Goal: Task Accomplishment & Management: Manage account settings

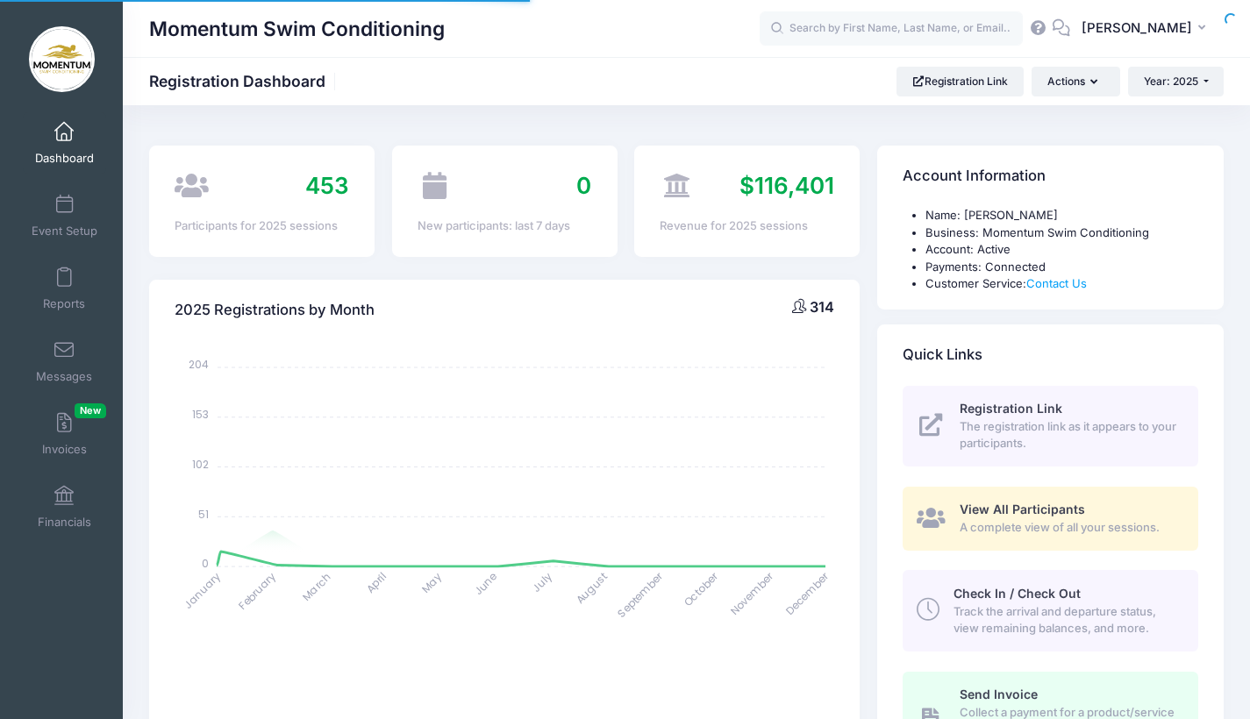
select select
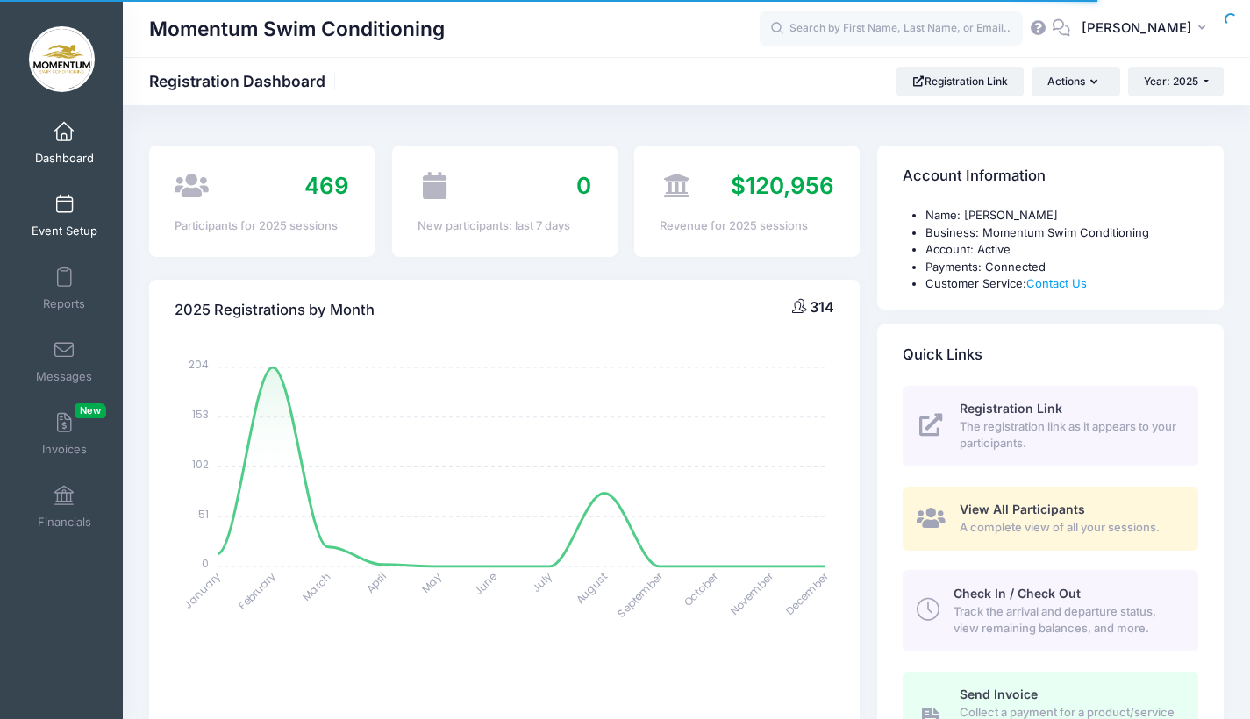
click at [64, 210] on span at bounding box center [64, 205] width 0 height 19
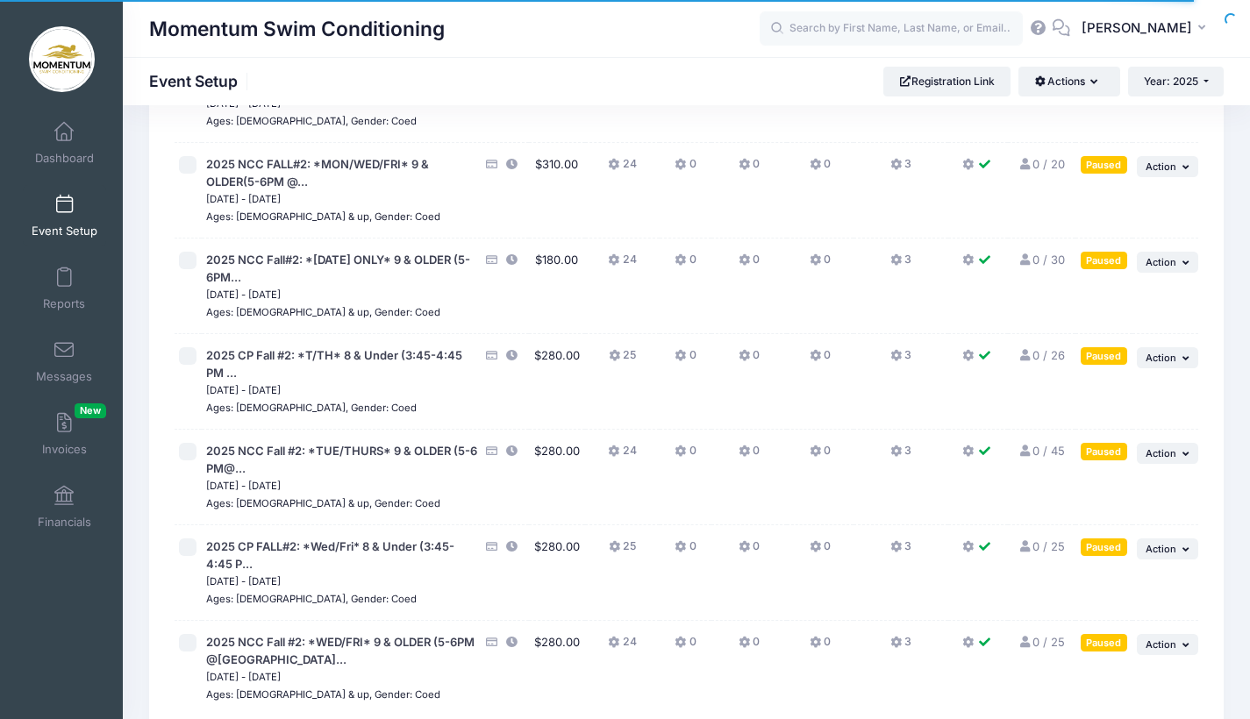
scroll to position [1864, 0]
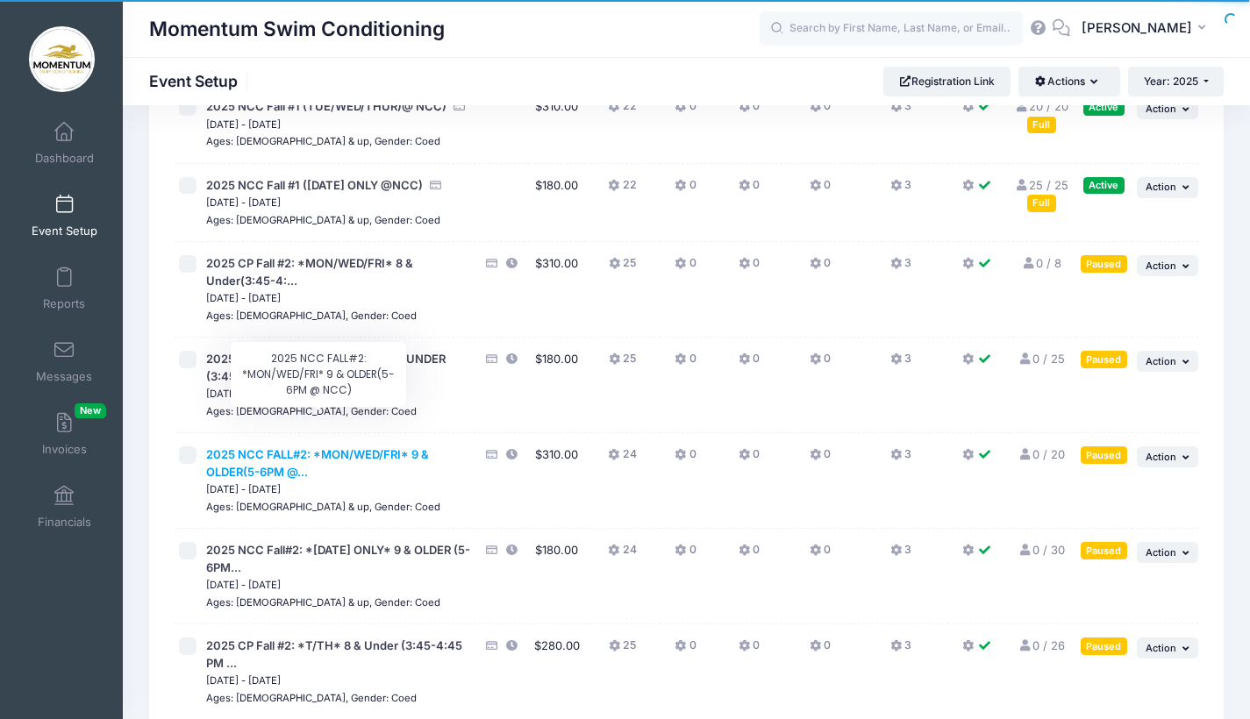
click at [354, 447] on span "2025 NCC FALL#2: *MON/WED/FRI* 9 & OLDER(5-6PM @..." at bounding box center [317, 463] width 223 height 32
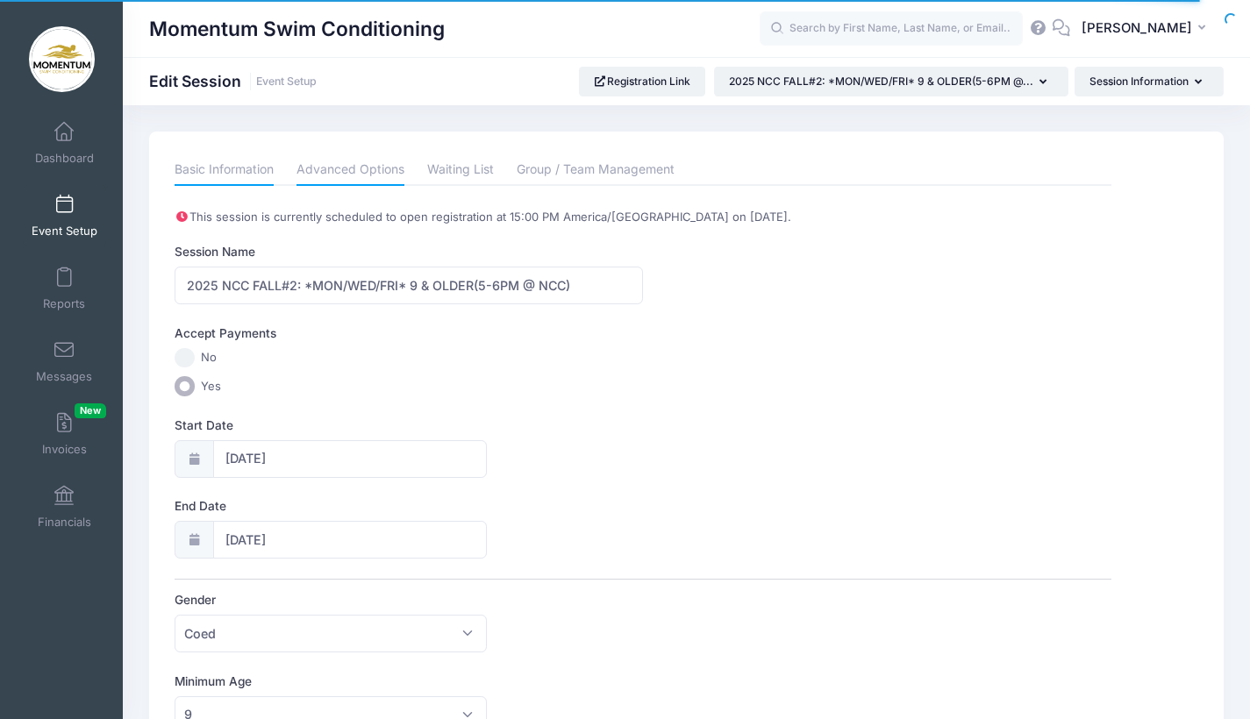
click at [365, 173] on link "Advanced Options" at bounding box center [351, 170] width 108 height 32
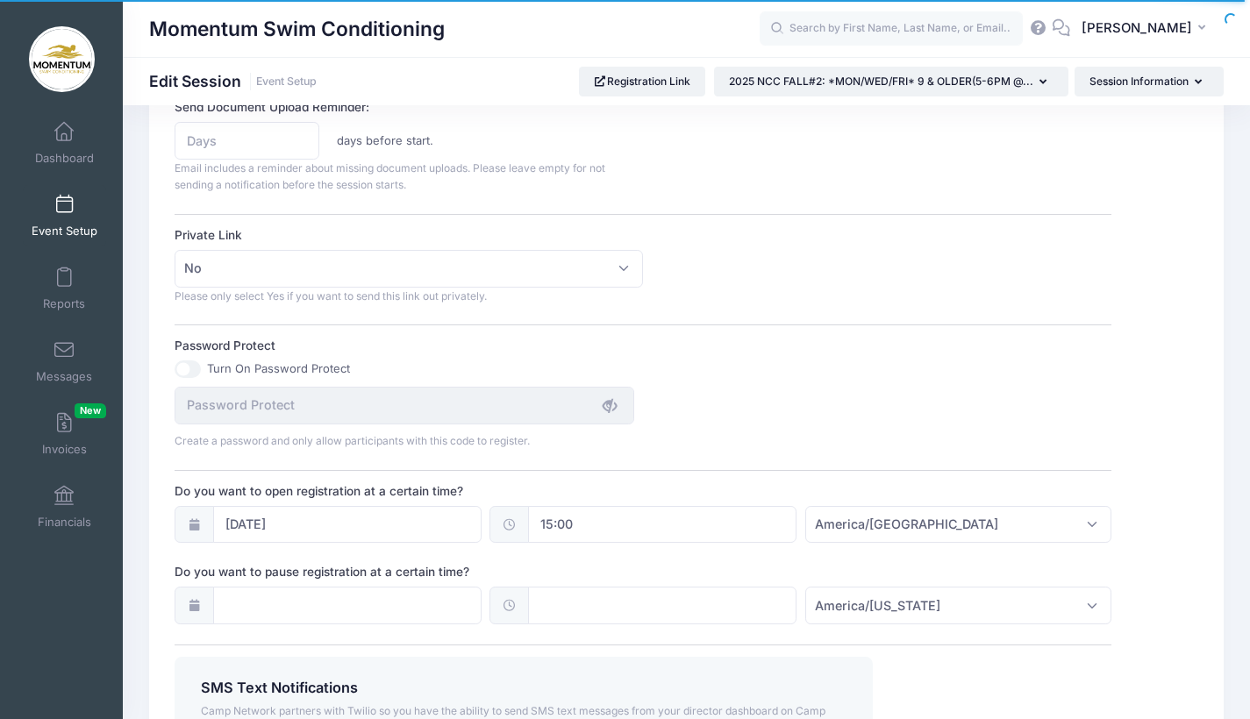
scroll to position [1191, 0]
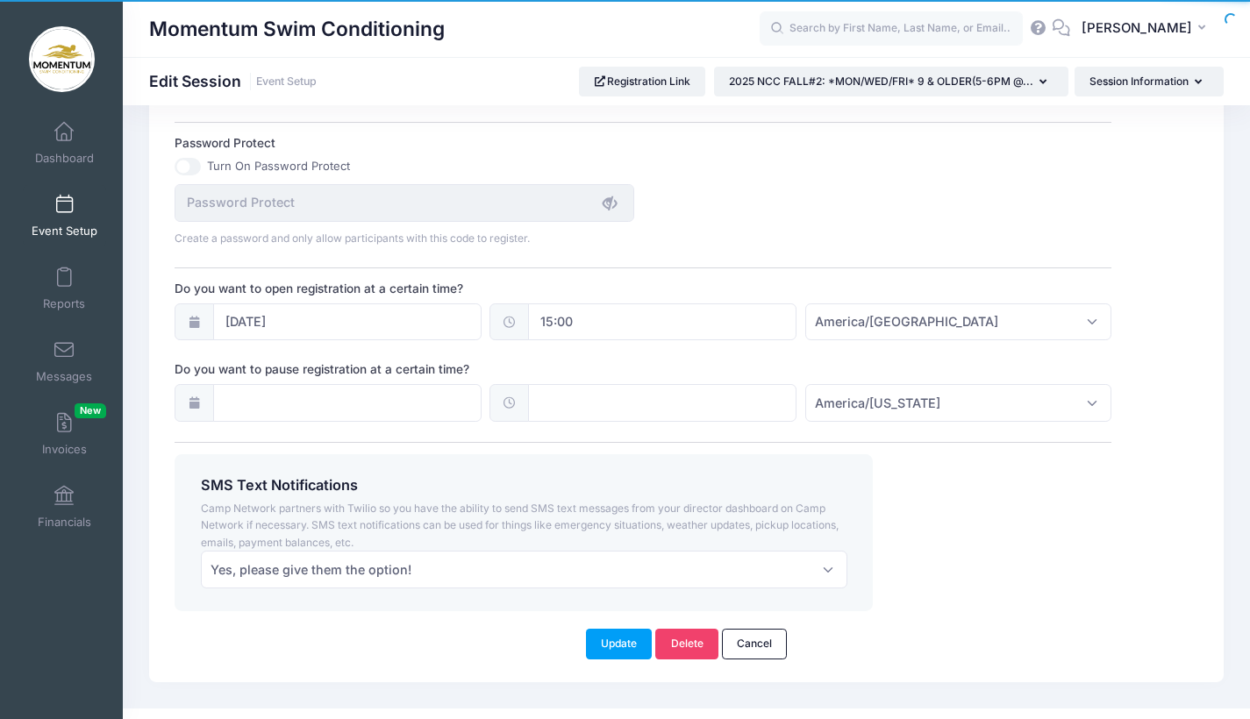
click at [517, 313] on span at bounding box center [509, 323] width 39 height 38
click at [564, 315] on input "15:00" at bounding box center [662, 323] width 268 height 38
click at [621, 341] on span at bounding box center [620, 341] width 12 height 18
type input "16:00"
type input "04"
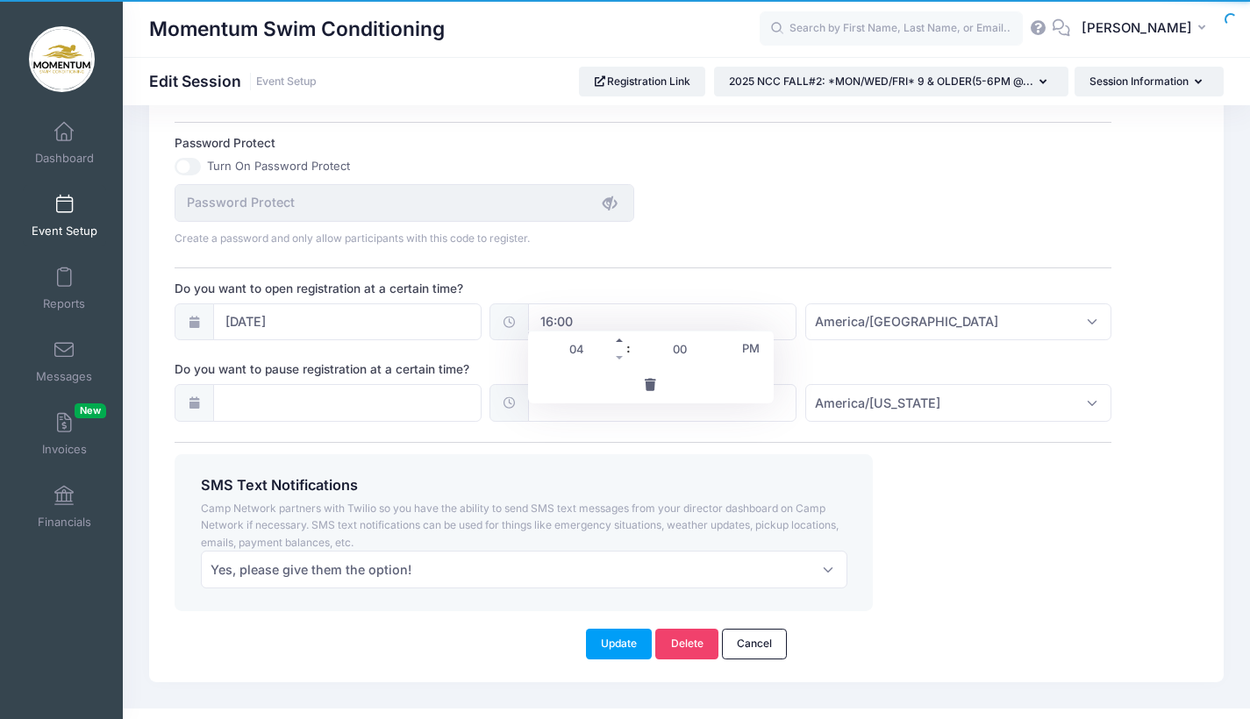
click at [621, 341] on span at bounding box center [620, 341] width 12 height 18
type input "17:00"
type input "05"
click at [621, 341] on span at bounding box center [620, 341] width 12 height 18
type input "18:00"
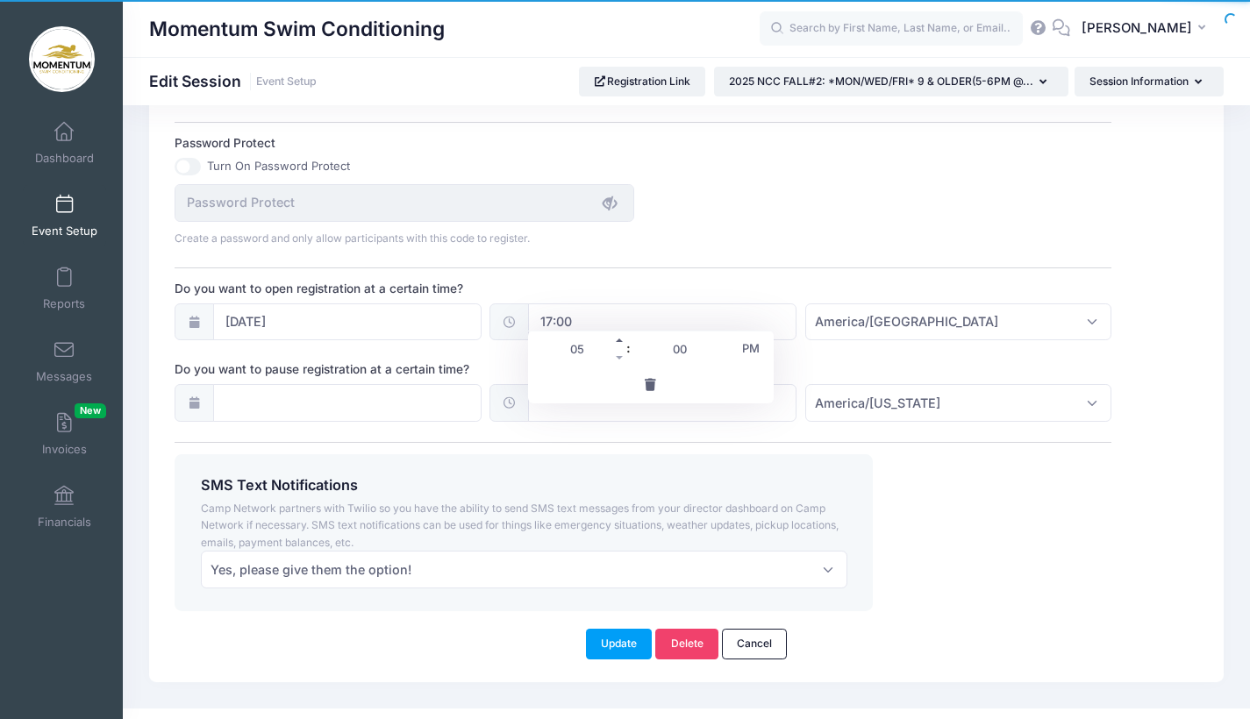
type input "06"
click at [621, 341] on span at bounding box center [620, 341] width 12 height 18
type input "19:00"
type input "07"
click at [621, 341] on span at bounding box center [620, 341] width 12 height 18
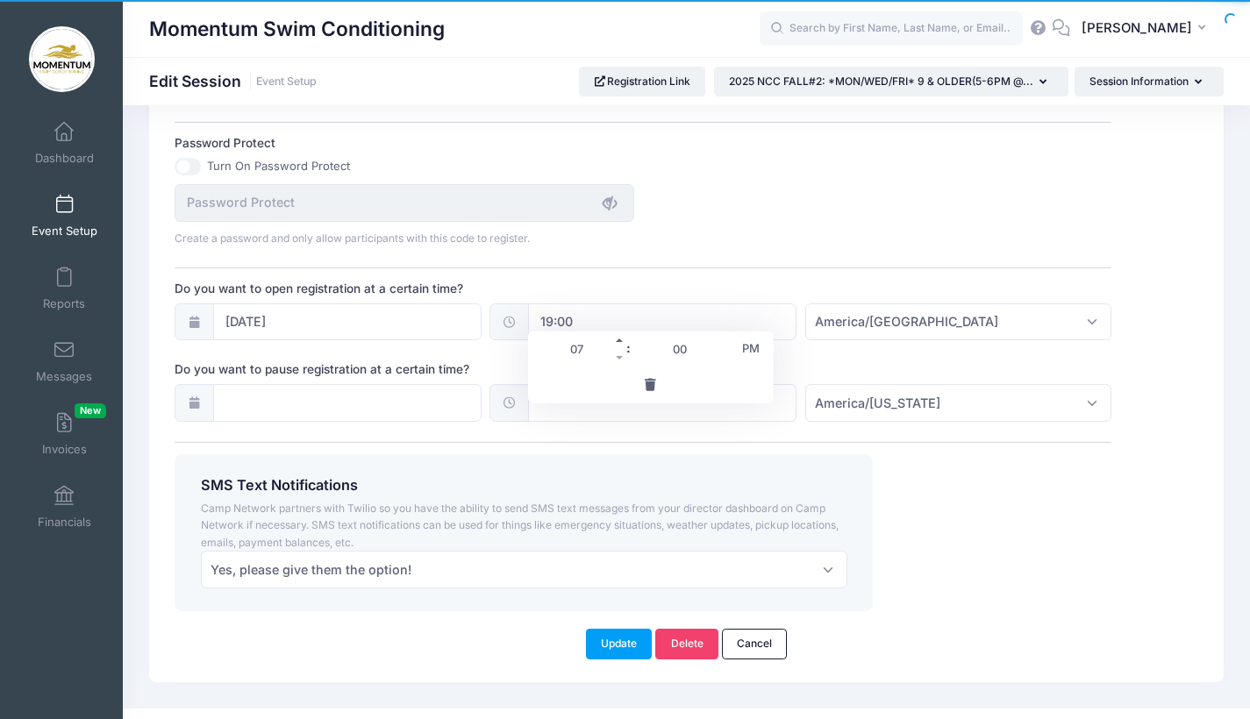
type input "20:00"
type input "08"
click at [621, 341] on span at bounding box center [620, 341] width 12 height 18
type input "21:00"
type input "09"
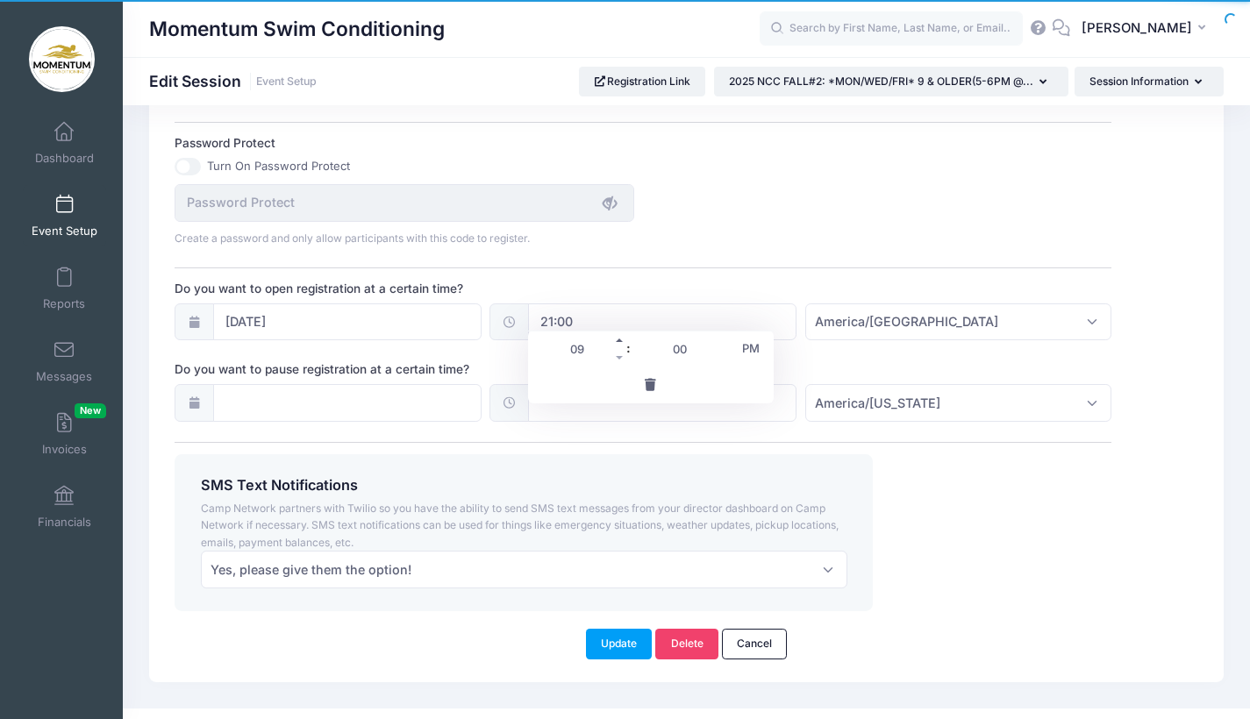
click at [621, 343] on span at bounding box center [620, 341] width 12 height 18
type input "22:00"
type input "10"
click at [621, 343] on span at bounding box center [620, 341] width 12 height 18
type input "23:00"
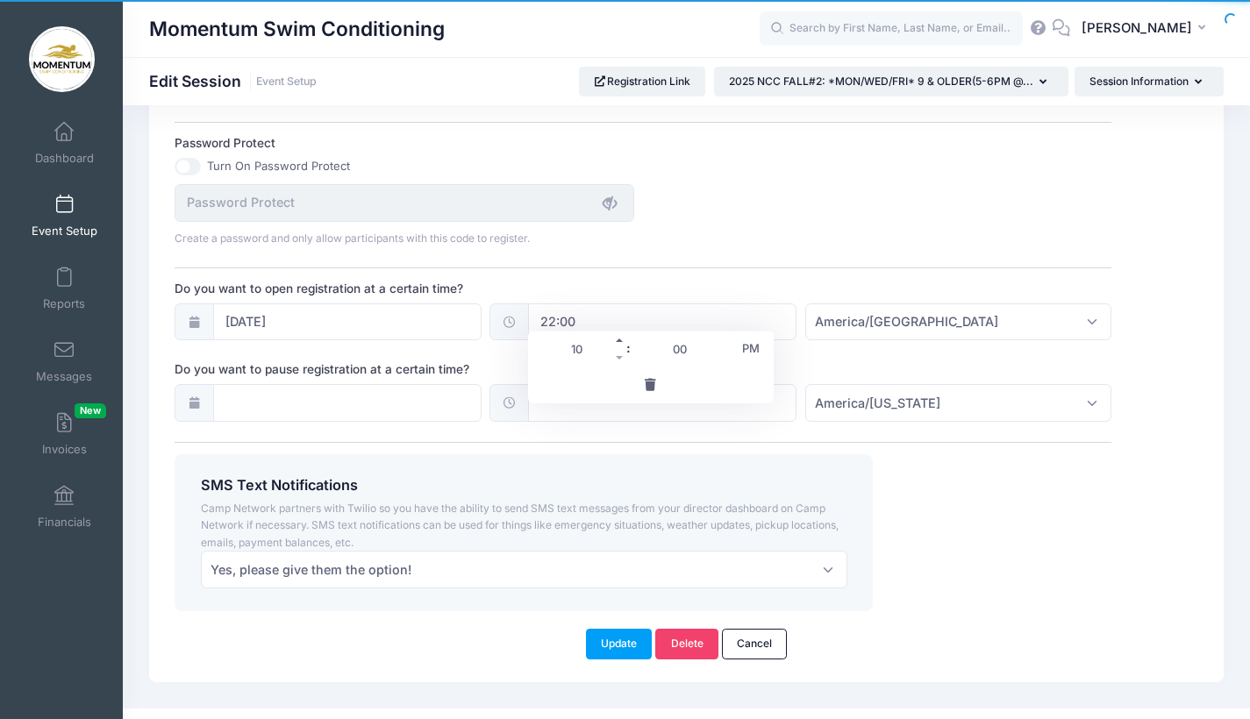
type input "11"
click at [621, 343] on span at bounding box center [620, 341] width 12 height 18
type input "00:00"
type input "12"
click at [919, 532] on div "SMS Text Notifications Camp Network partners with Twilio so you have the abilit…" at bounding box center [644, 532] width 954 height 157
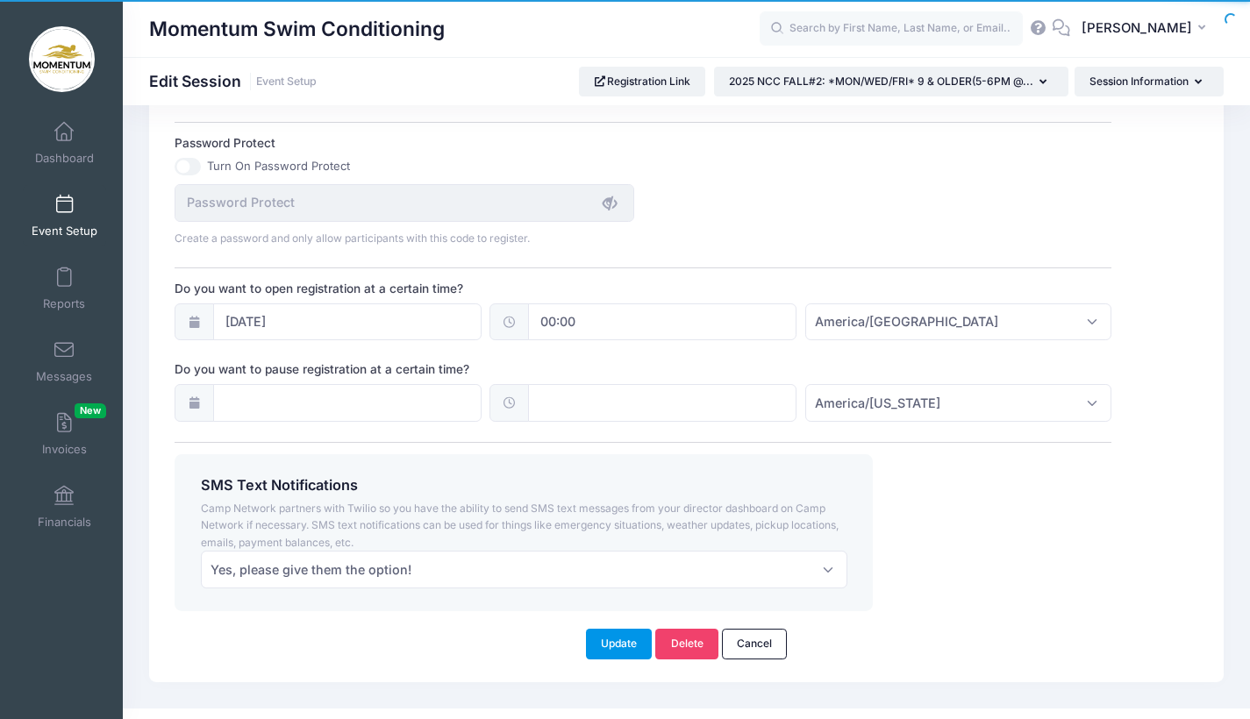
click at [626, 633] on button "Update" at bounding box center [619, 644] width 67 height 30
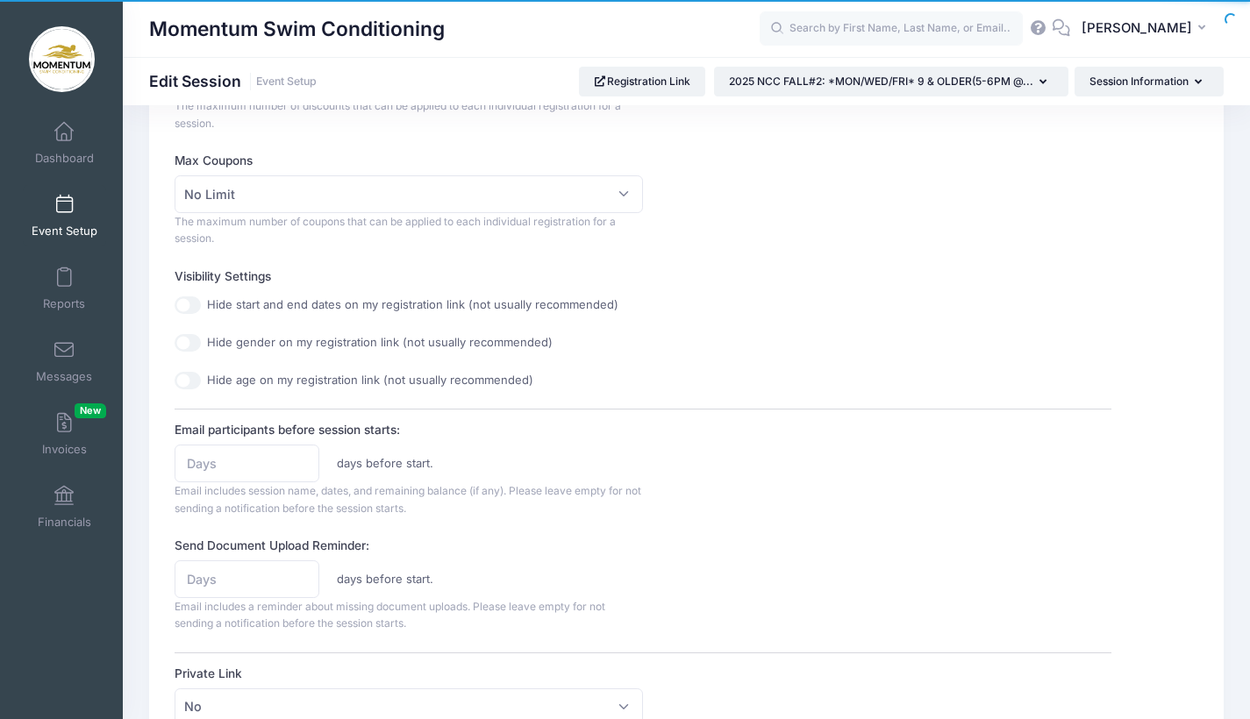
scroll to position [0, 0]
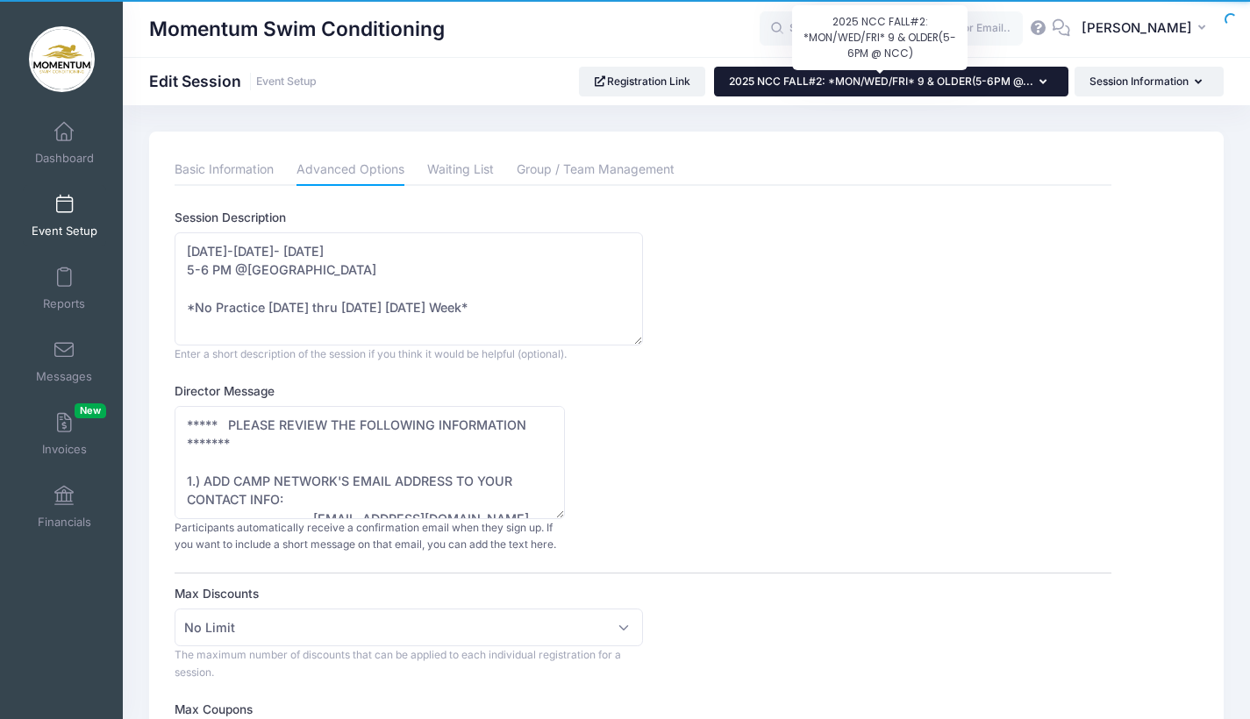
click at [821, 79] on span "2025 NCC FALL#2: *MON/WED/FRI* 9 & OLDER(5-6PM @..." at bounding box center [881, 81] width 304 height 13
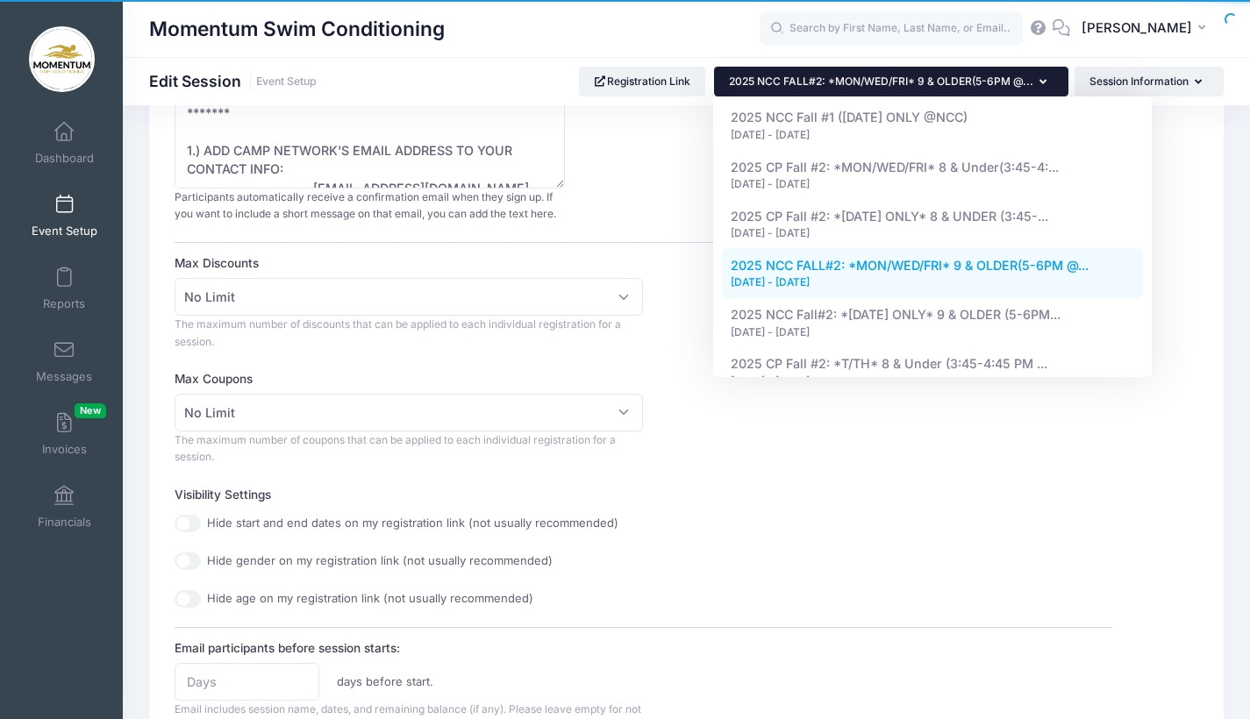
scroll to position [1005, 0]
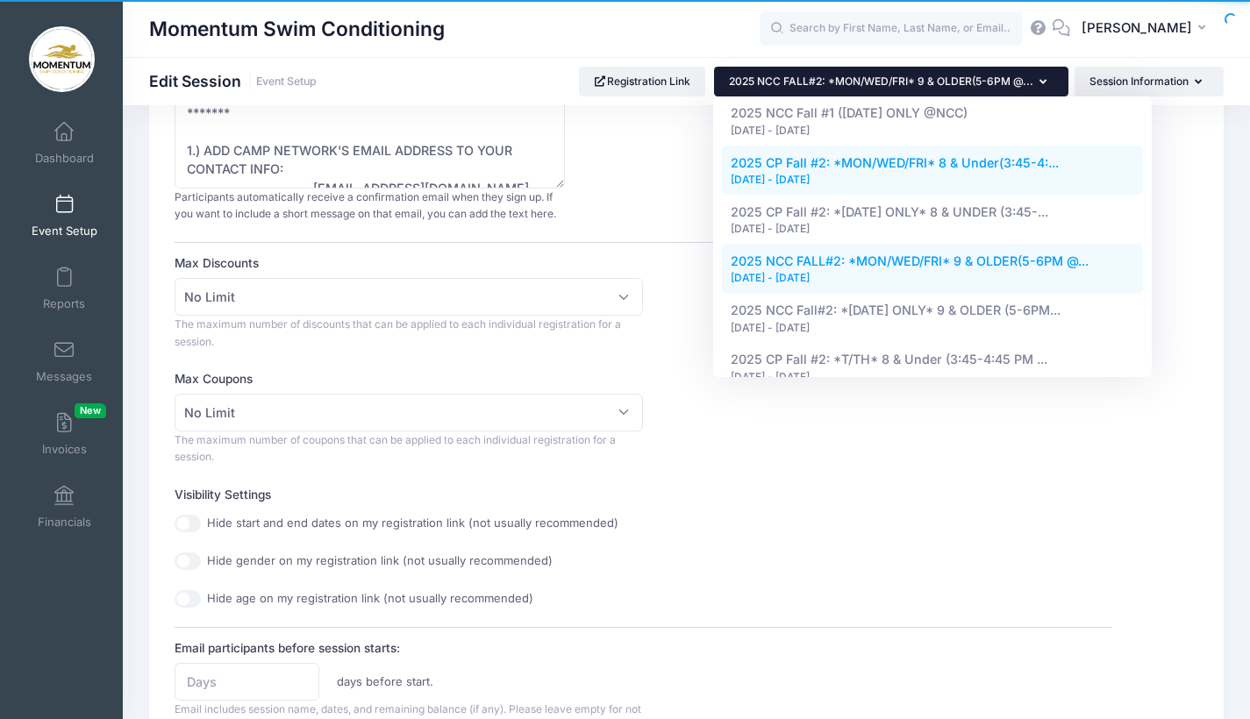
click at [827, 172] on div "[DATE] - [DATE]" at bounding box center [933, 180] width 404 height 16
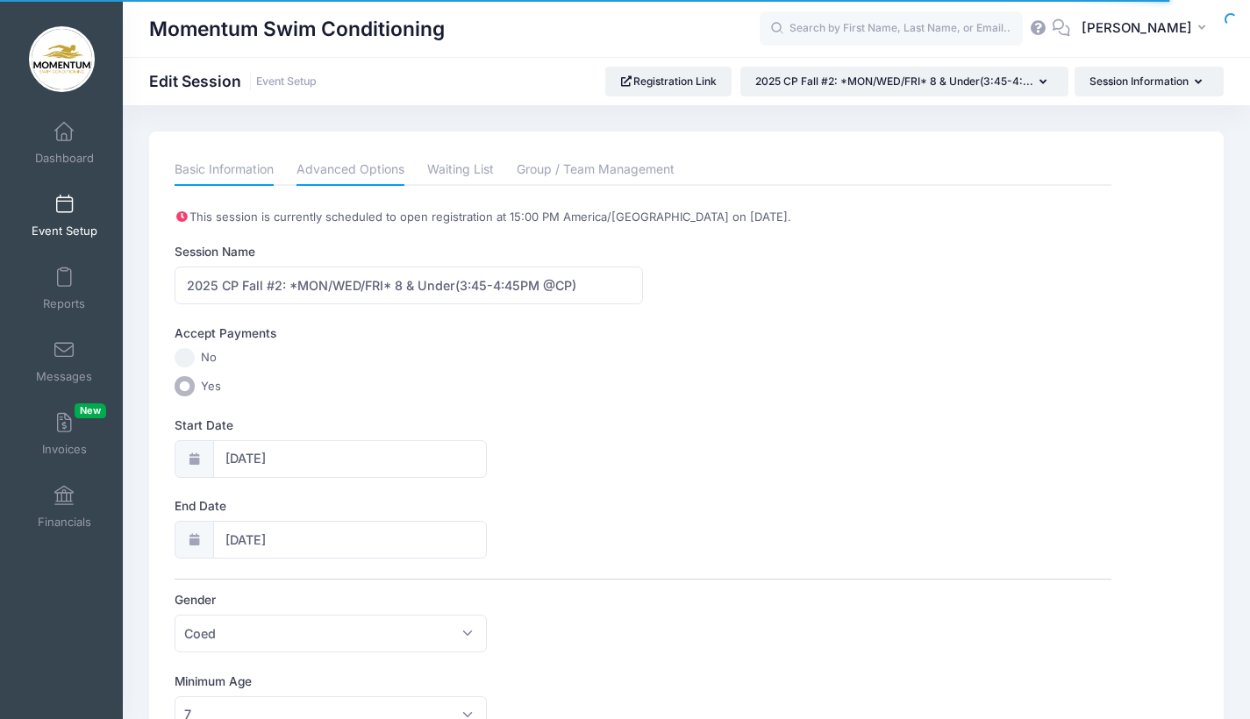
click at [373, 169] on link "Advanced Options" at bounding box center [351, 170] width 108 height 32
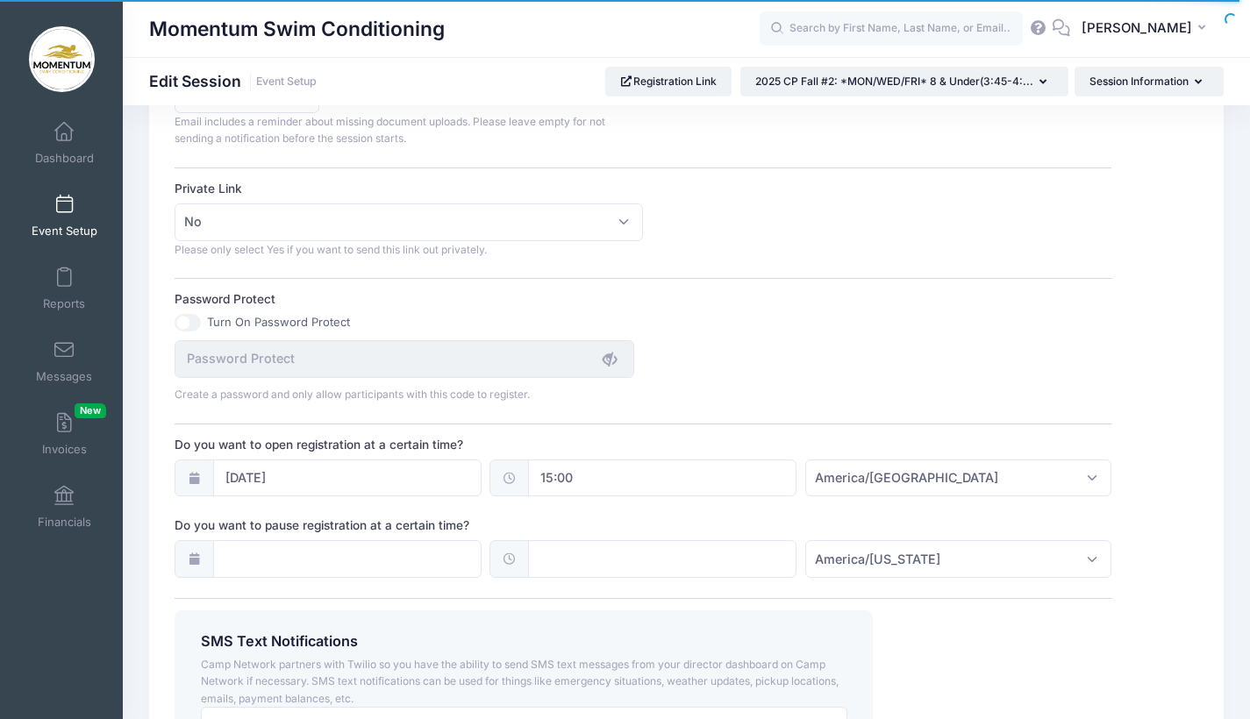
scroll to position [1205, 0]
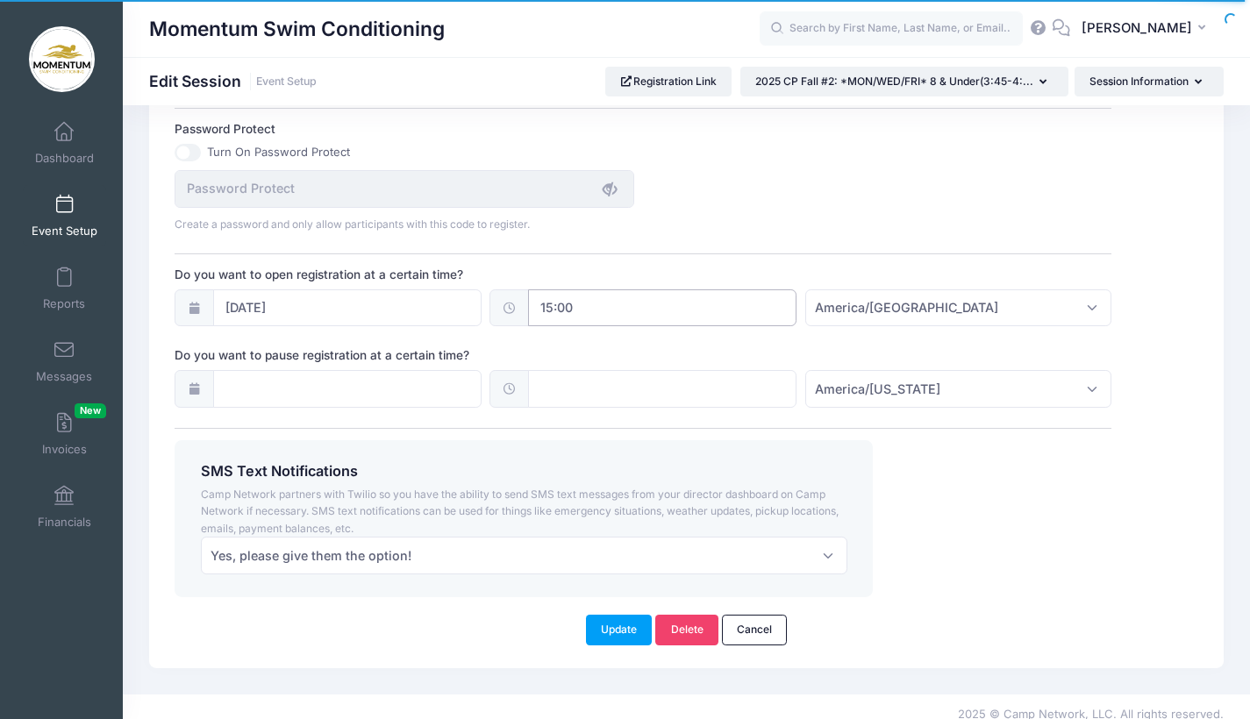
click at [576, 296] on input "15:00" at bounding box center [662, 309] width 268 height 38
click at [620, 343] on span at bounding box center [620, 344] width 12 height 18
type input "14:00"
type input "02"
click at [620, 343] on span at bounding box center [620, 344] width 12 height 18
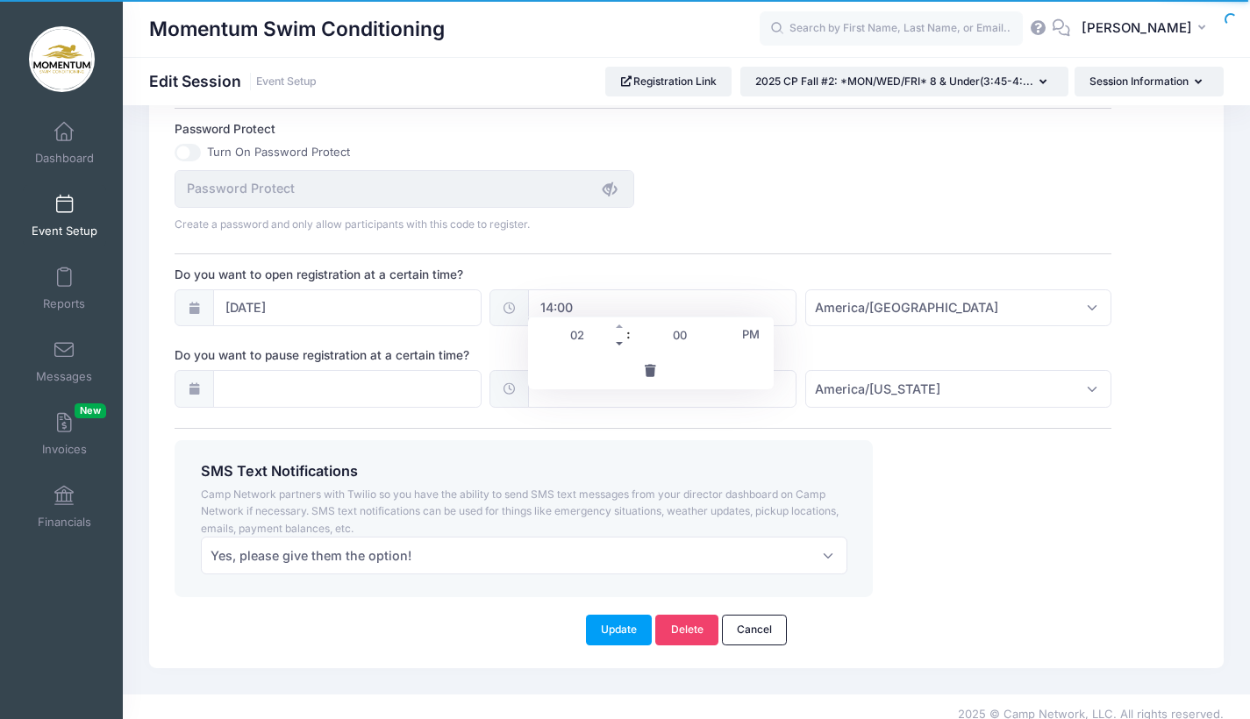
type input "13:00"
type input "01"
click at [620, 343] on span at bounding box center [620, 344] width 12 height 18
type input "12:00"
type input "12"
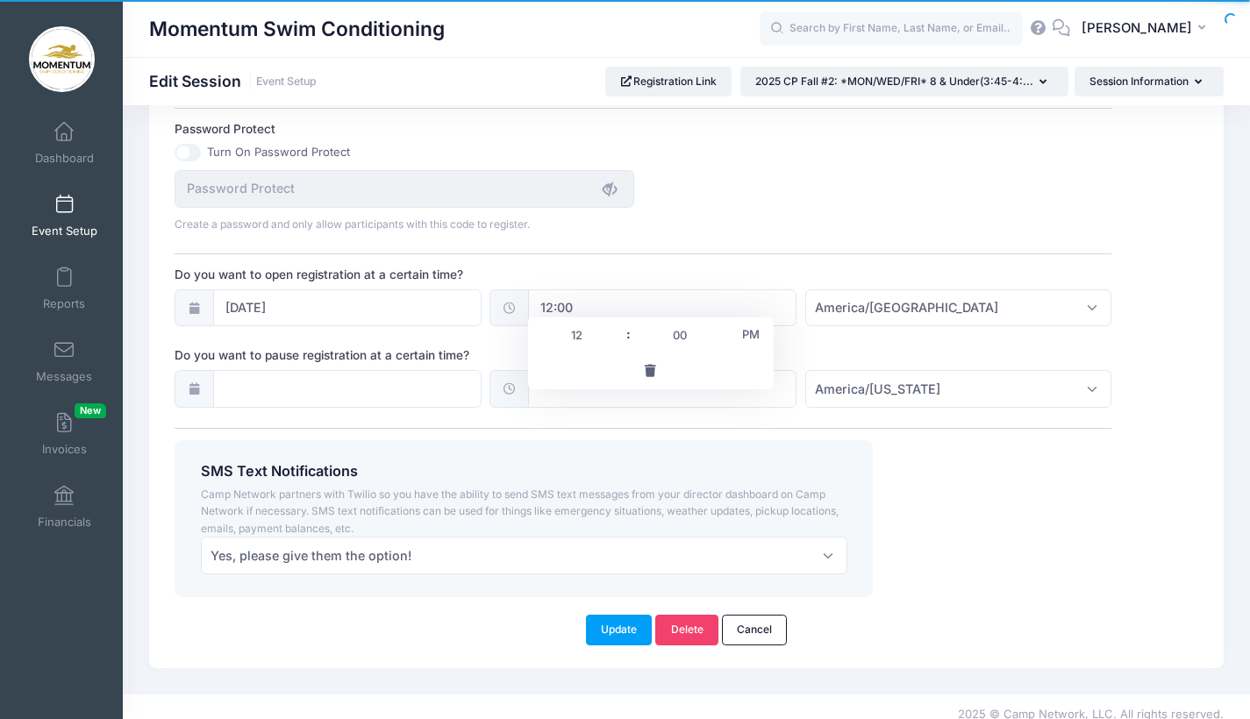
click at [749, 337] on span "PM" at bounding box center [751, 334] width 44 height 35
click at [619, 342] on span at bounding box center [620, 344] width 12 height 18
type input "23:00"
type input "11"
click at [620, 345] on span at bounding box center [620, 344] width 12 height 18
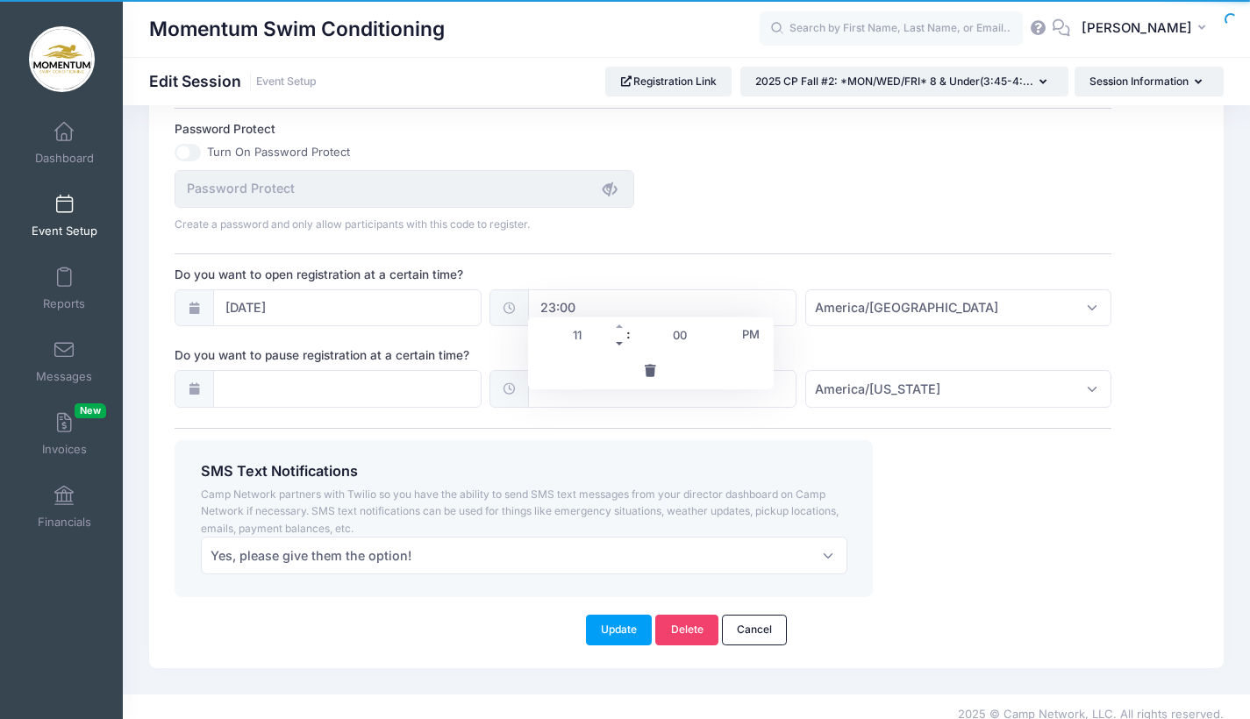
type input "22:00"
type input "10"
click at [620, 345] on span at bounding box center [620, 344] width 12 height 18
type input "21:00"
type input "09"
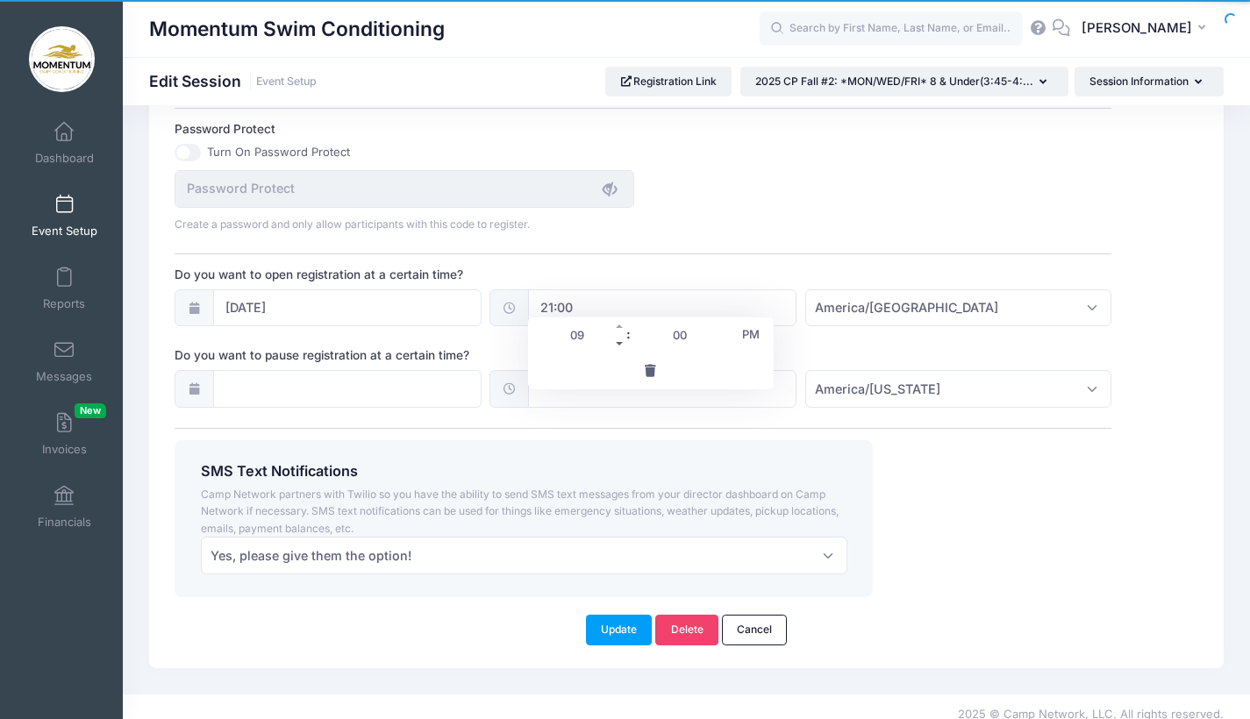
click at [620, 345] on span at bounding box center [620, 344] width 12 height 18
type input "20:00"
type input "08"
click at [620, 345] on span at bounding box center [620, 344] width 12 height 18
type input "19:00"
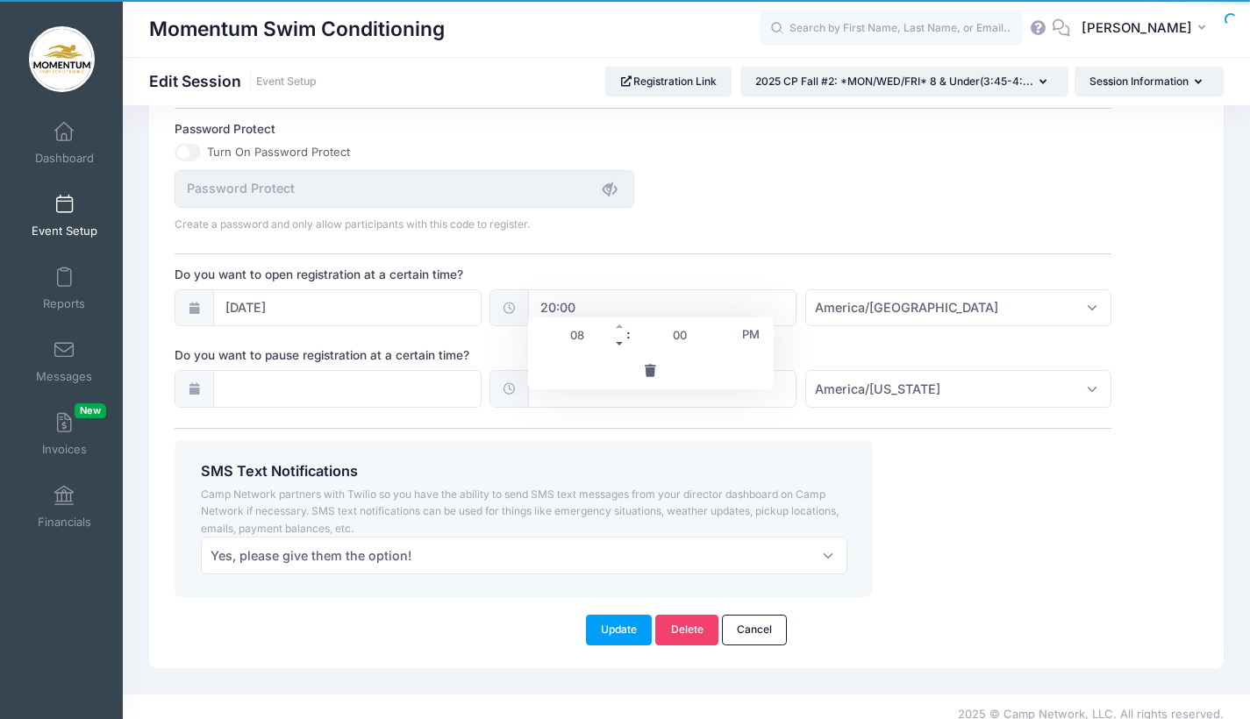
type input "07"
click at [620, 345] on span at bounding box center [620, 344] width 12 height 18
type input "18:00"
type input "06"
click at [620, 345] on span at bounding box center [620, 344] width 12 height 18
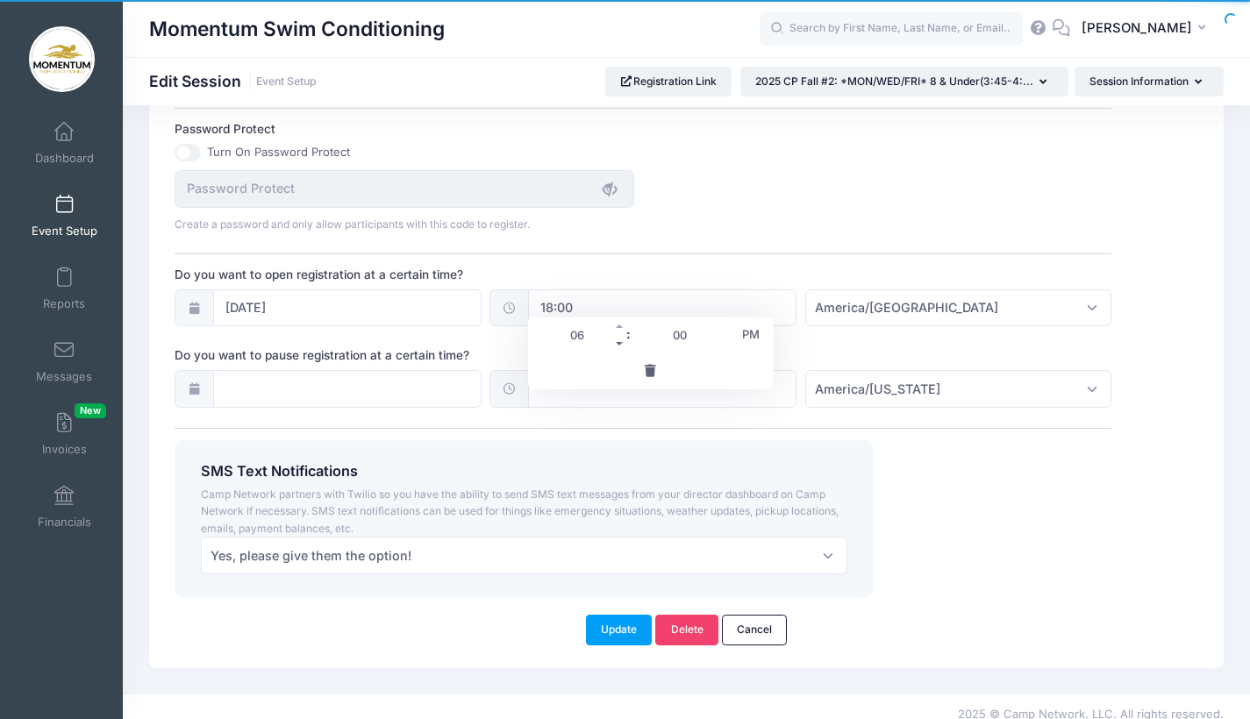
type input "17:00"
type input "05"
click at [620, 345] on span at bounding box center [620, 344] width 12 height 18
type input "16:00"
type input "04"
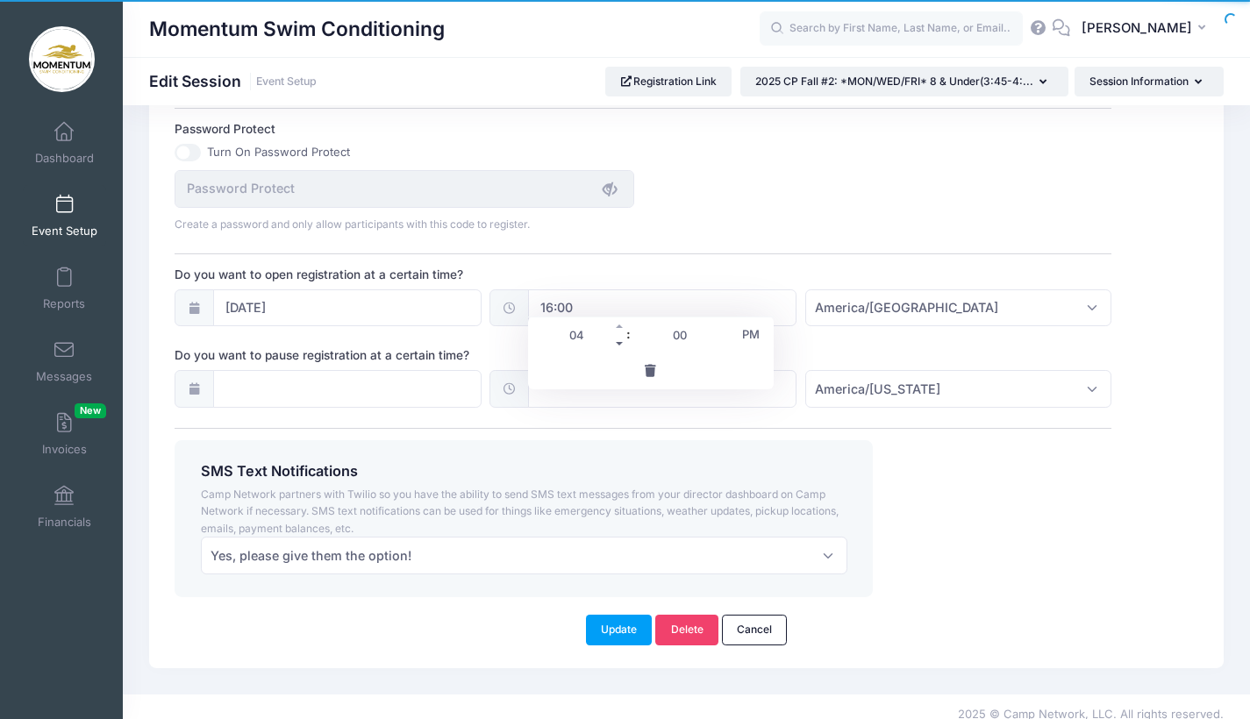
click at [620, 345] on span at bounding box center [620, 344] width 12 height 18
type input "15:00"
type input "03"
click at [620, 345] on span at bounding box center [620, 344] width 12 height 18
type input "14:00"
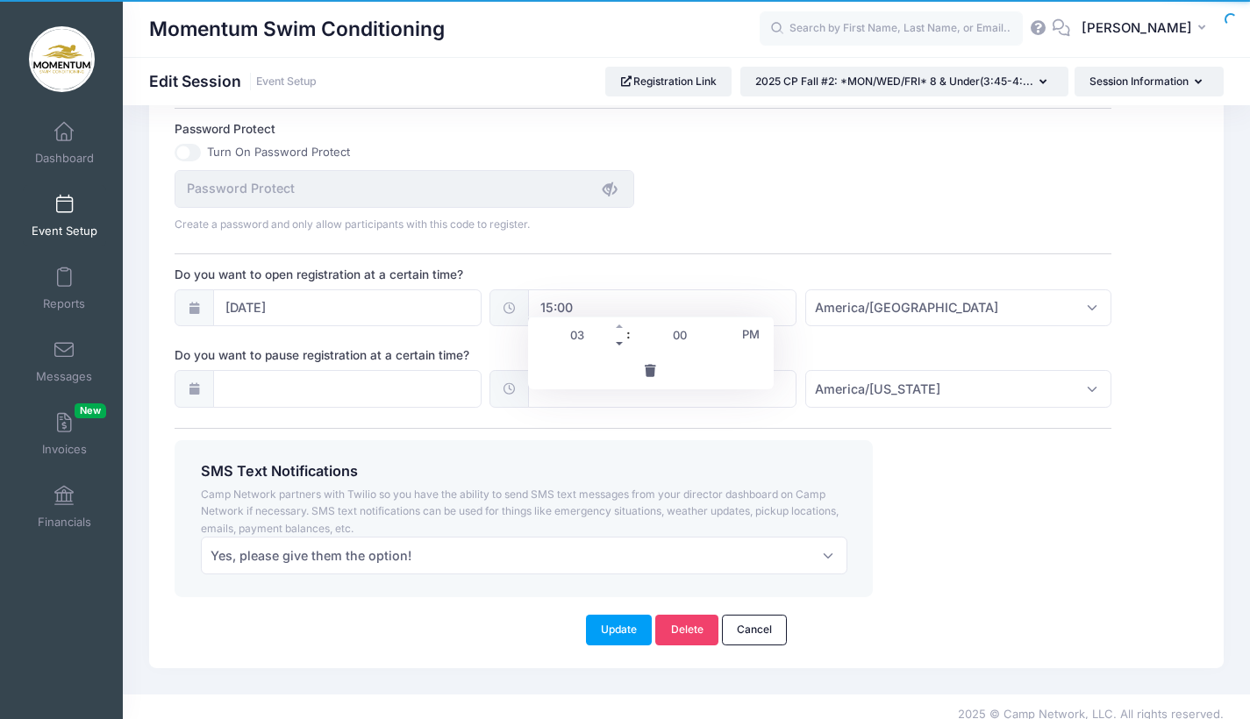
type input "02"
click at [620, 345] on span at bounding box center [620, 344] width 12 height 18
type input "13:00"
type input "01"
click at [620, 345] on span at bounding box center [620, 344] width 12 height 18
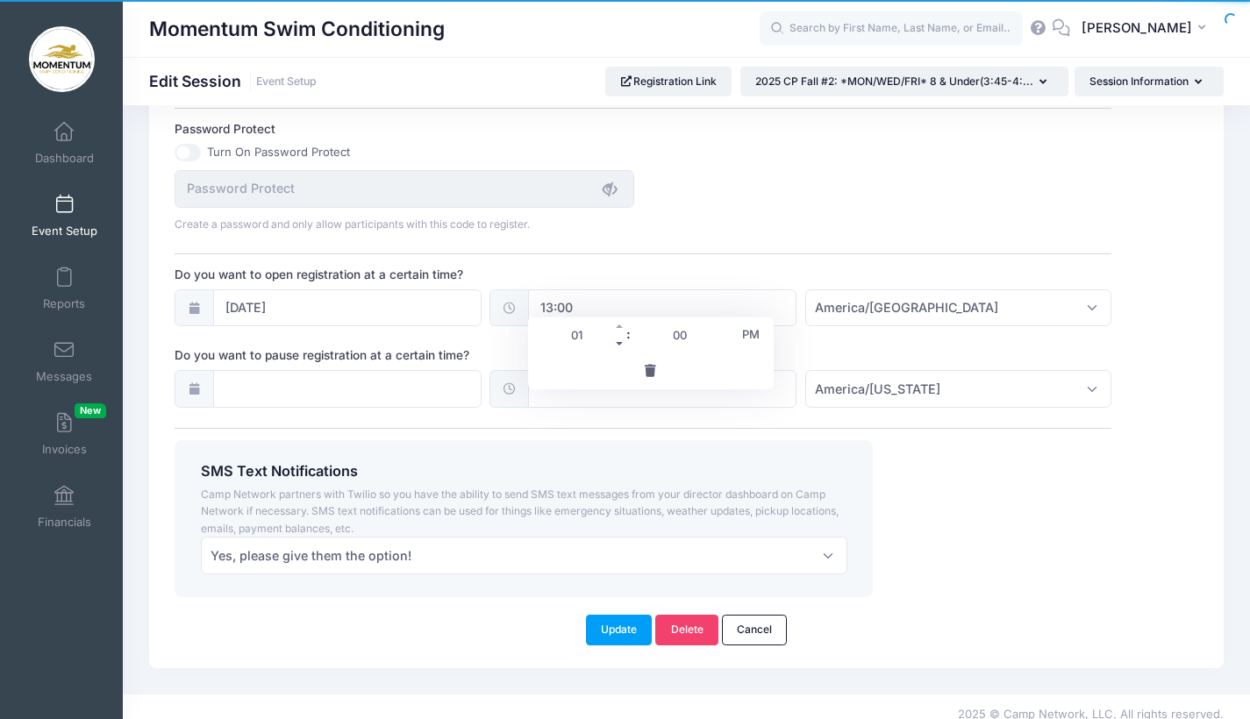
type input "12:00"
type input "12"
click at [621, 325] on span at bounding box center [620, 327] width 12 height 18
type input "13:00"
type input "01"
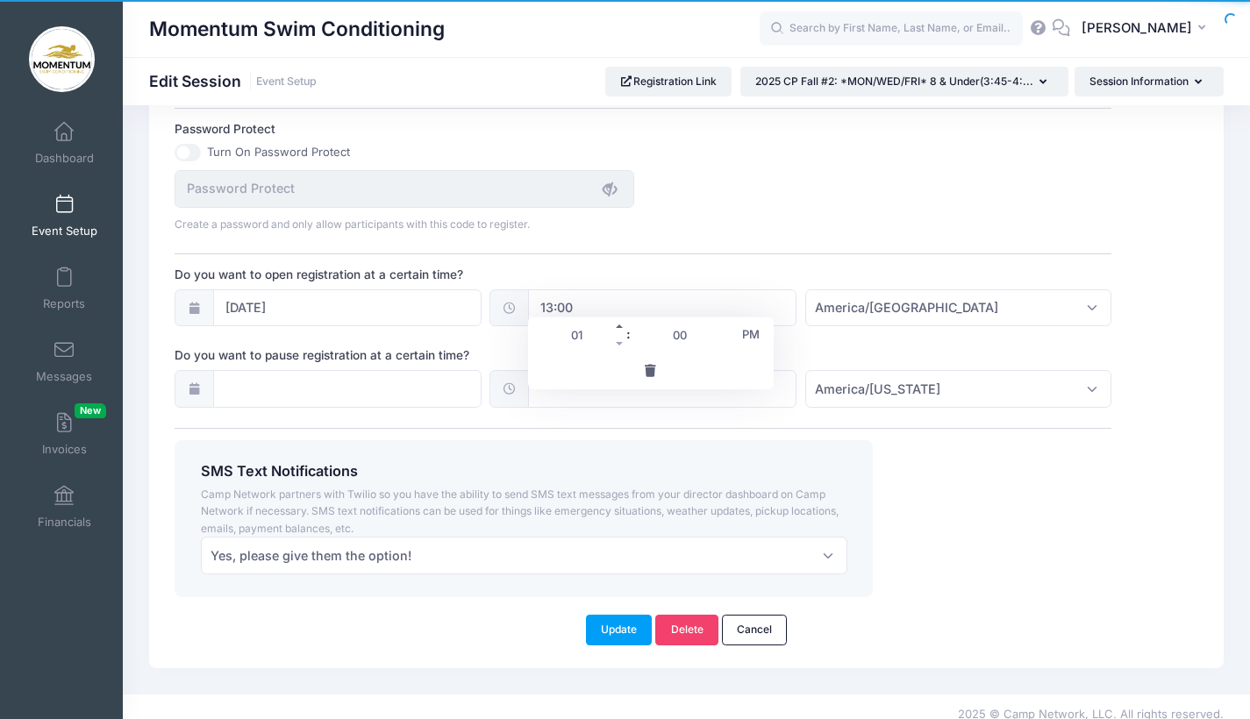
click at [621, 325] on span at bounding box center [620, 327] width 12 height 18
type input "14:00"
type input "02"
click at [621, 325] on span at bounding box center [620, 327] width 12 height 18
type input "15:00"
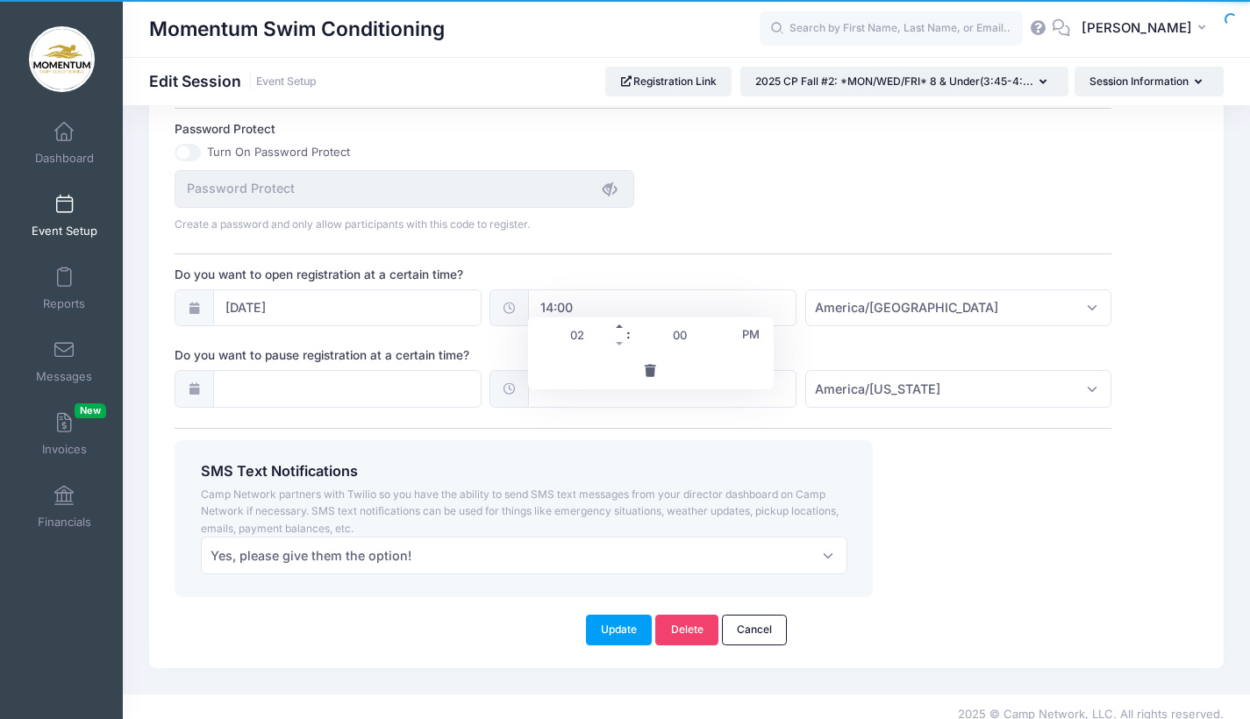
type input "03"
click at [621, 325] on span at bounding box center [620, 327] width 12 height 18
type input "16:00"
type input "04"
click at [621, 325] on span at bounding box center [620, 327] width 12 height 18
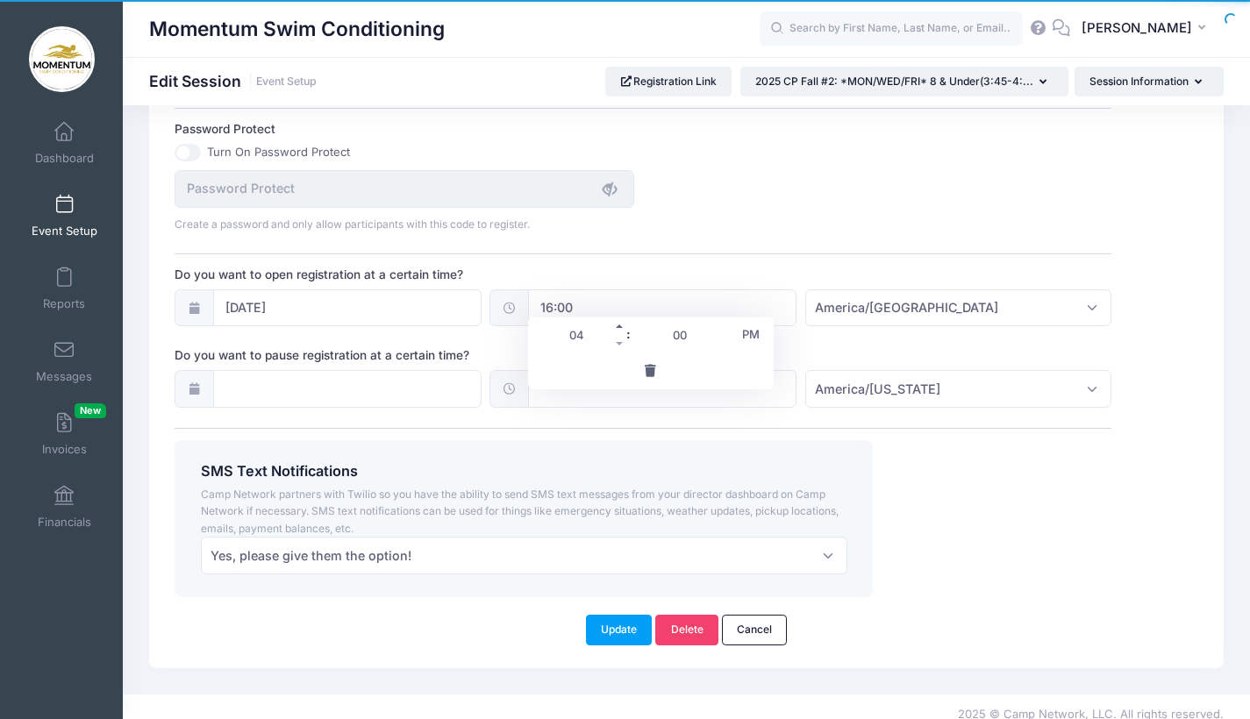
type input "17:00"
type input "05"
click at [621, 325] on span at bounding box center [620, 327] width 12 height 18
type input "18:00"
type input "06"
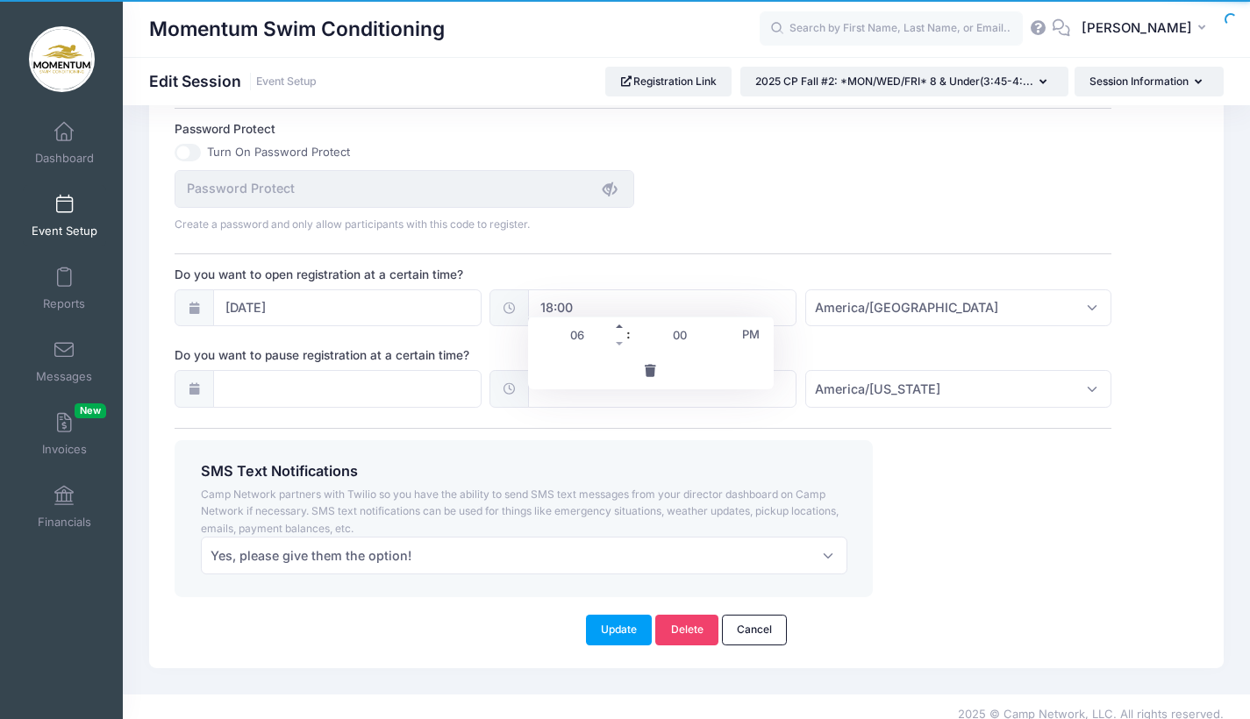
click at [621, 325] on span at bounding box center [620, 327] width 12 height 18
type input "19:00"
type input "07"
click at [621, 325] on span at bounding box center [620, 327] width 12 height 18
type input "20:00"
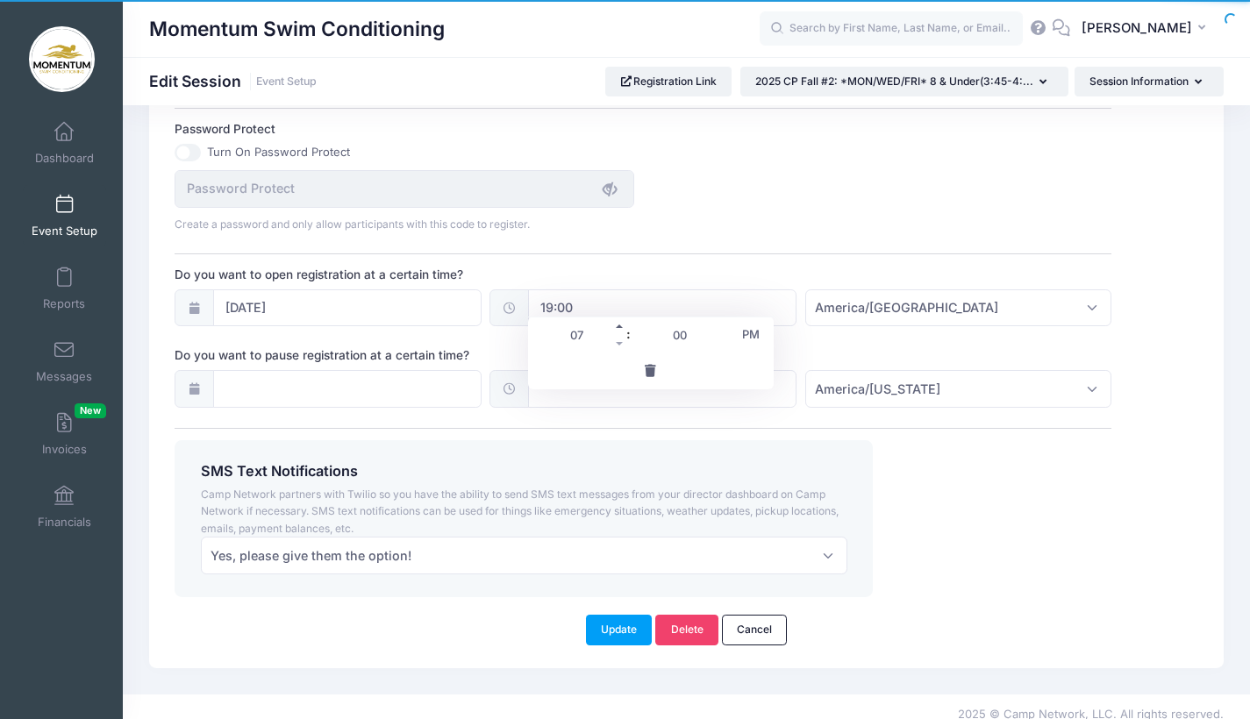
type input "08"
click at [621, 325] on span at bounding box center [620, 327] width 12 height 18
type input "21:00"
type input "09"
click at [621, 325] on span at bounding box center [620, 327] width 12 height 18
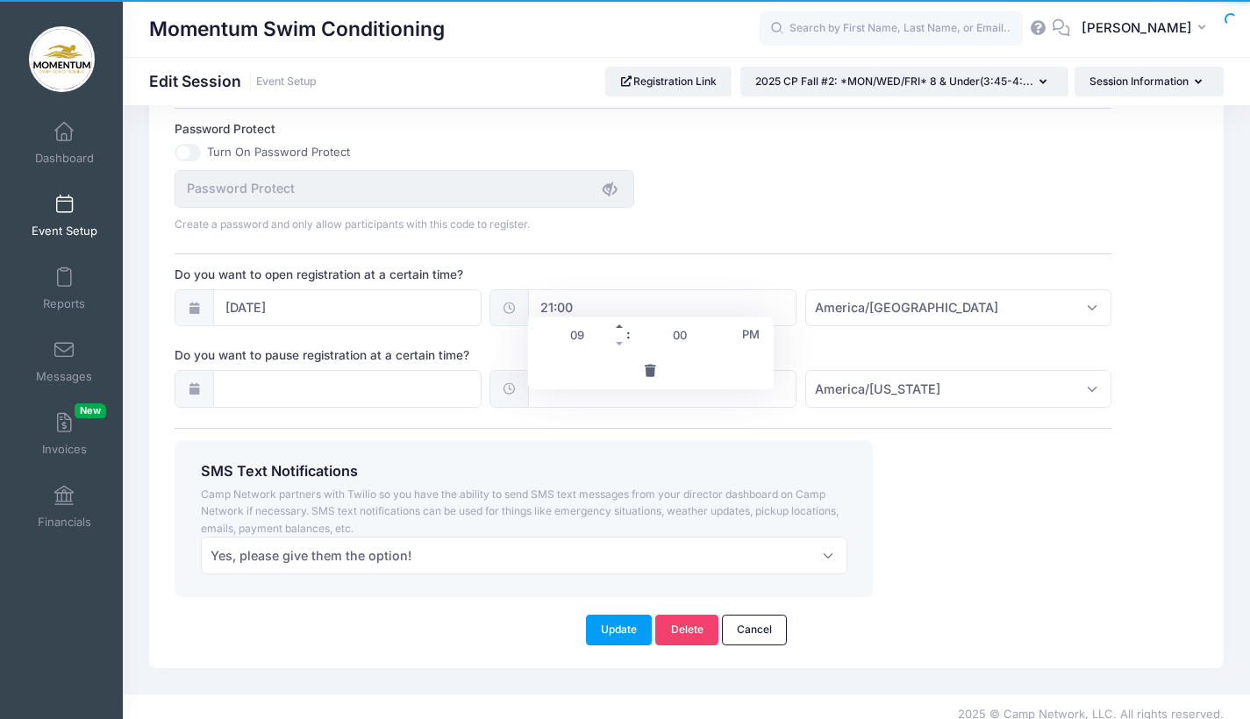
type input "22:00"
type input "10"
click at [621, 325] on span at bounding box center [620, 327] width 12 height 18
type input "23:00"
type input "11"
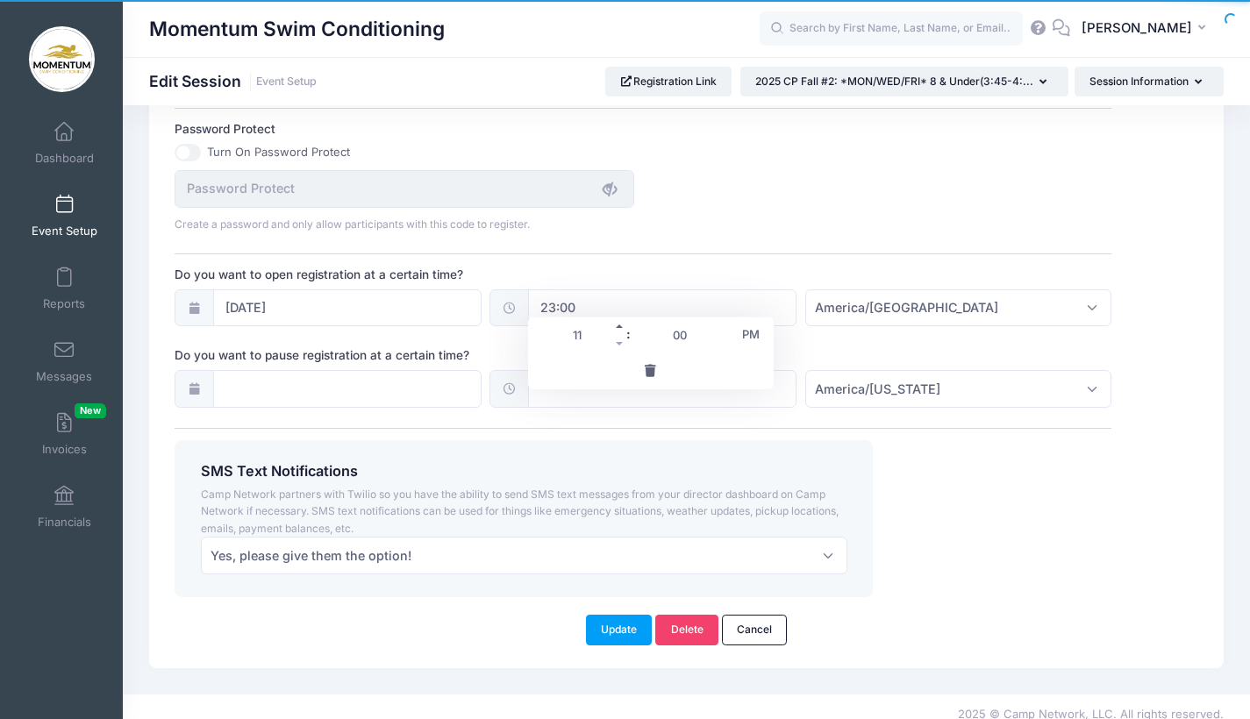
click at [621, 325] on span at bounding box center [620, 327] width 12 height 18
type input "00:00"
type input "12"
click at [621, 325] on span at bounding box center [620, 327] width 12 height 18
type input "01:00"
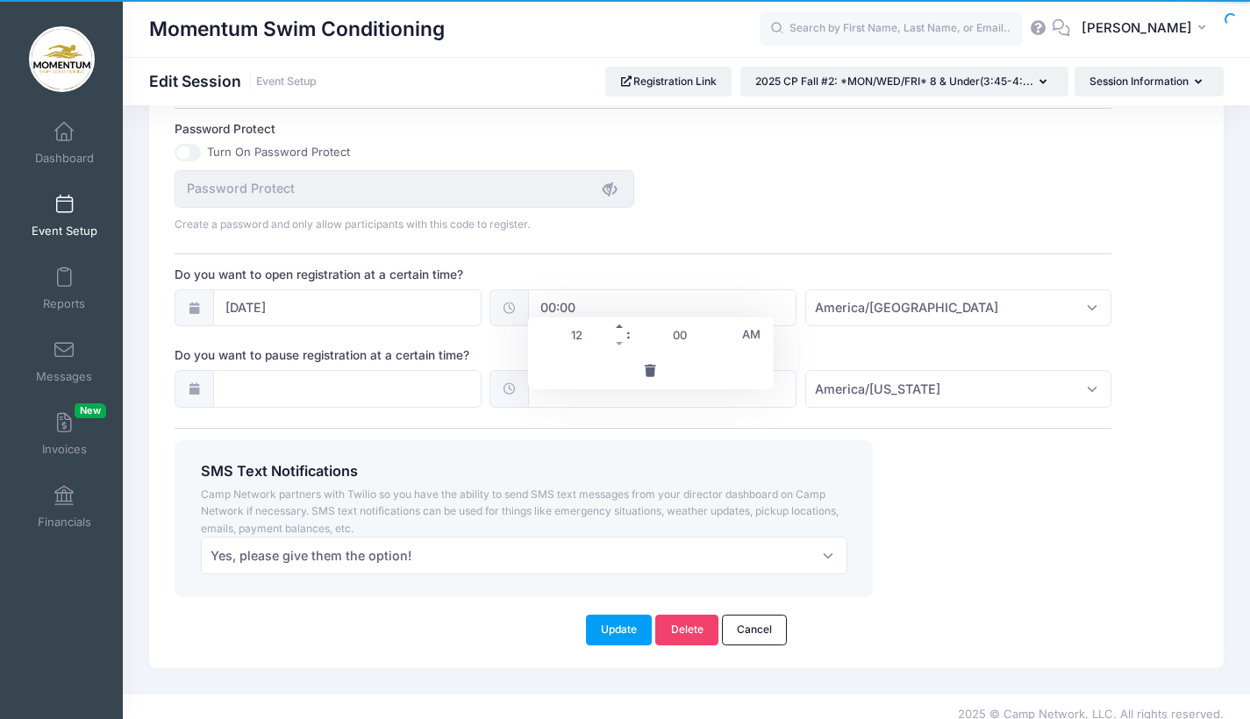
type input "01"
click at [619, 344] on span at bounding box center [620, 344] width 12 height 18
type input "00:00"
type input "12"
click at [604, 618] on button "Update" at bounding box center [619, 630] width 67 height 30
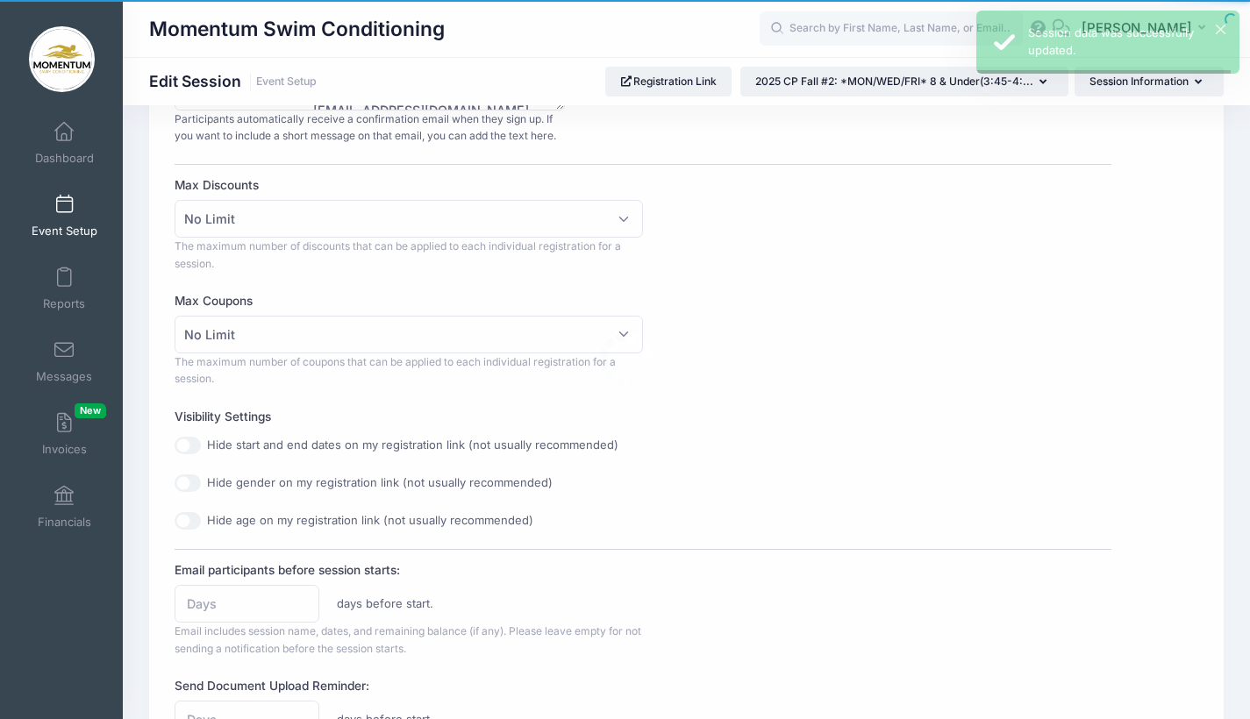
scroll to position [0, 0]
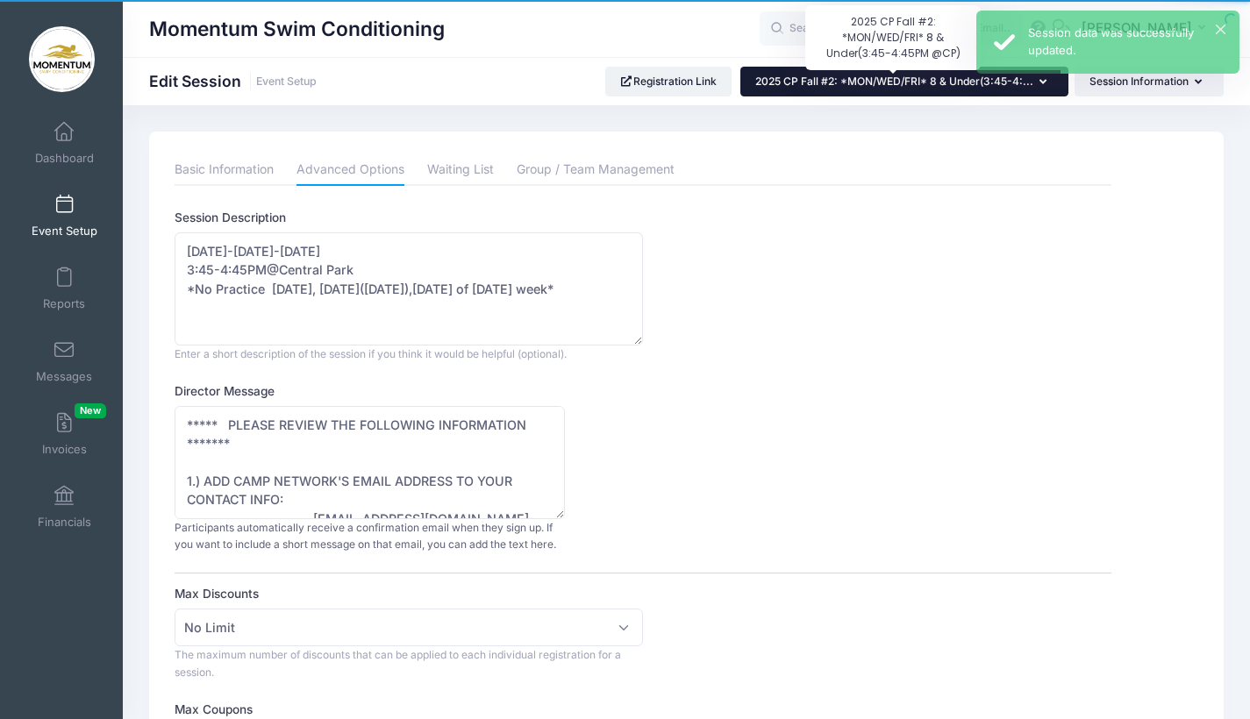
click at [898, 80] on span "2025 CP Fall #2: *MON/WED/FRI* 8 & Under(3:45-4:..." at bounding box center [894, 81] width 278 height 13
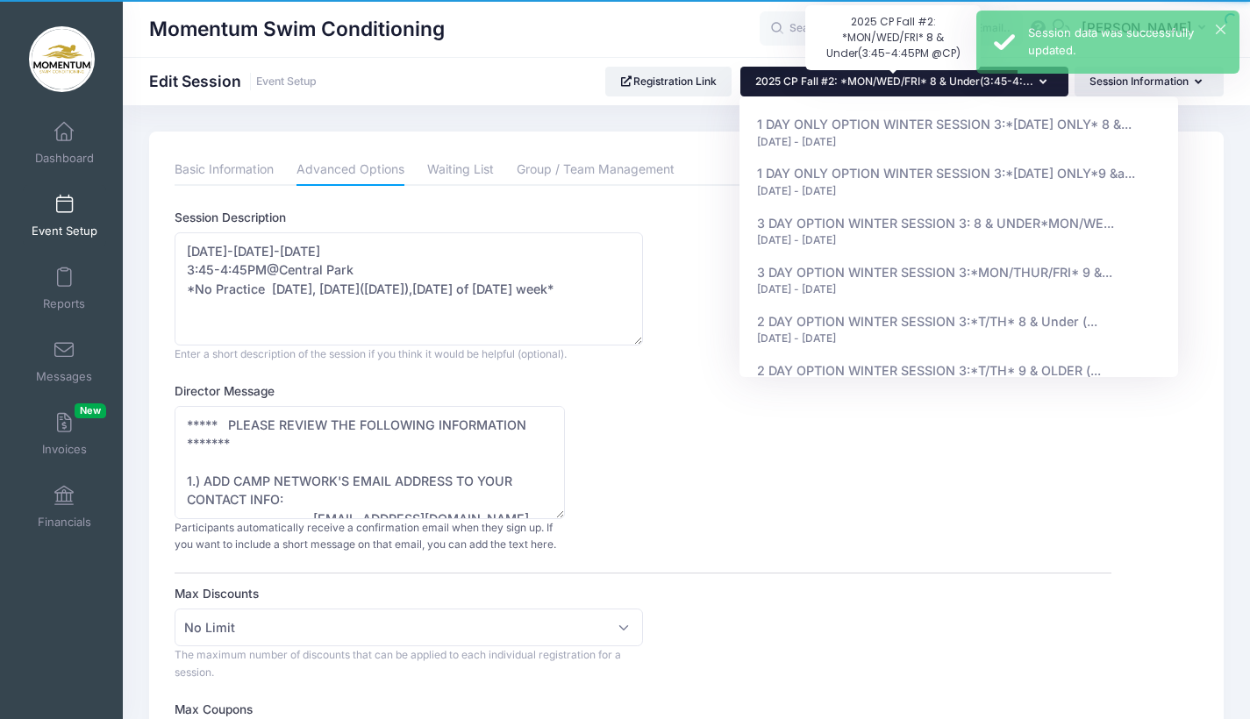
click at [898, 80] on span "2025 CP Fall #2: *MON/WED/FRI* 8 & Under(3:45-4:..." at bounding box center [894, 81] width 278 height 13
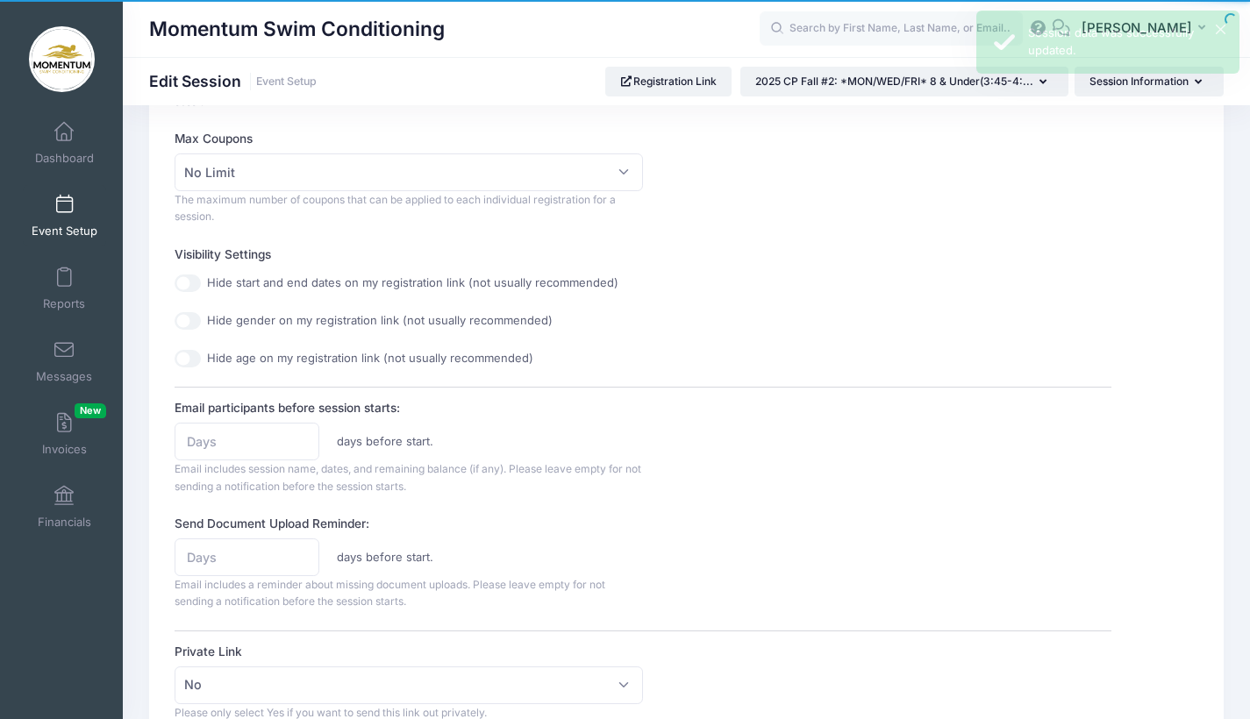
scroll to position [1145, 0]
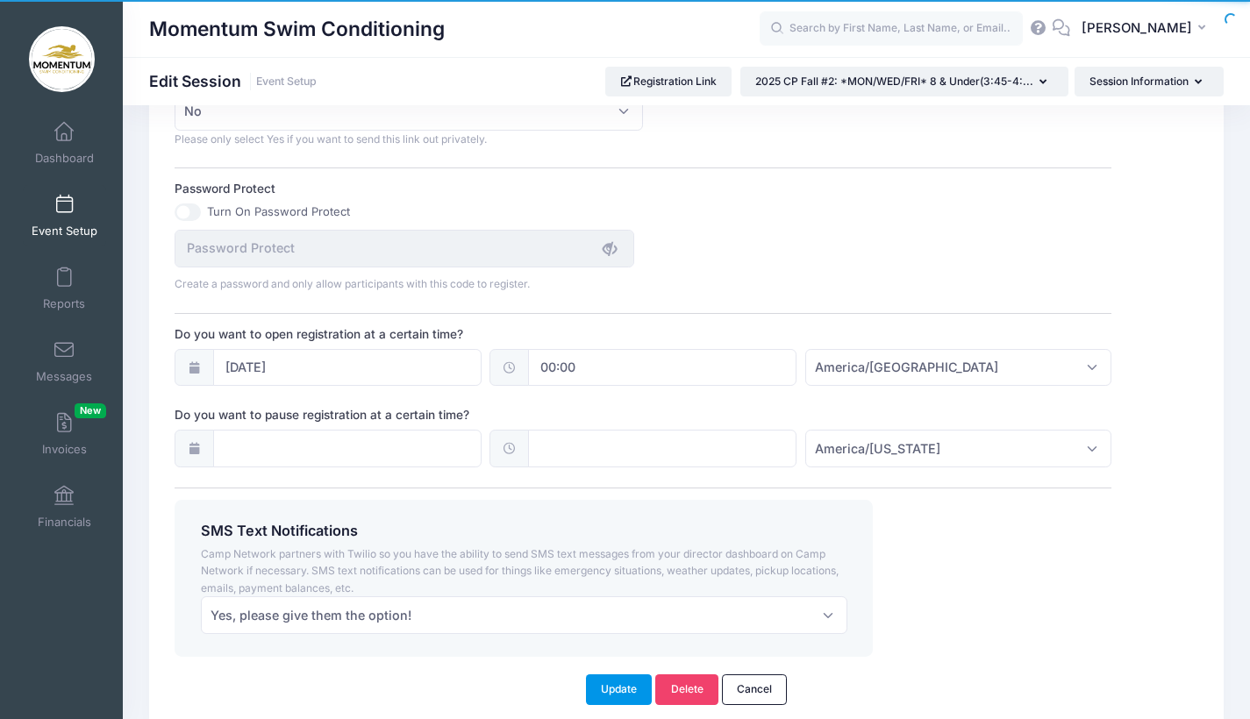
click at [608, 677] on button "Update" at bounding box center [619, 690] width 67 height 30
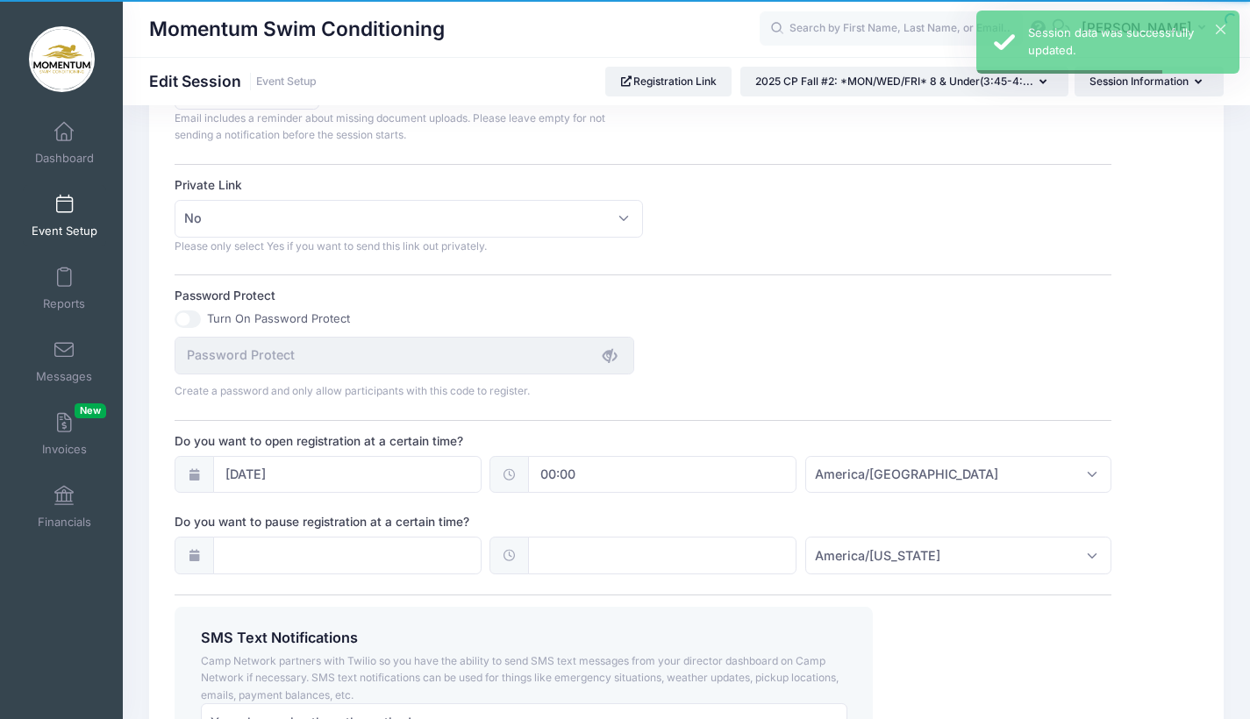
scroll to position [1205, 0]
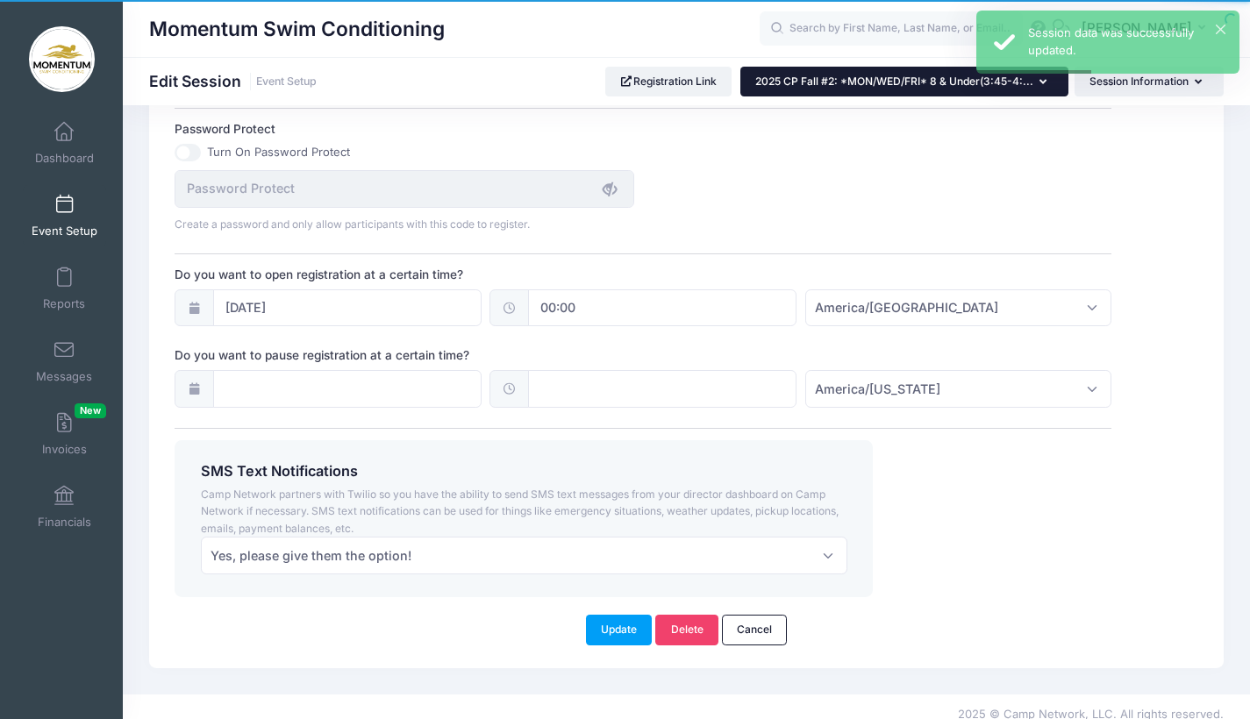
click at [835, 94] on button "2025 CP Fall #2: *MON/WED/FRI* 8 & Under(3:45-4:..." at bounding box center [904, 82] width 328 height 30
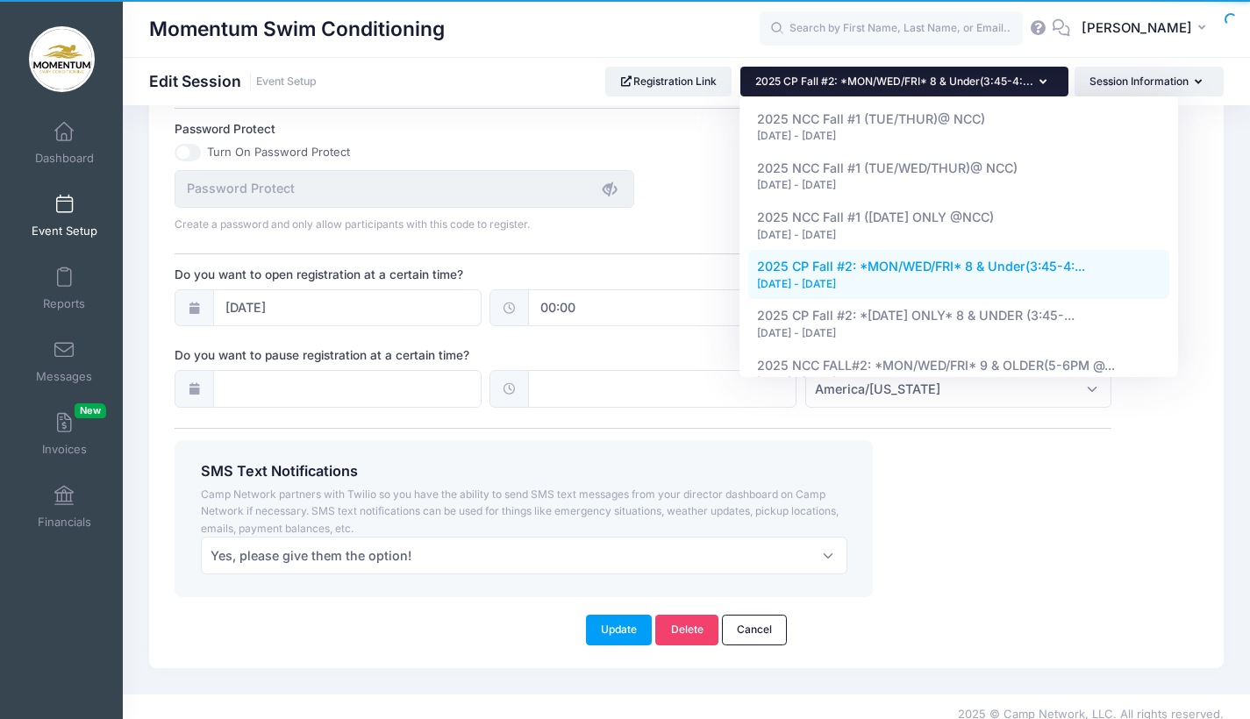
scroll to position [913, 0]
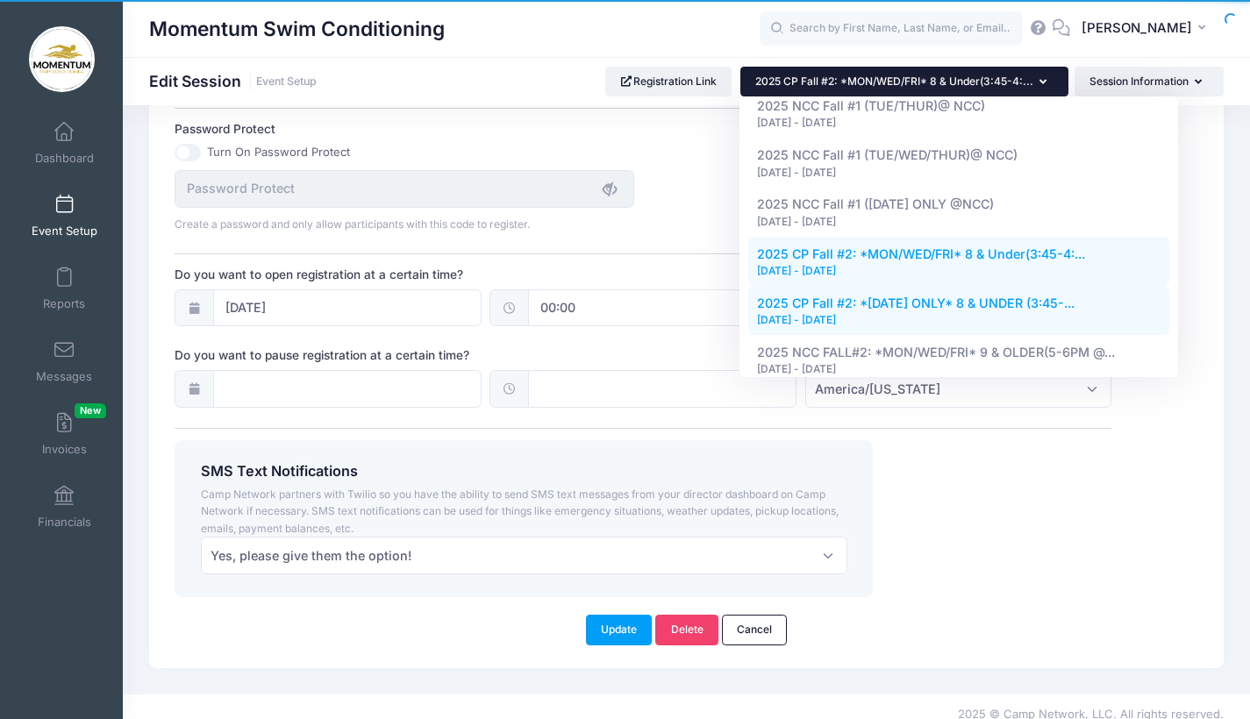
click at [897, 312] on div "[DATE] - [DATE]" at bounding box center [959, 320] width 404 height 16
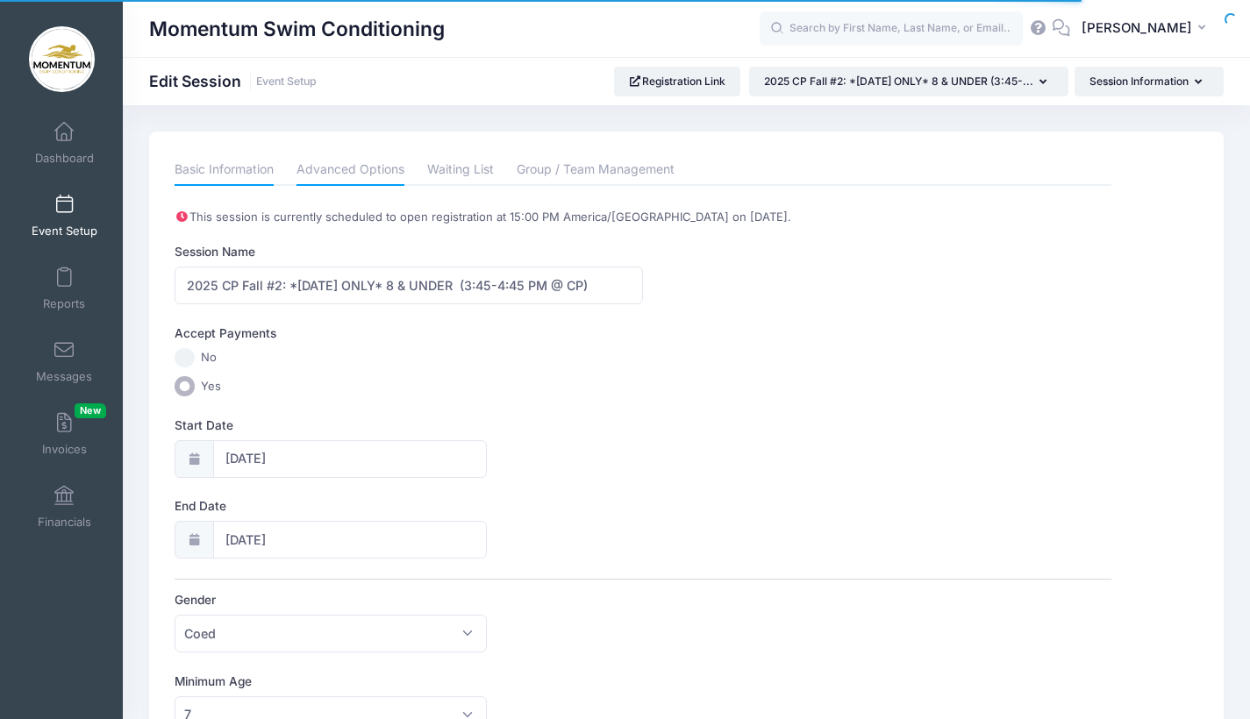
click at [361, 170] on link "Advanced Options" at bounding box center [351, 170] width 108 height 32
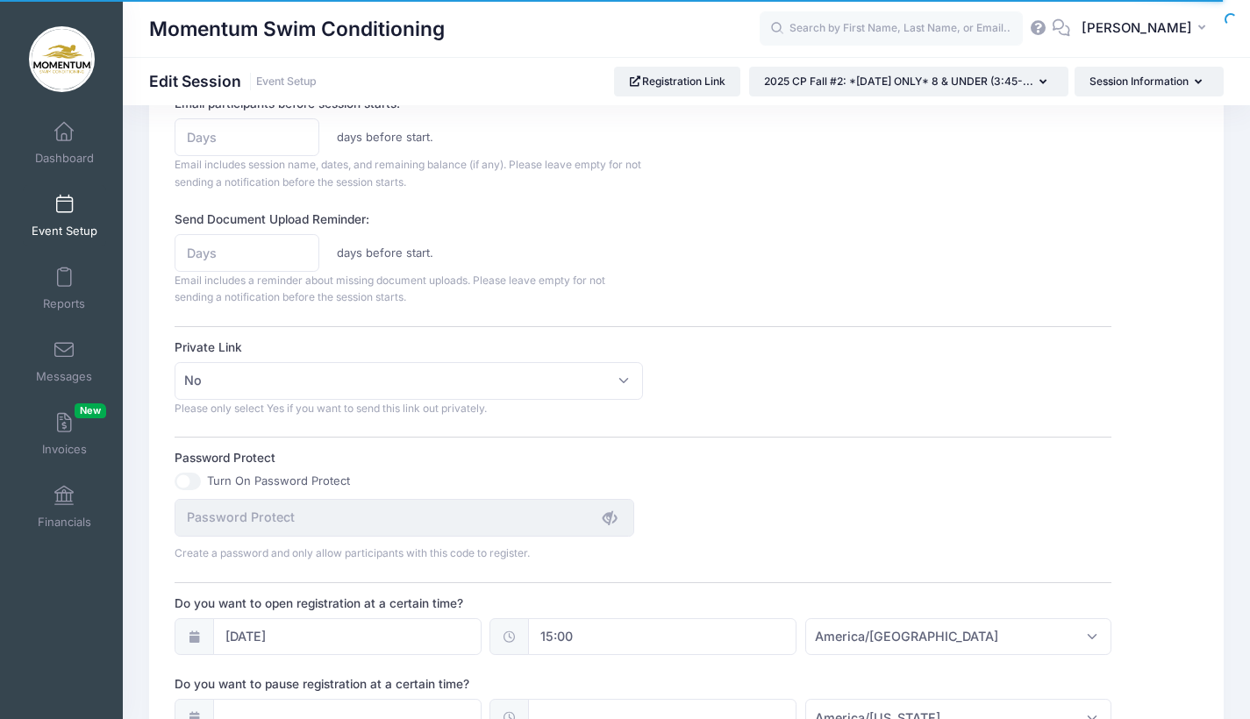
scroll to position [1205, 0]
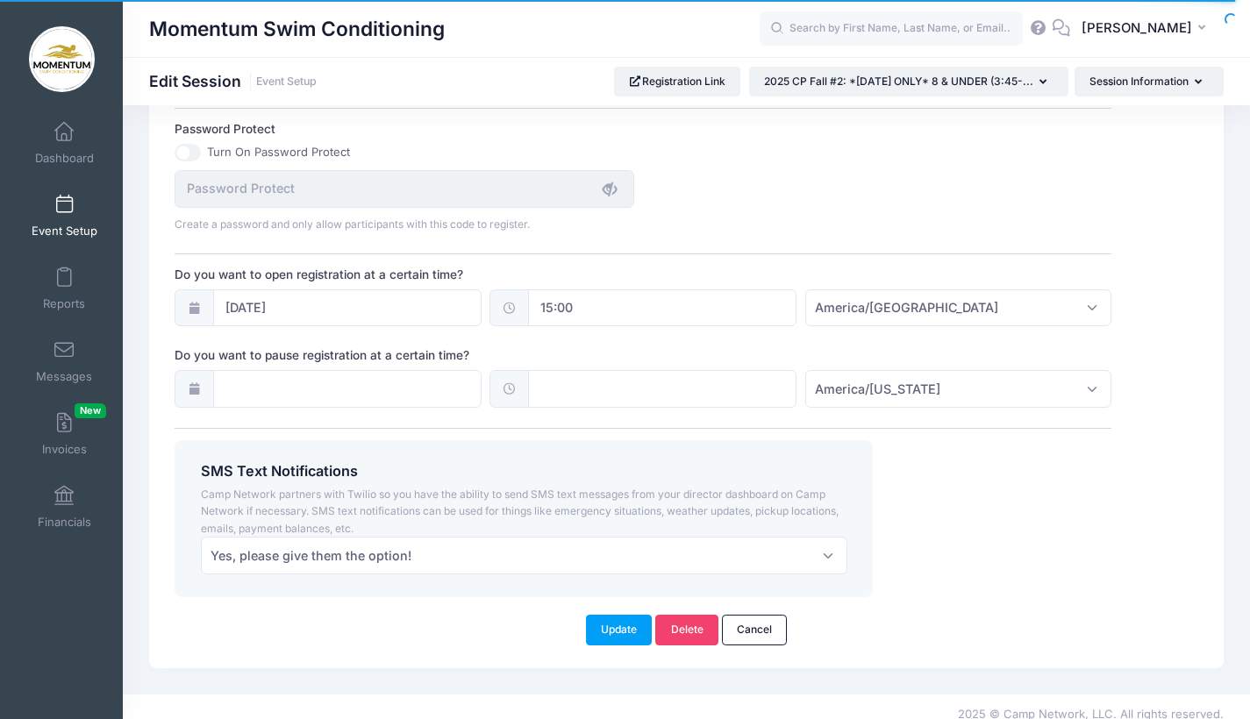
click at [572, 297] on input "15:00" at bounding box center [662, 309] width 268 height 38
click at [619, 344] on span at bounding box center [620, 344] width 12 height 18
type input "14:00"
type input "02"
click at [619, 347] on span at bounding box center [620, 344] width 12 height 18
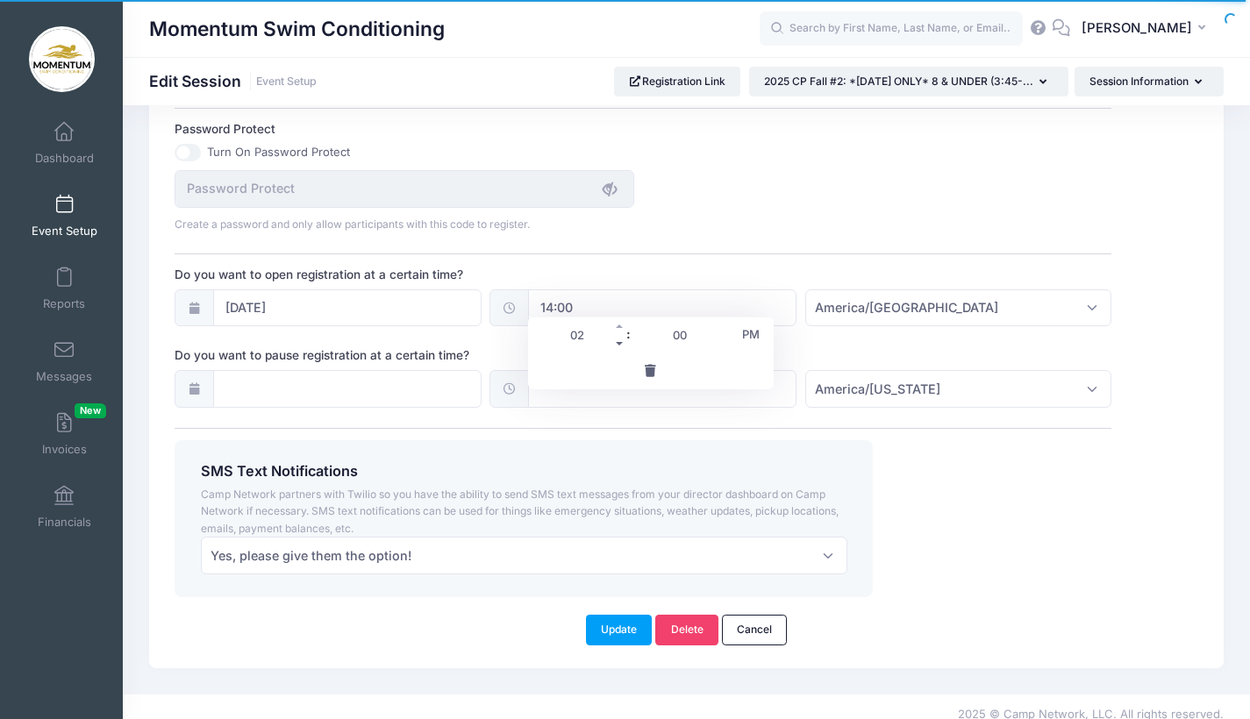
type input "13:00"
type input "01"
click at [619, 347] on span at bounding box center [620, 344] width 12 height 18
type input "12:00"
type input "12"
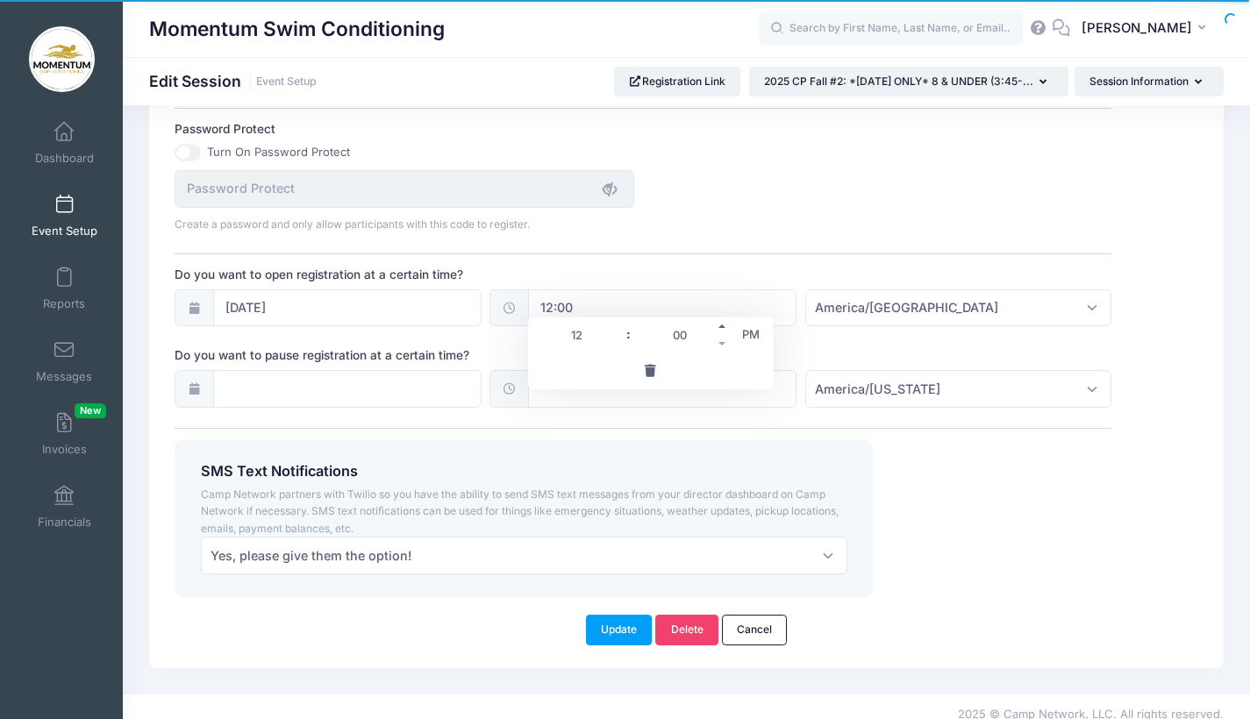
click at [724, 325] on span at bounding box center [723, 327] width 12 height 18
type input "12:05"
type input "05"
click at [723, 342] on span at bounding box center [723, 344] width 12 height 18
type input "12:00"
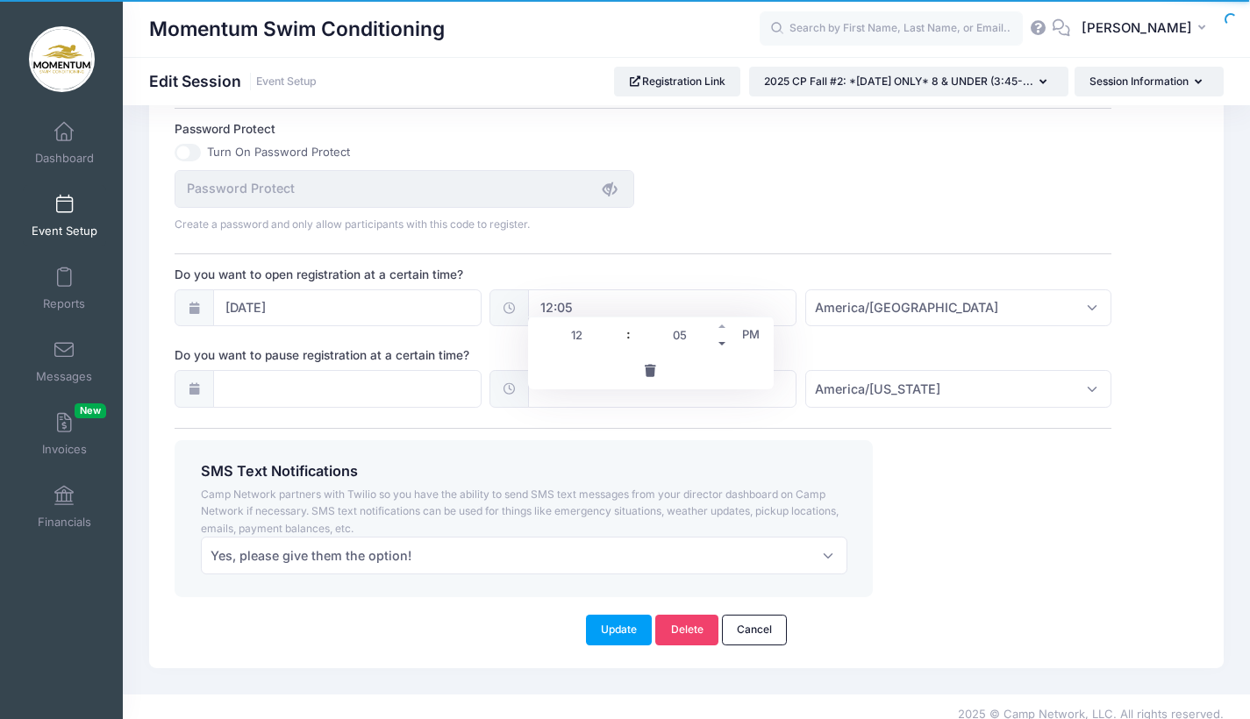
type input "00"
click at [723, 342] on span at bounding box center [723, 344] width 12 height 18
type input "11:55"
type input "11"
type input "55"
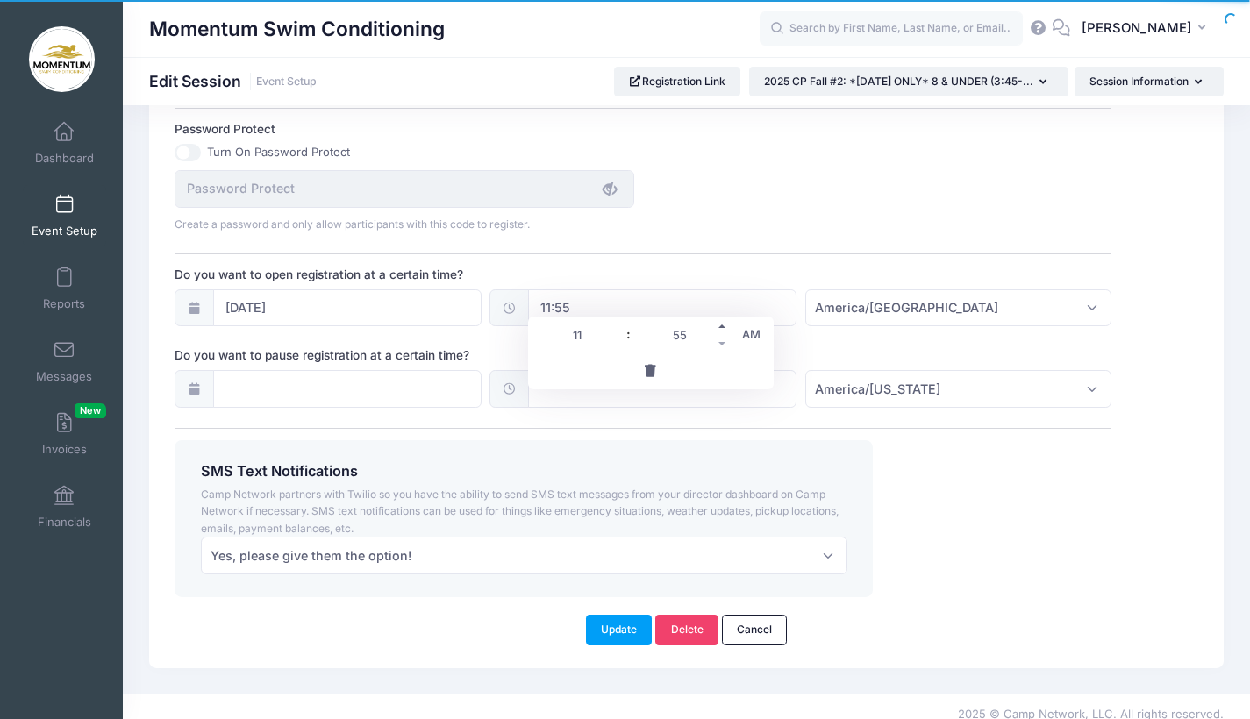
click at [723, 328] on span at bounding box center [723, 327] width 12 height 18
type input "12:00"
type input "12"
type input "00"
click at [624, 343] on span at bounding box center [620, 344] width 12 height 18
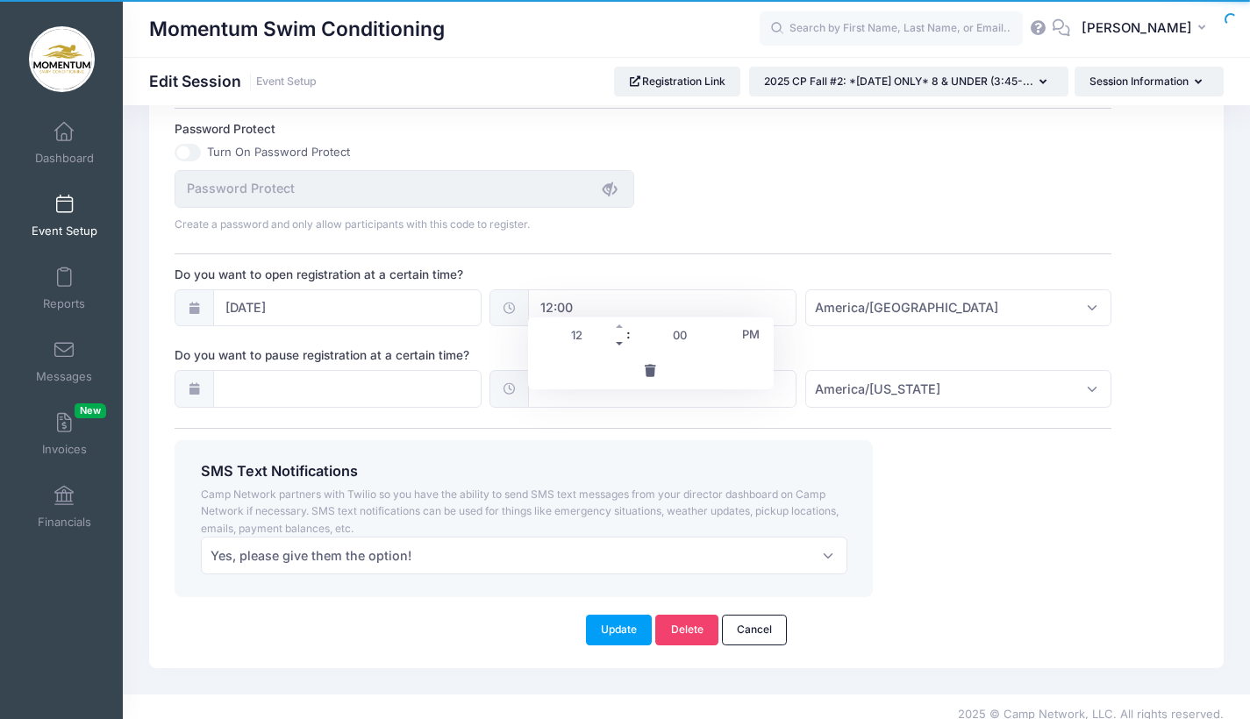
type input "11:00"
type input "11"
click at [624, 343] on span at bounding box center [620, 344] width 12 height 18
type input "10:00"
type input "10"
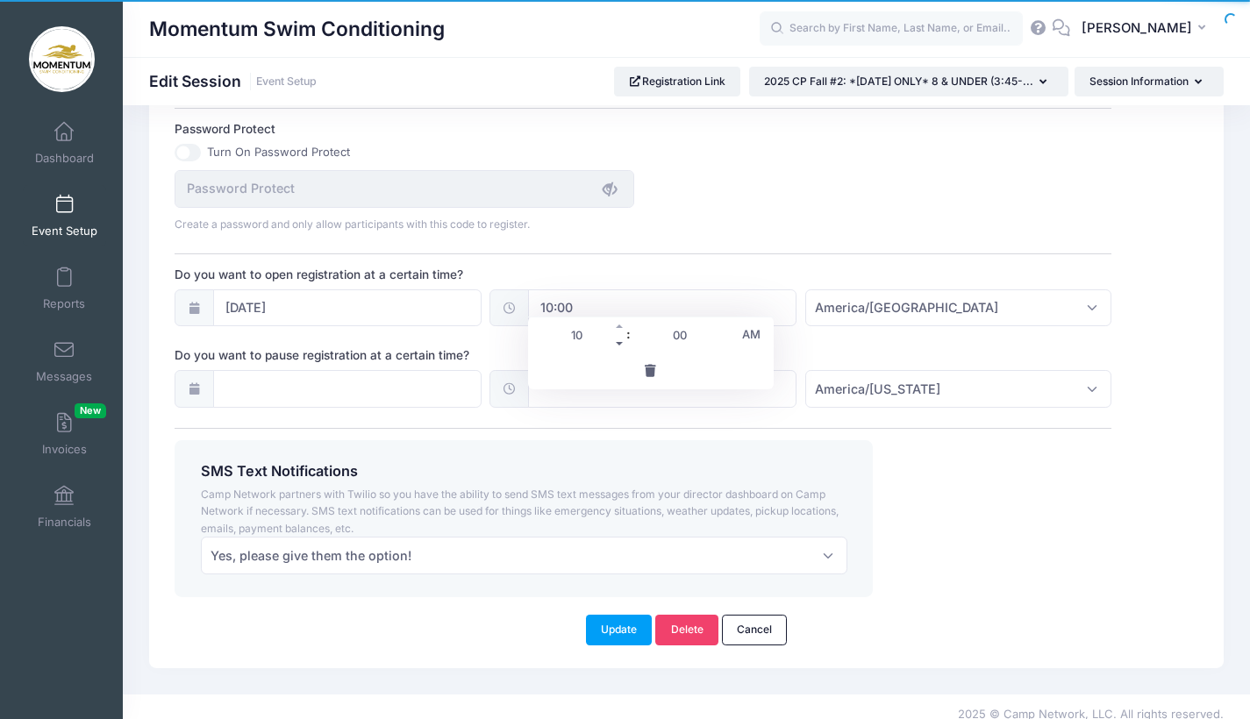
click at [624, 343] on span at bounding box center [620, 344] width 12 height 18
type input "09:00"
type input "09"
click at [624, 343] on span at bounding box center [620, 344] width 12 height 18
type input "08:00"
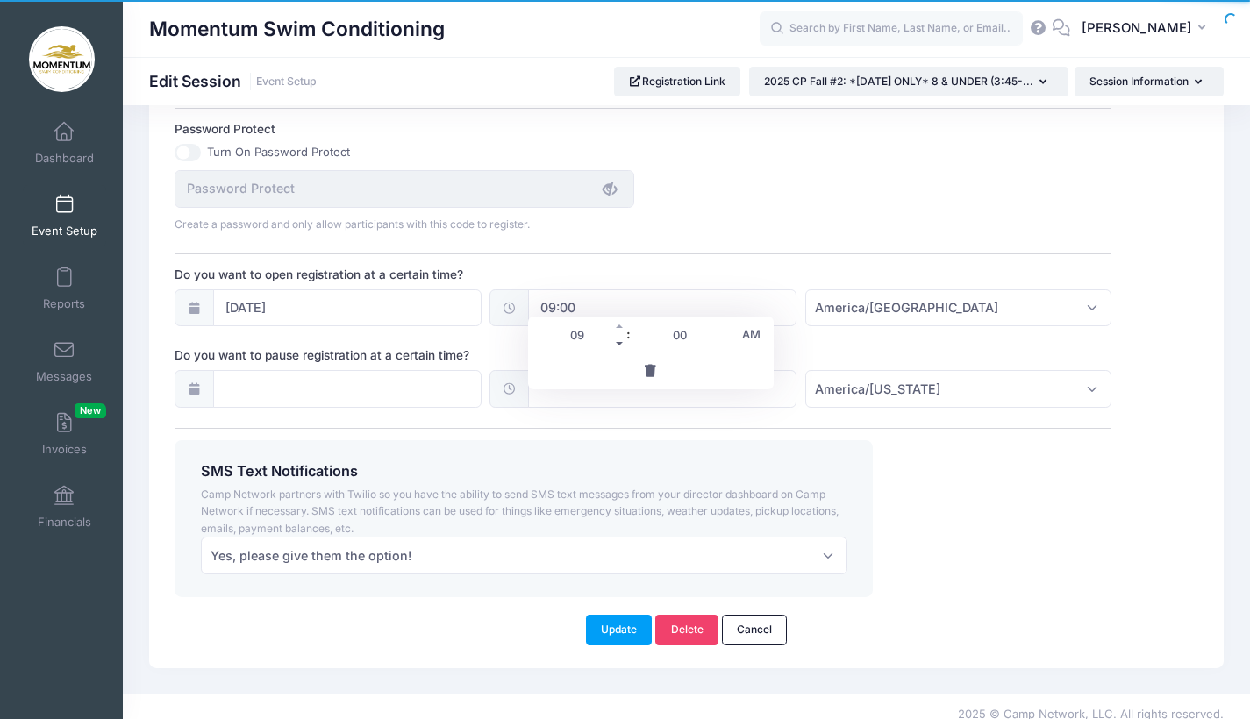
type input "08"
click at [624, 343] on span at bounding box center [620, 344] width 12 height 18
type input "07:00"
type input "07"
click at [624, 343] on span at bounding box center [620, 344] width 12 height 18
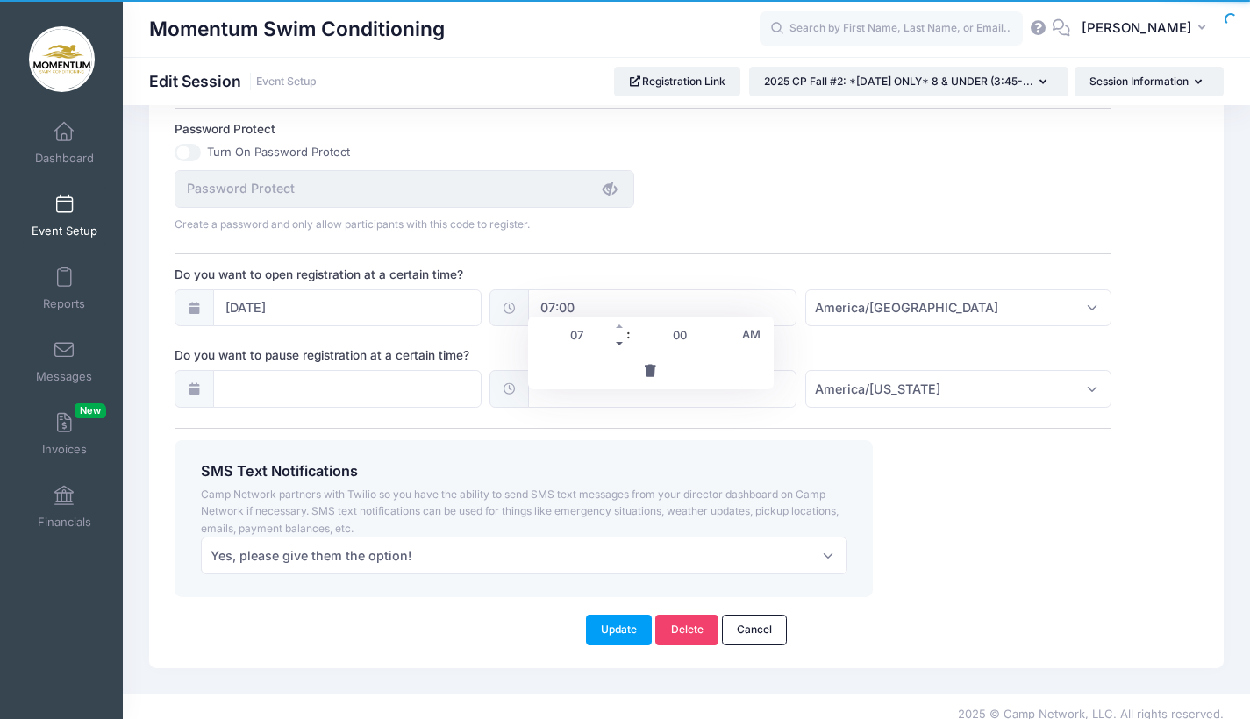
type input "06:00"
type input "06"
click at [624, 343] on span at bounding box center [620, 344] width 12 height 18
type input "05:00"
type input "05"
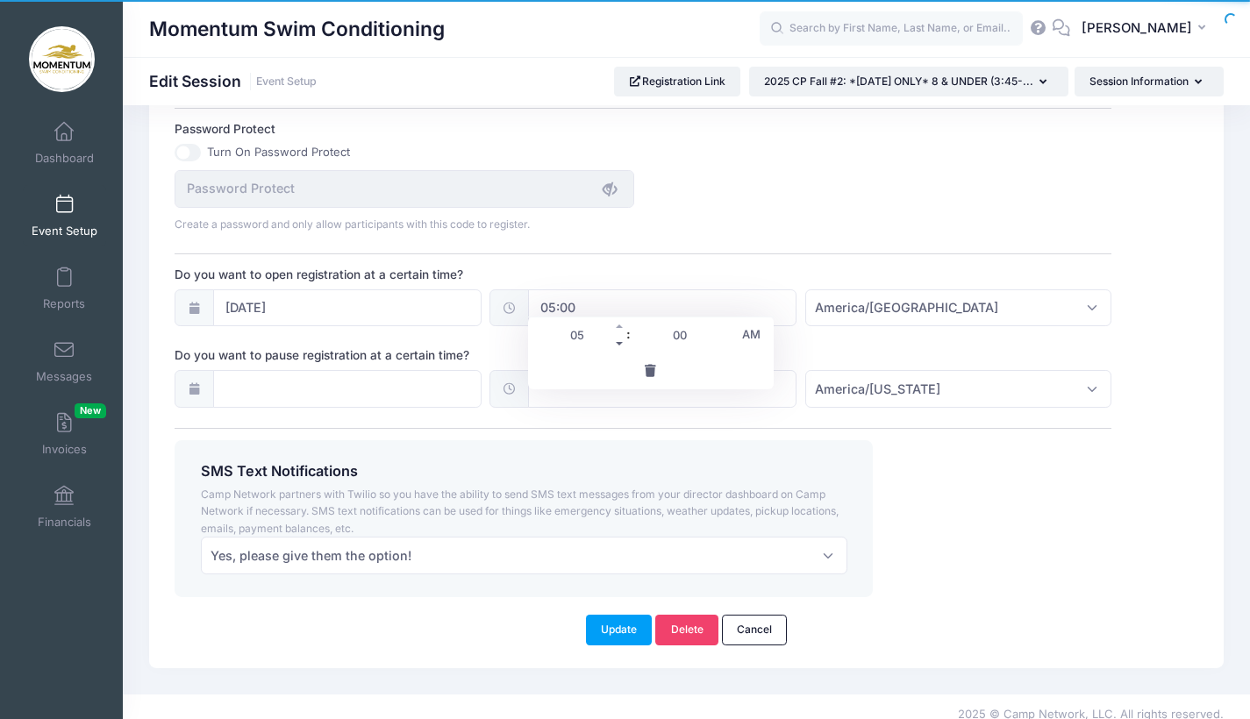
click at [624, 343] on span at bounding box center [620, 344] width 12 height 18
type input "04:00"
type input "04"
click at [624, 343] on span at bounding box center [620, 344] width 12 height 18
type input "03:00"
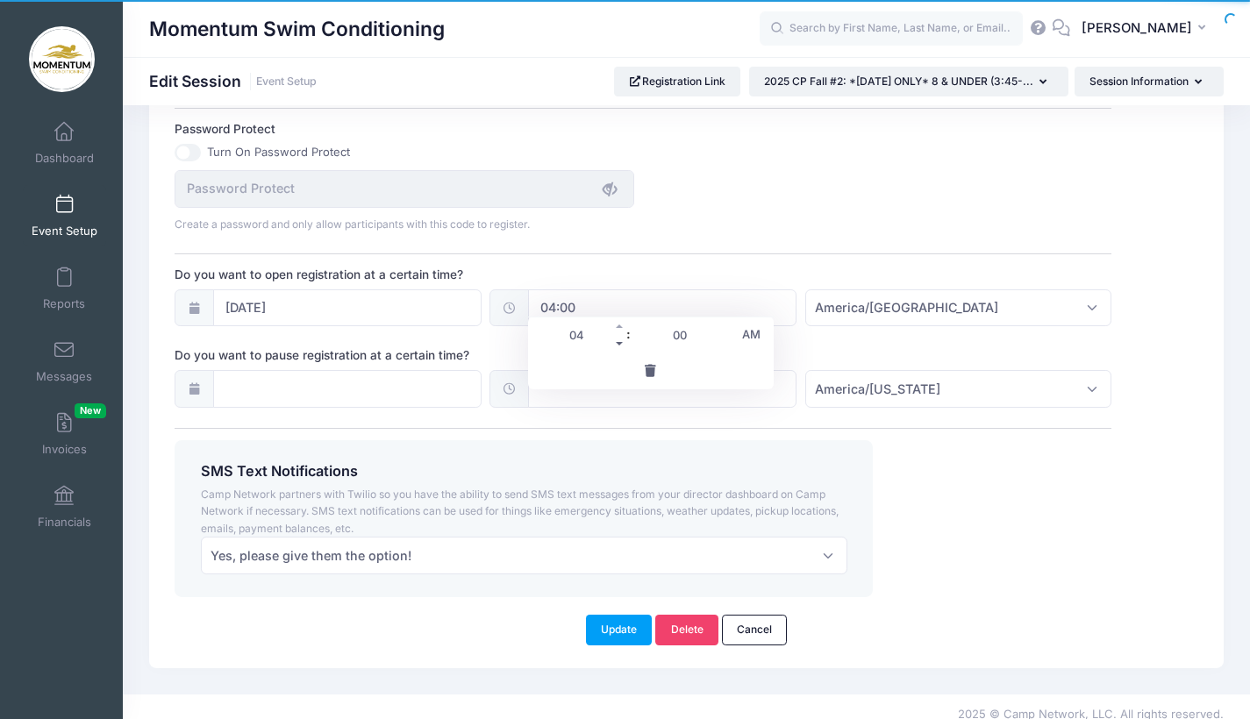
type input "03"
click at [624, 343] on span at bounding box center [620, 344] width 12 height 18
type input "02:00"
type input "02"
click at [624, 343] on span at bounding box center [620, 344] width 12 height 18
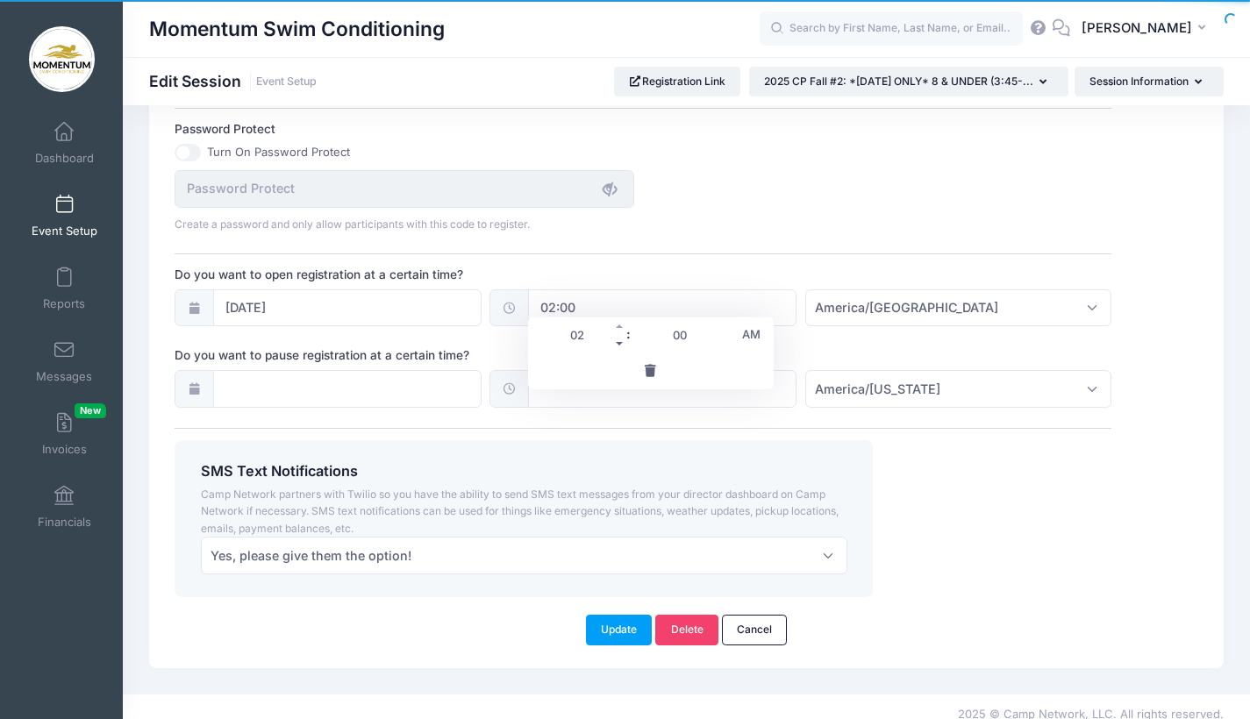
type input "01:00"
type input "01"
click at [624, 343] on span at bounding box center [620, 344] width 12 height 18
type input "00:00"
type input "12"
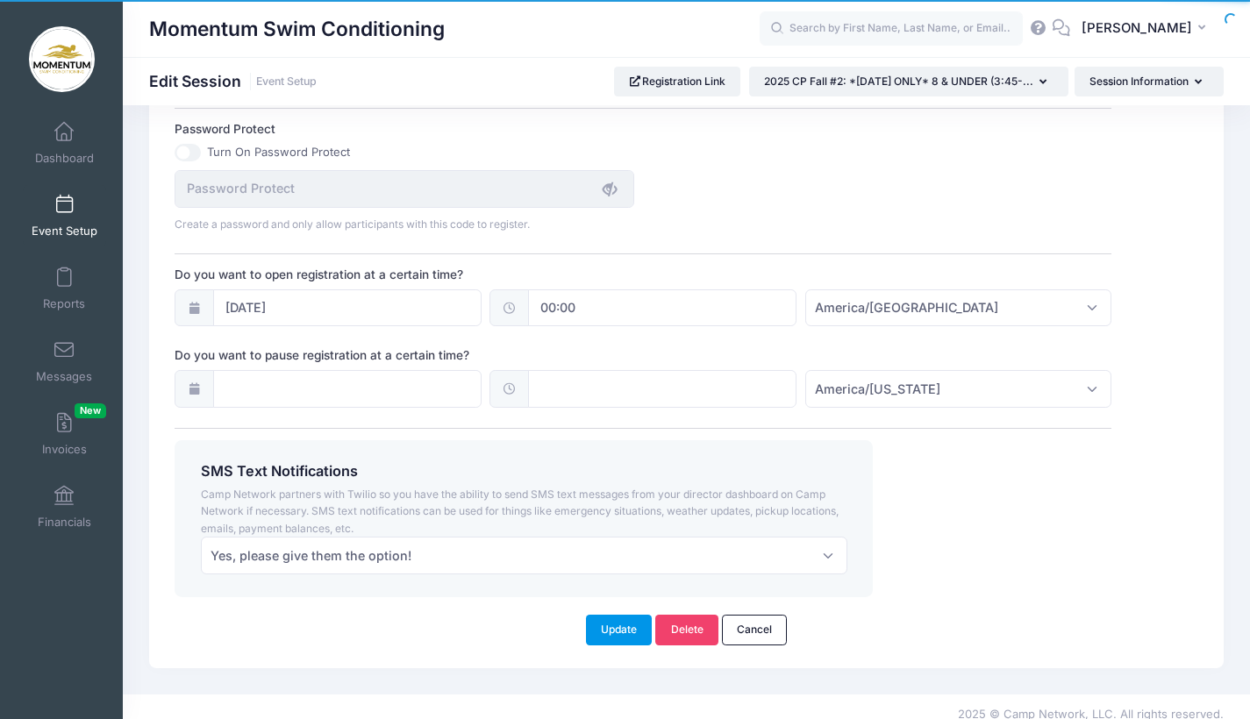
click at [639, 615] on button "Update" at bounding box center [619, 630] width 67 height 30
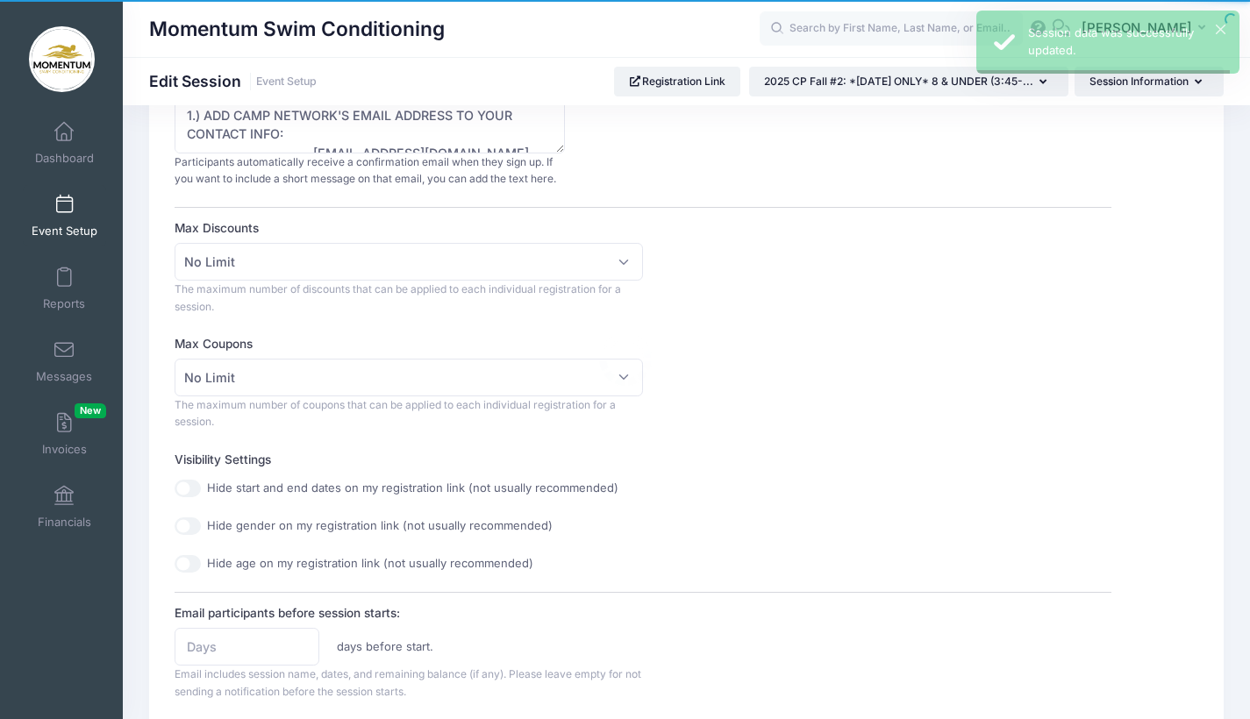
scroll to position [0, 0]
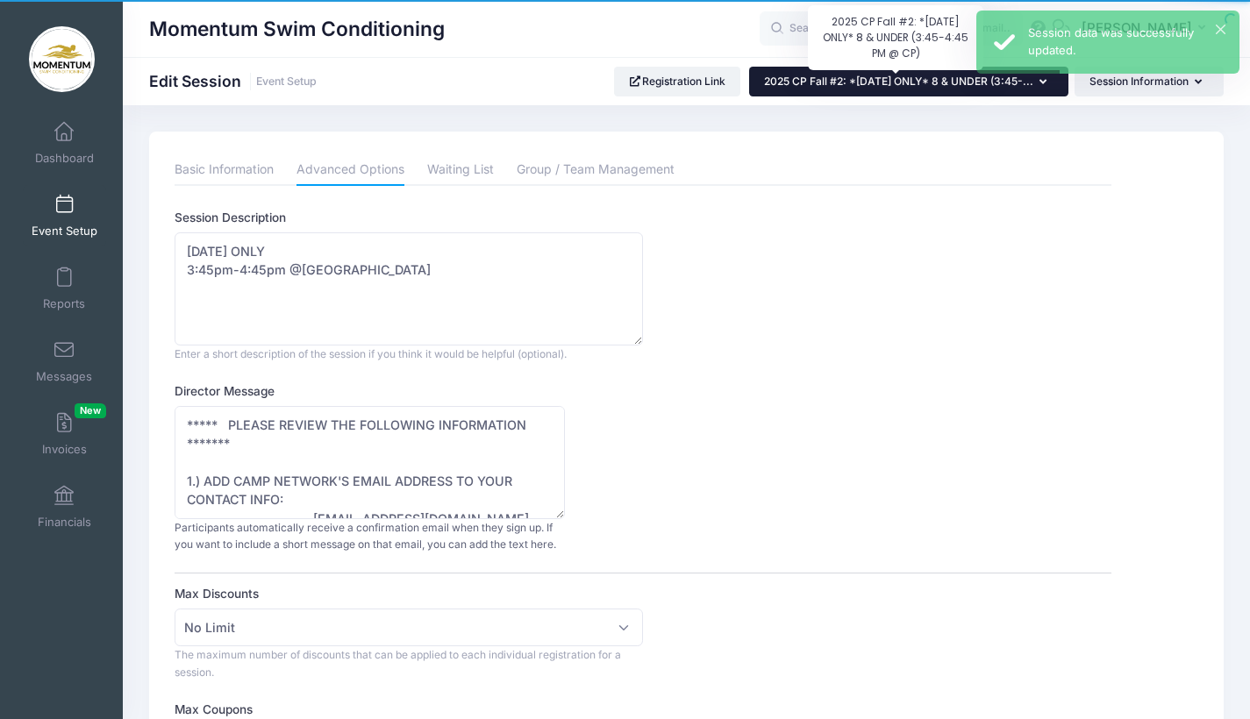
click at [897, 82] on span "2025 CP Fall #2: *[DATE] ONLY* 8 & UNDER (3:45-..." at bounding box center [898, 81] width 269 height 13
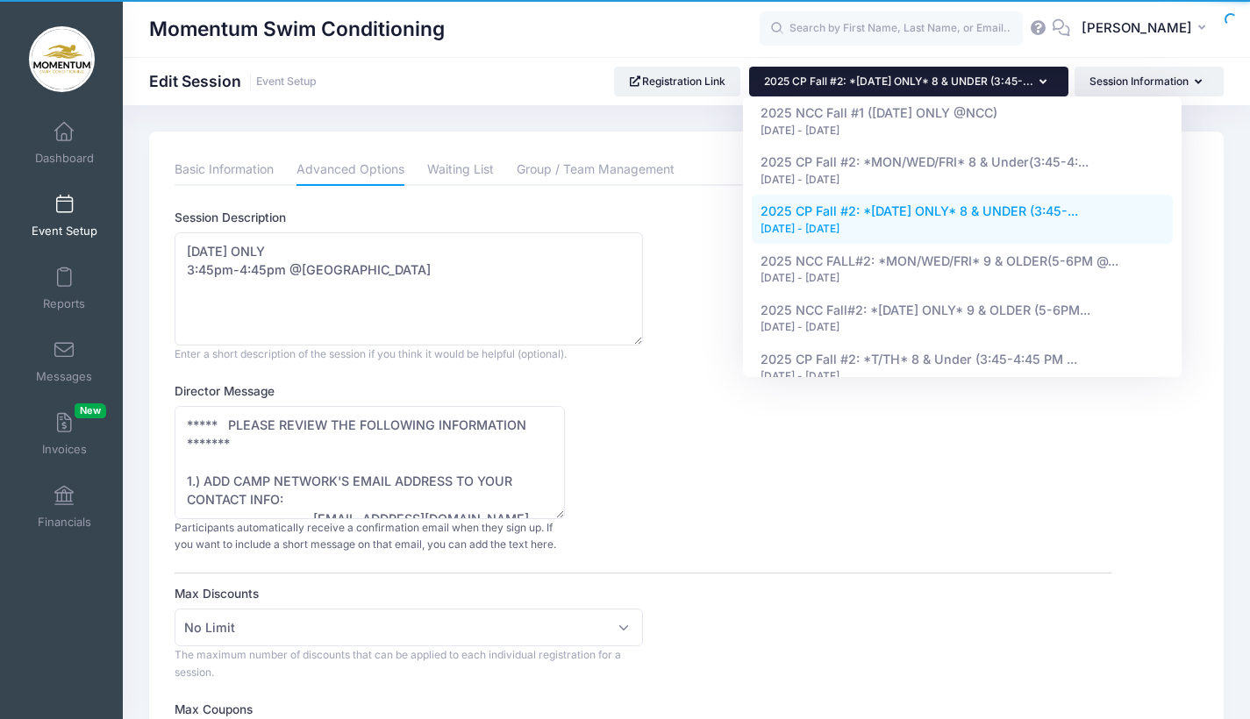
scroll to position [1018, 0]
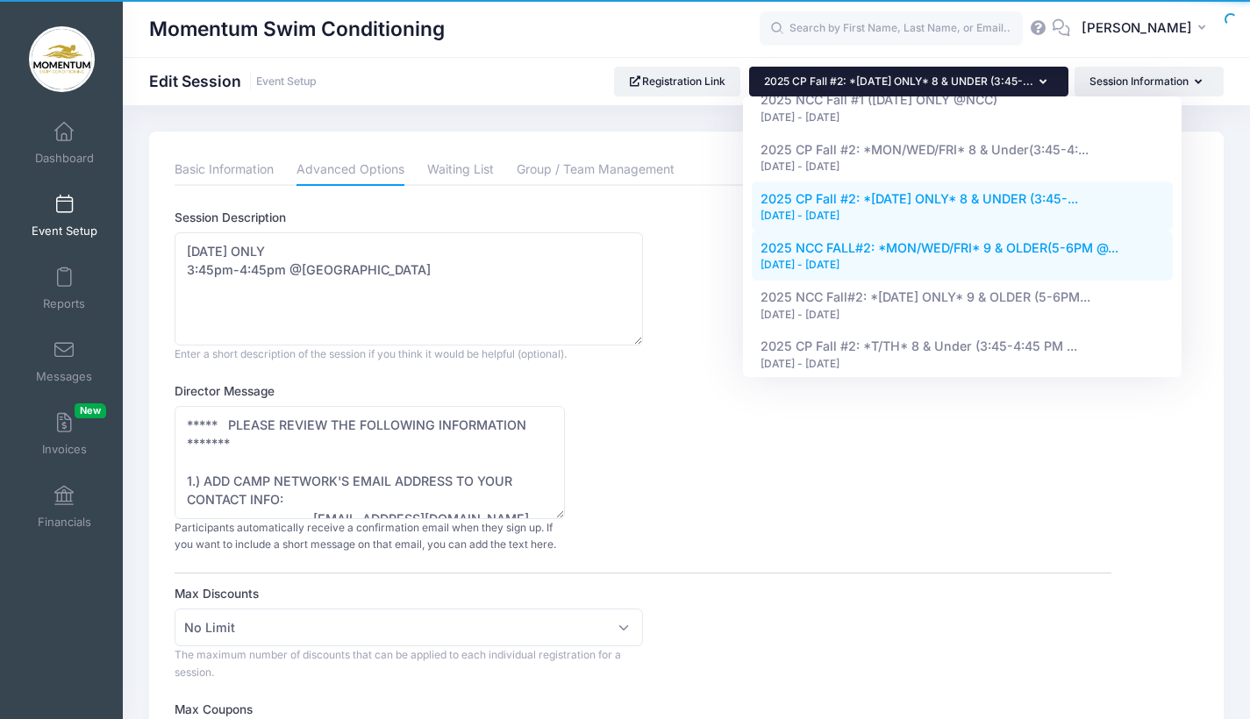
click at [922, 257] on div "[DATE] - [DATE]" at bounding box center [963, 265] width 404 height 16
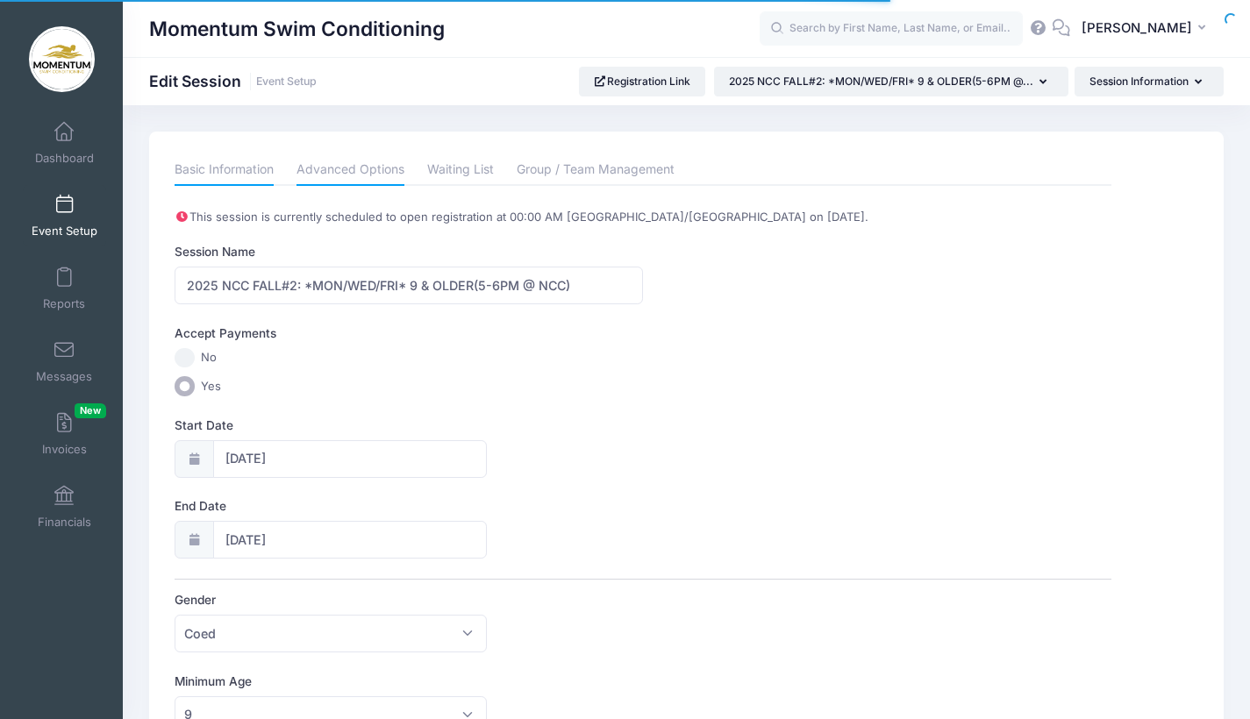
click at [379, 178] on link "Advanced Options" at bounding box center [351, 170] width 108 height 32
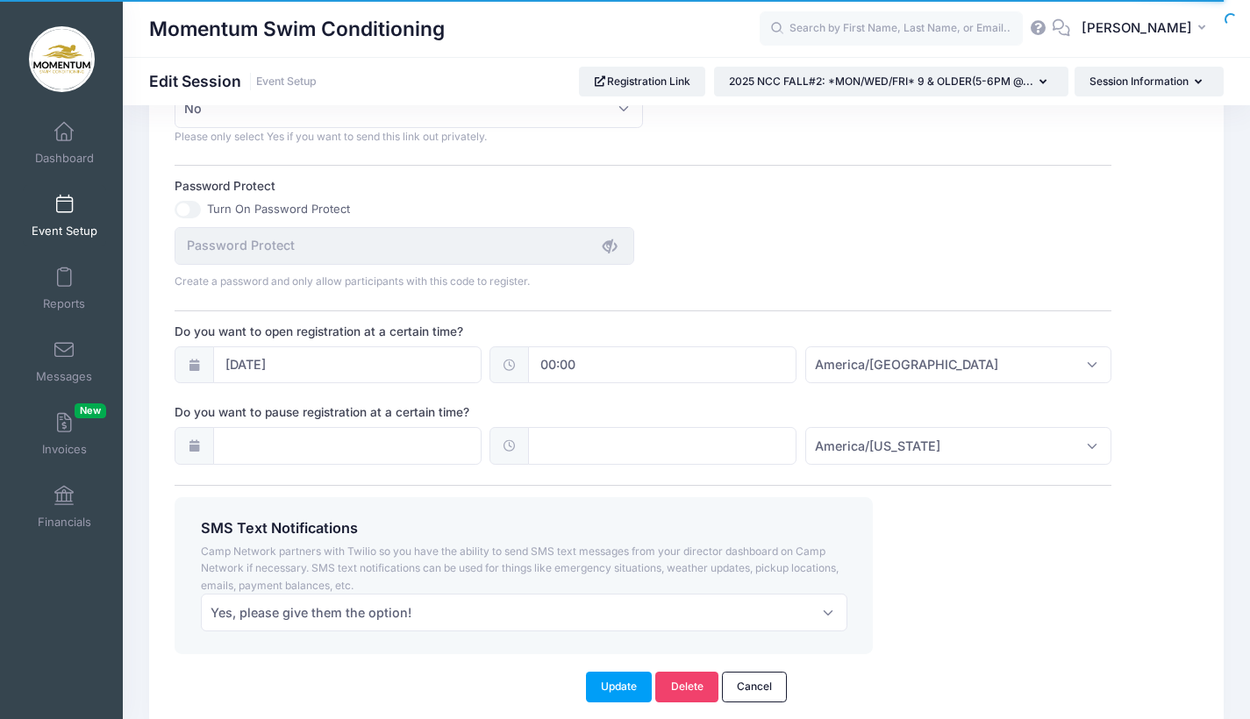
scroll to position [1183, 0]
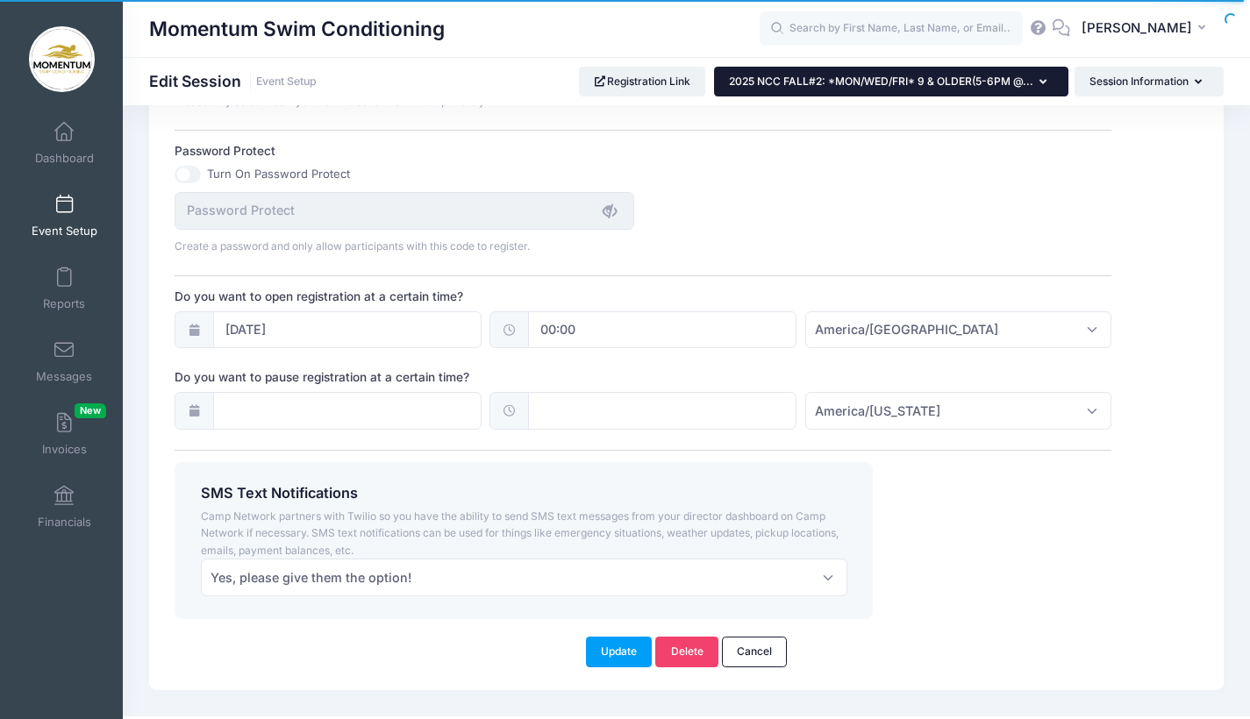
click at [1036, 83] on button "2025 NCC FALL#2: *MON/WED/FRI* 9 & OLDER(5-6PM @..." at bounding box center [891, 82] width 354 height 30
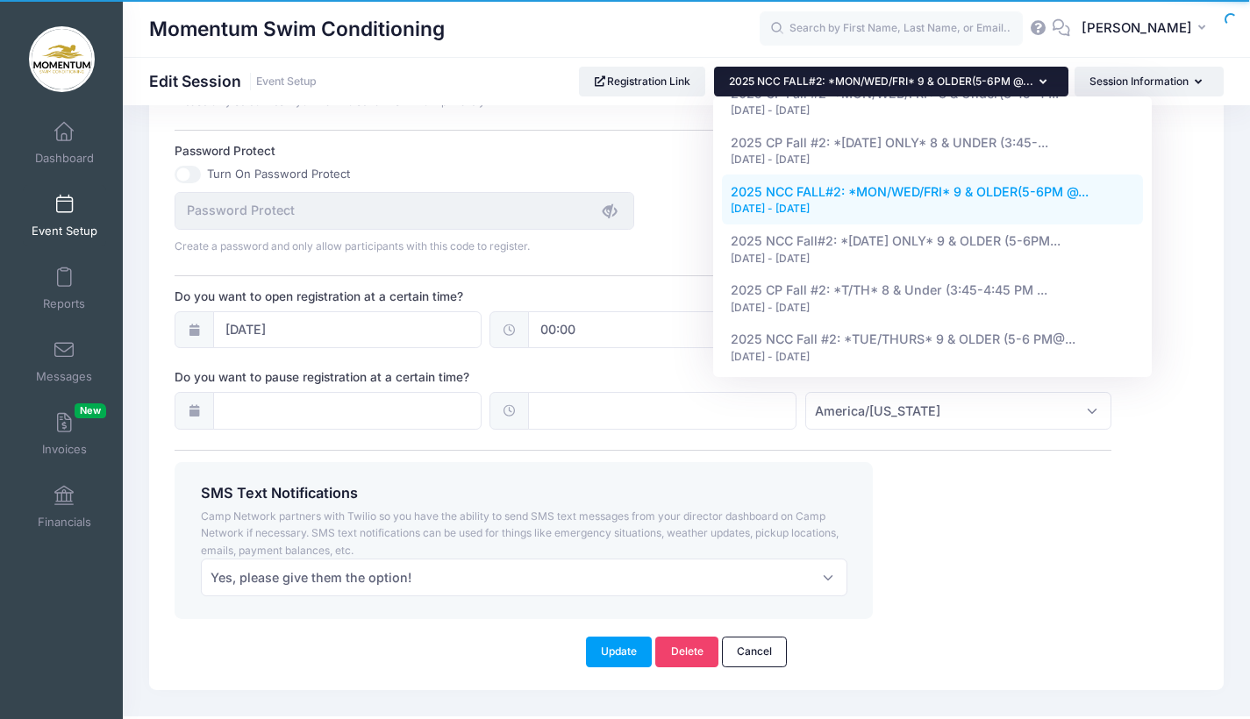
scroll to position [1091, 0]
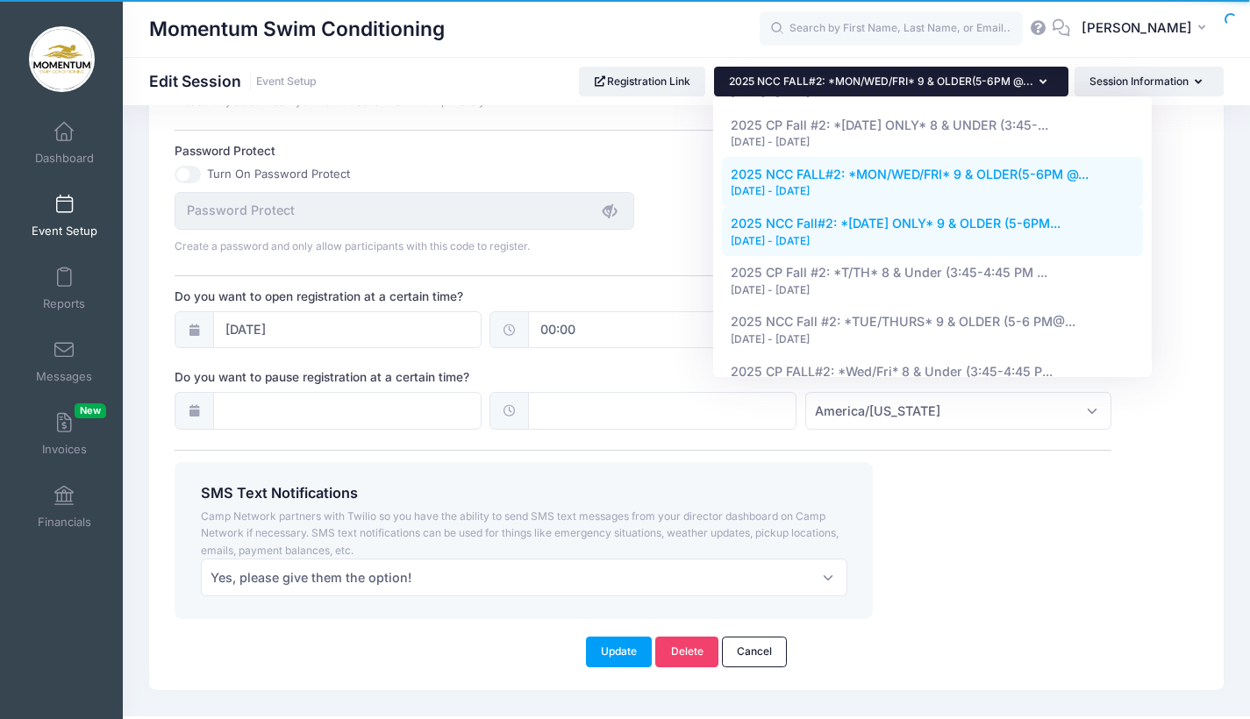
click at [860, 233] on div "[DATE] - [DATE]" at bounding box center [933, 241] width 404 height 16
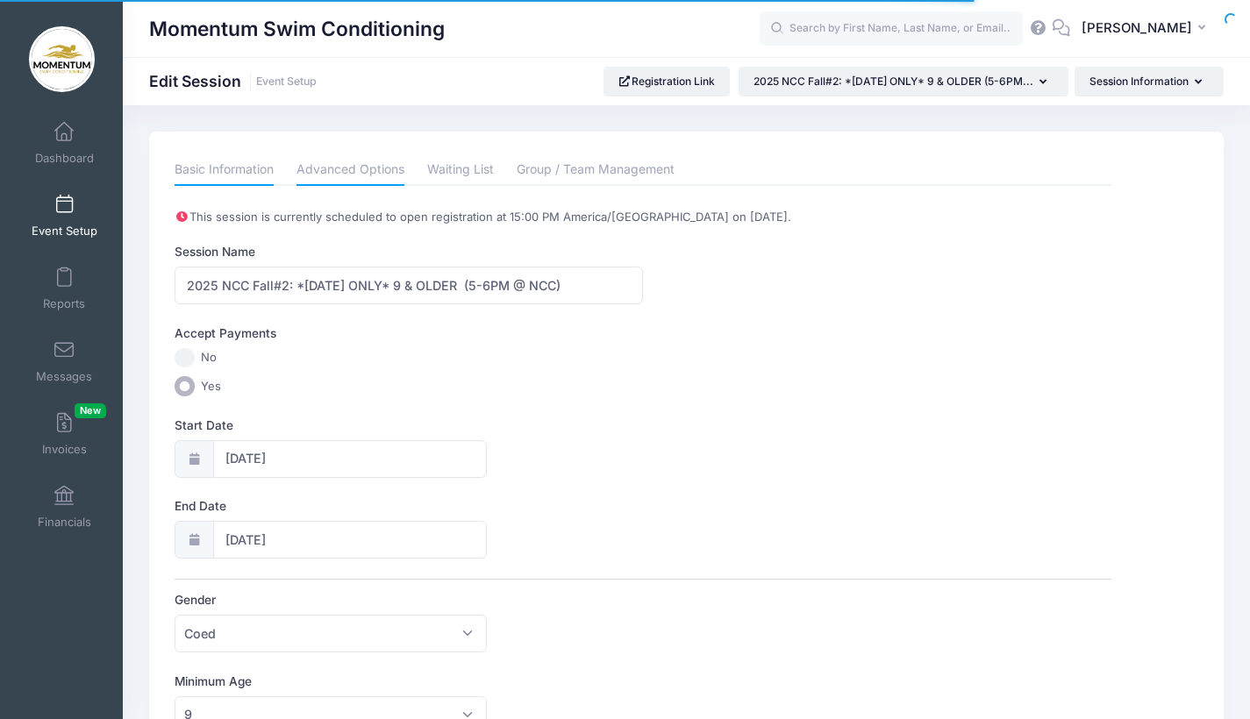
click at [351, 171] on link "Advanced Options" at bounding box center [351, 170] width 108 height 32
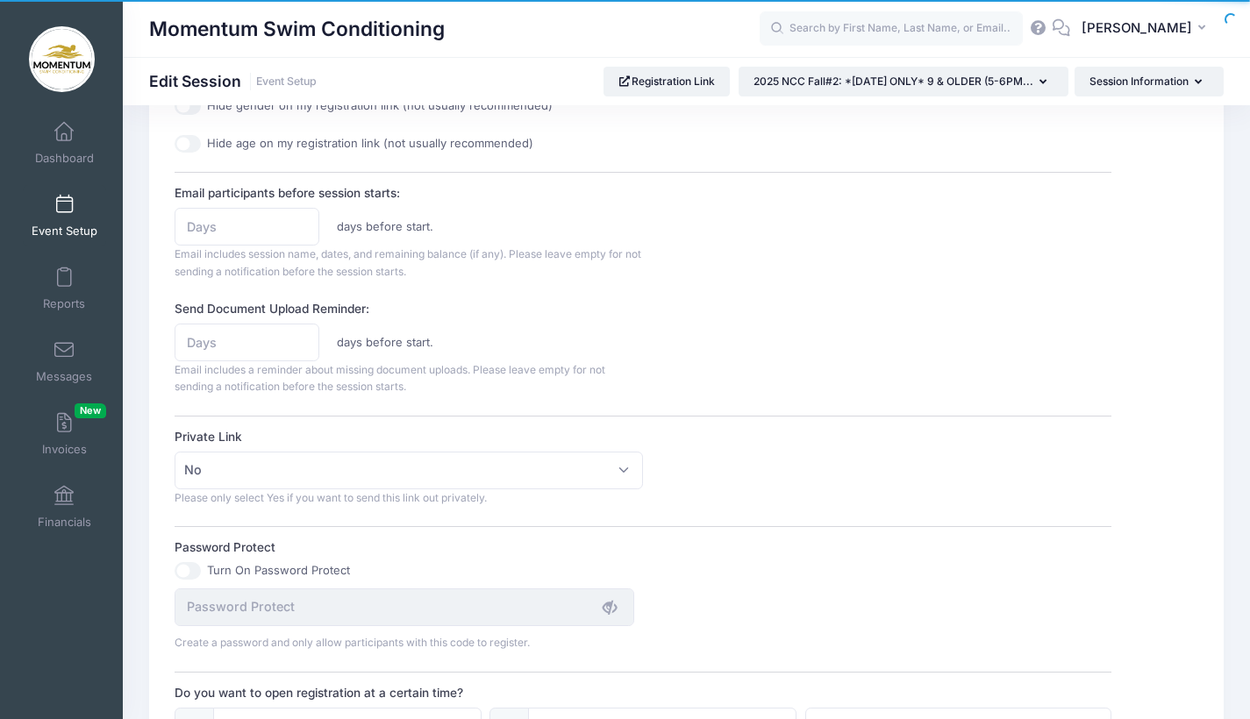
scroll to position [790, 0]
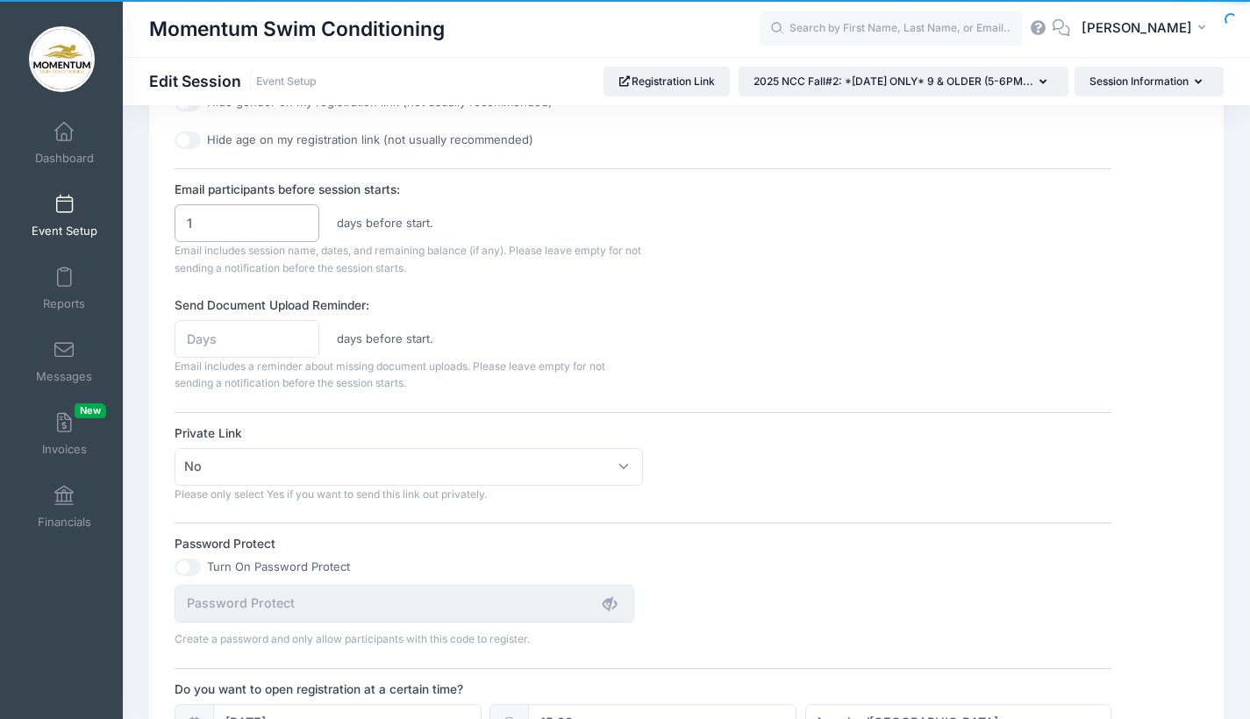
click at [303, 213] on input "1" at bounding box center [247, 223] width 145 height 38
click at [303, 213] on input "2" at bounding box center [247, 223] width 145 height 38
click at [303, 213] on input "3" at bounding box center [247, 223] width 145 height 38
click at [303, 213] on input "4" at bounding box center [247, 223] width 145 height 38
click at [303, 213] on input "5" at bounding box center [247, 223] width 145 height 38
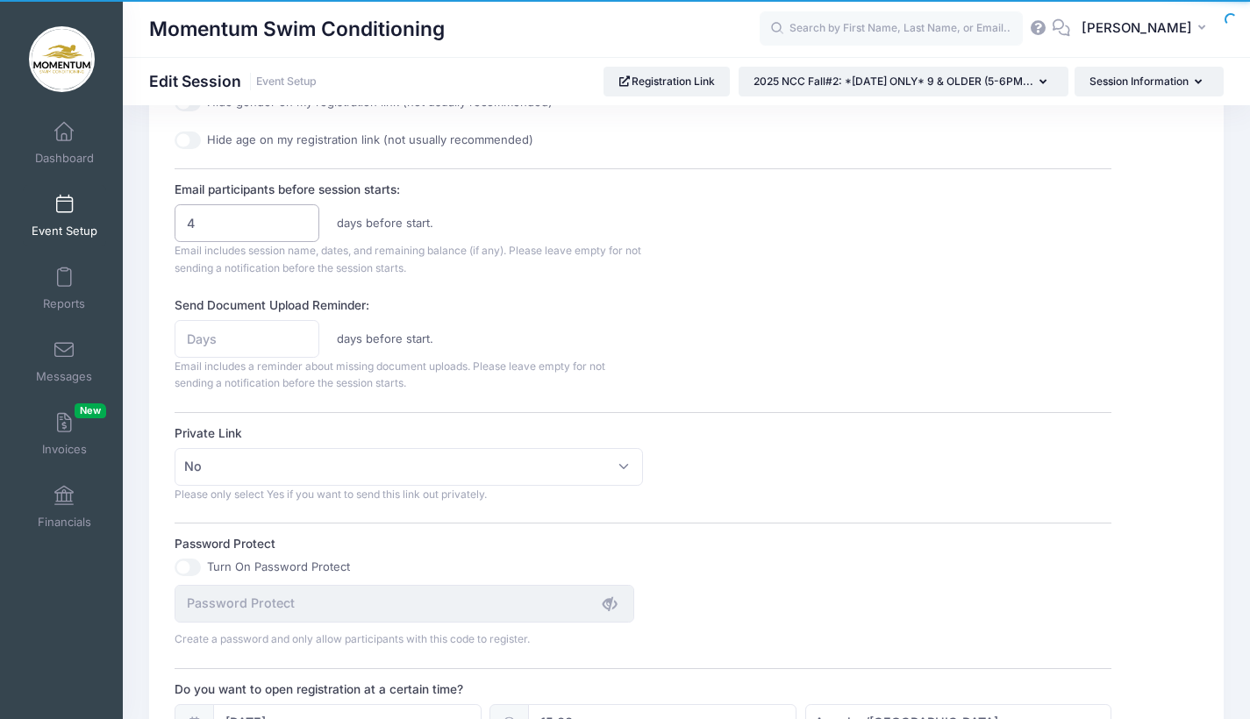
click at [298, 222] on input "4" at bounding box center [247, 223] width 145 height 38
click at [298, 222] on input "3" at bounding box center [247, 223] width 145 height 38
click at [299, 213] on input "4" at bounding box center [247, 223] width 145 height 38
click at [299, 213] on input "5" at bounding box center [247, 223] width 145 height 38
click at [299, 213] on input "6" at bounding box center [247, 223] width 145 height 38
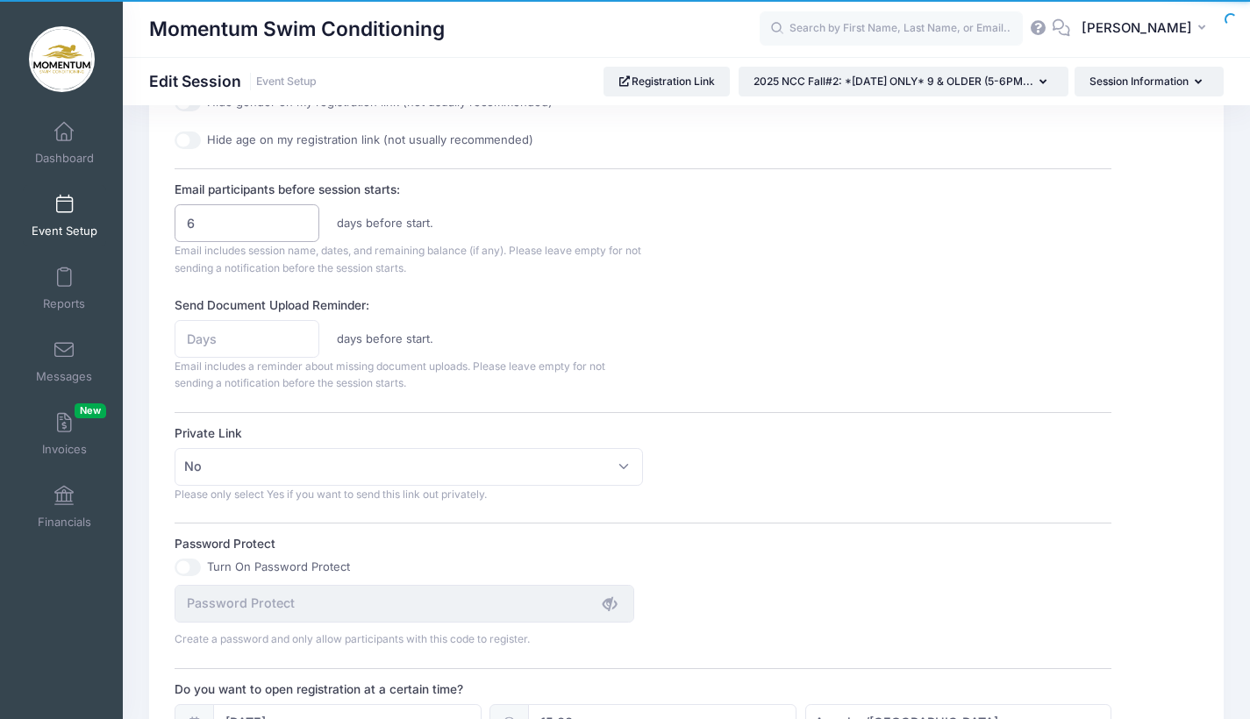
type input "5"
click at [299, 221] on input "5" at bounding box center [247, 223] width 145 height 38
click at [695, 336] on div "Send Document Upload Reminder: days before start. Email includes a reminder abo…" at bounding box center [643, 345] width 937 height 96
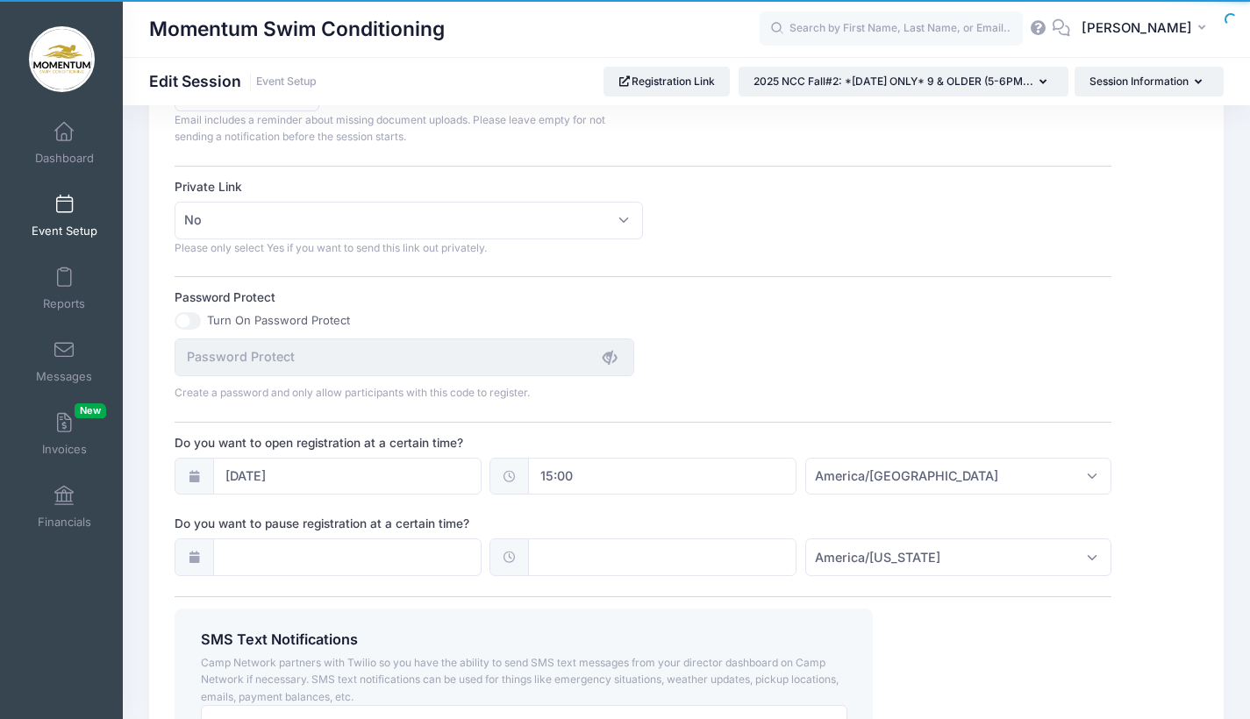
scroll to position [1060, 0]
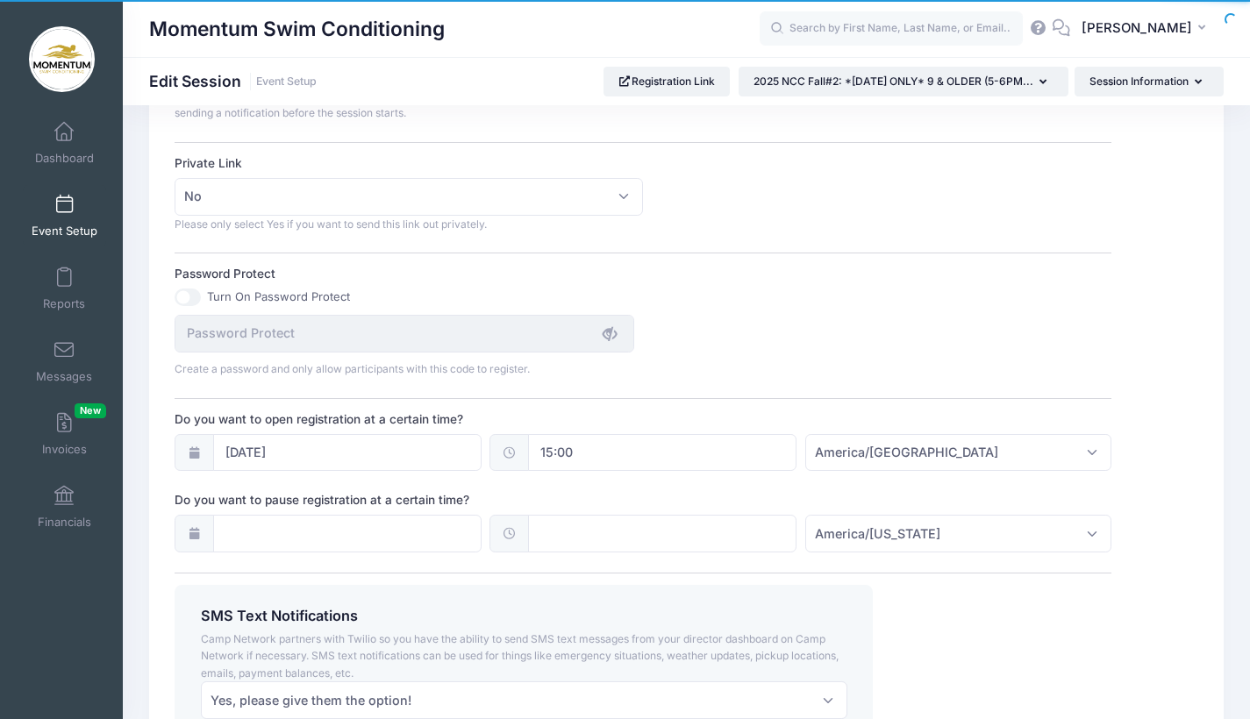
click at [573, 441] on input "15:00" at bounding box center [662, 453] width 268 height 38
click at [622, 489] on span at bounding box center [620, 489] width 12 height 18
type input "14:00"
type input "02"
click at [622, 489] on span at bounding box center [620, 489] width 12 height 18
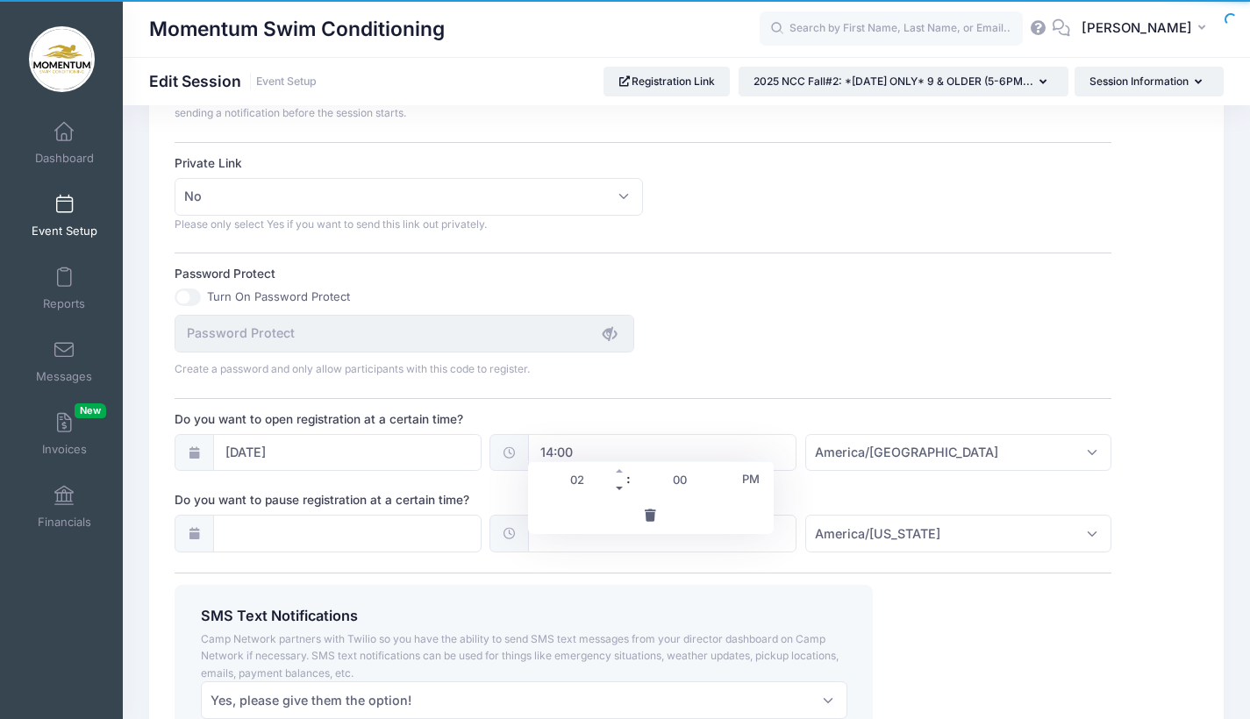
type input "13:00"
type input "01"
click at [622, 489] on span at bounding box center [620, 489] width 12 height 18
type input "12:00"
type input "12"
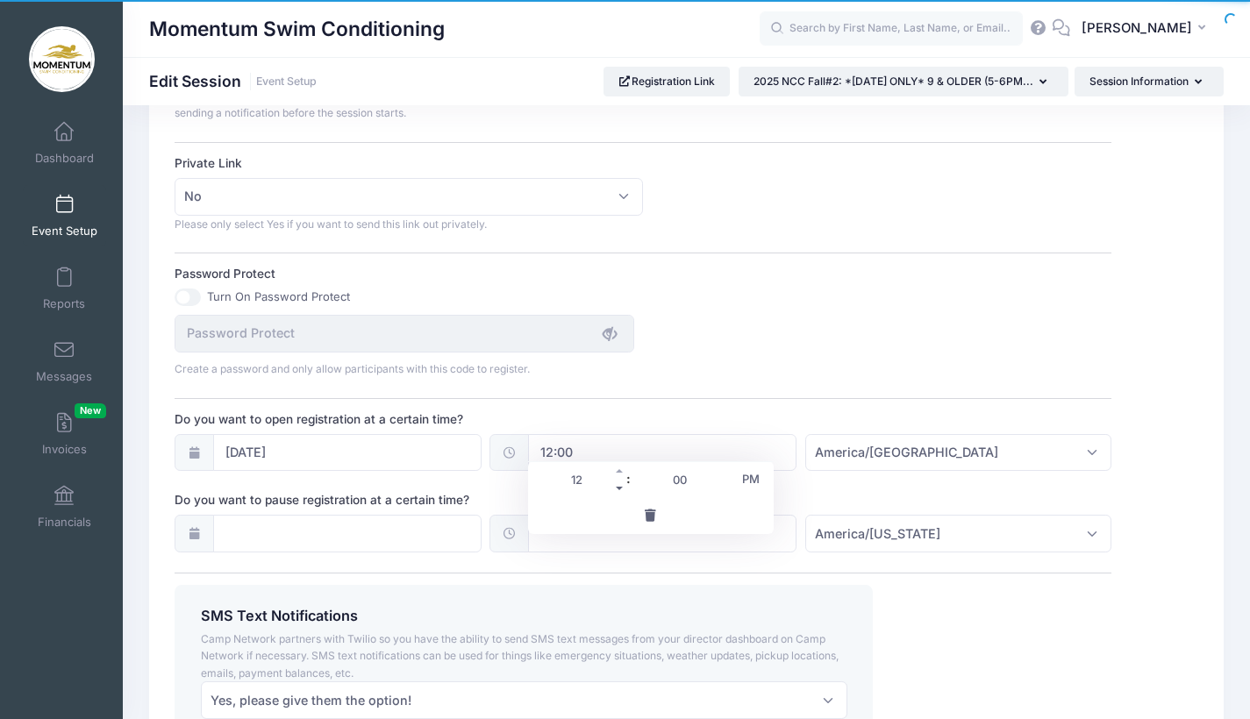
click at [622, 489] on span at bounding box center [620, 489] width 12 height 18
type input "11:00"
type input "11"
click at [622, 489] on span at bounding box center [620, 489] width 12 height 18
type input "10:00"
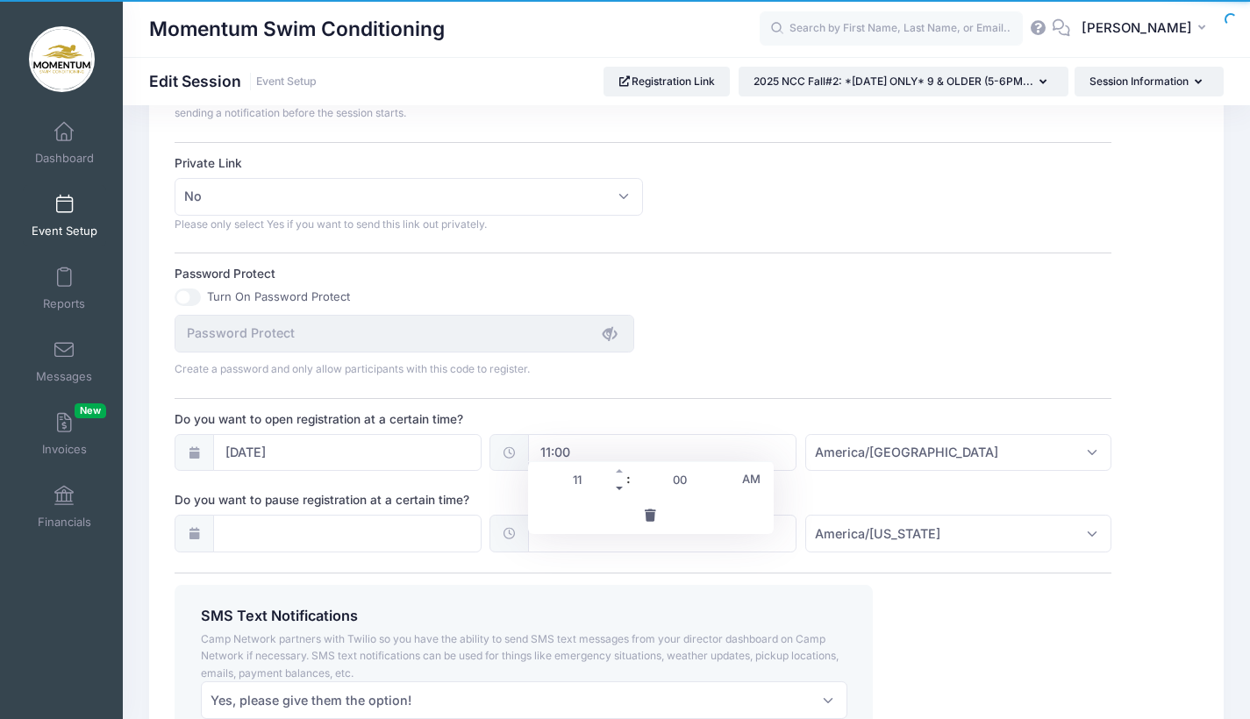
type input "10"
click at [622, 489] on span at bounding box center [620, 489] width 12 height 18
type input "09:00"
type input "09"
click at [622, 489] on span at bounding box center [620, 489] width 12 height 18
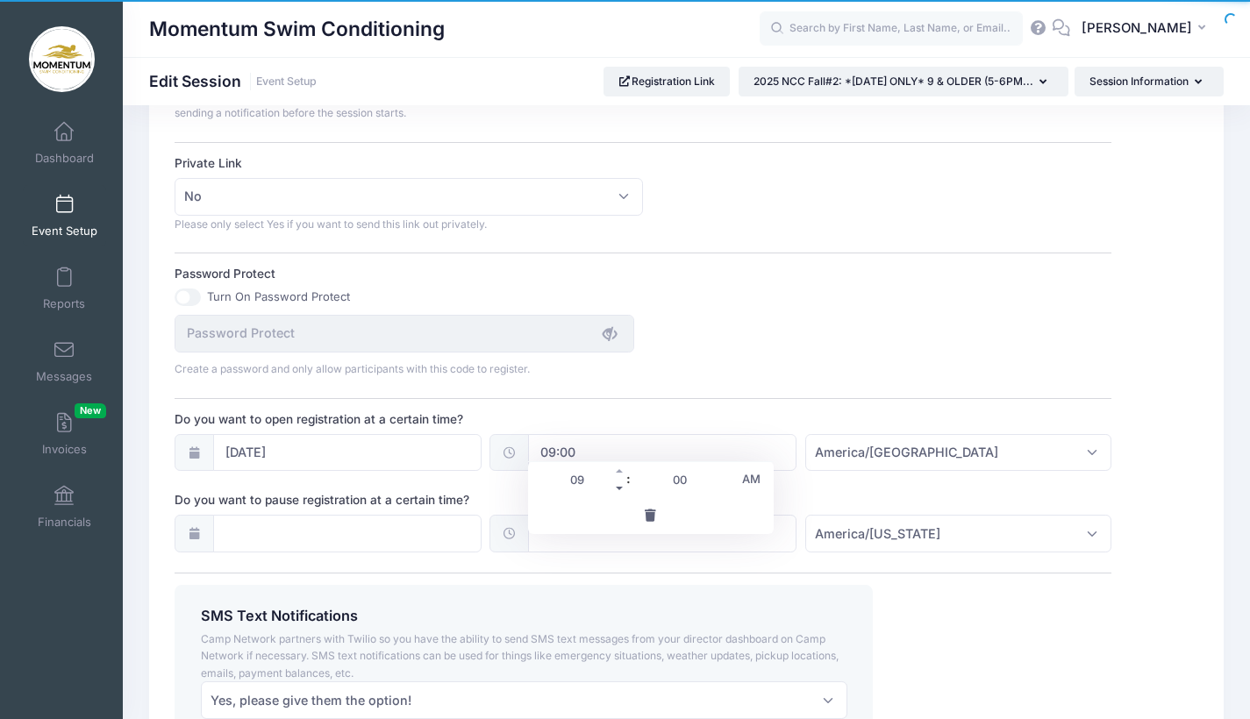
type input "08:00"
type input "08"
click at [622, 489] on span at bounding box center [620, 489] width 12 height 18
type input "07:00"
type input "07"
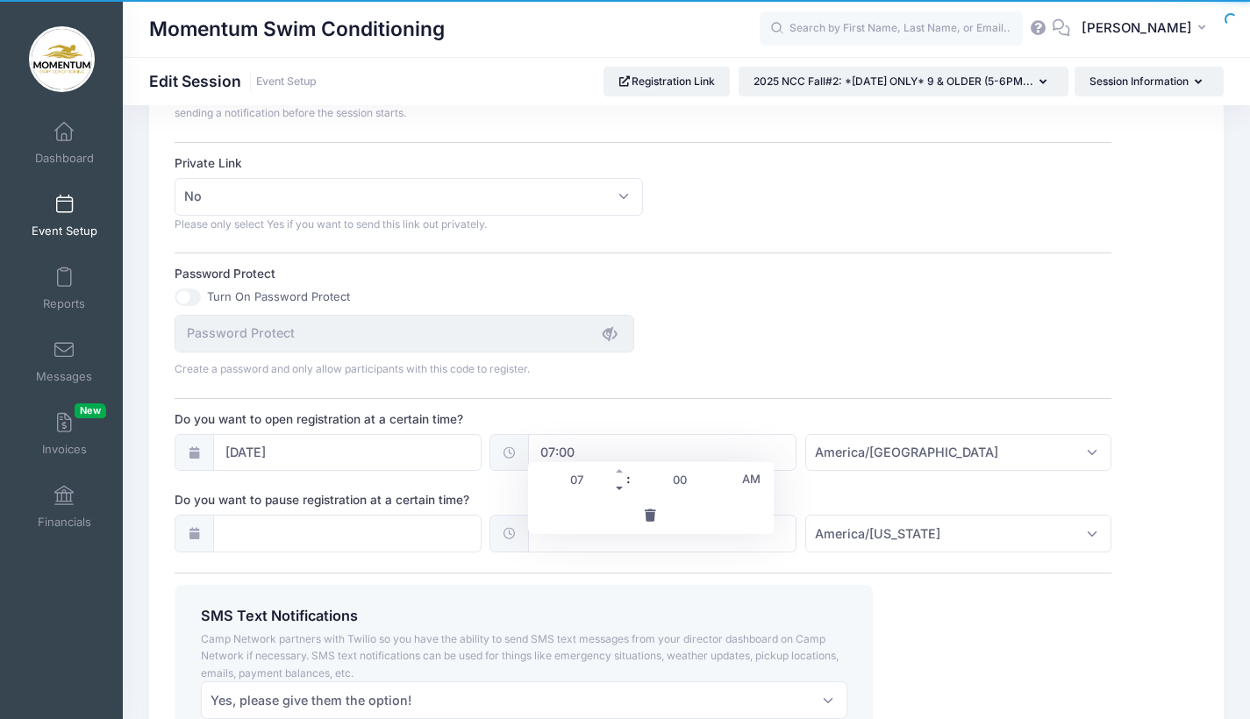
click at [622, 489] on span at bounding box center [620, 489] width 12 height 18
type input "06:00"
type input "06"
click at [622, 489] on span at bounding box center [620, 489] width 12 height 18
type input "05:00"
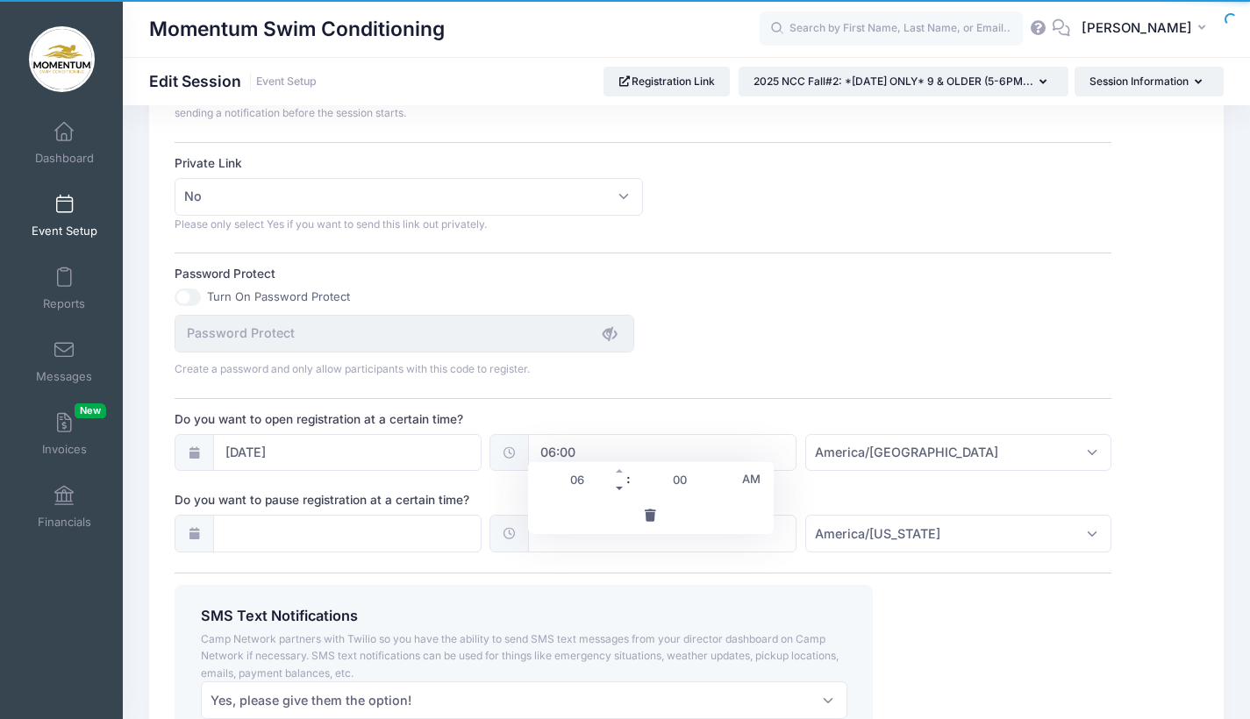
type input "05"
click at [622, 489] on span at bounding box center [620, 489] width 12 height 18
type input "04:00"
type input "04"
click at [622, 489] on span at bounding box center [620, 489] width 12 height 18
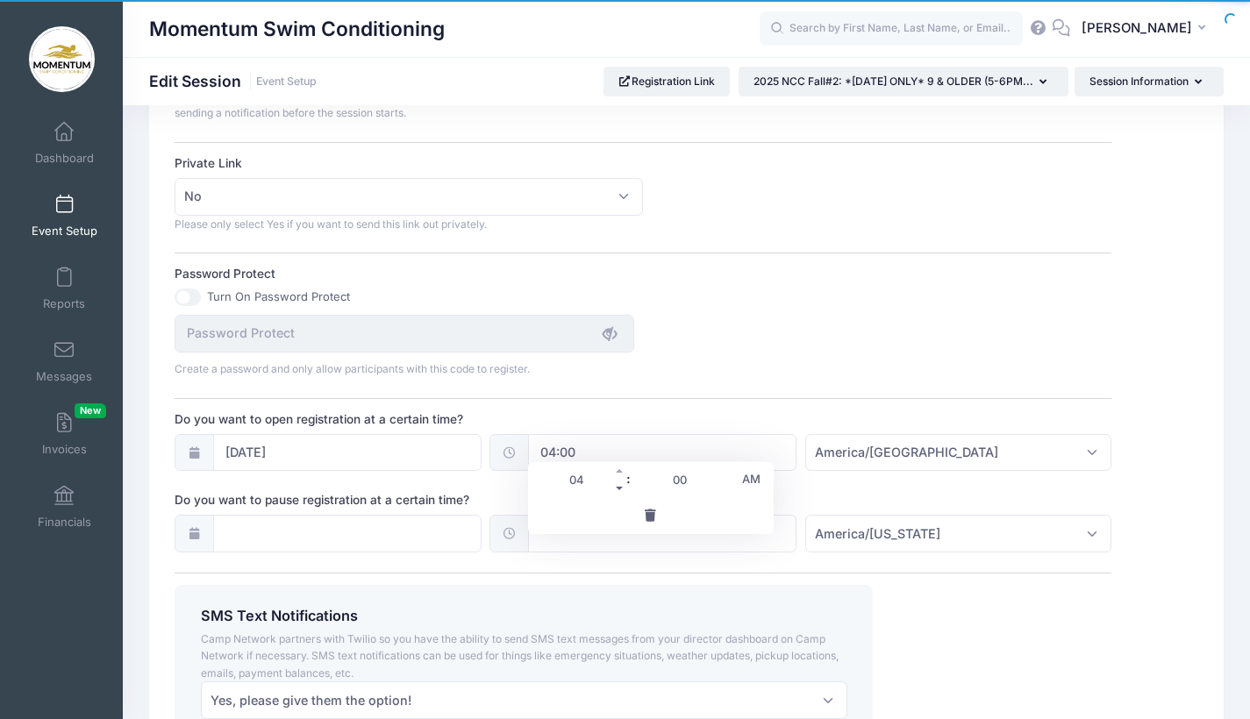
type input "03:00"
type input "03"
click at [622, 489] on span at bounding box center [620, 489] width 12 height 18
type input "02:00"
type input "02"
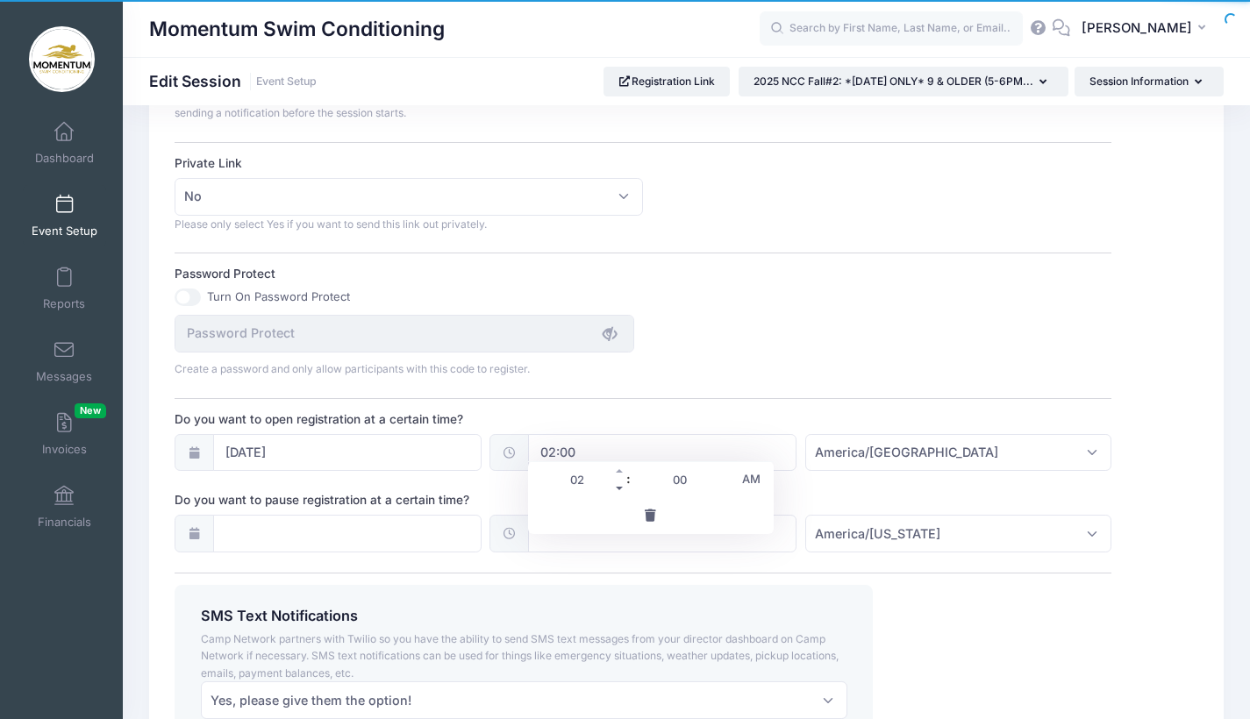
click at [622, 489] on span at bounding box center [620, 489] width 12 height 18
type input "01:00"
type input "01"
click at [622, 489] on span at bounding box center [620, 489] width 12 height 18
type input "00:00"
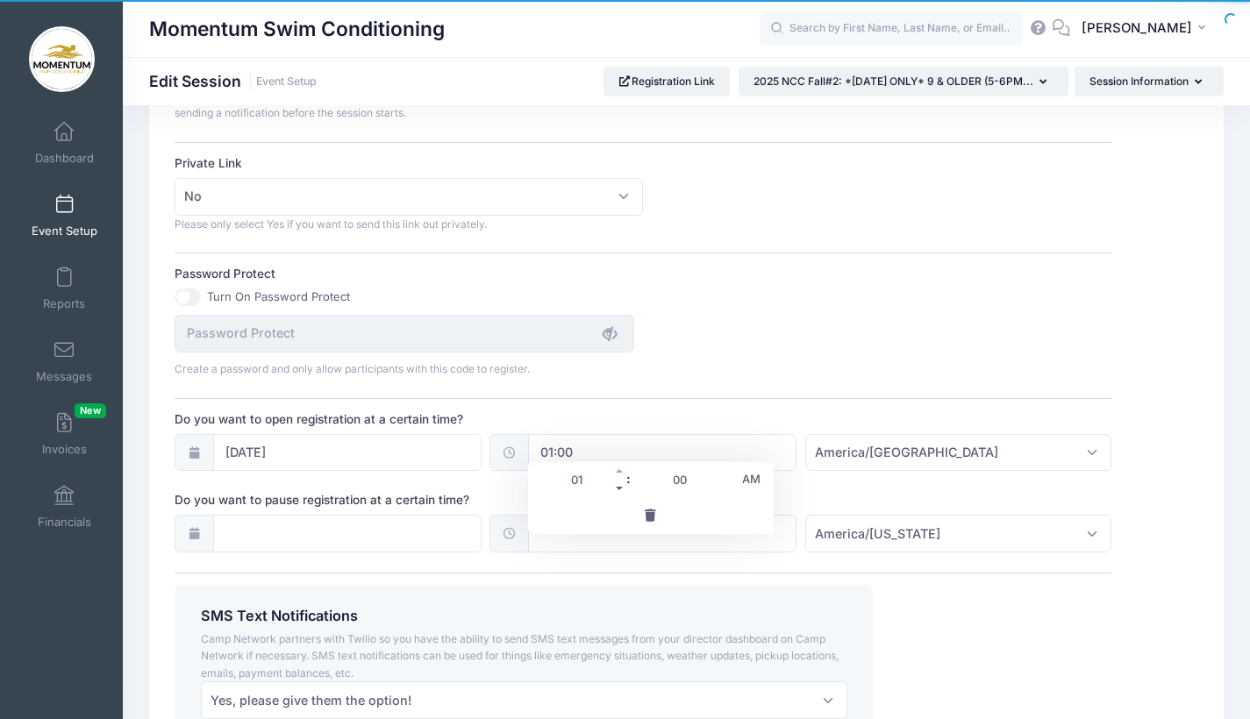
type input "12"
click at [911, 650] on div "SMS Text Notifications Camp Network partners with Twilio so you have the abilit…" at bounding box center [644, 663] width 954 height 157
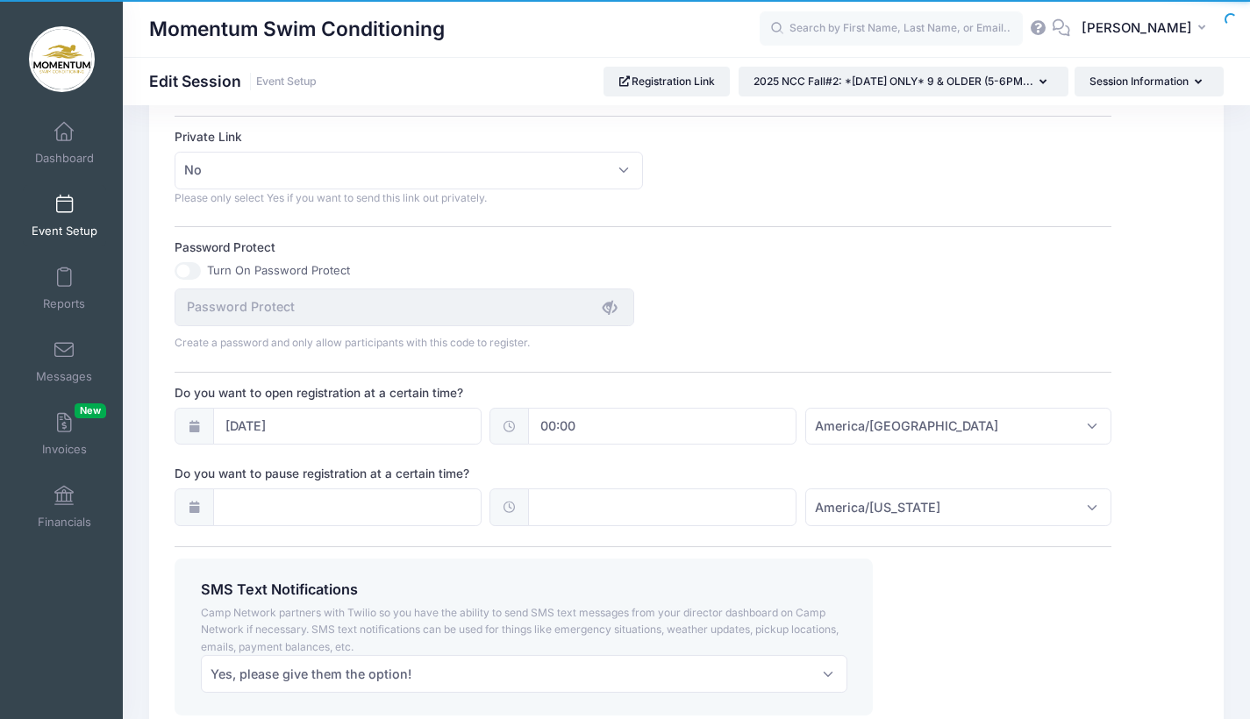
scroll to position [1205, 0]
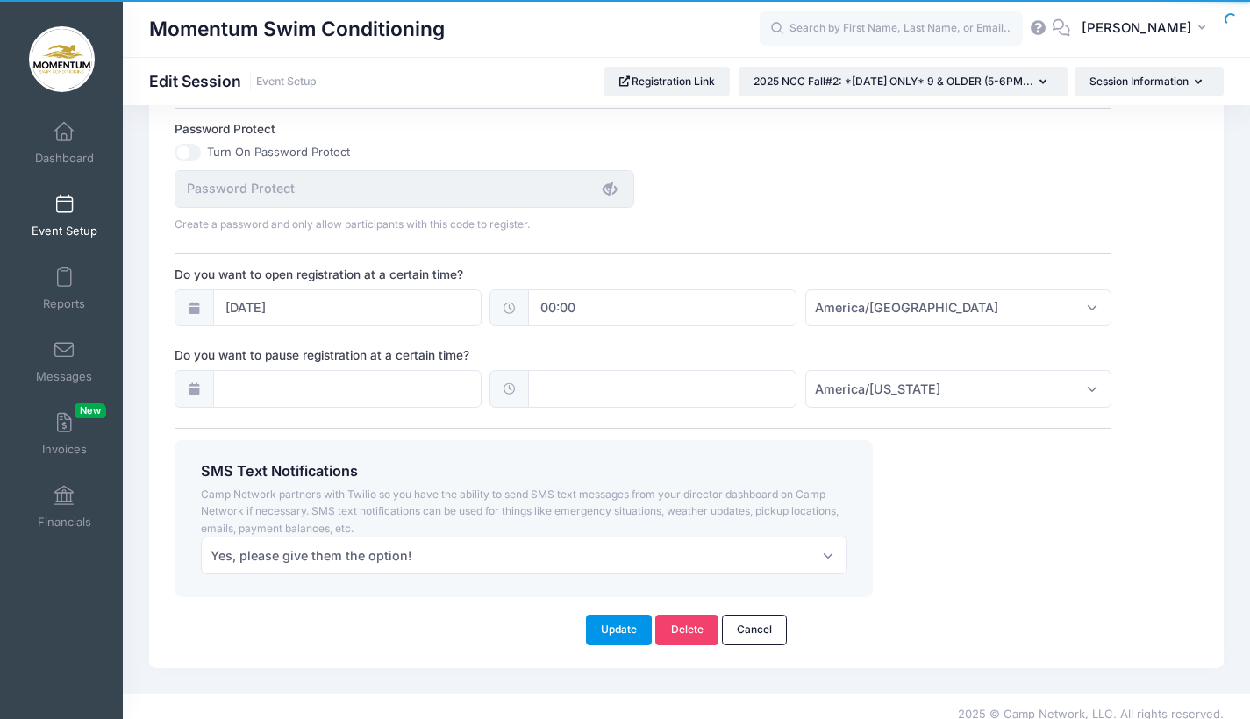
click at [634, 615] on button "Update" at bounding box center [619, 630] width 67 height 30
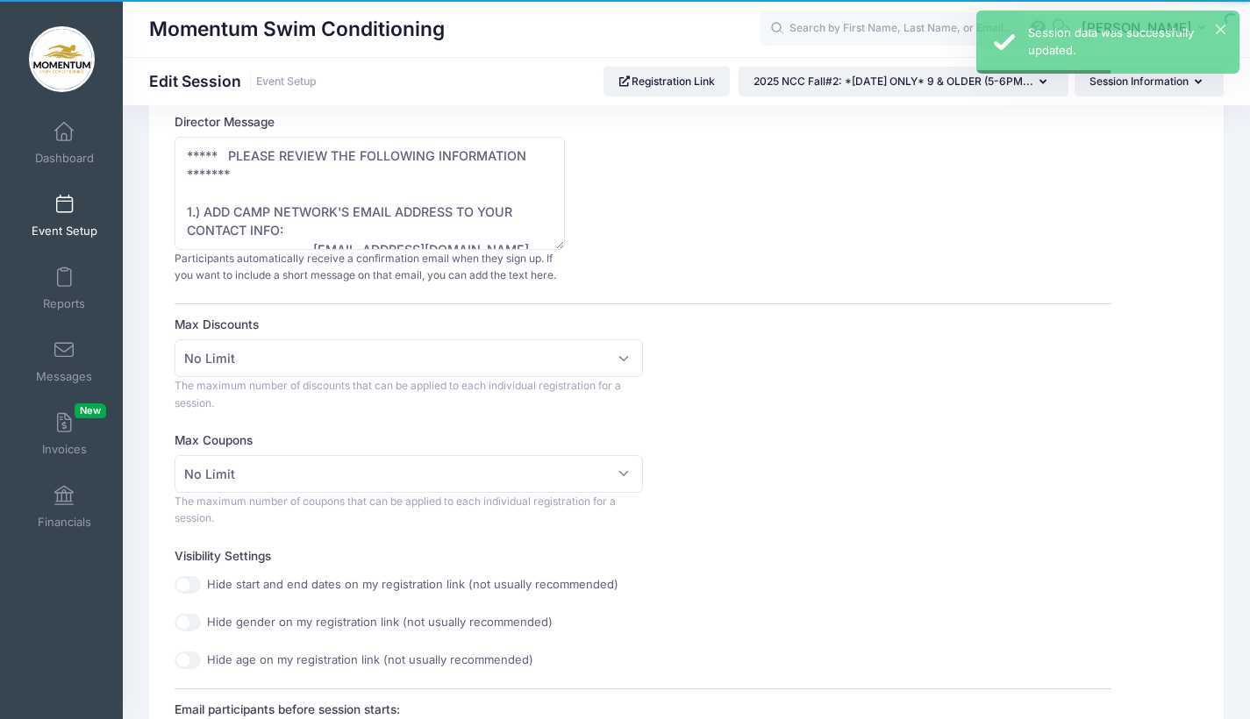
scroll to position [0, 0]
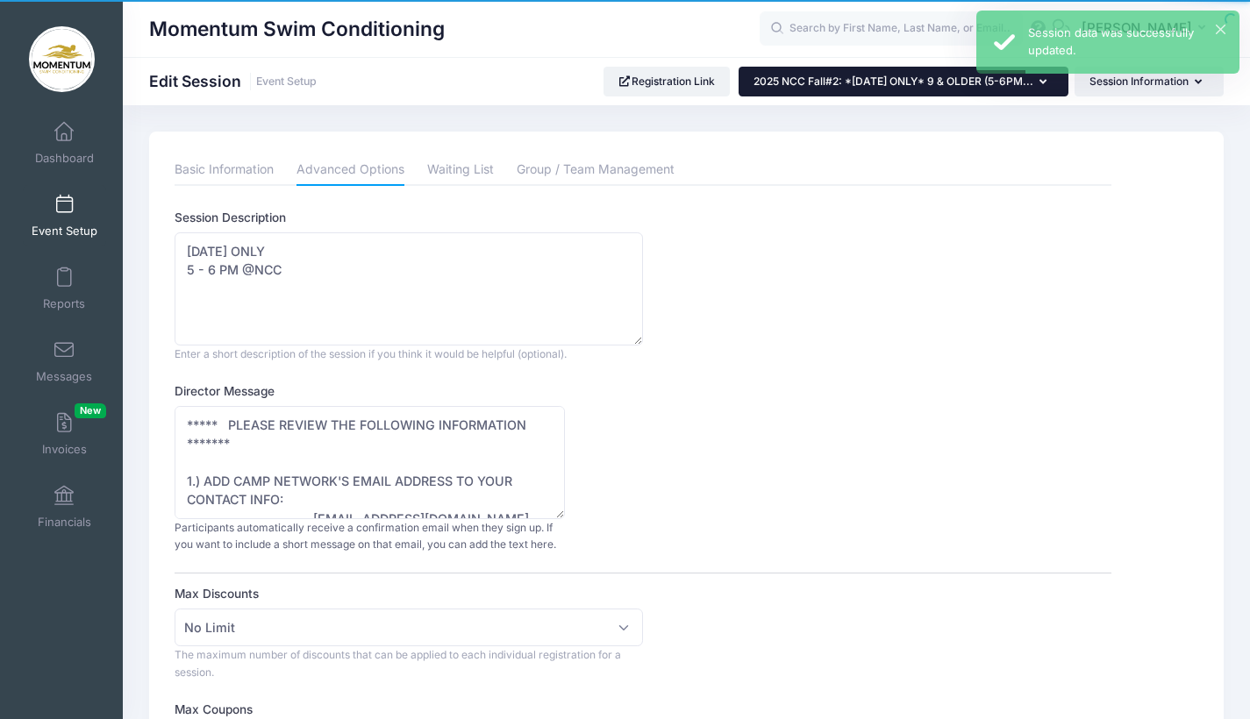
click at [847, 89] on button "2025 NCC Fall#2: *[DATE] ONLY* 9 & OLDER (5-6PM..." at bounding box center [904, 82] width 330 height 30
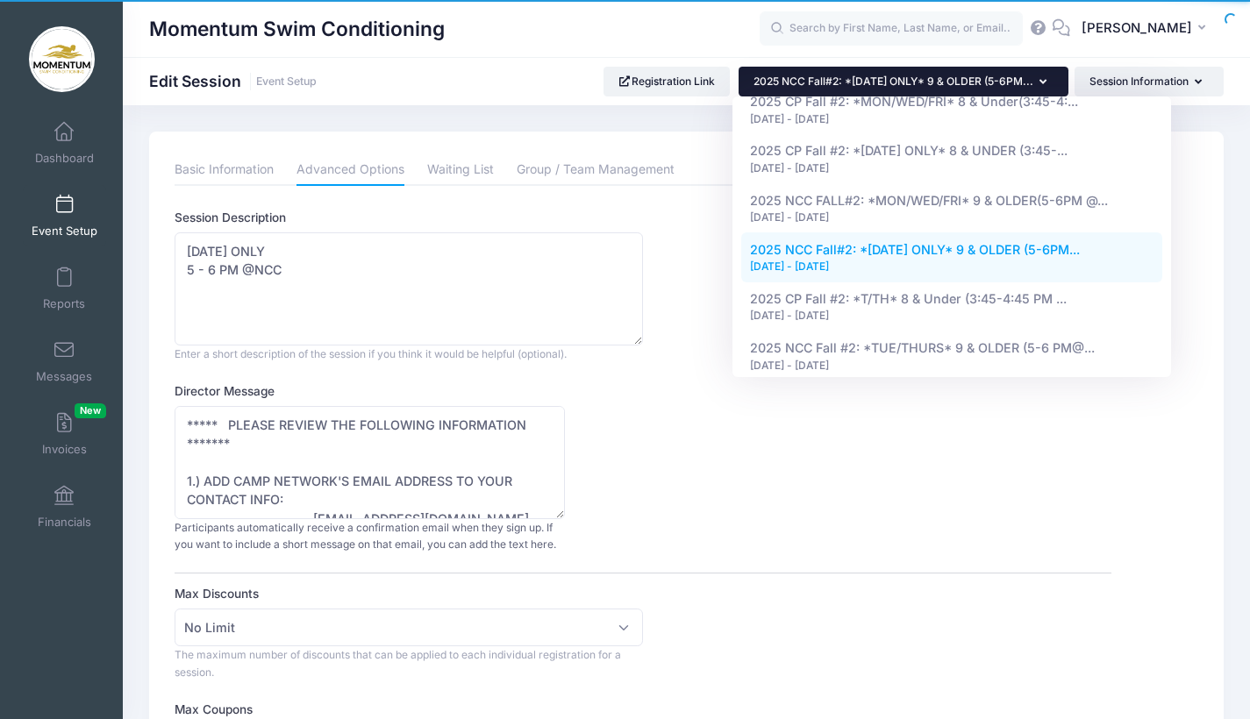
scroll to position [1040, 0]
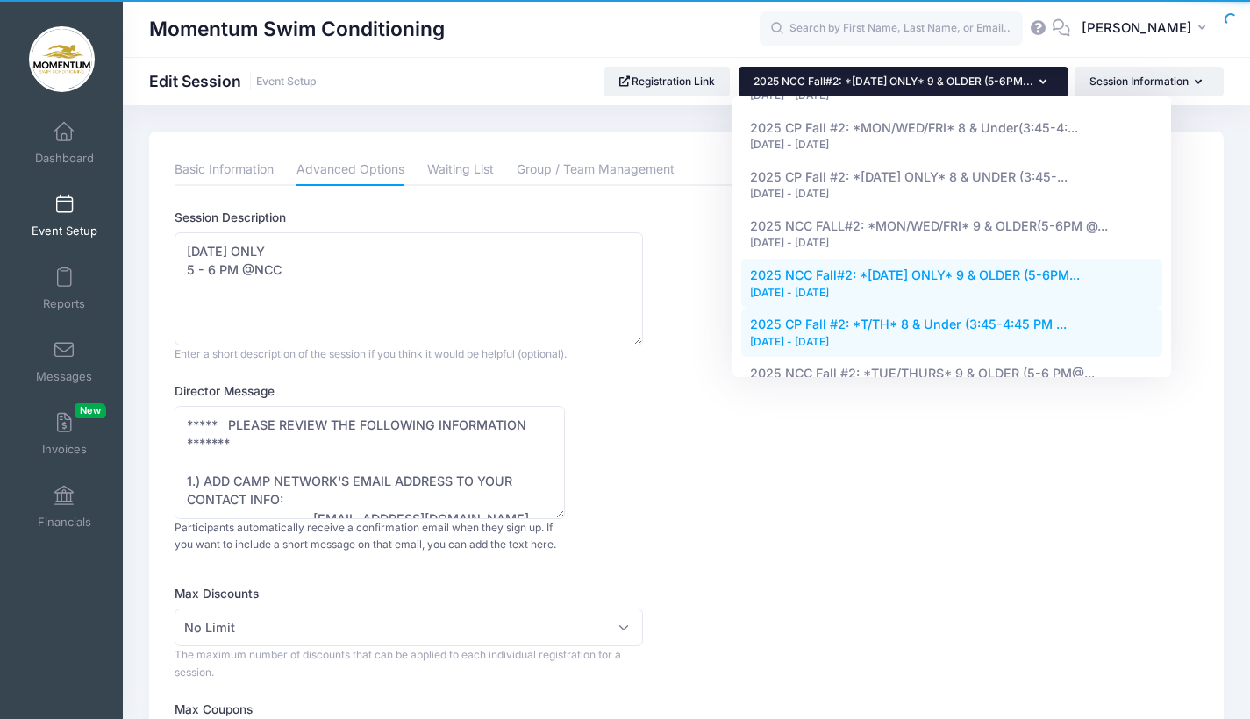
click at [858, 334] on div "[DATE] - [DATE]" at bounding box center [952, 342] width 404 height 16
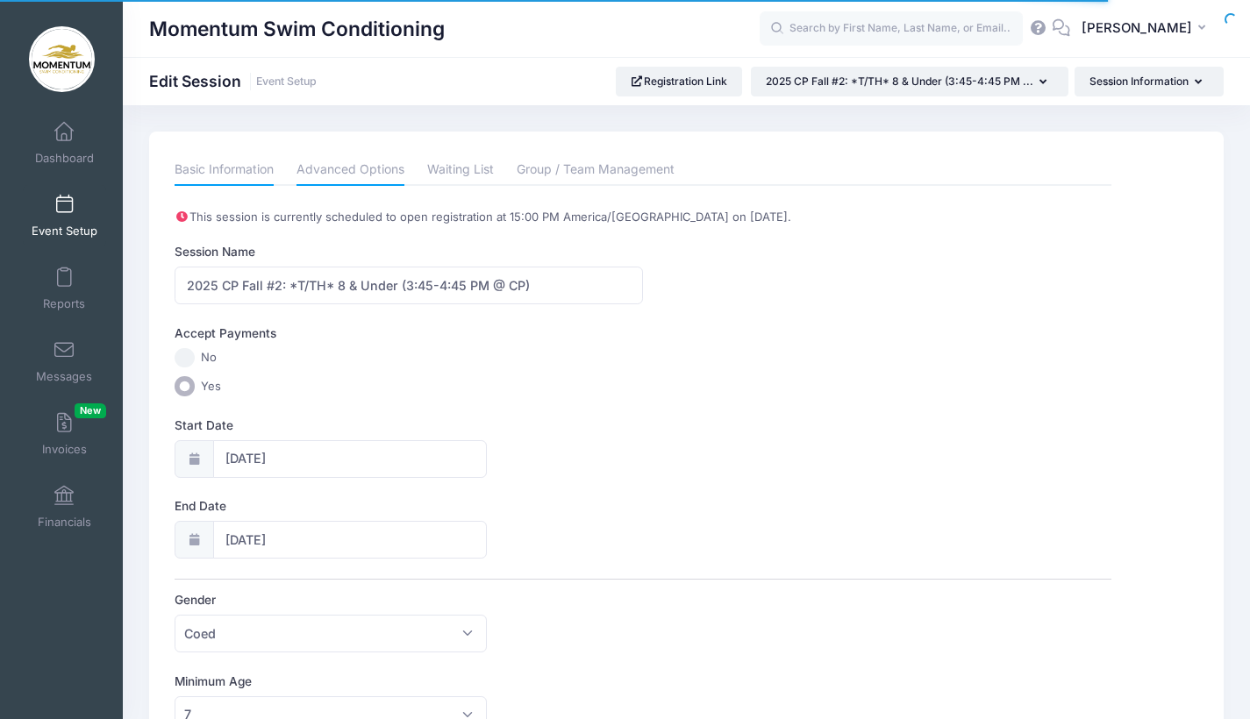
click at [390, 173] on link "Advanced Options" at bounding box center [351, 170] width 108 height 32
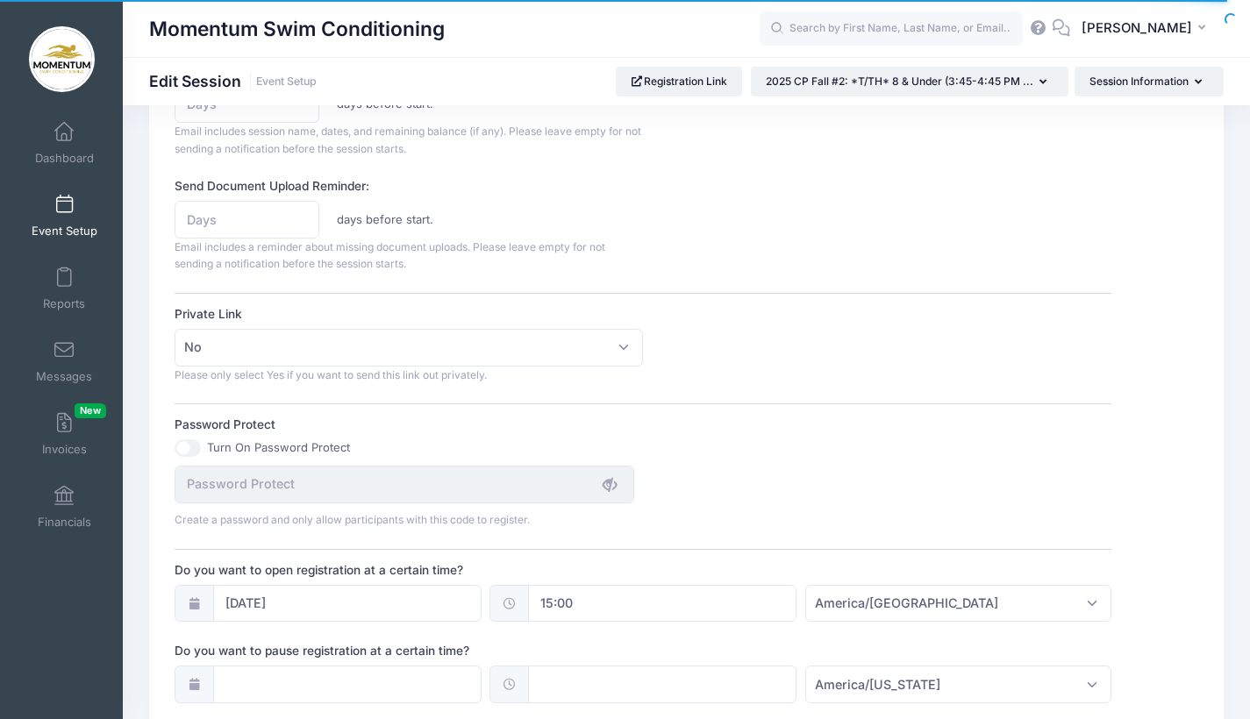
scroll to position [1205, 0]
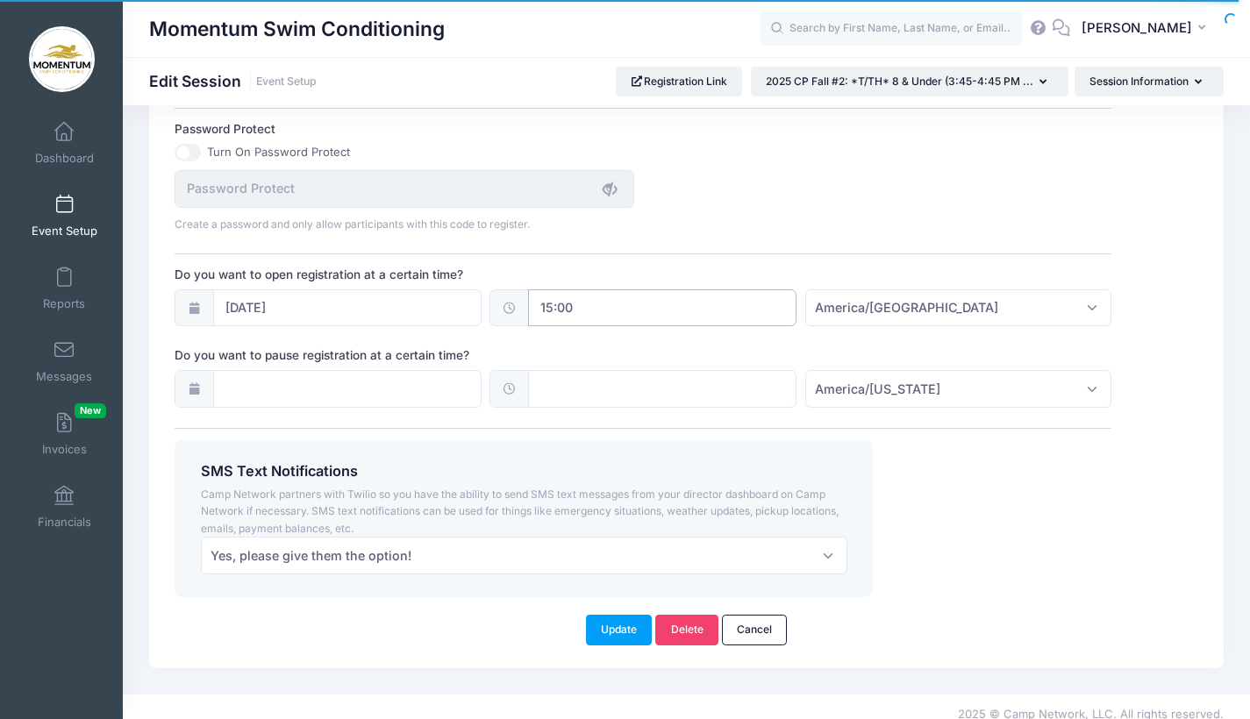
click at [586, 305] on input "15:00" at bounding box center [662, 309] width 268 height 38
click at [619, 340] on span at bounding box center [620, 344] width 12 height 18
type input "14:00"
type input "02"
click at [619, 340] on span at bounding box center [620, 344] width 12 height 18
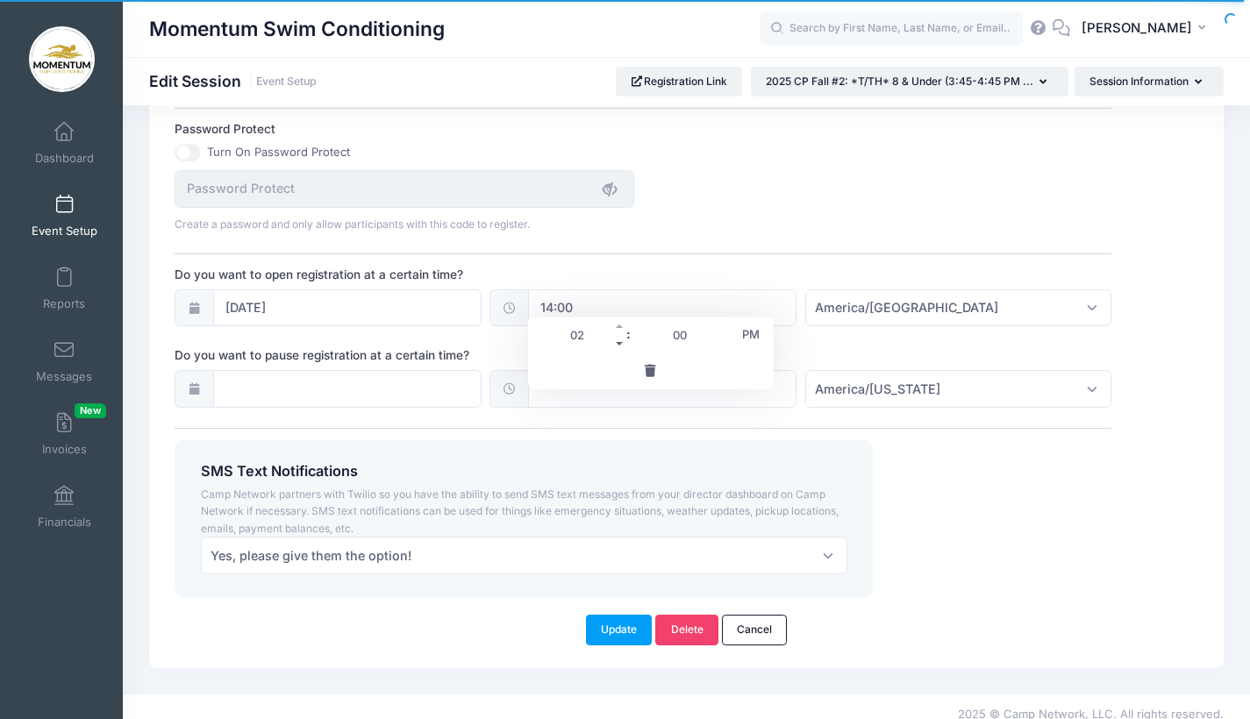
type input "13:00"
type input "01"
click at [619, 340] on span at bounding box center [620, 344] width 12 height 18
type input "12:00"
type input "12"
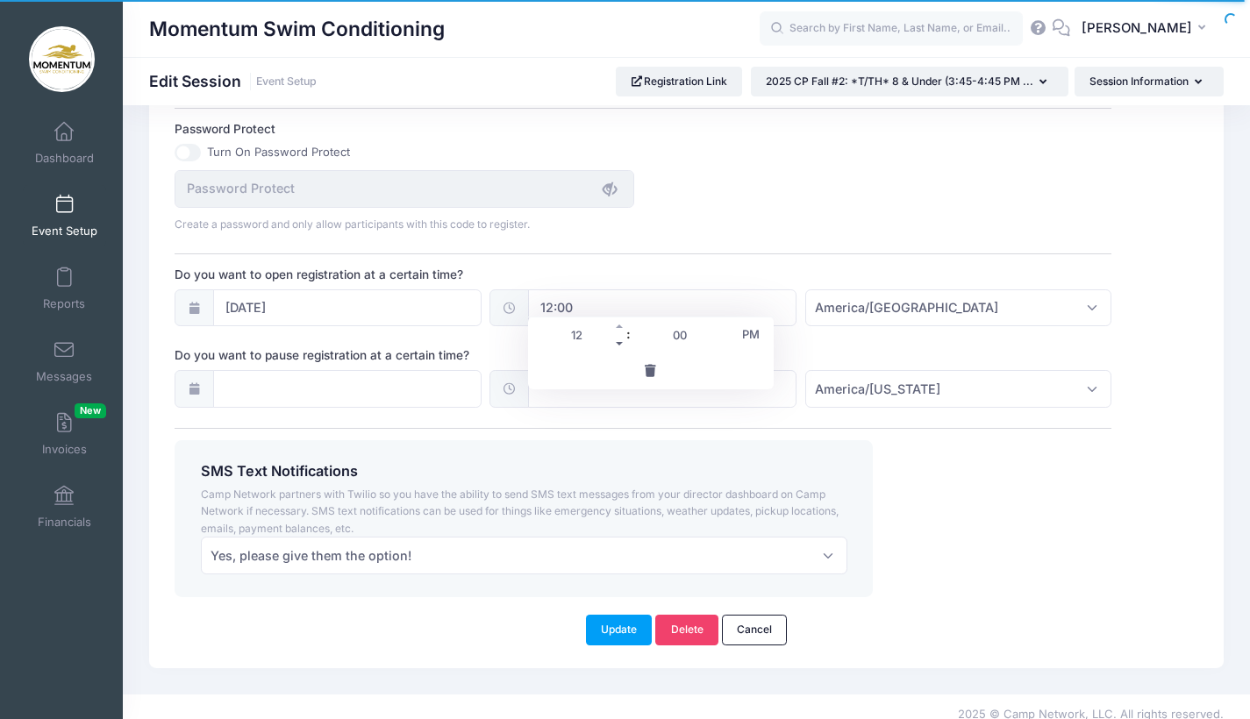
click at [619, 340] on span at bounding box center [620, 344] width 12 height 18
type input "11:00"
type input "11"
click at [619, 340] on span at bounding box center [620, 344] width 12 height 18
type input "10:00"
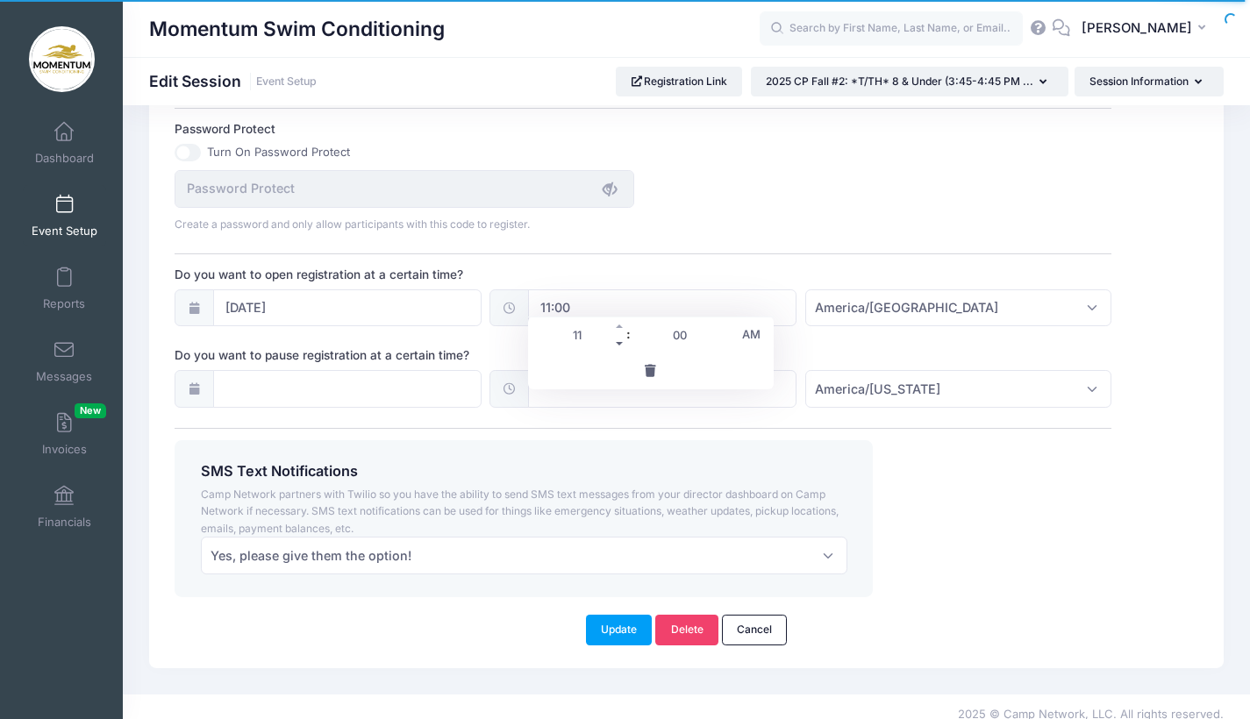
type input "10"
click at [619, 340] on span at bounding box center [620, 344] width 12 height 18
type input "09:00"
type input "09"
click at [619, 340] on span at bounding box center [620, 344] width 12 height 18
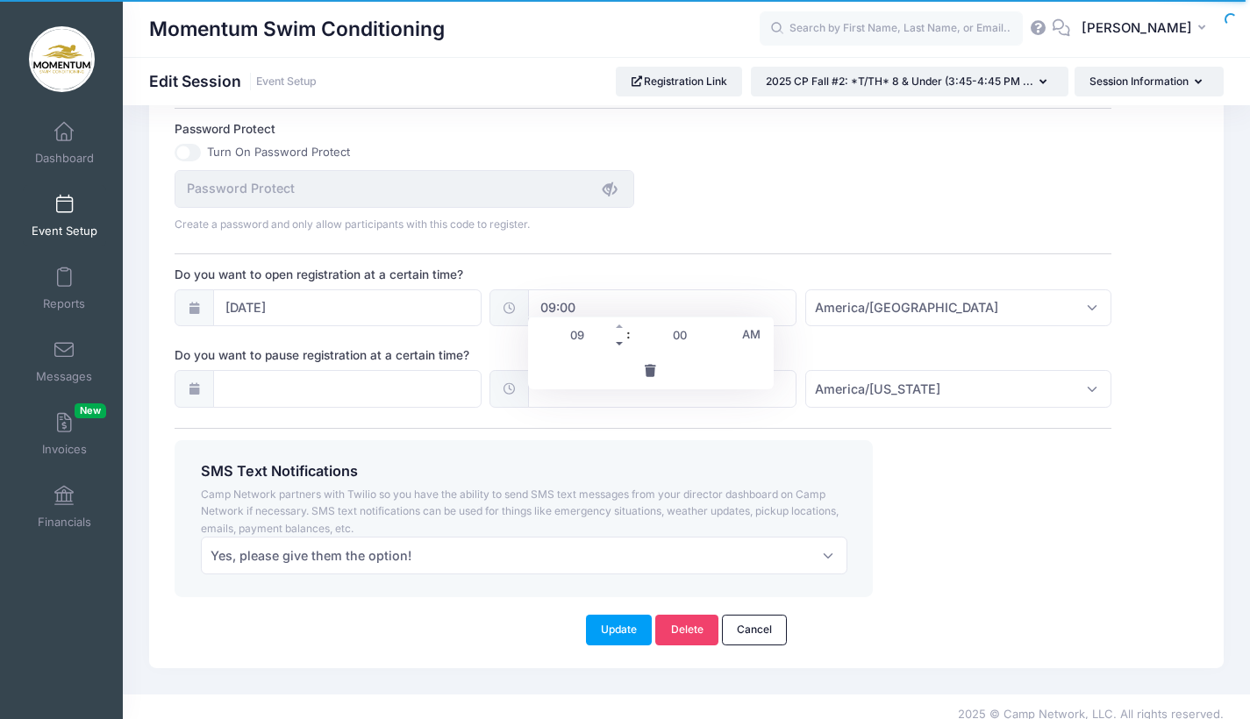
type input "08:00"
type input "08"
click at [619, 340] on span at bounding box center [620, 344] width 12 height 18
type input "07:00"
type input "07"
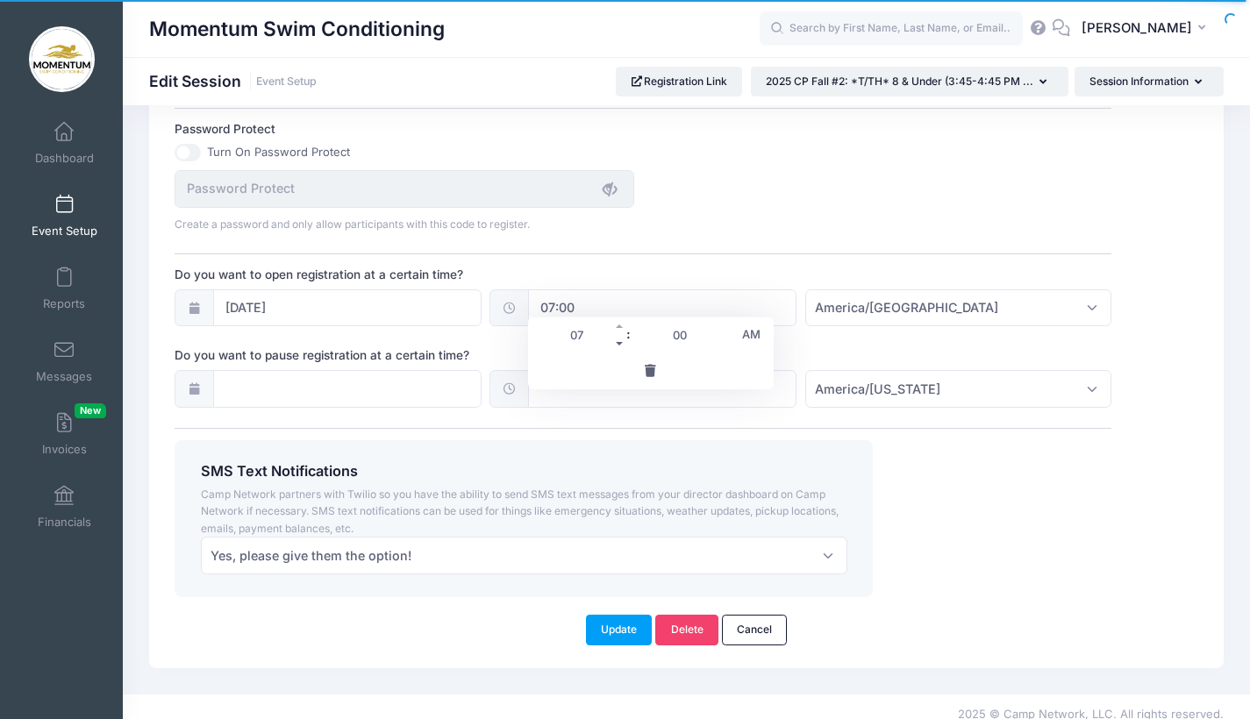
click at [619, 340] on span at bounding box center [620, 344] width 12 height 18
type input "06:00"
type input "06"
click at [619, 340] on span at bounding box center [620, 344] width 12 height 18
type input "05:00"
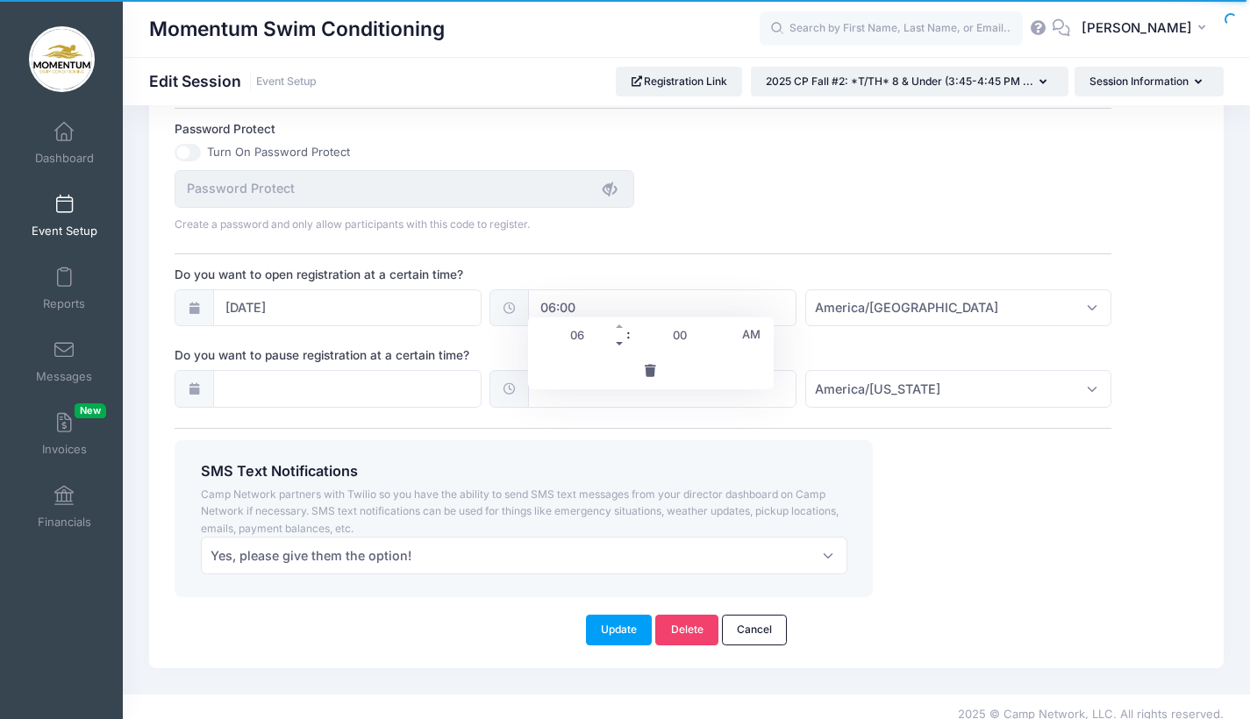
type input "05"
click at [619, 340] on span at bounding box center [620, 344] width 12 height 18
type input "04:00"
type input "04"
click at [619, 340] on span at bounding box center [620, 344] width 12 height 18
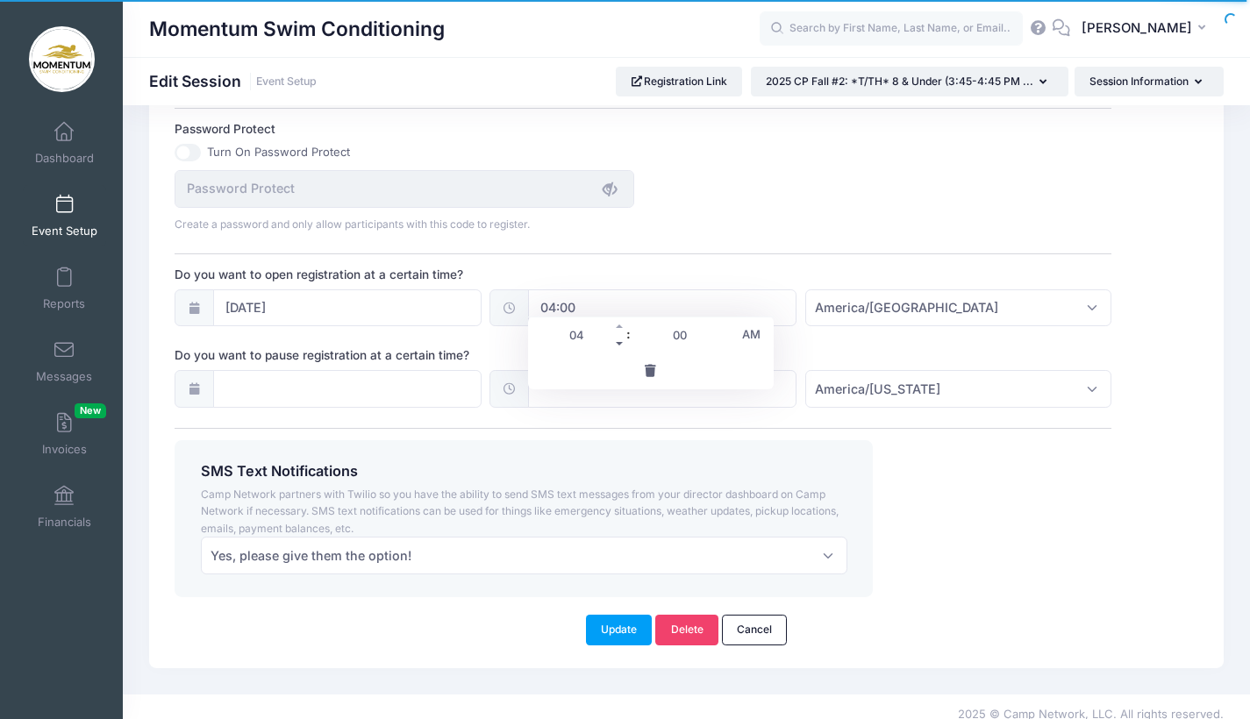
type input "03:00"
type input "03"
click at [619, 340] on span at bounding box center [620, 344] width 12 height 18
type input "02:00"
type input "02"
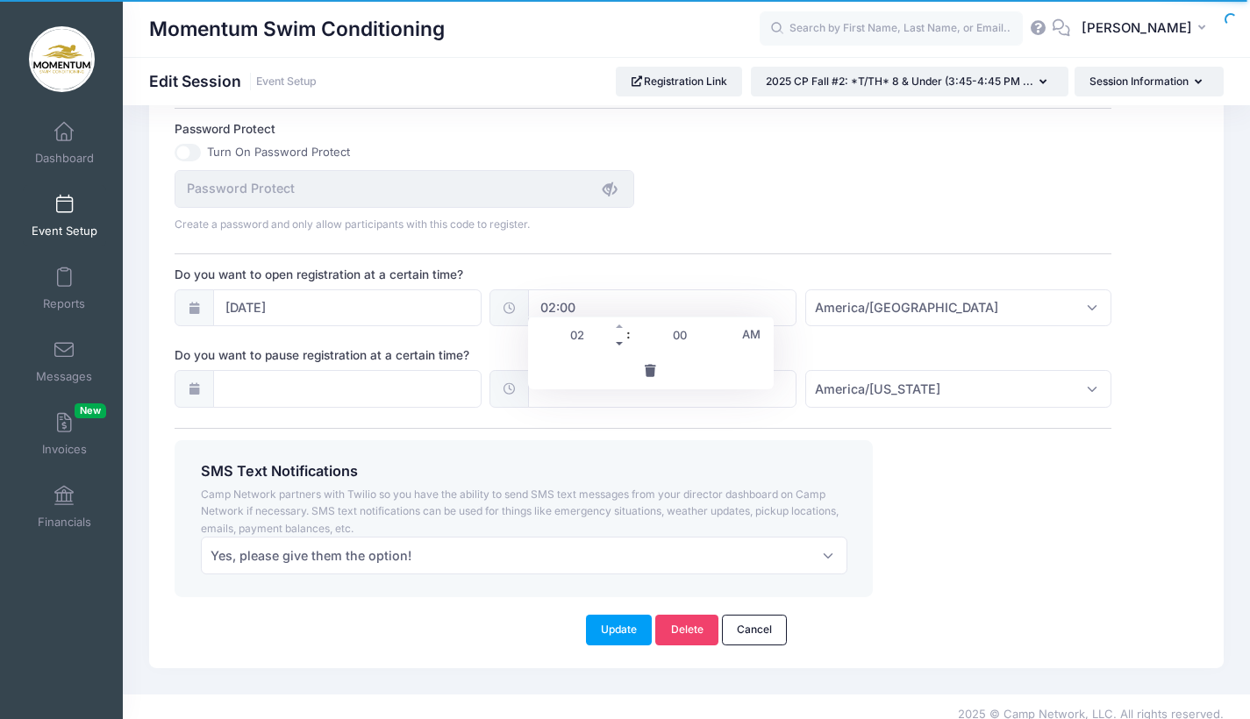
click at [619, 340] on span at bounding box center [620, 344] width 12 height 18
type input "01:00"
type input "01"
click at [619, 340] on span at bounding box center [620, 344] width 12 height 18
type input "00:00"
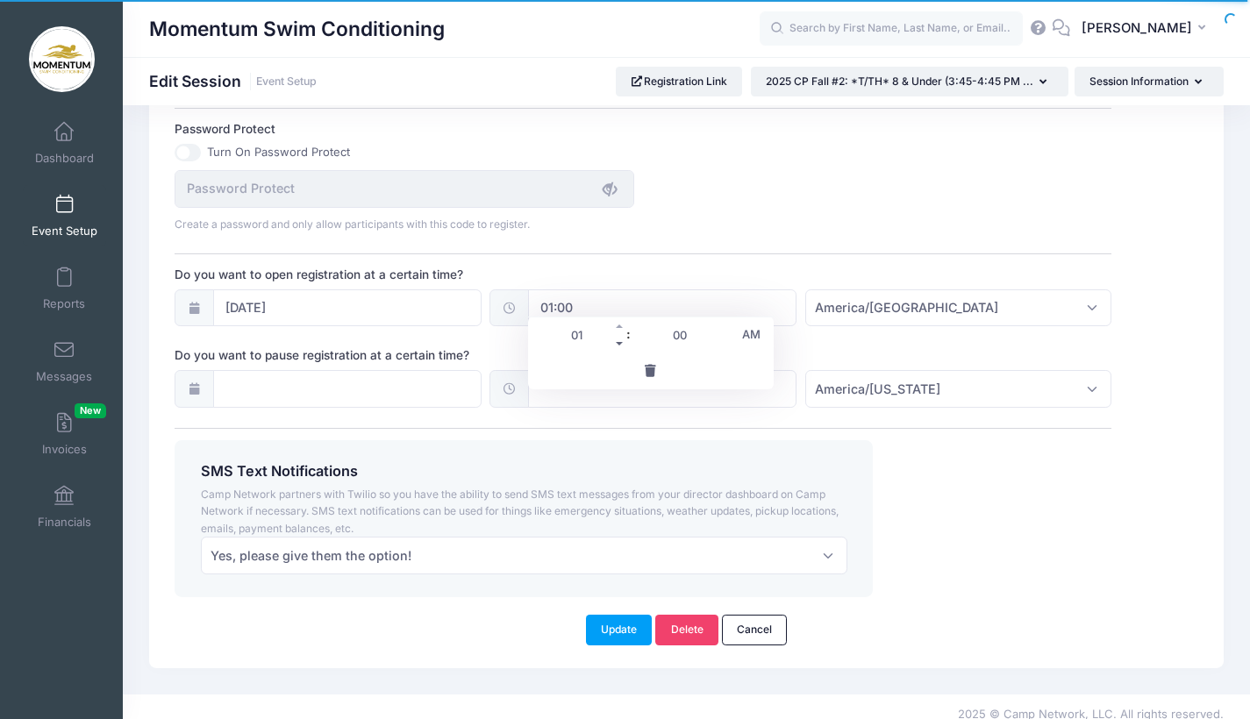
type input "12"
click at [762, 204] on div "Create a password and only allow participants with this code to register." at bounding box center [644, 201] width 954 height 63
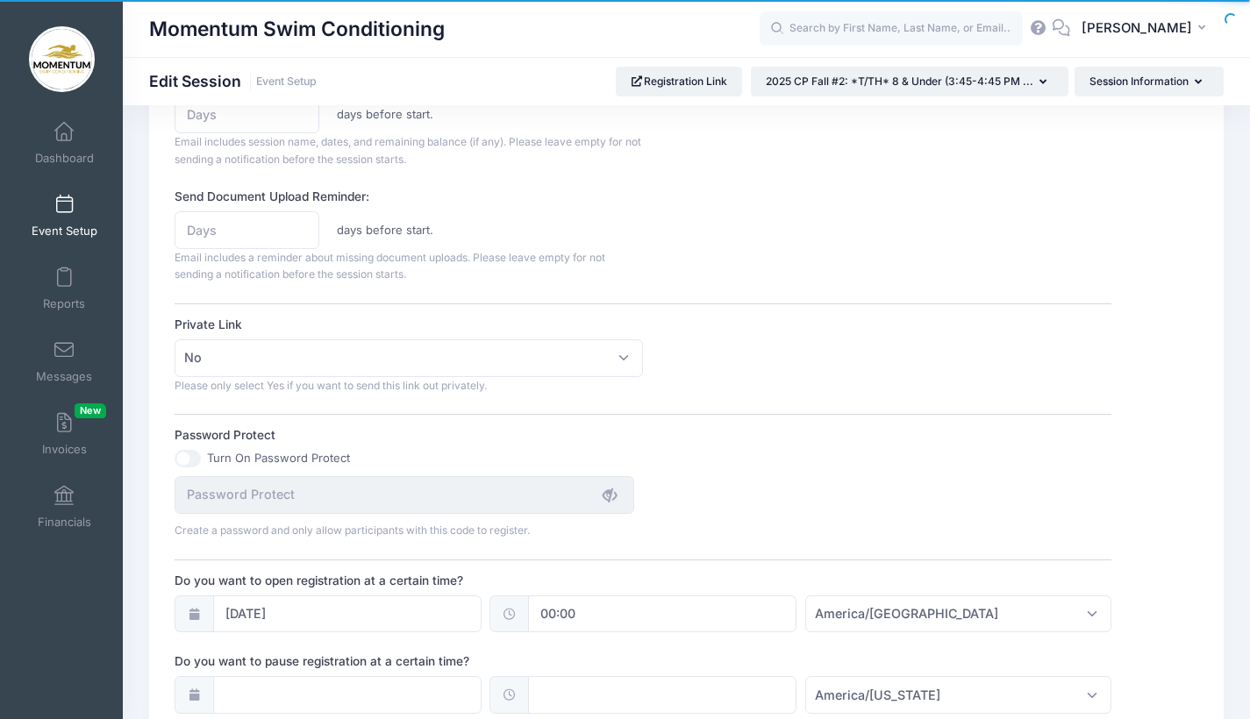
scroll to position [769, 0]
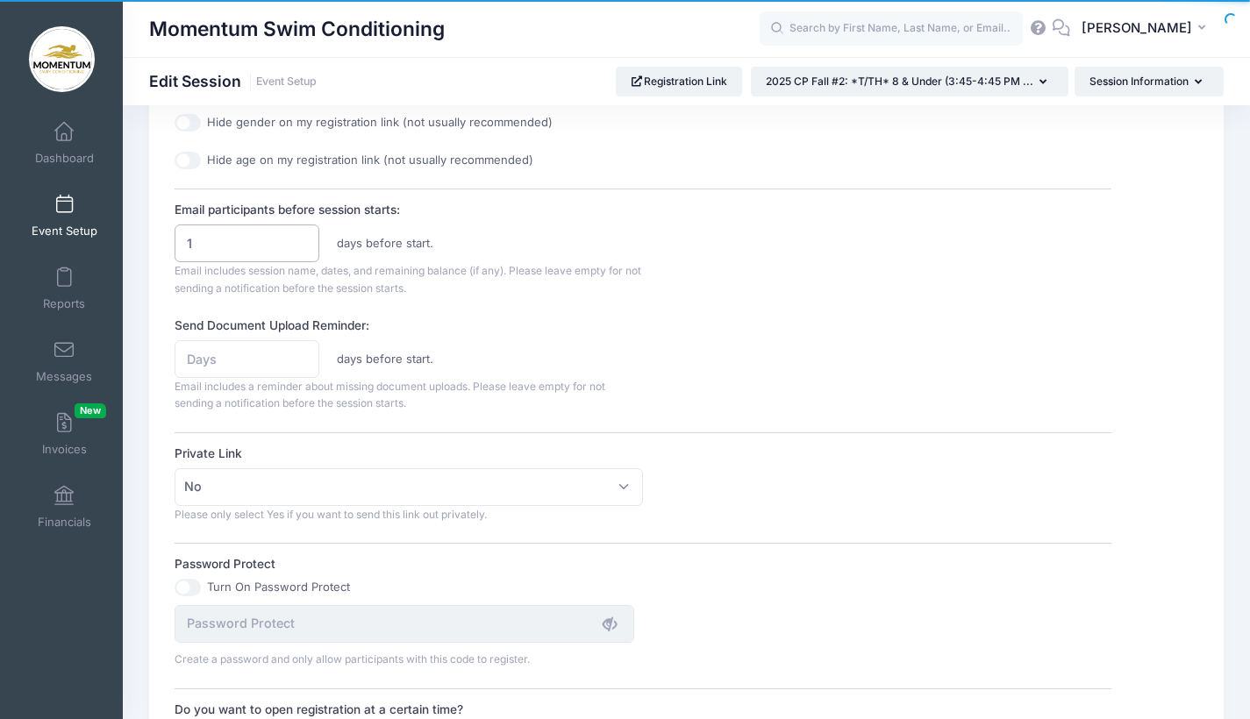
click at [298, 232] on input "1" at bounding box center [247, 244] width 145 height 38
click at [298, 232] on input "2" at bounding box center [247, 244] width 145 height 38
click at [298, 232] on input "3" at bounding box center [247, 244] width 145 height 38
click at [298, 232] on input "4" at bounding box center [247, 244] width 145 height 38
click at [298, 232] on input "5" at bounding box center [247, 244] width 145 height 38
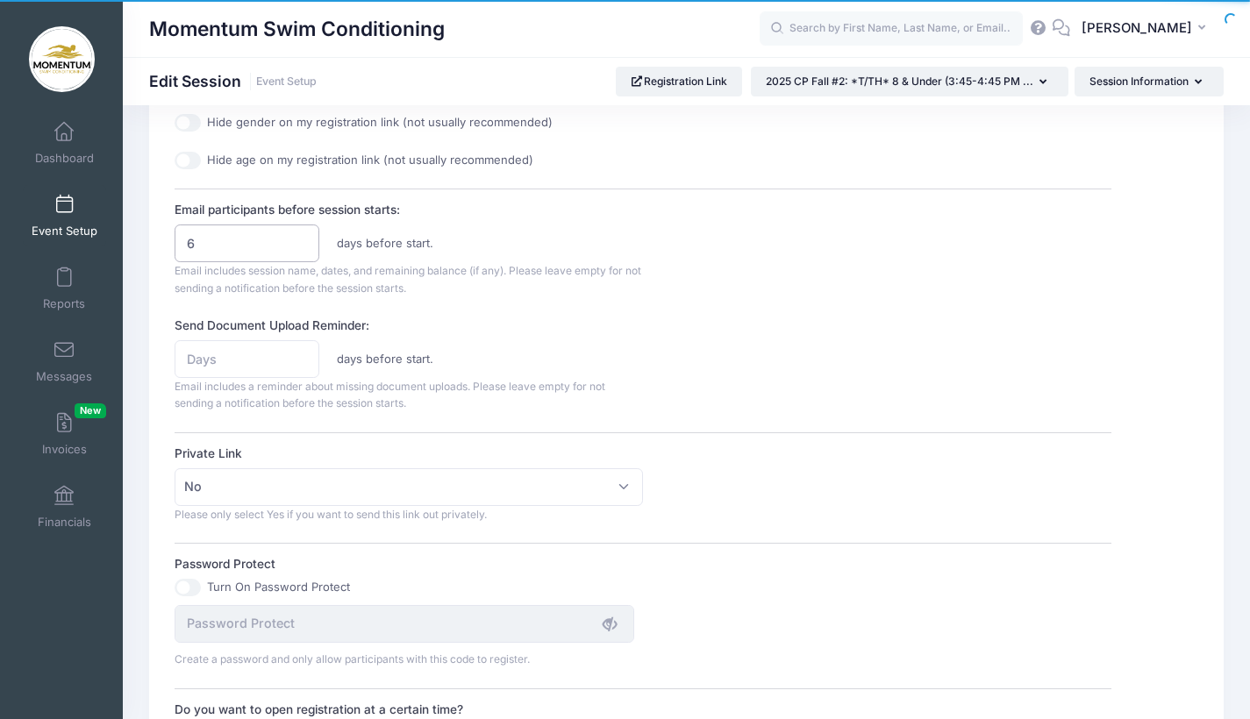
click at [298, 232] on input "6" at bounding box center [247, 244] width 145 height 38
type input "5"
click at [299, 238] on input "5" at bounding box center [247, 244] width 145 height 38
click at [787, 317] on div "Send Document Upload Reminder: days before start. Email includes a reminder abo…" at bounding box center [643, 365] width 937 height 96
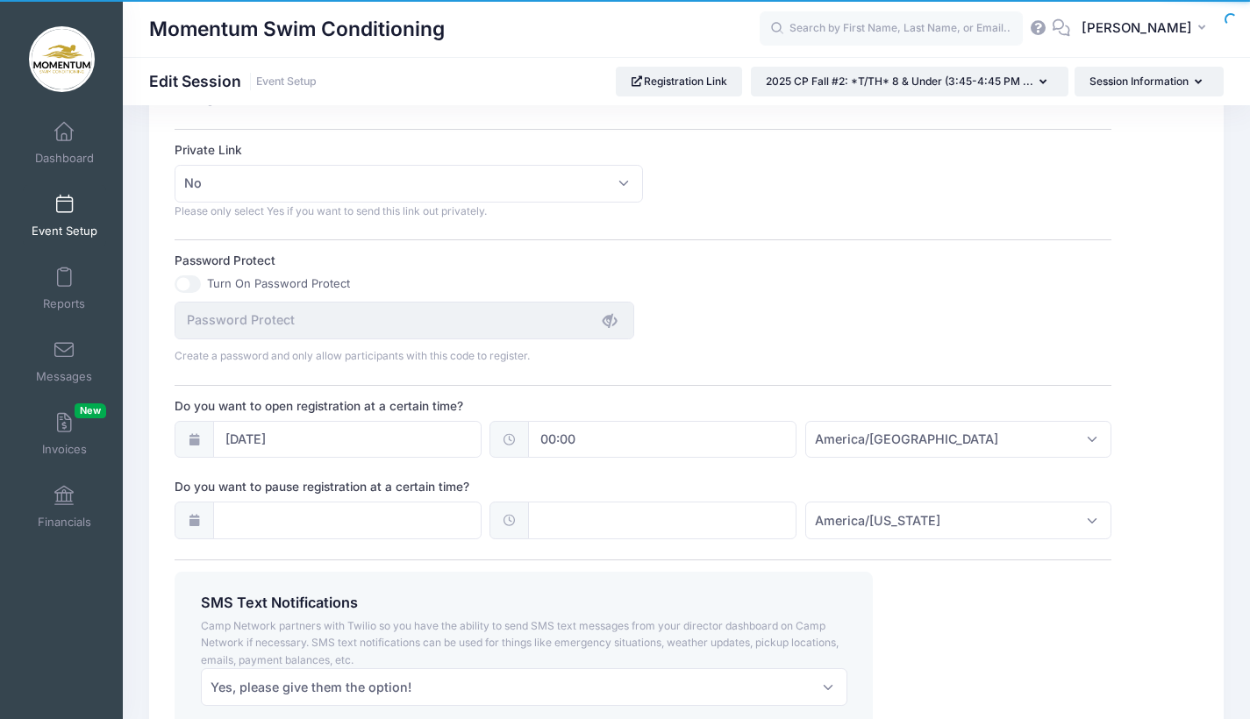
scroll to position [1205, 0]
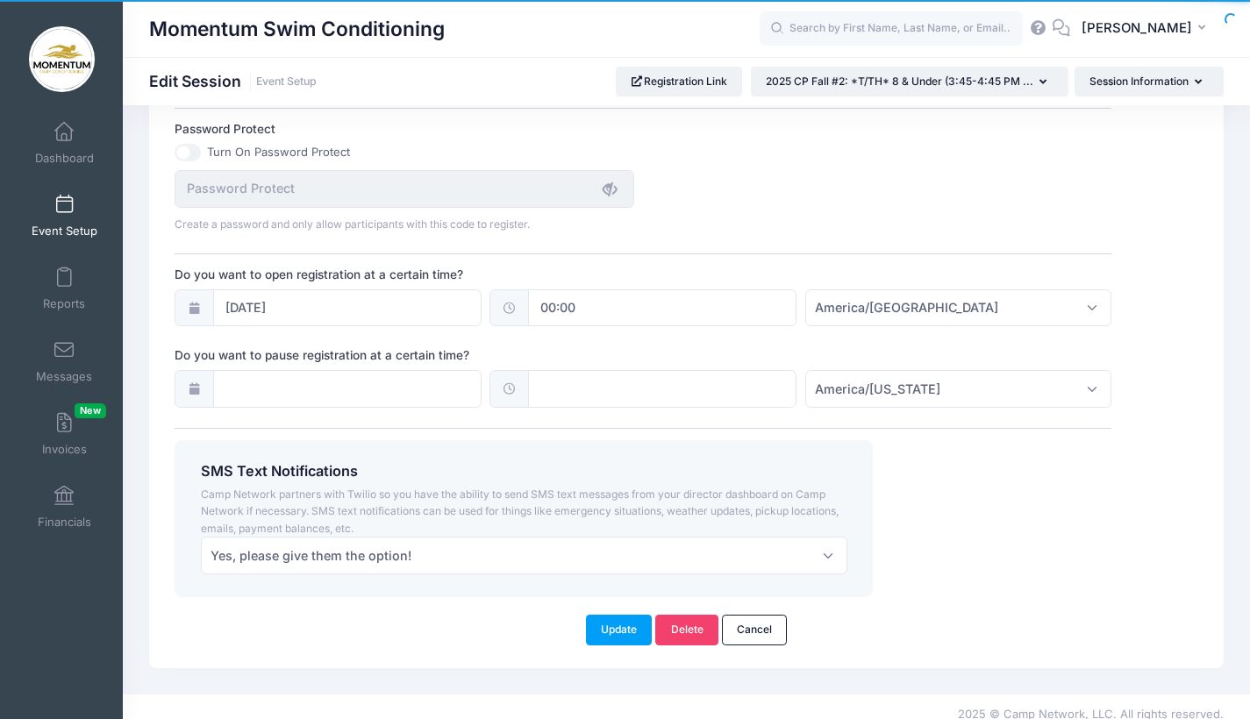
click at [623, 615] on button "Update" at bounding box center [619, 630] width 67 height 30
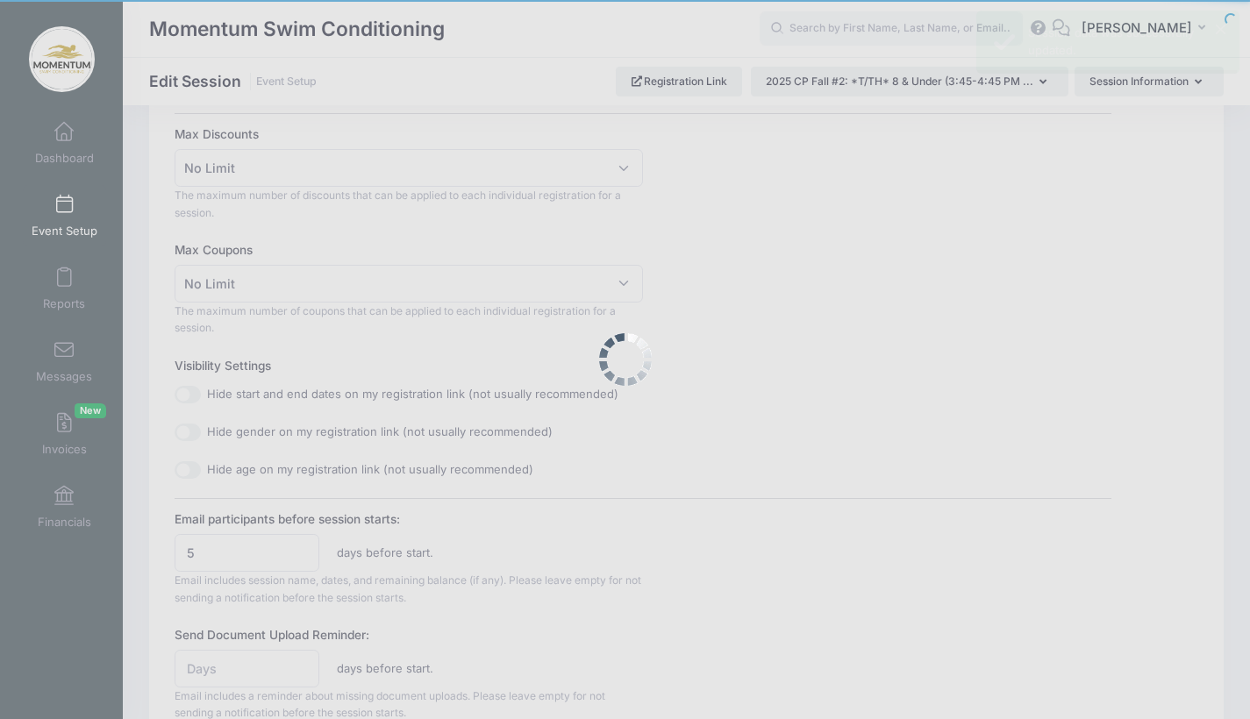
scroll to position [0, 0]
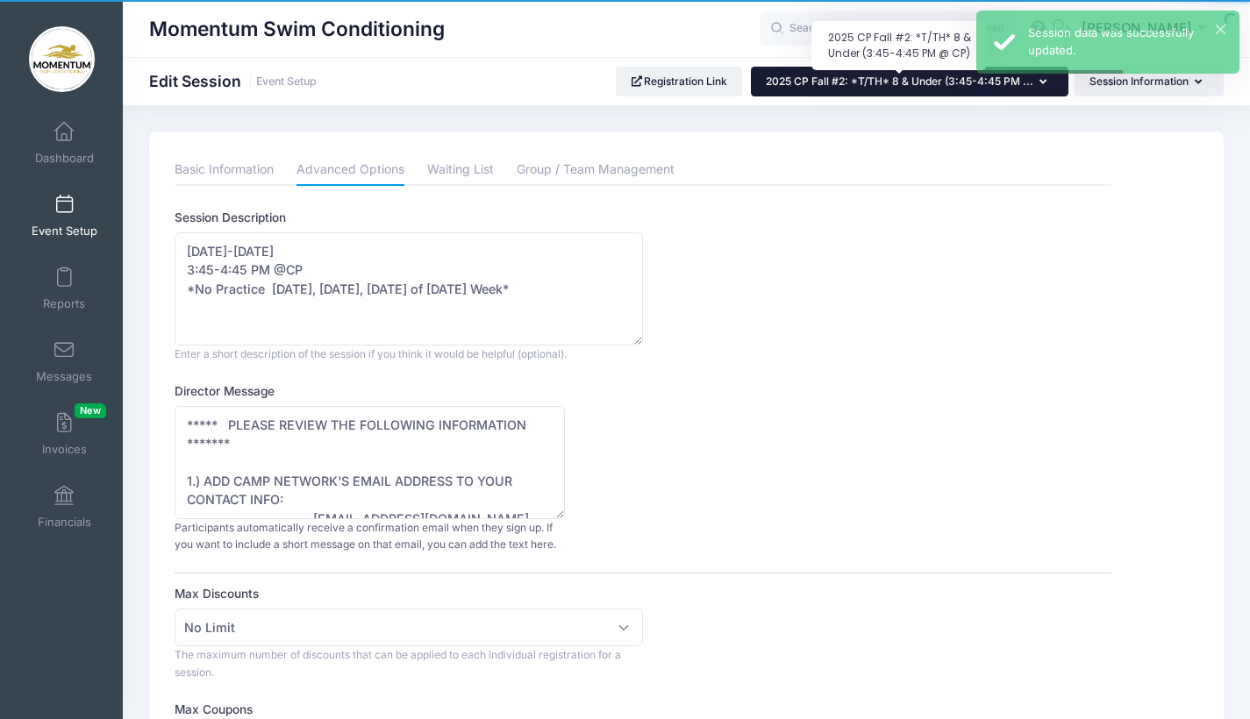
click at [869, 81] on span "2025 CP Fall #2: *T/TH* 8 & Under (3:45-4:45 PM ..." at bounding box center [900, 81] width 268 height 13
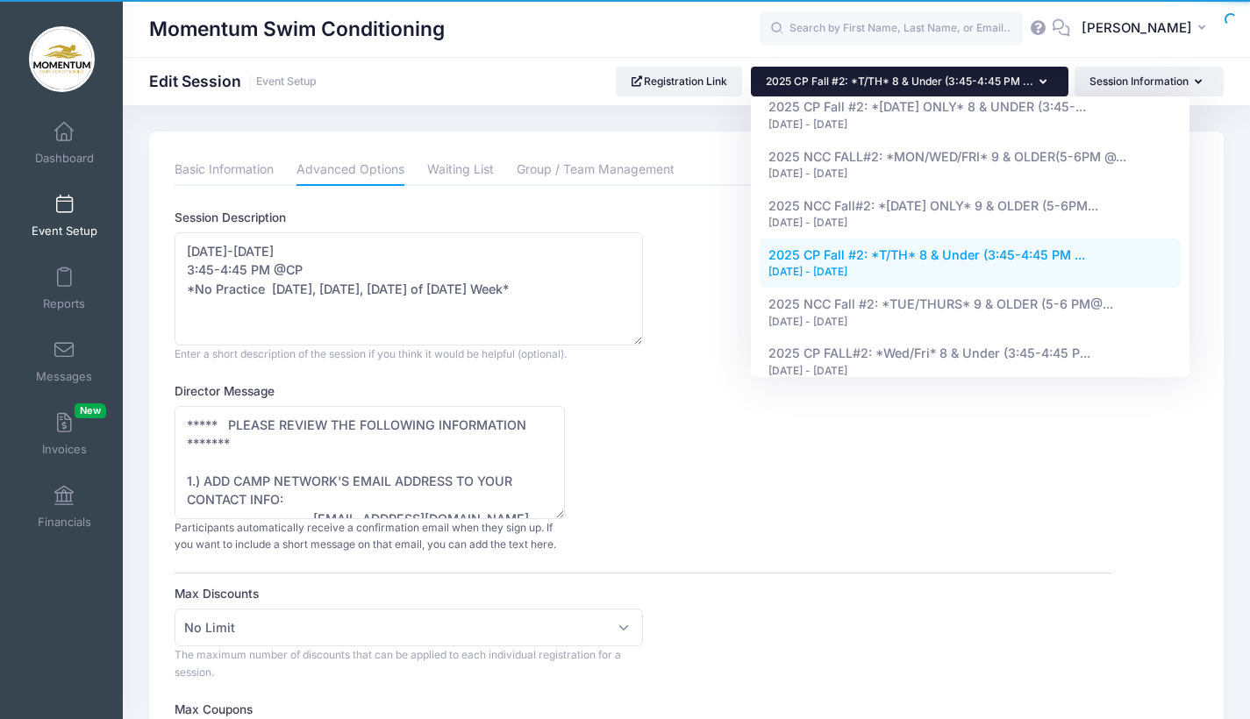
scroll to position [1109, 0]
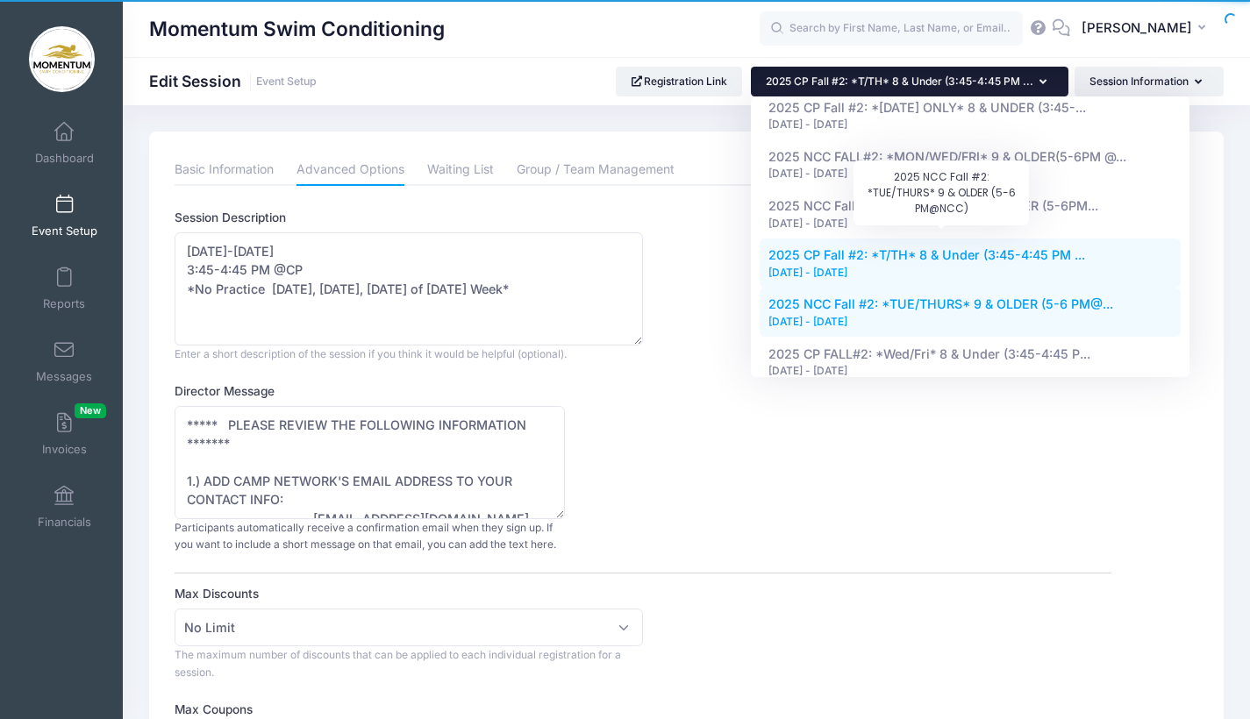
click at [891, 297] on span "2025 NCC Fall #2: *TUE/THURS* 9 & OLDER (5-6 PM@..." at bounding box center [941, 304] width 345 height 15
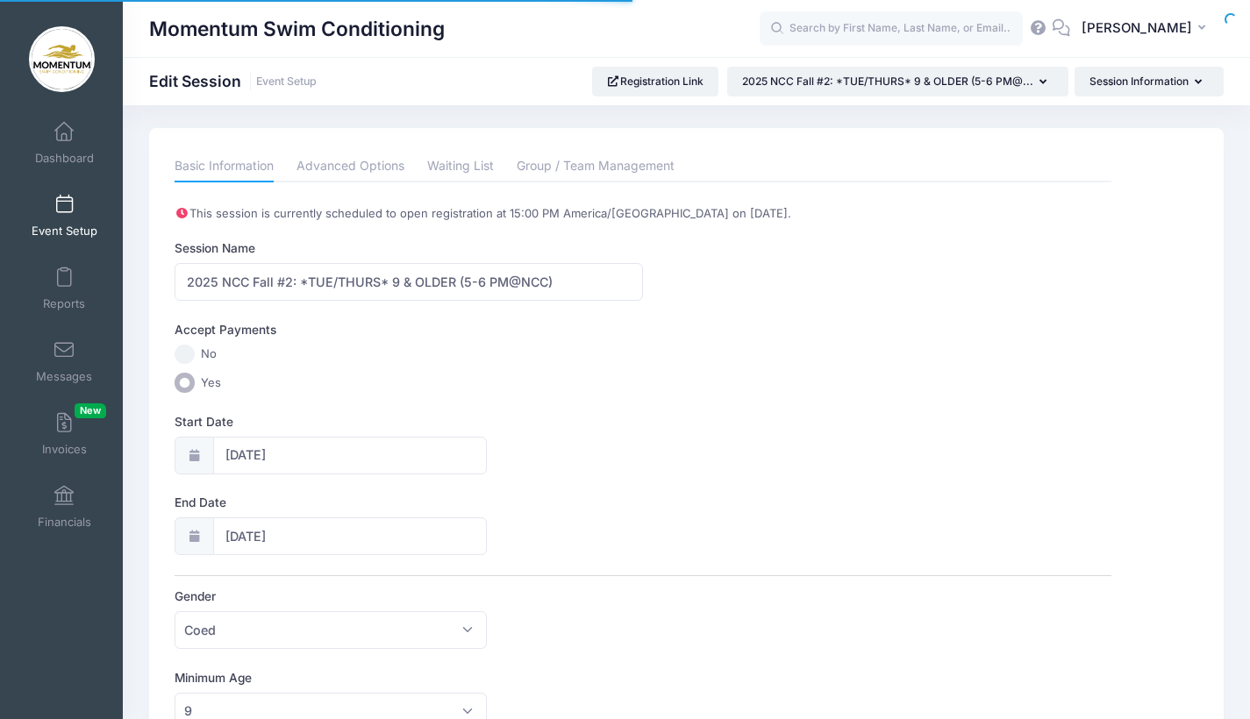
scroll to position [7, 0]
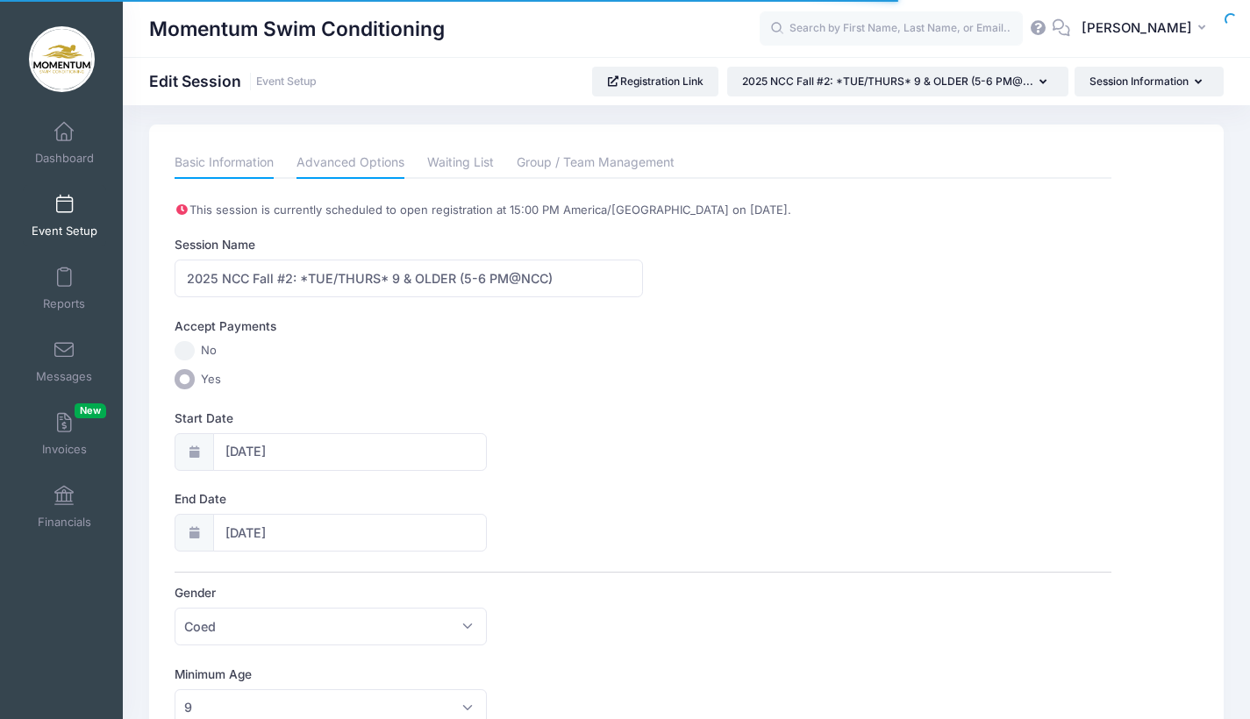
click at [383, 167] on link "Advanced Options" at bounding box center [351, 163] width 108 height 32
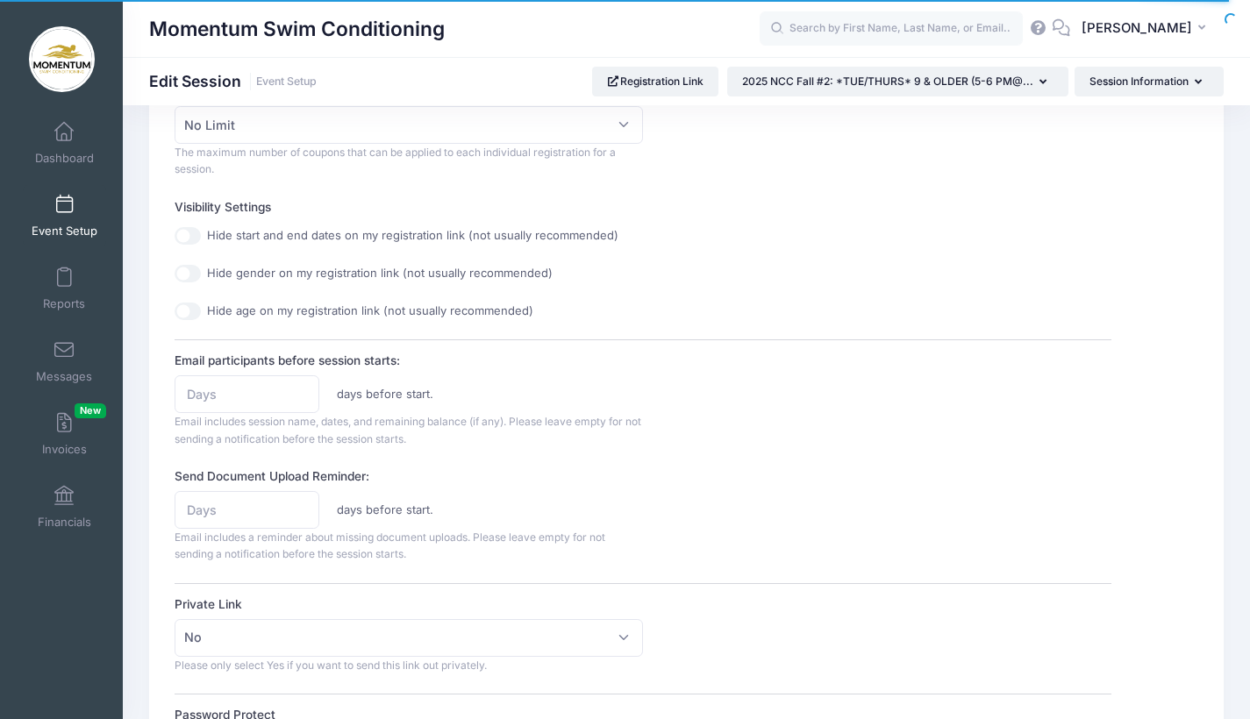
scroll to position [891, 0]
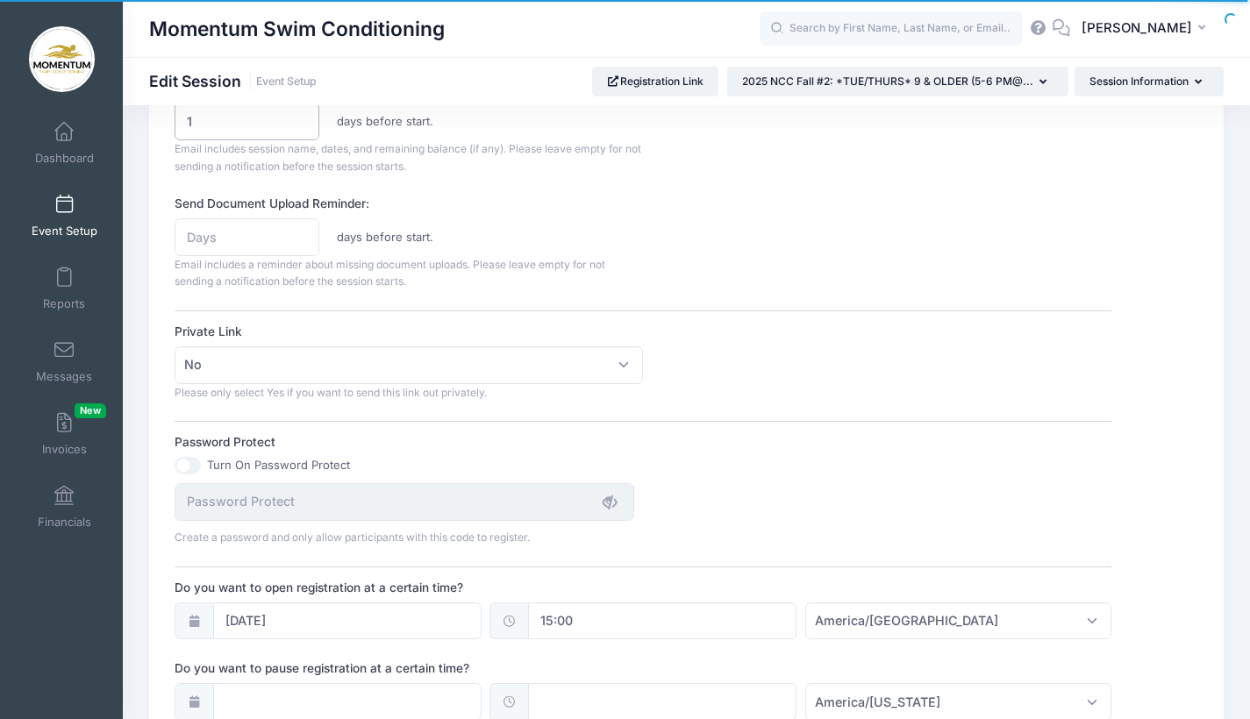
click at [301, 111] on input "1" at bounding box center [247, 122] width 145 height 38
click at [301, 111] on input "2" at bounding box center [247, 122] width 145 height 38
click at [301, 111] on input "3" at bounding box center [247, 122] width 145 height 38
click at [301, 111] on input "4" at bounding box center [247, 122] width 145 height 38
type input "5"
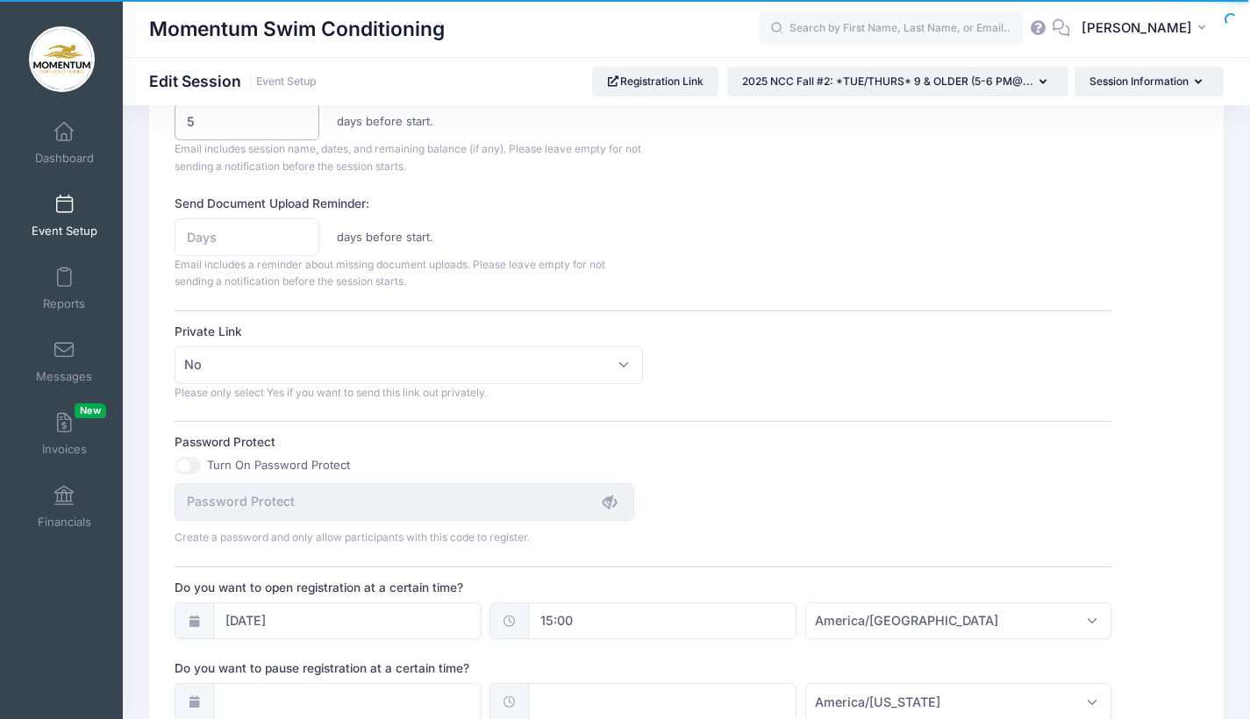
click at [301, 111] on input "5" at bounding box center [247, 122] width 145 height 38
click at [780, 347] on div "Private Link No Yes No Please only select Yes if you want to send this link out…" at bounding box center [643, 362] width 937 height 78
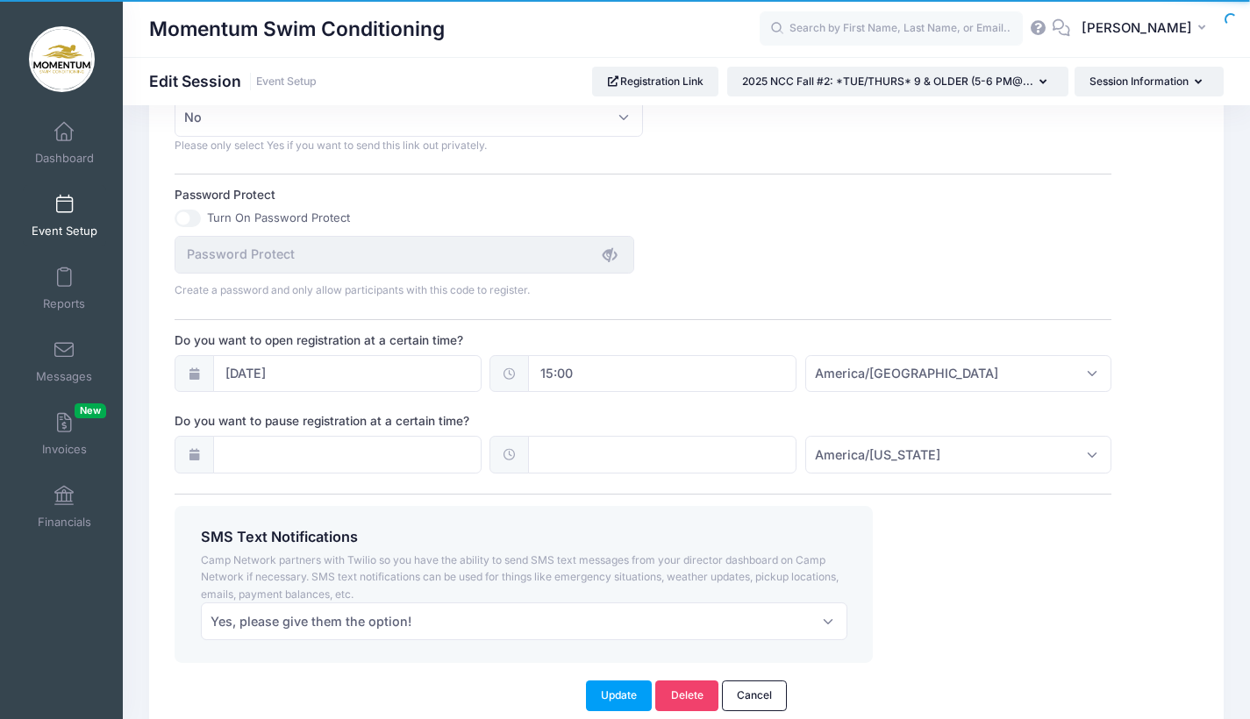
scroll to position [1142, 0]
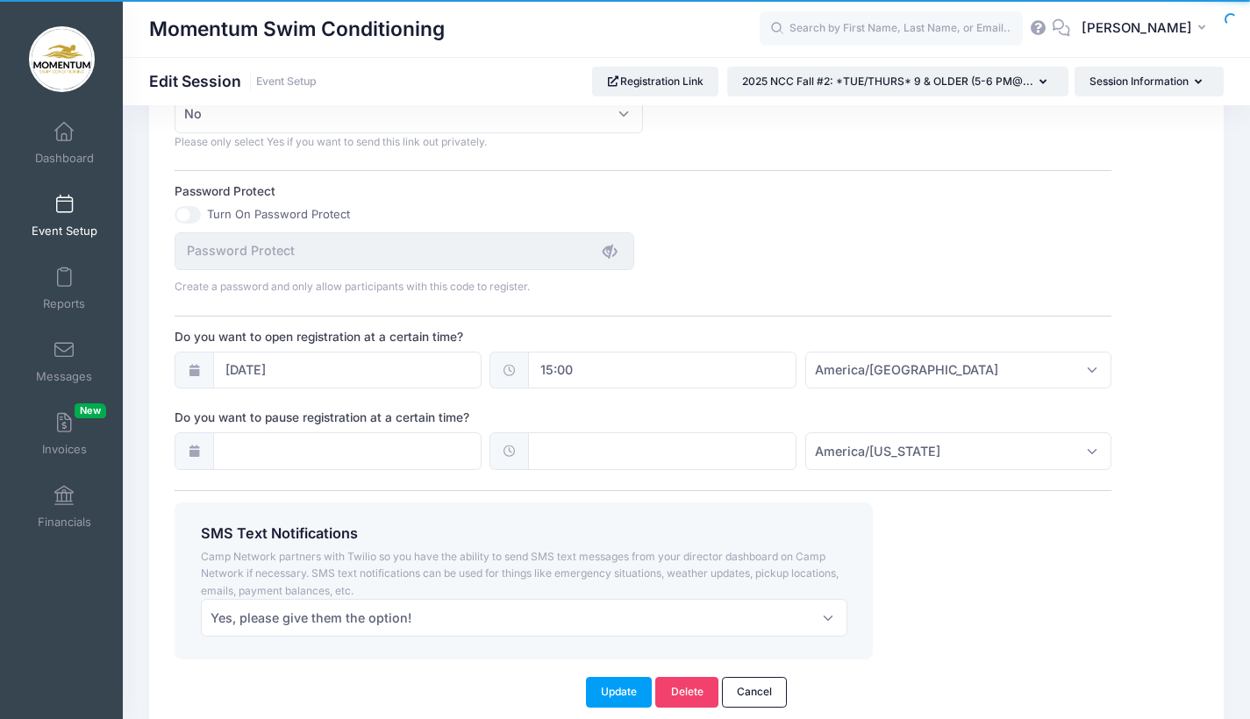
click at [576, 357] on input "15:00" at bounding box center [662, 371] width 268 height 38
click at [618, 407] on span at bounding box center [620, 406] width 12 height 18
type input "14:00"
type input "02"
click at [618, 407] on span at bounding box center [620, 406] width 12 height 18
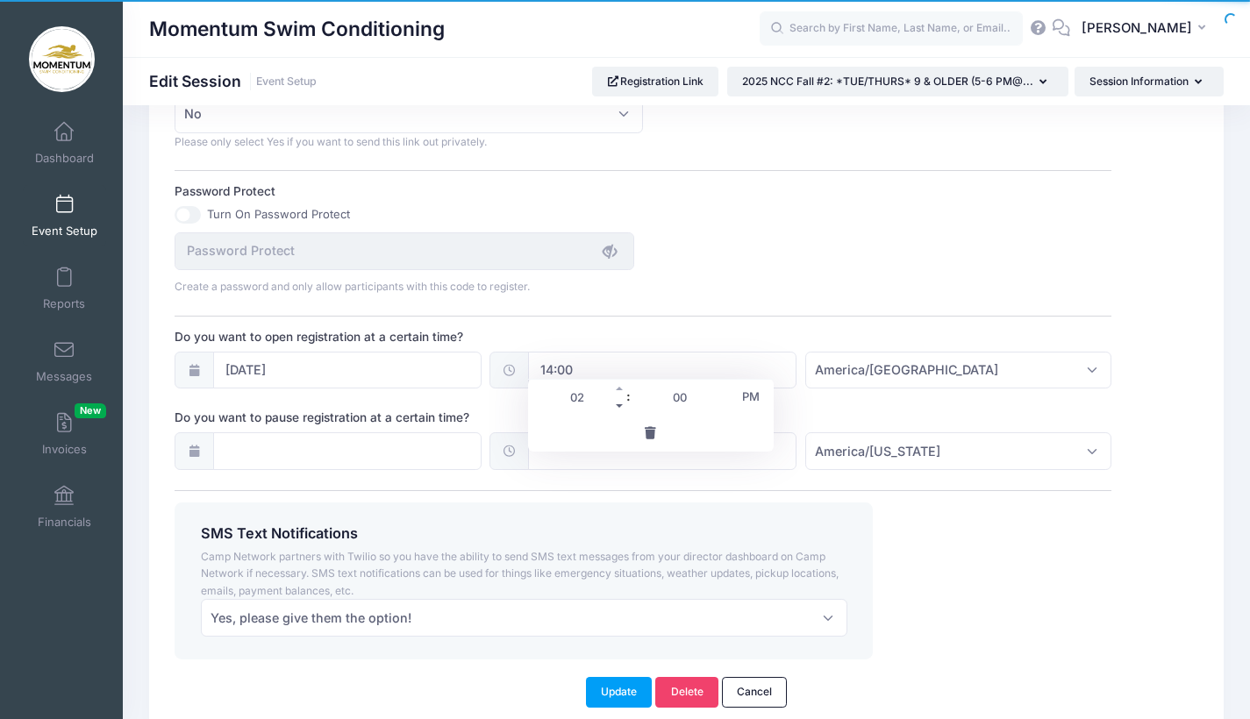
type input "13:00"
type input "01"
click at [618, 407] on span at bounding box center [620, 406] width 12 height 18
type input "12:00"
type input "12"
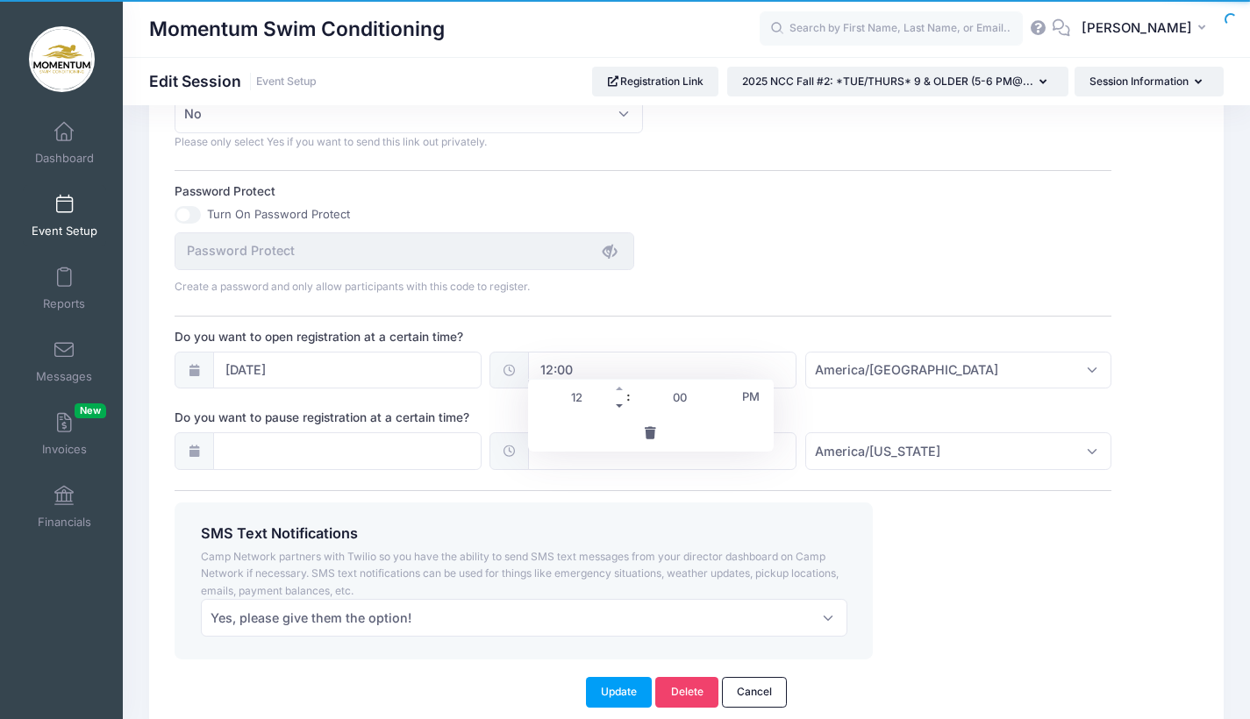
click at [618, 407] on span at bounding box center [620, 406] width 12 height 18
type input "11:00"
type input "11"
click at [618, 407] on span at bounding box center [620, 406] width 12 height 18
type input "10:00"
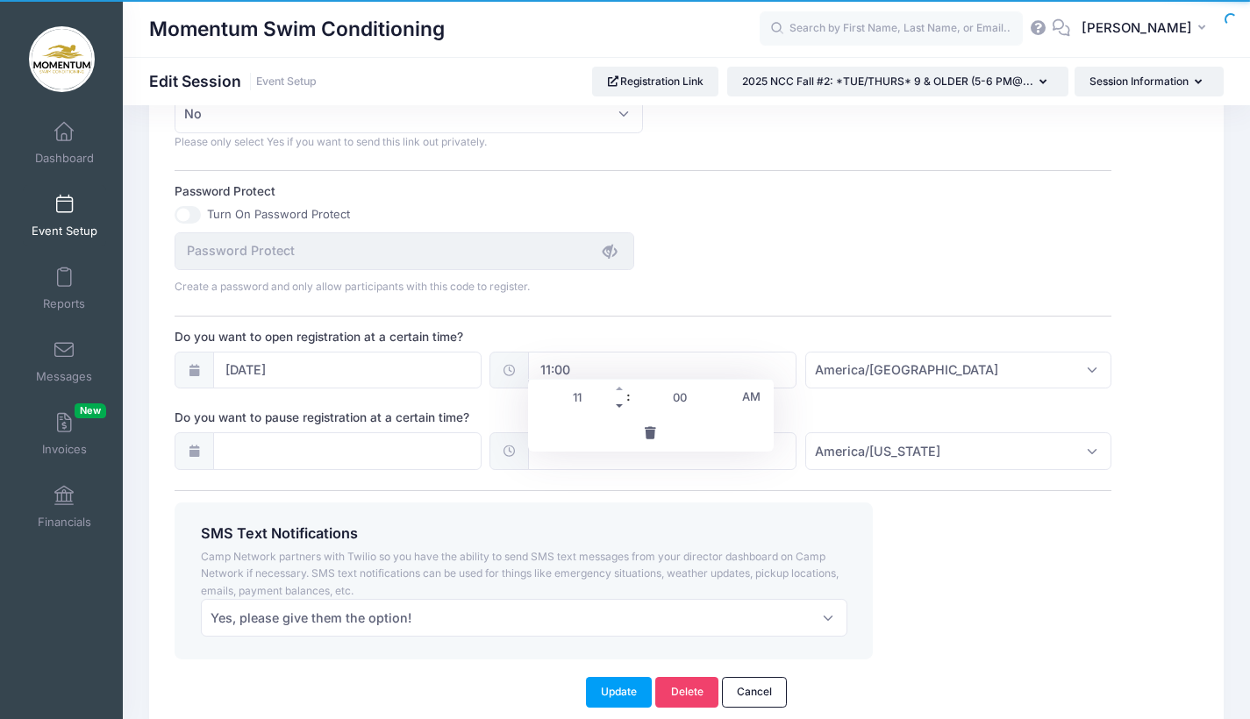
type input "10"
click at [618, 407] on span at bounding box center [620, 406] width 12 height 18
type input "09:00"
type input "09"
click at [618, 407] on span at bounding box center [620, 406] width 12 height 18
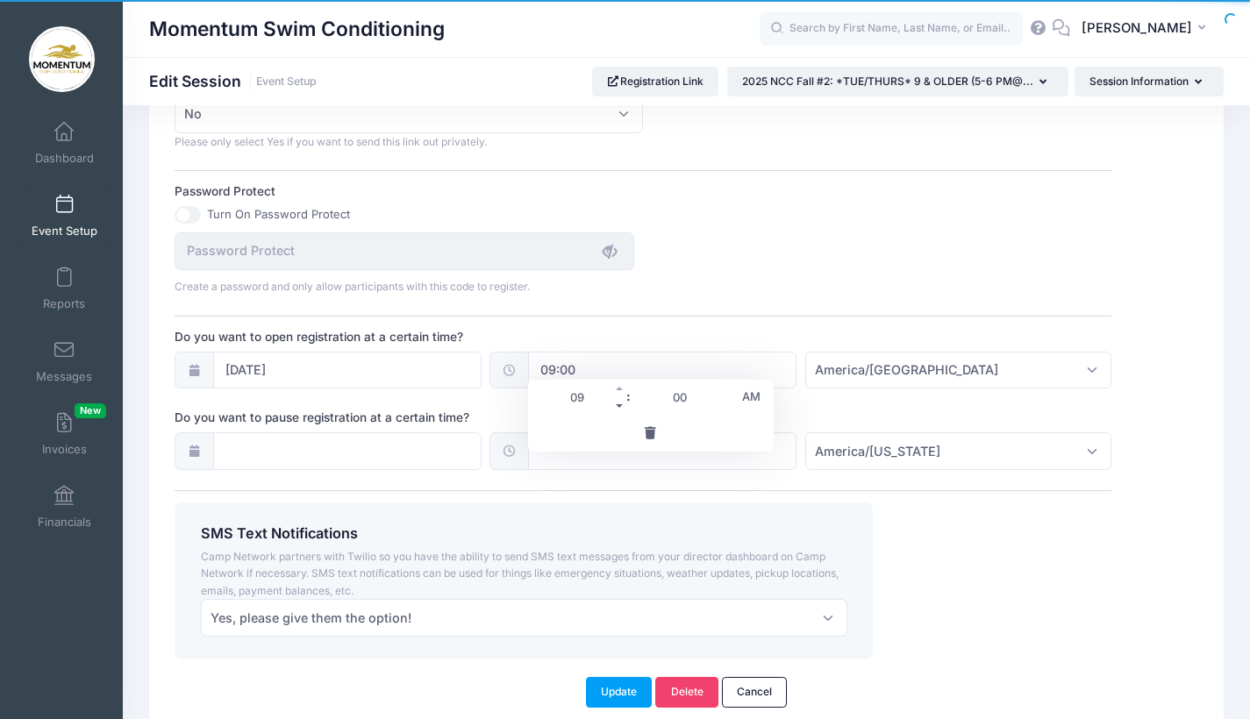
type input "08:00"
type input "08"
click at [618, 407] on span at bounding box center [620, 406] width 12 height 18
type input "07:00"
type input "07"
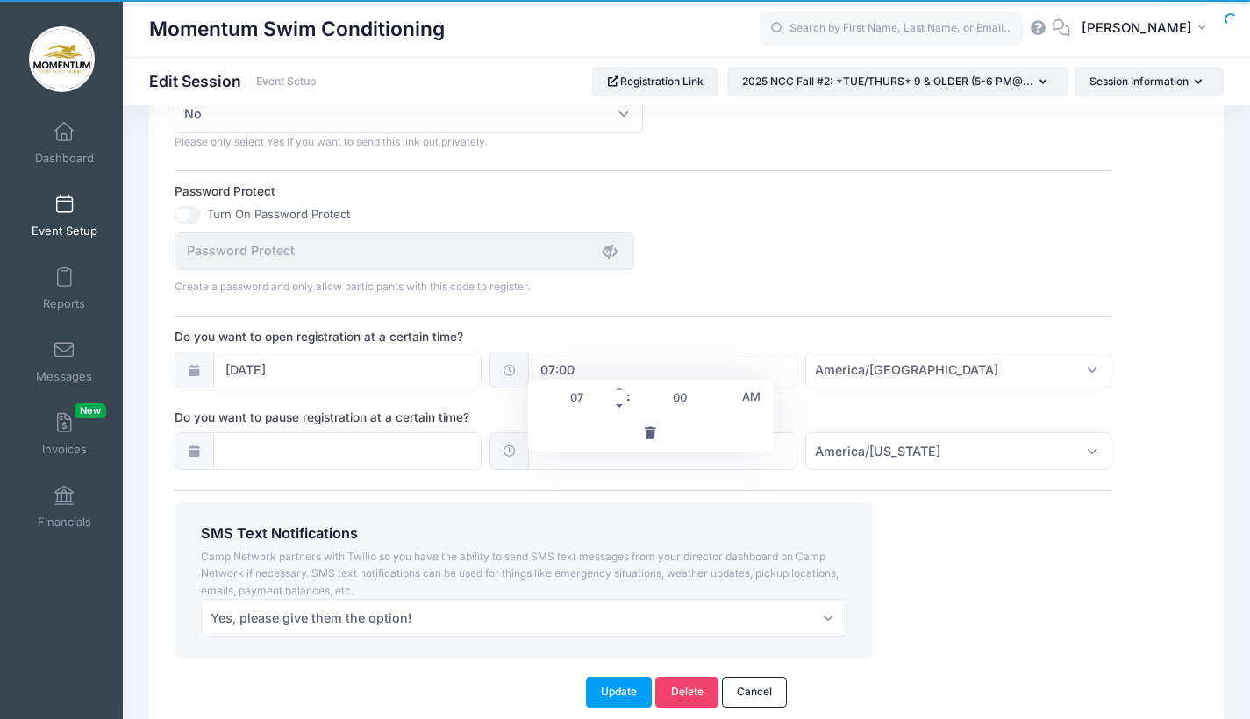
click at [618, 407] on span at bounding box center [620, 406] width 12 height 18
type input "06:00"
type input "06"
click at [618, 407] on span at bounding box center [620, 406] width 12 height 18
type input "05:00"
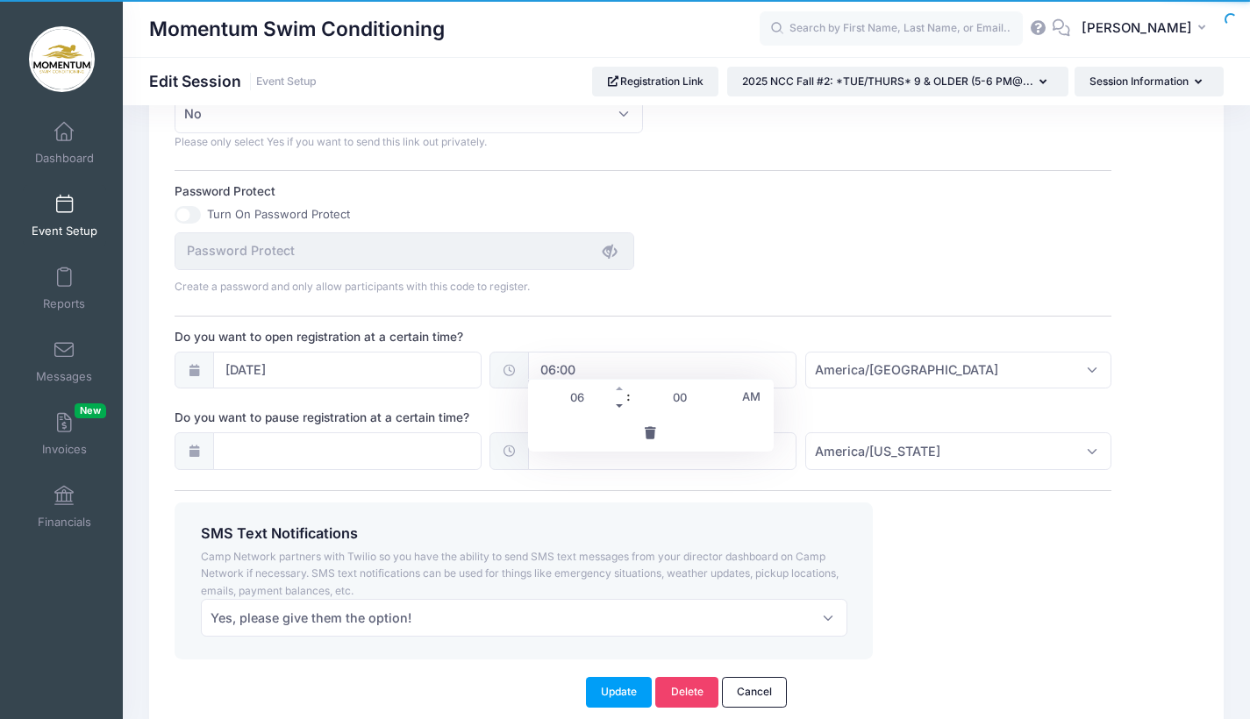
type input "05"
click at [618, 407] on span at bounding box center [620, 406] width 12 height 18
type input "04:00"
type input "04"
click at [618, 407] on span at bounding box center [620, 406] width 12 height 18
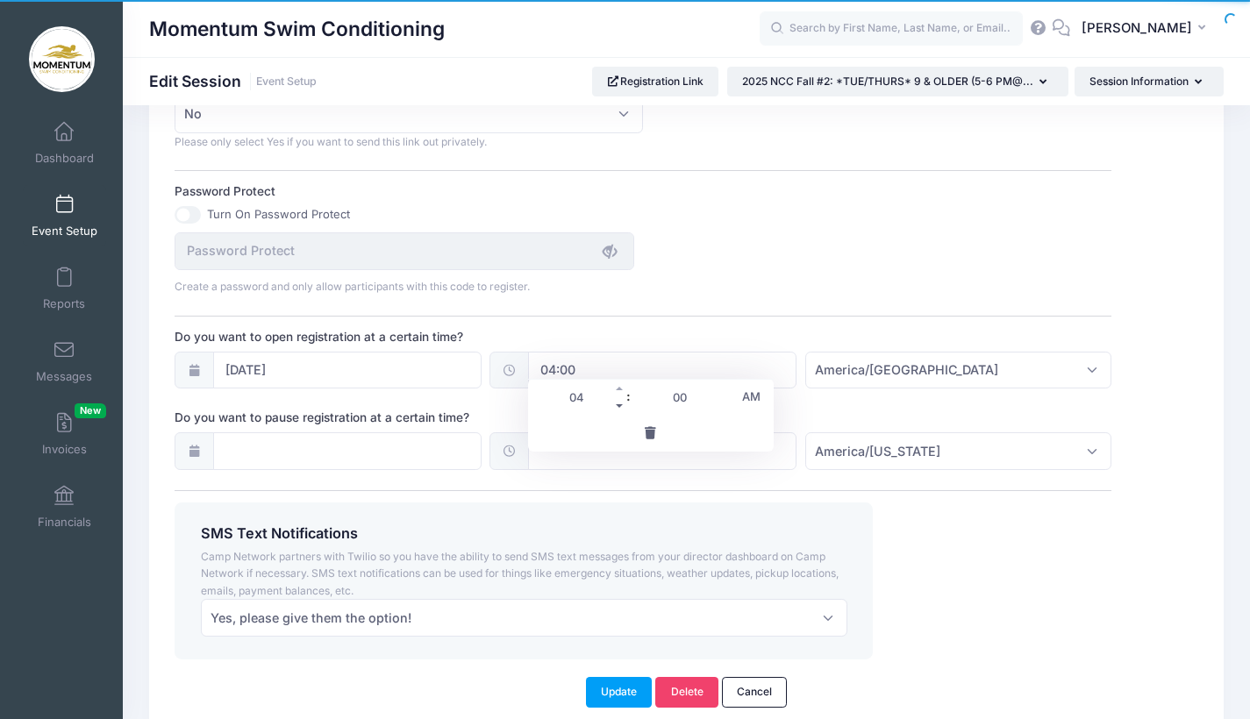
type input "03:00"
type input "03"
click at [618, 407] on span at bounding box center [620, 406] width 12 height 18
type input "02:00"
type input "02"
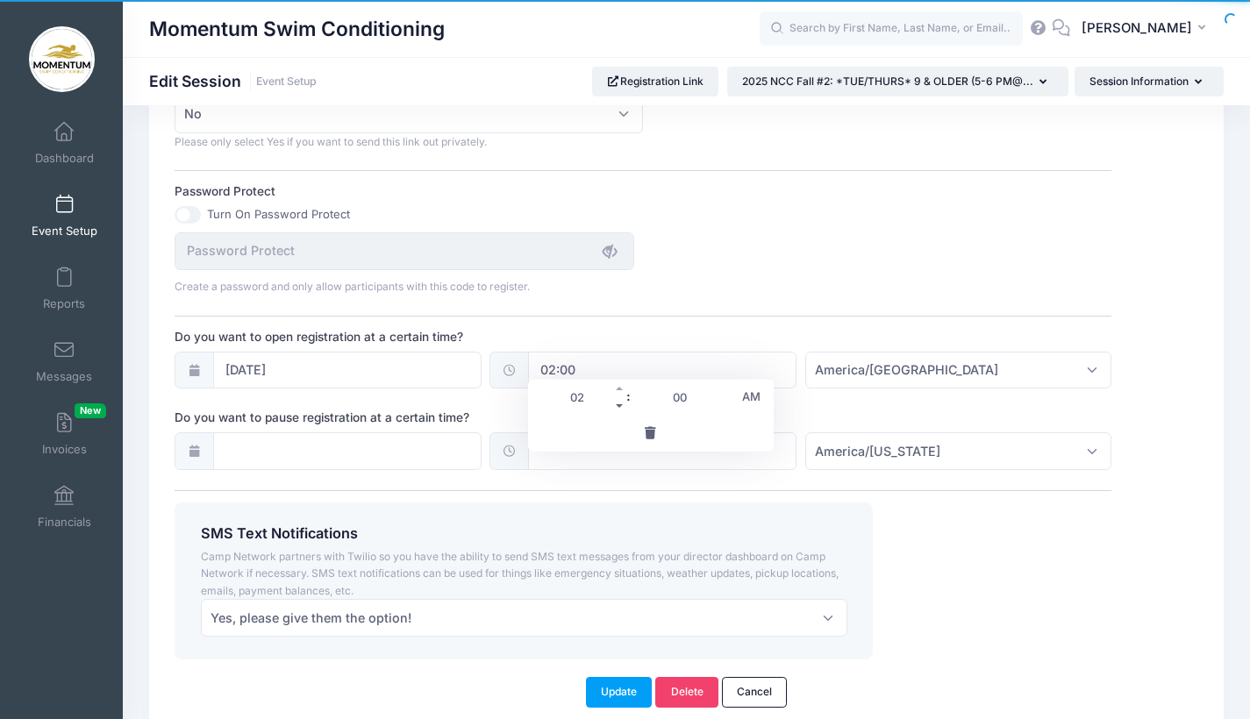
click at [619, 407] on span at bounding box center [620, 406] width 12 height 18
type input "01:00"
type input "01"
click at [619, 407] on span at bounding box center [620, 406] width 12 height 18
type input "00:00"
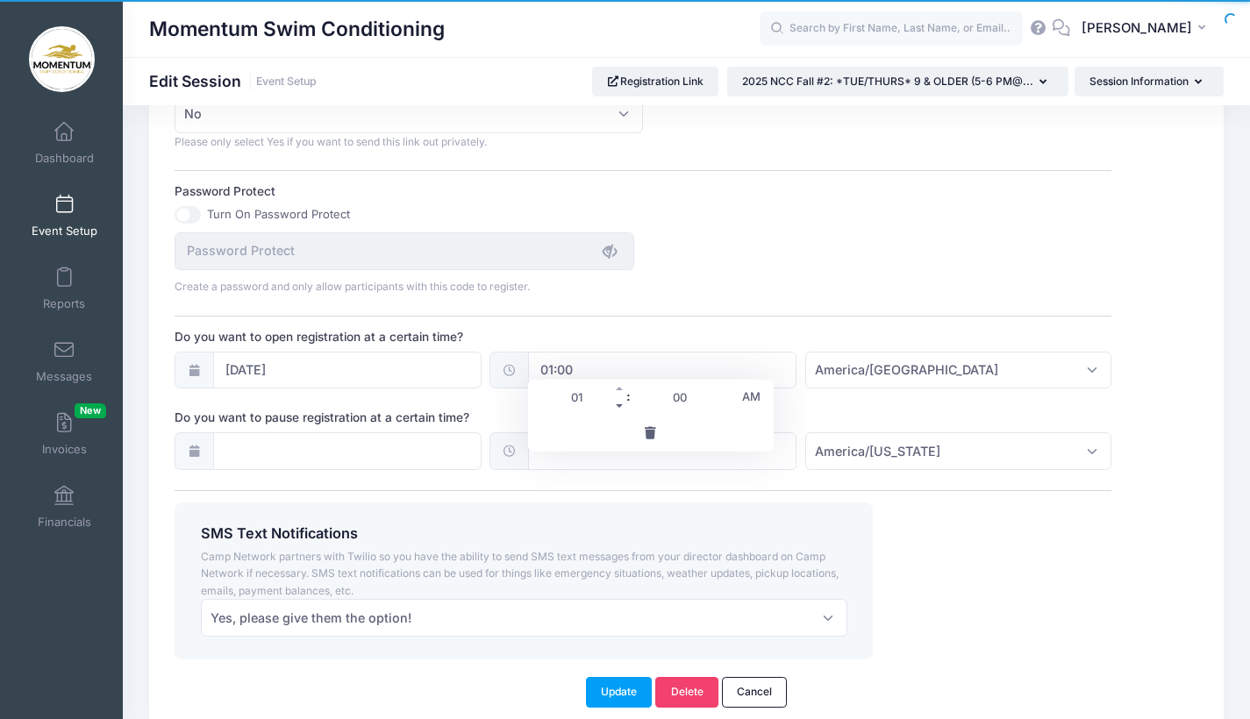
type input "12"
click at [886, 546] on div "SMS Text Notifications Camp Network partners with Twilio so you have the abilit…" at bounding box center [644, 581] width 954 height 157
click at [628, 677] on button "Update" at bounding box center [619, 692] width 67 height 30
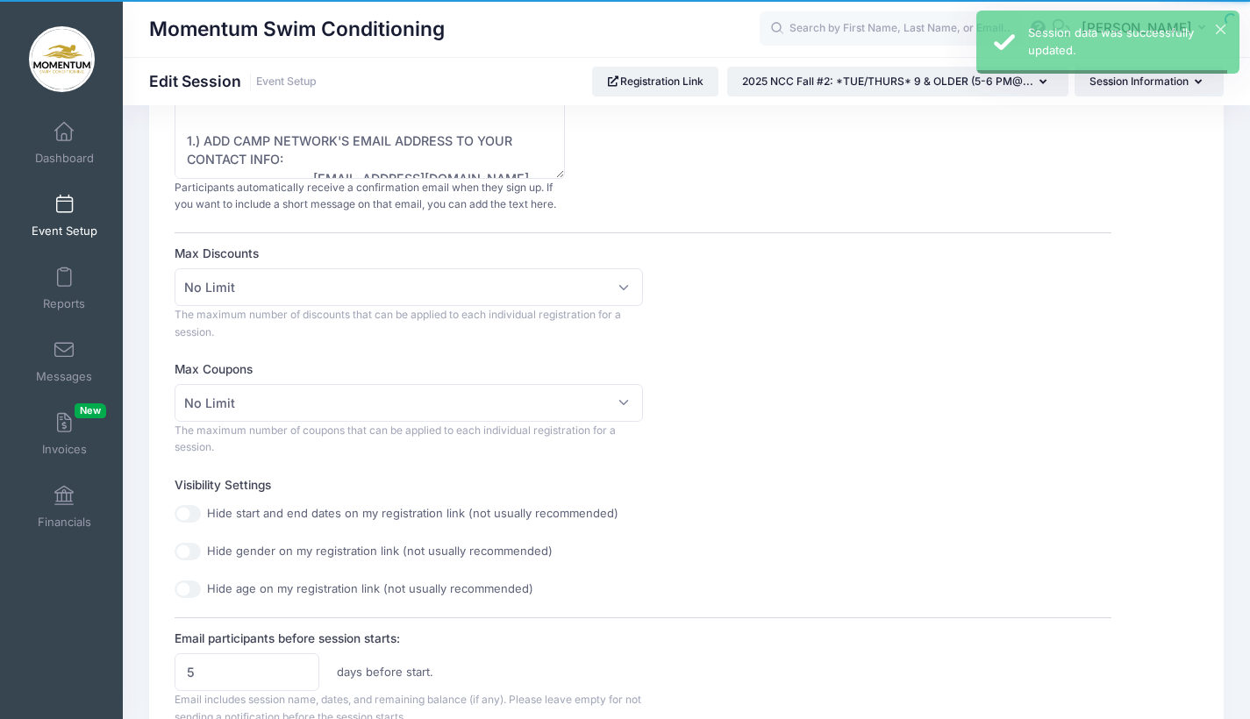
scroll to position [0, 0]
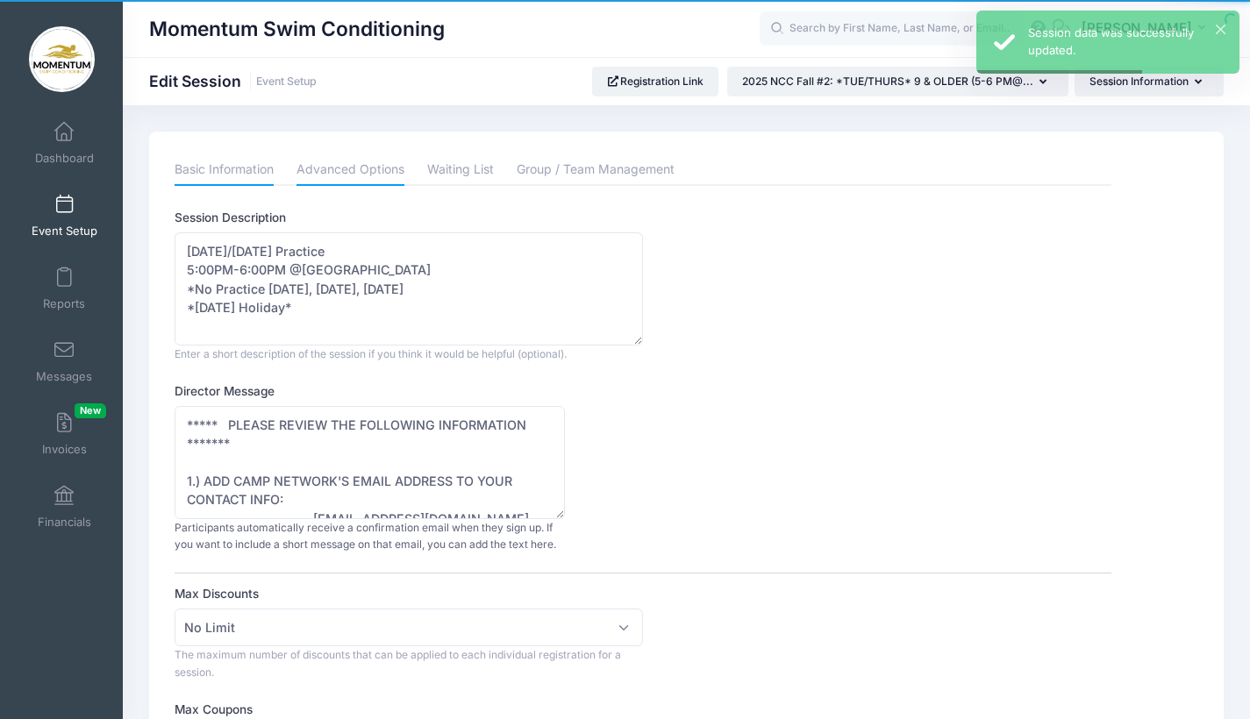
click at [218, 175] on link "Basic Information" at bounding box center [224, 170] width 99 height 32
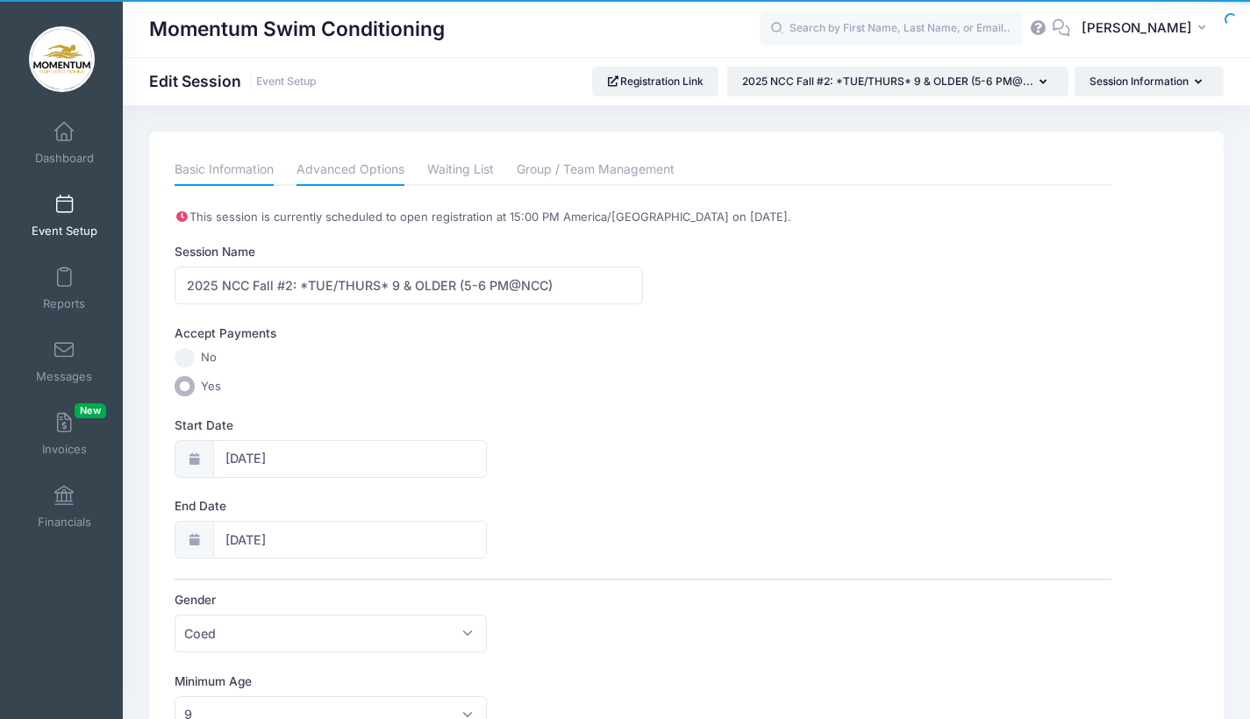
click at [351, 170] on link "Advanced Options" at bounding box center [351, 170] width 108 height 32
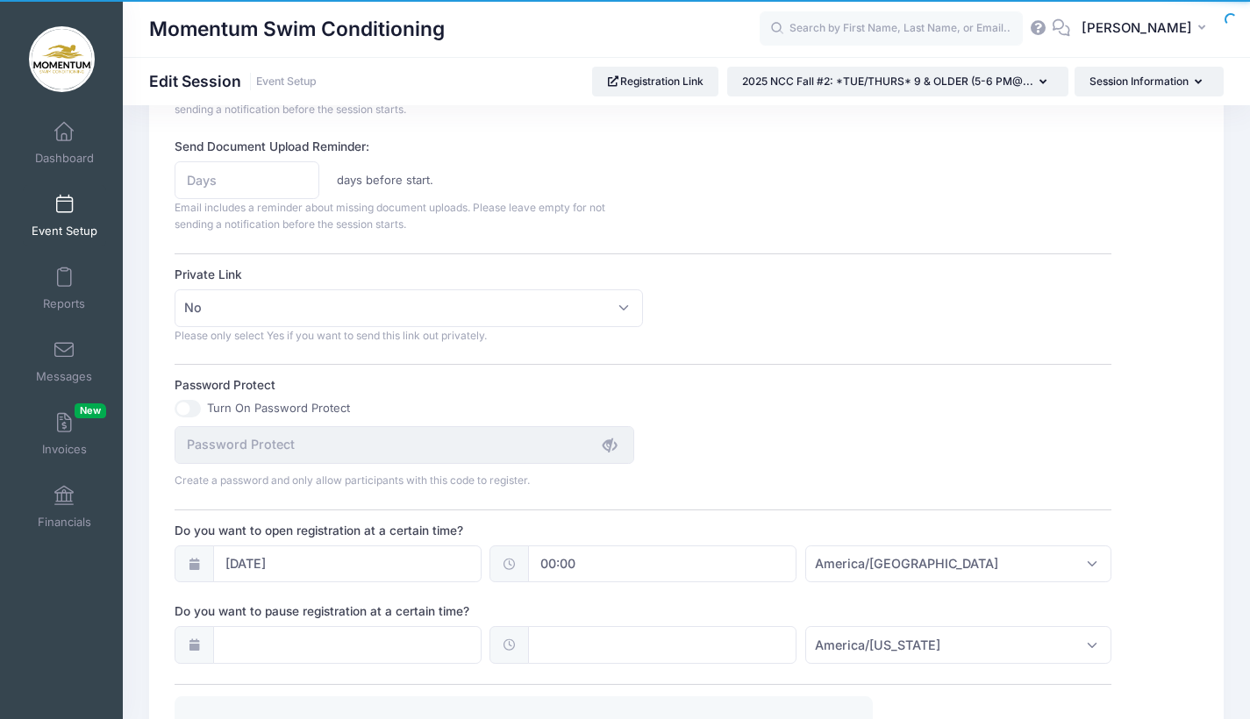
scroll to position [1205, 0]
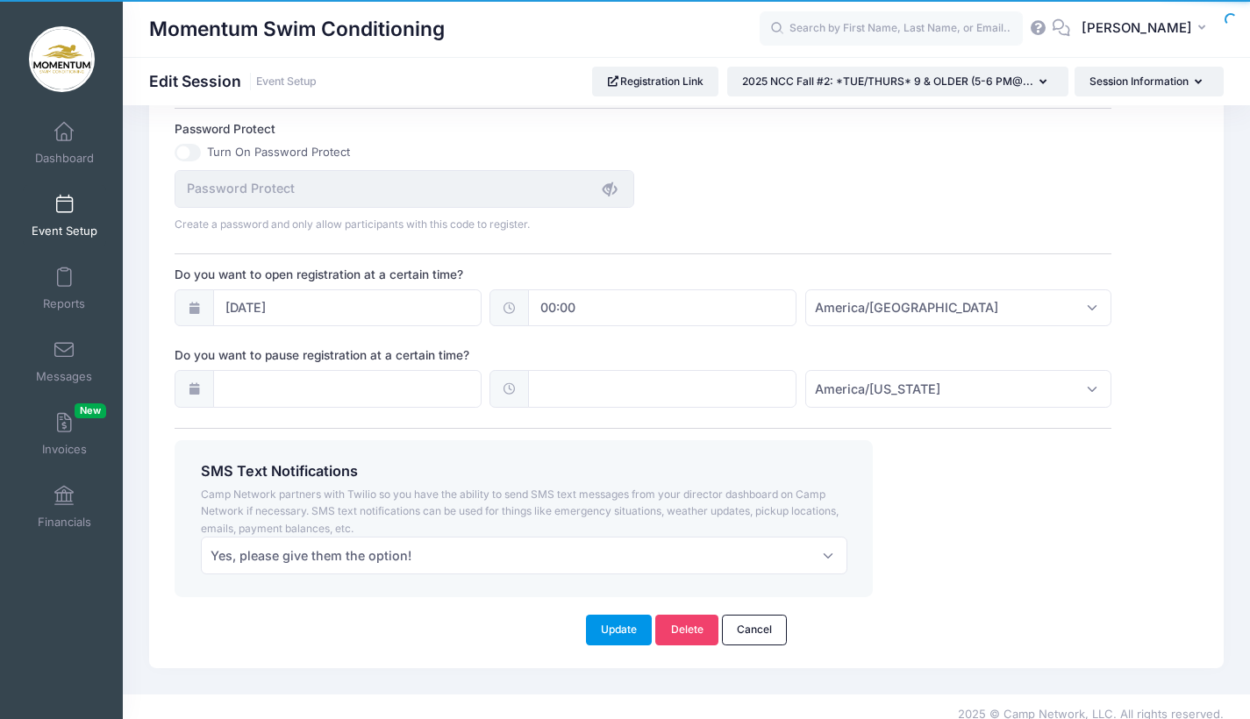
click at [621, 618] on button "Update" at bounding box center [619, 630] width 67 height 30
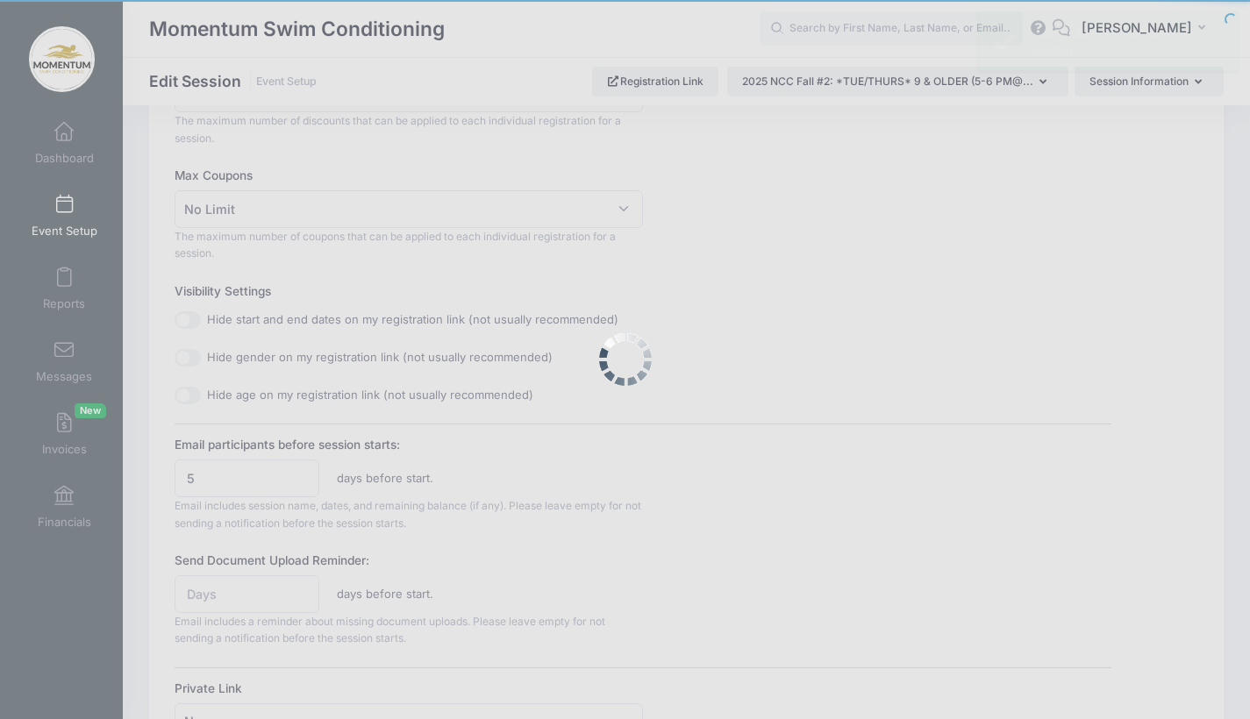
scroll to position [0, 0]
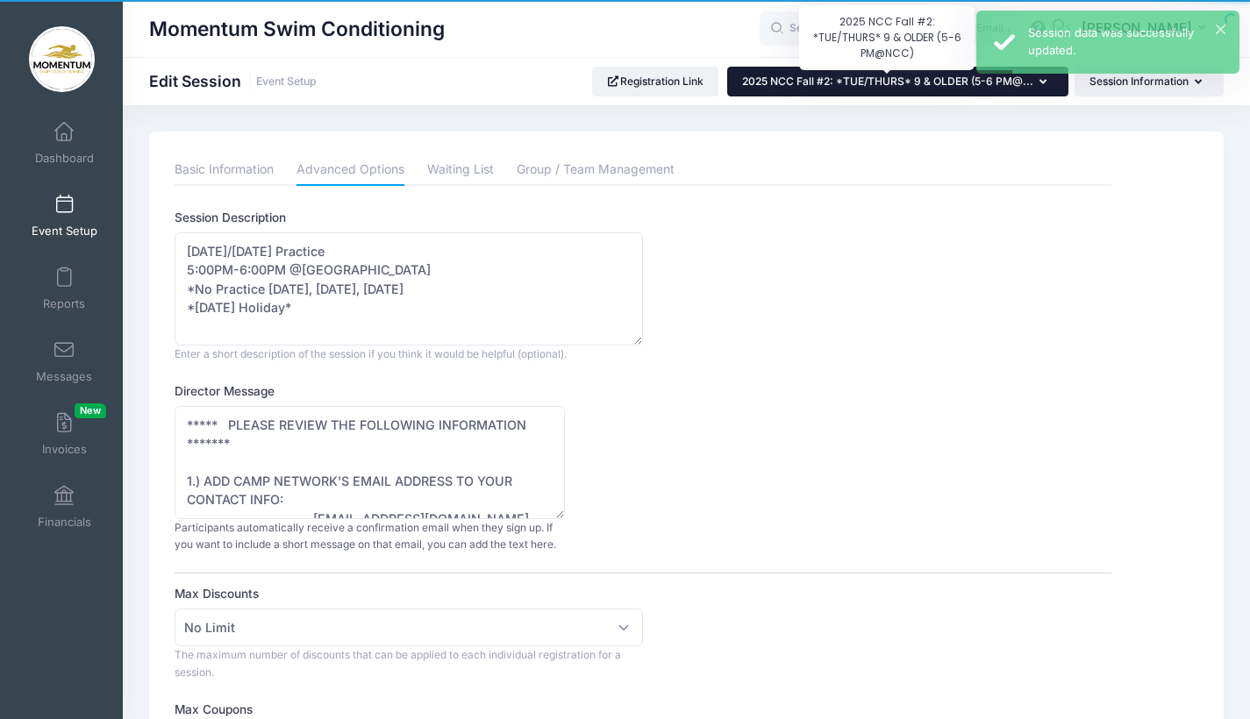
click at [865, 86] on span "2025 NCC Fall #2: *TUE/THURS* 9 & OLDER (5-6 PM@..." at bounding box center [887, 81] width 291 height 13
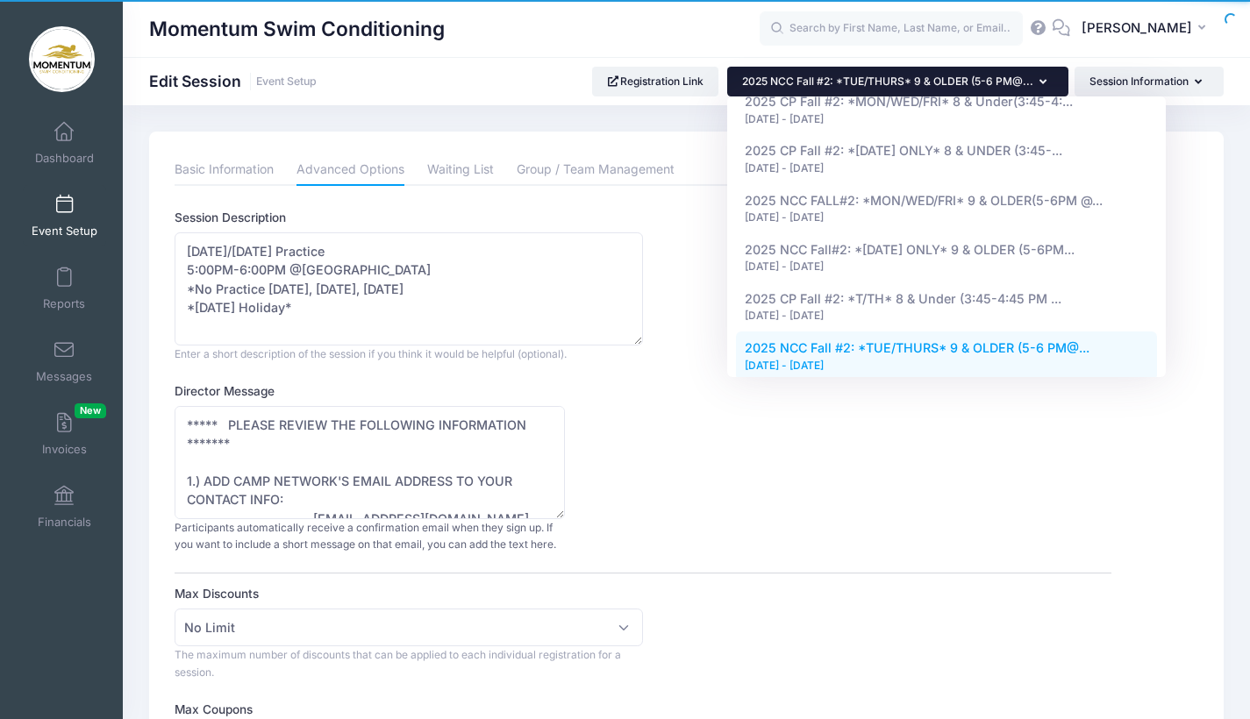
scroll to position [1109, 0]
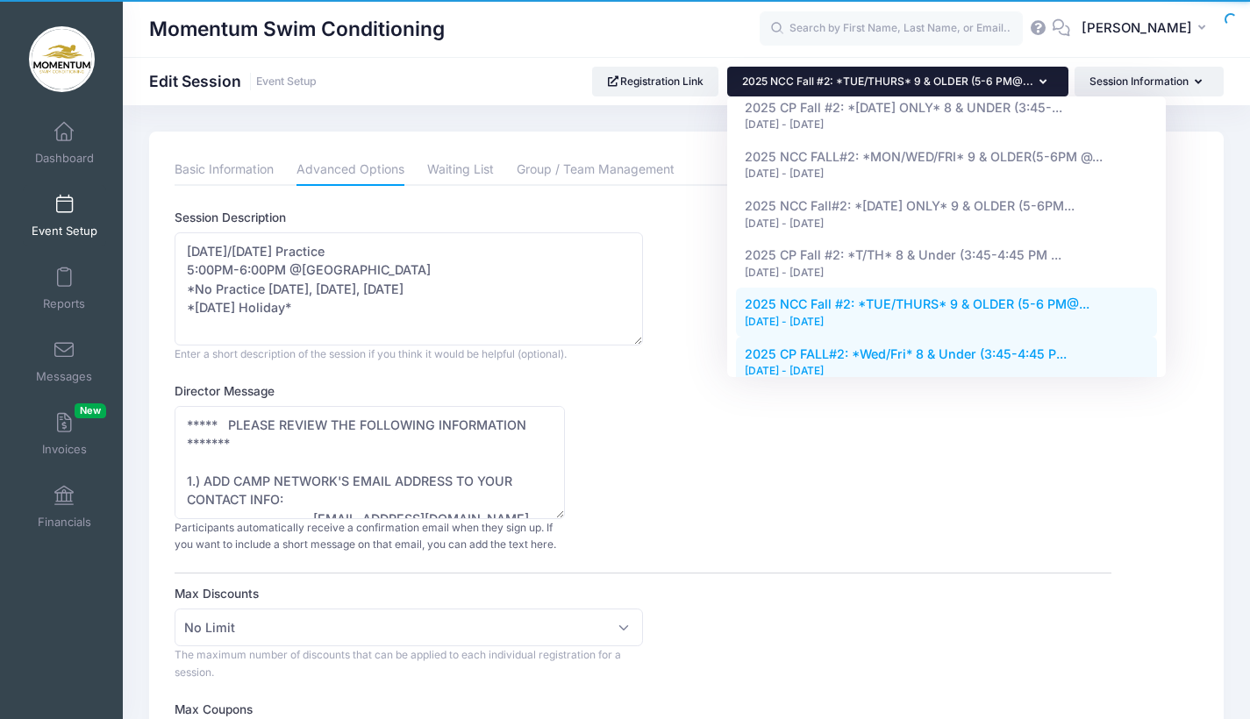
click at [842, 363] on div "[DATE] - [DATE]" at bounding box center [947, 371] width 404 height 16
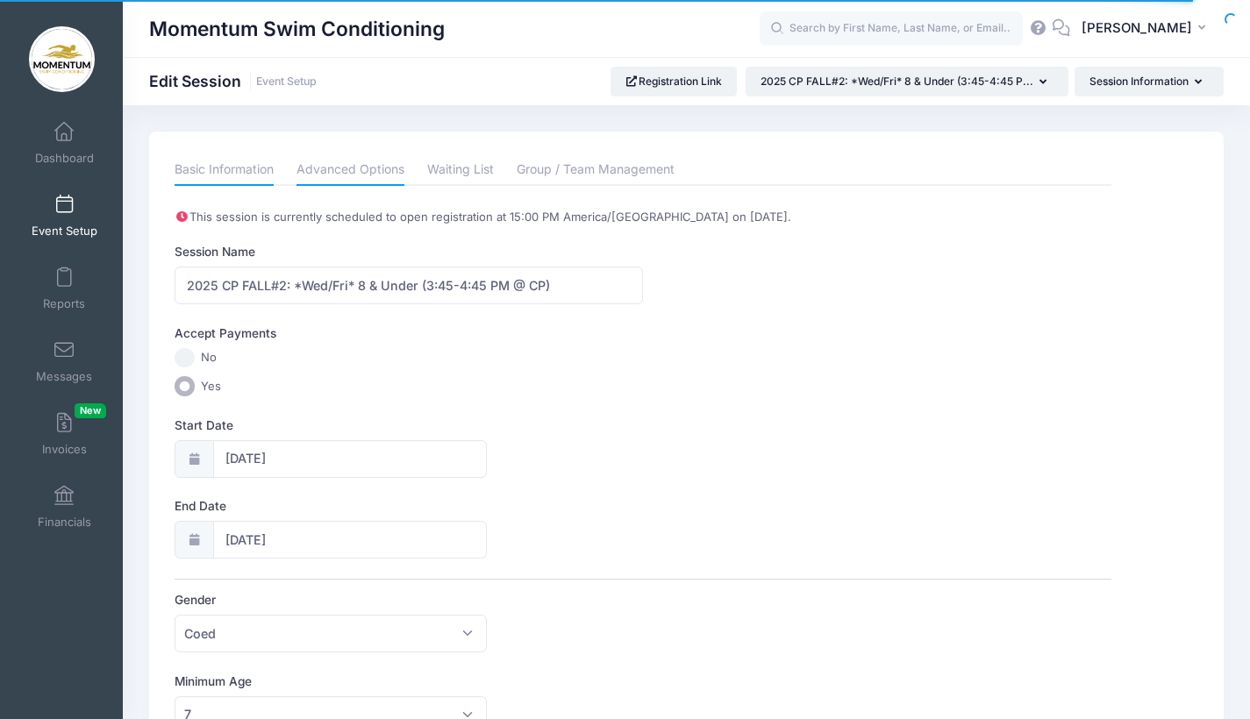
click at [326, 162] on link "Advanced Options" at bounding box center [351, 170] width 108 height 32
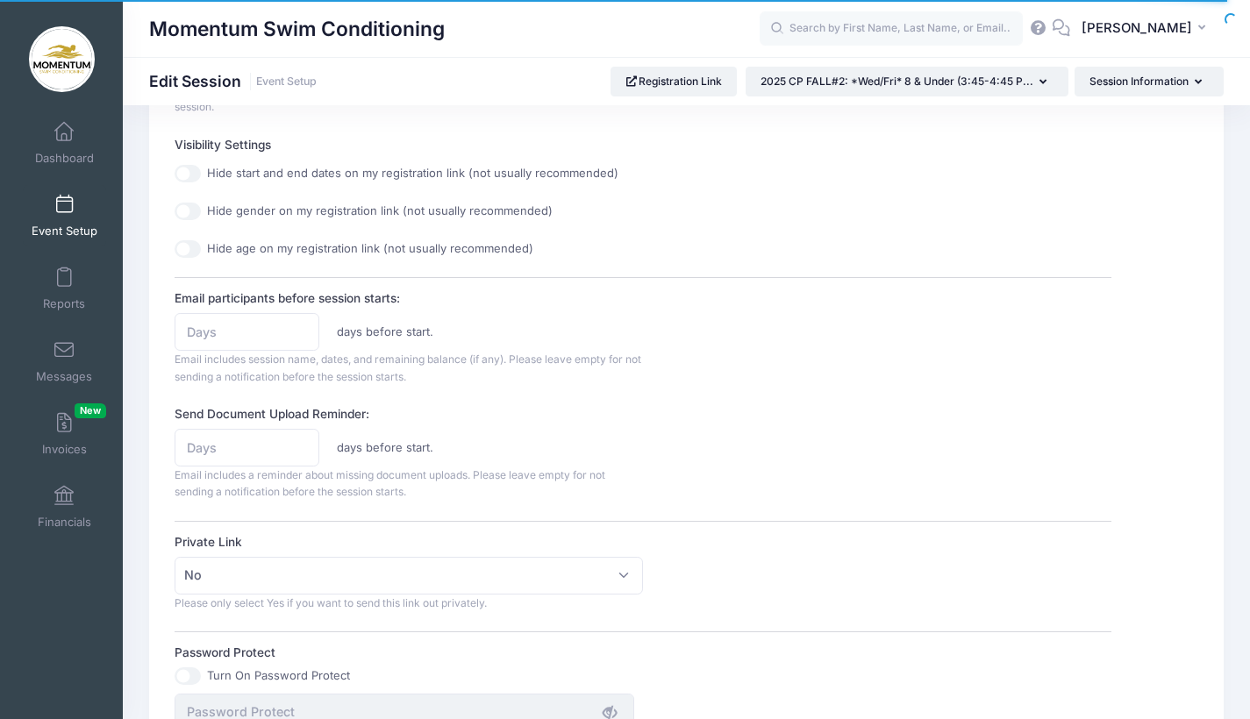
scroll to position [655, 0]
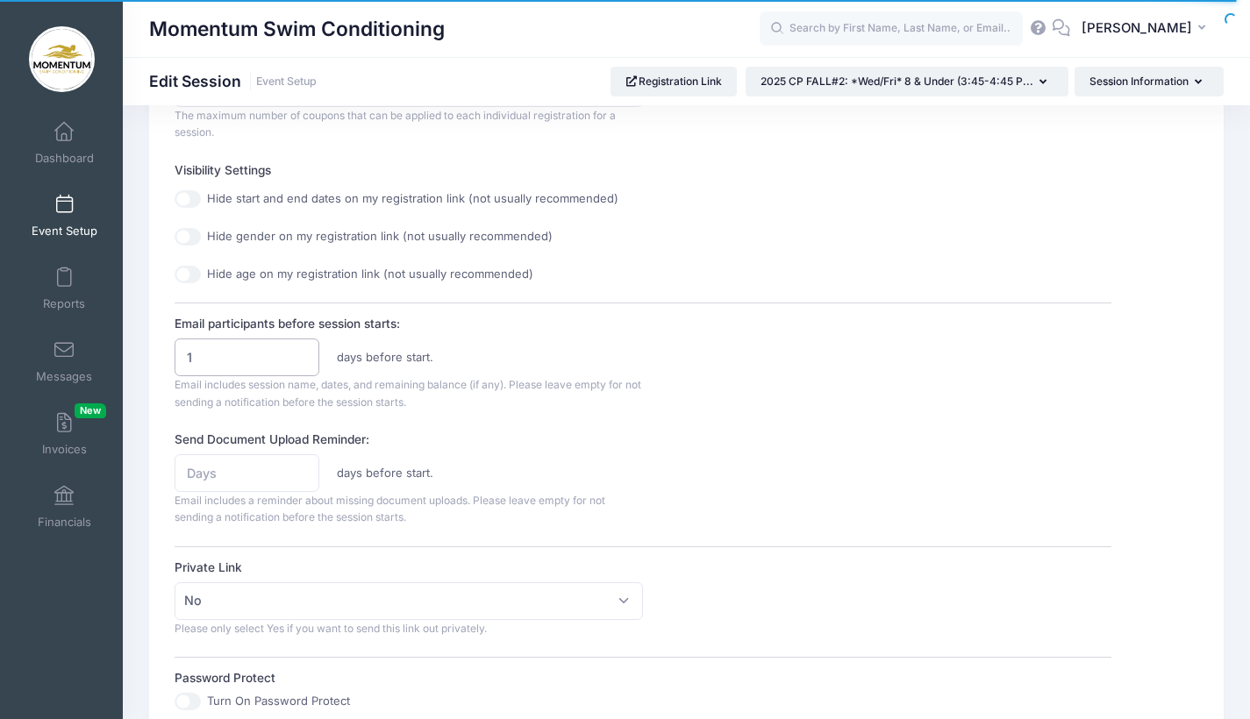
click at [303, 347] on input "1" at bounding box center [247, 358] width 145 height 38
click at [303, 347] on input "2" at bounding box center [247, 358] width 145 height 38
click at [303, 347] on input "3" at bounding box center [247, 358] width 145 height 38
click at [303, 347] on input "4" at bounding box center [247, 358] width 145 height 38
type input "5"
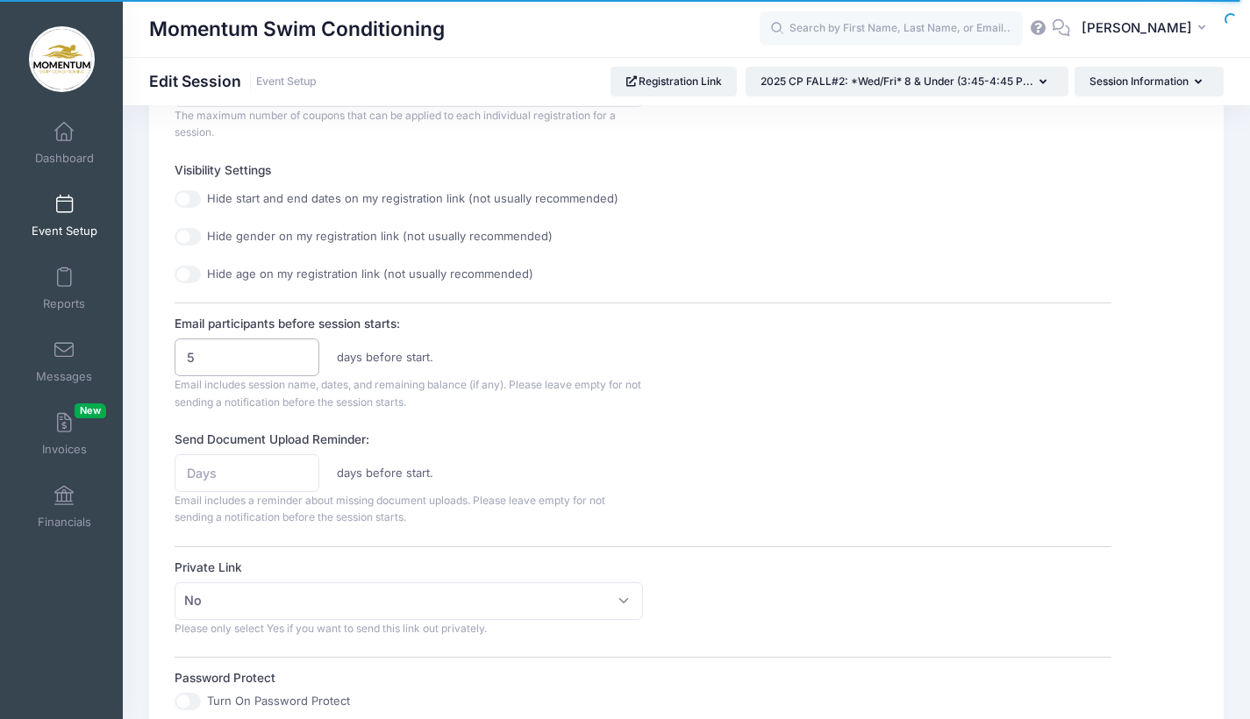
click at [303, 347] on input "5" at bounding box center [247, 358] width 145 height 38
click at [717, 474] on div "Send Document Upload Reminder: days before start. Email includes a reminder abo…" at bounding box center [643, 479] width 937 height 96
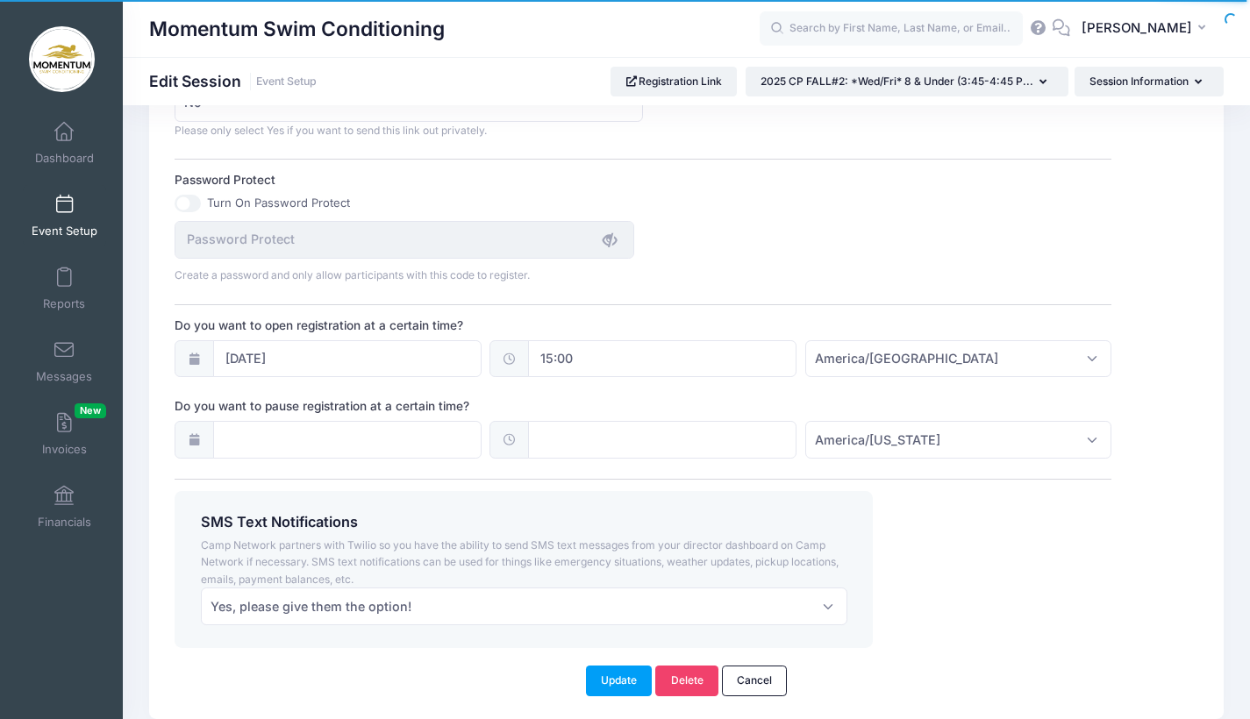
click at [572, 353] on input "15:00" at bounding box center [662, 359] width 268 height 38
click at [621, 397] on span at bounding box center [620, 395] width 12 height 18
type input "14:00"
type input "02"
click at [621, 397] on span at bounding box center [620, 395] width 12 height 18
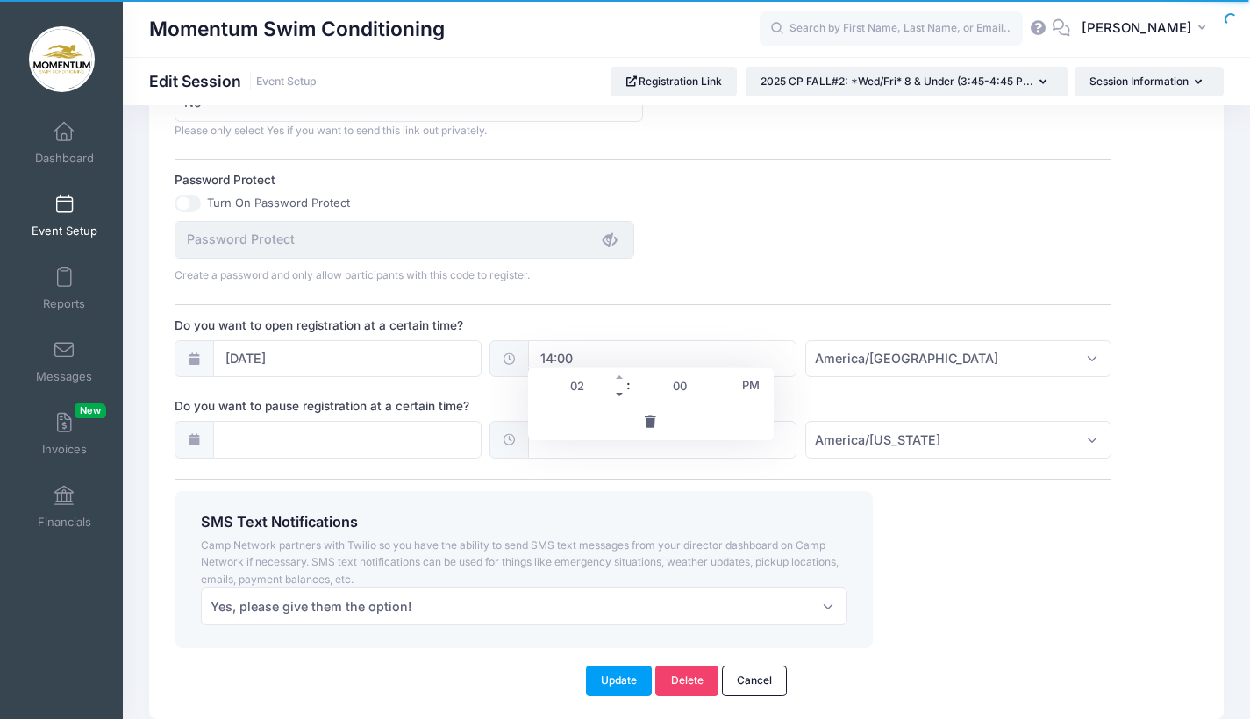
type input "13:00"
type input "01"
click at [621, 397] on span at bounding box center [620, 395] width 12 height 18
type input "12:00"
type input "12"
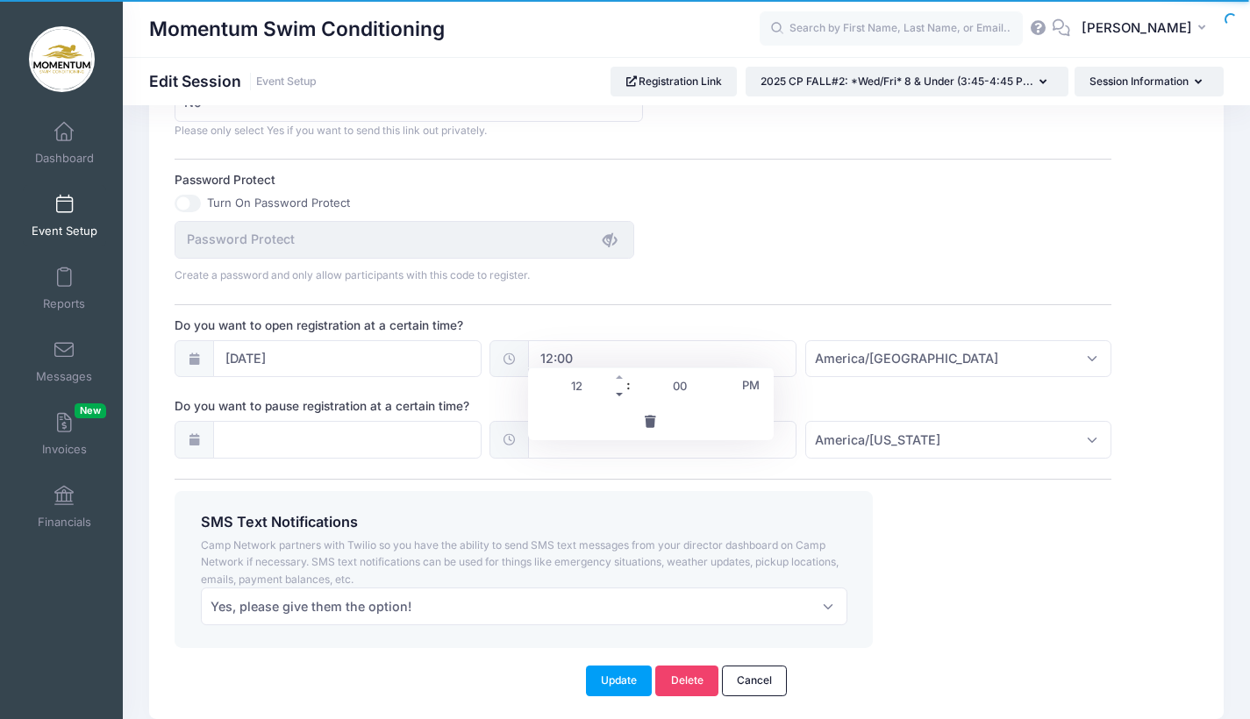
click at [621, 397] on span at bounding box center [620, 395] width 12 height 18
type input "11:00"
type input "11"
click at [621, 397] on span at bounding box center [620, 395] width 12 height 18
type input "10:00"
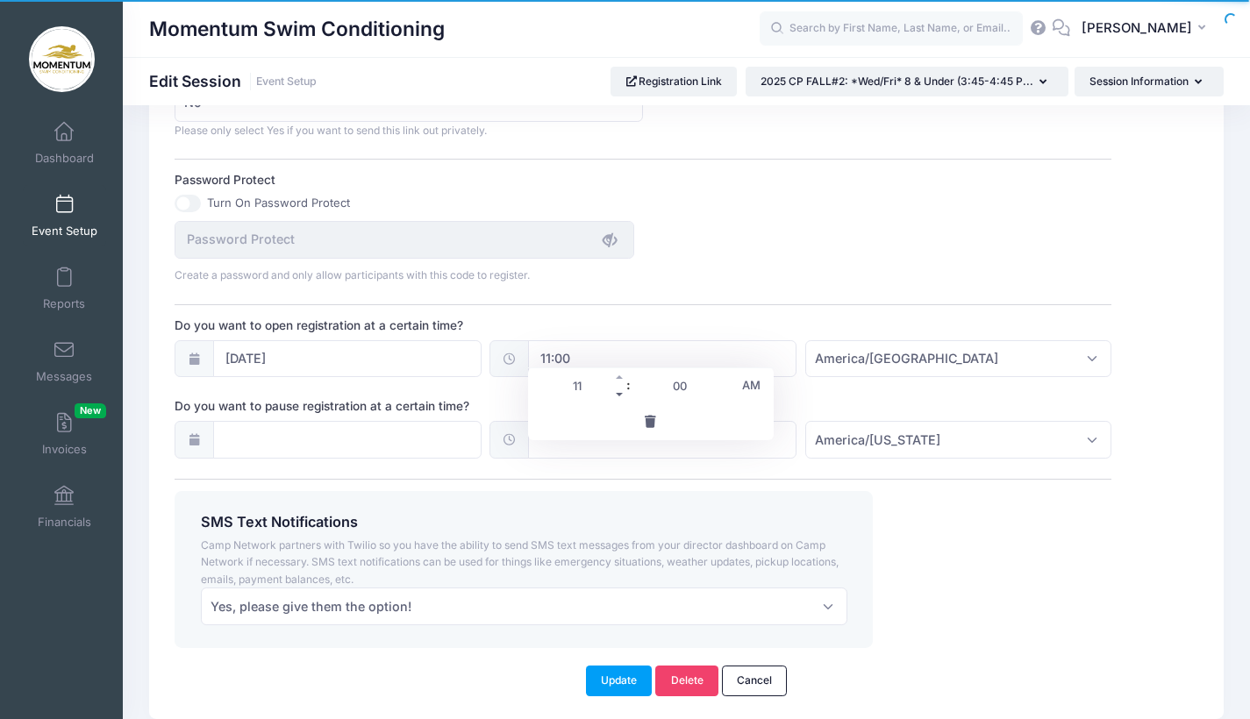
type input "10"
click at [621, 397] on span at bounding box center [620, 395] width 12 height 18
type input "09:00"
type input "09"
click at [621, 397] on span at bounding box center [620, 395] width 12 height 18
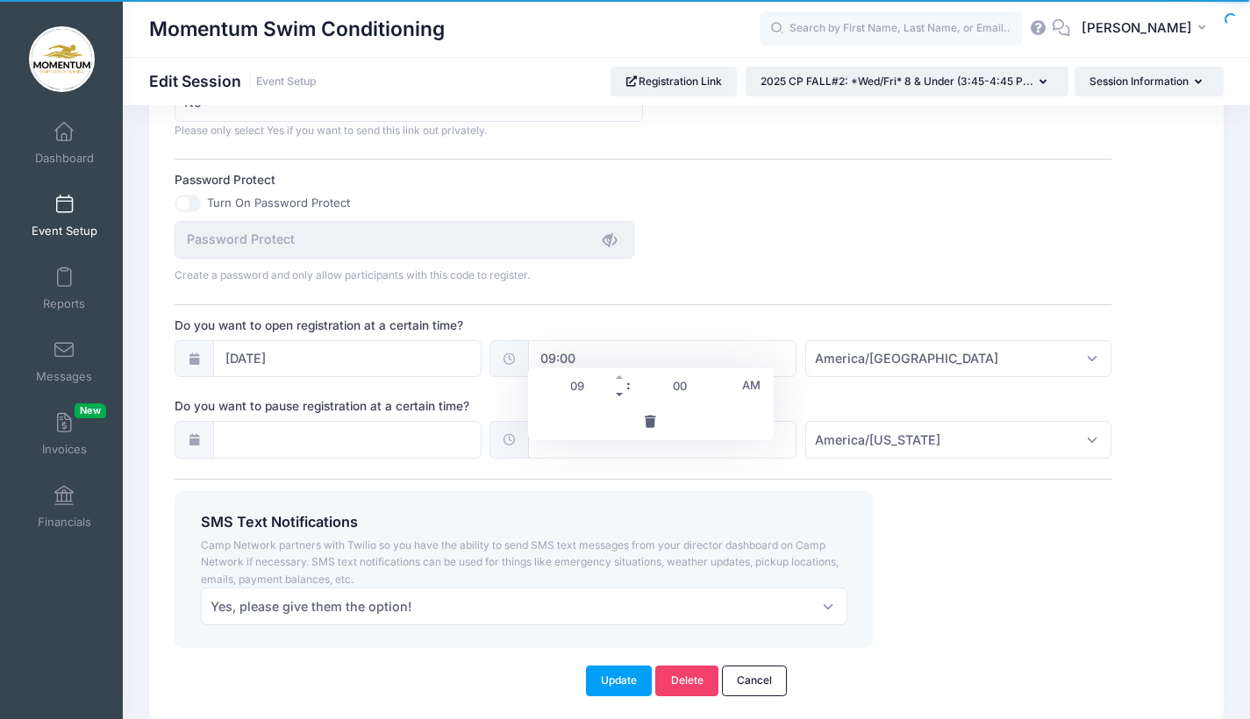
type input "08:00"
type input "08"
click at [621, 397] on span at bounding box center [620, 395] width 12 height 18
type input "07:00"
type input "07"
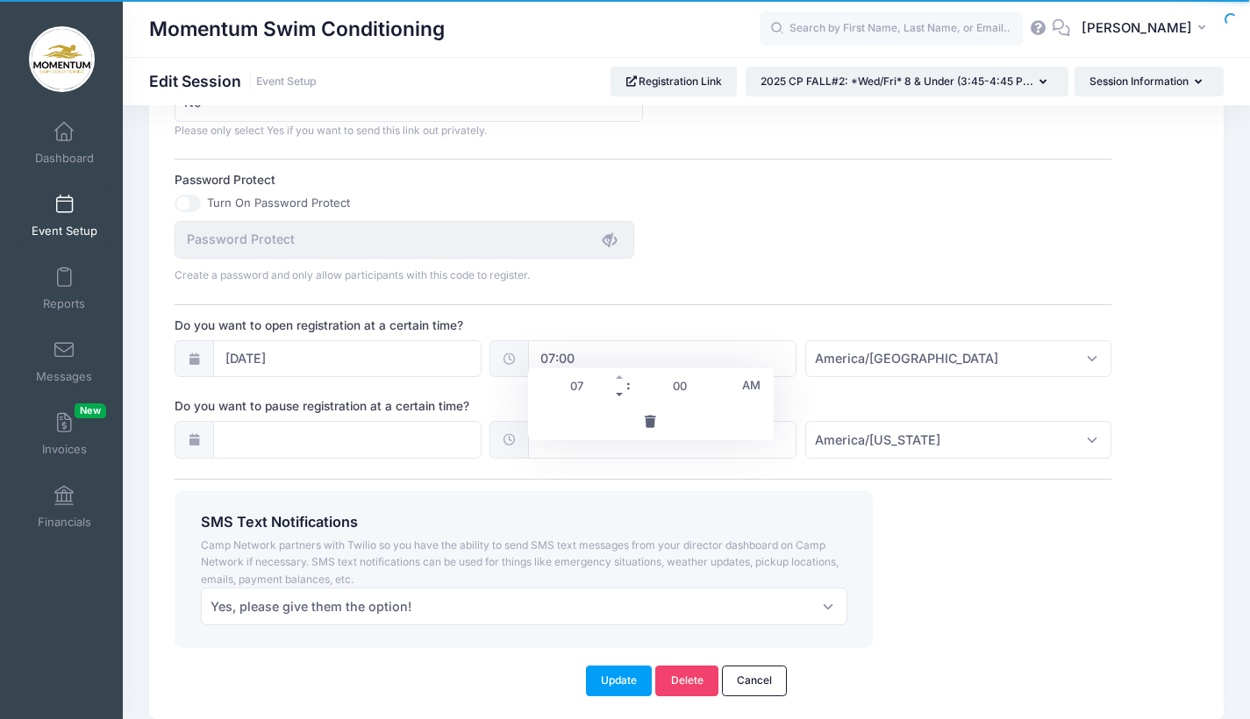
click at [621, 397] on span at bounding box center [620, 395] width 12 height 18
type input "06:00"
type input "06"
click at [621, 397] on span at bounding box center [620, 395] width 12 height 18
type input "05:00"
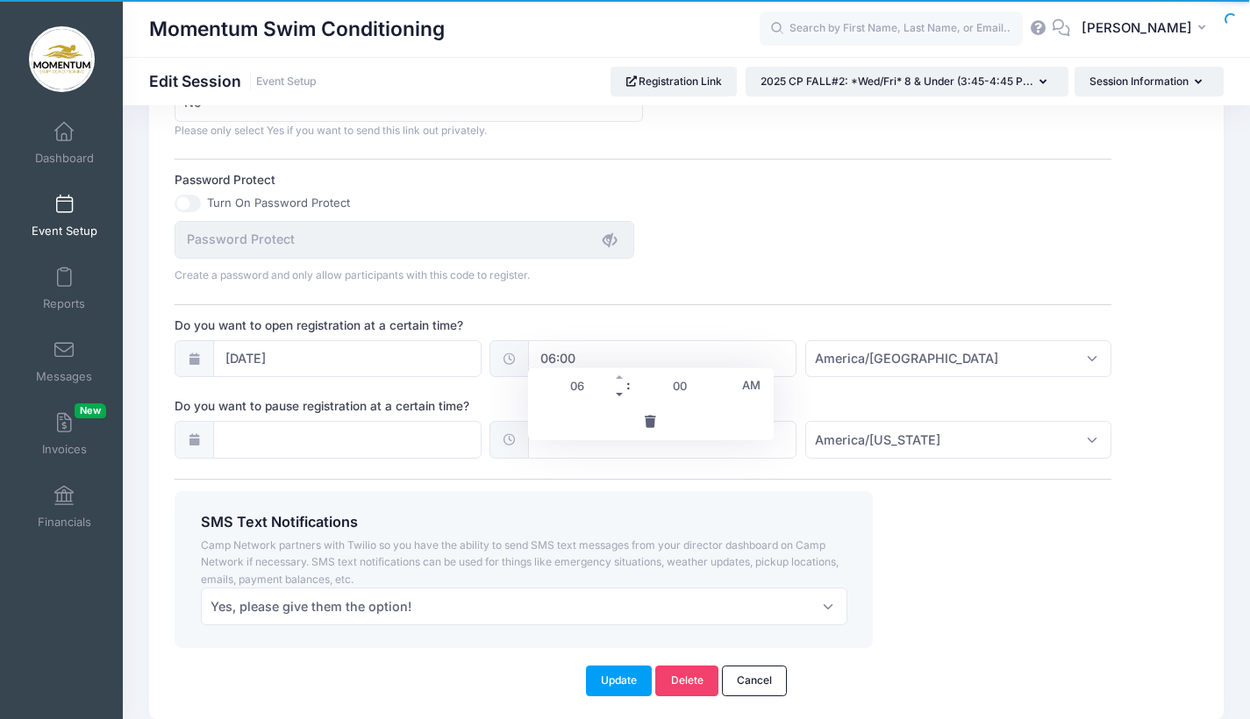
type input "05"
click at [621, 397] on span at bounding box center [620, 395] width 12 height 18
type input "04:00"
type input "04"
click at [621, 397] on span at bounding box center [620, 395] width 12 height 18
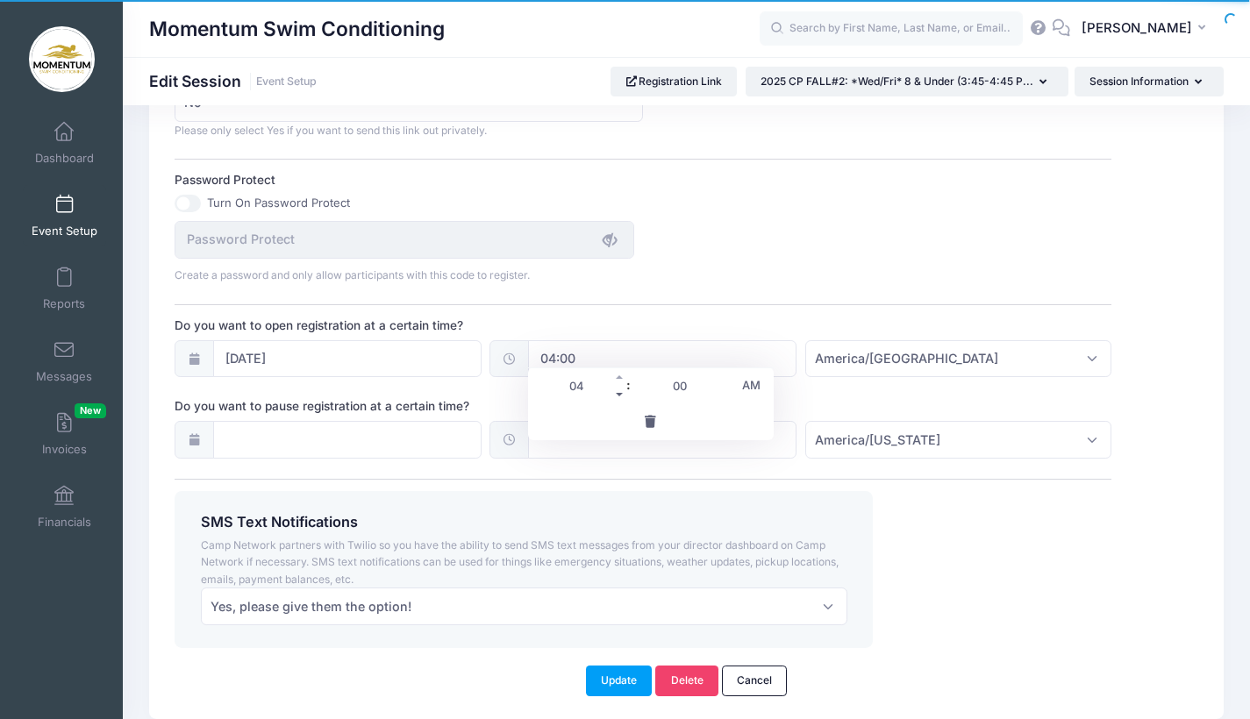
type input "03:00"
type input "03"
click at [621, 397] on span at bounding box center [620, 395] width 12 height 18
type input "02:00"
type input "02"
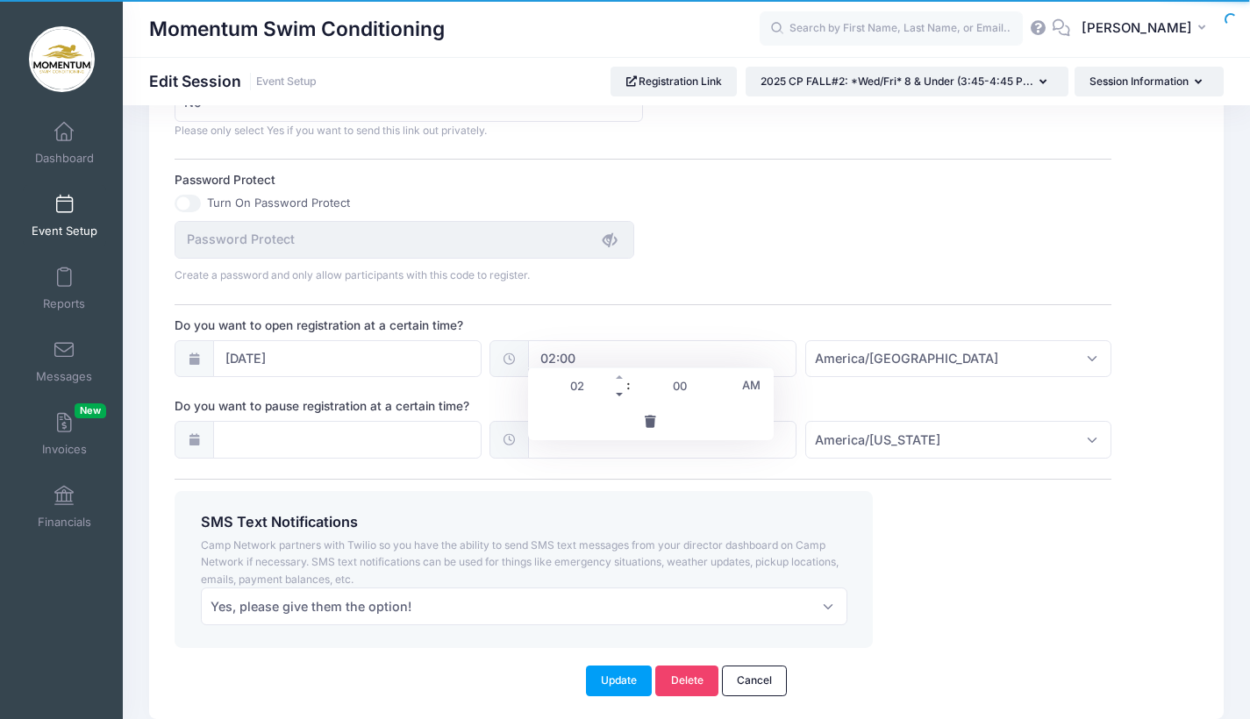
click at [621, 397] on span at bounding box center [620, 395] width 12 height 18
type input "01:00"
type input "01"
click at [621, 397] on span at bounding box center [620, 395] width 12 height 18
type input "00:00"
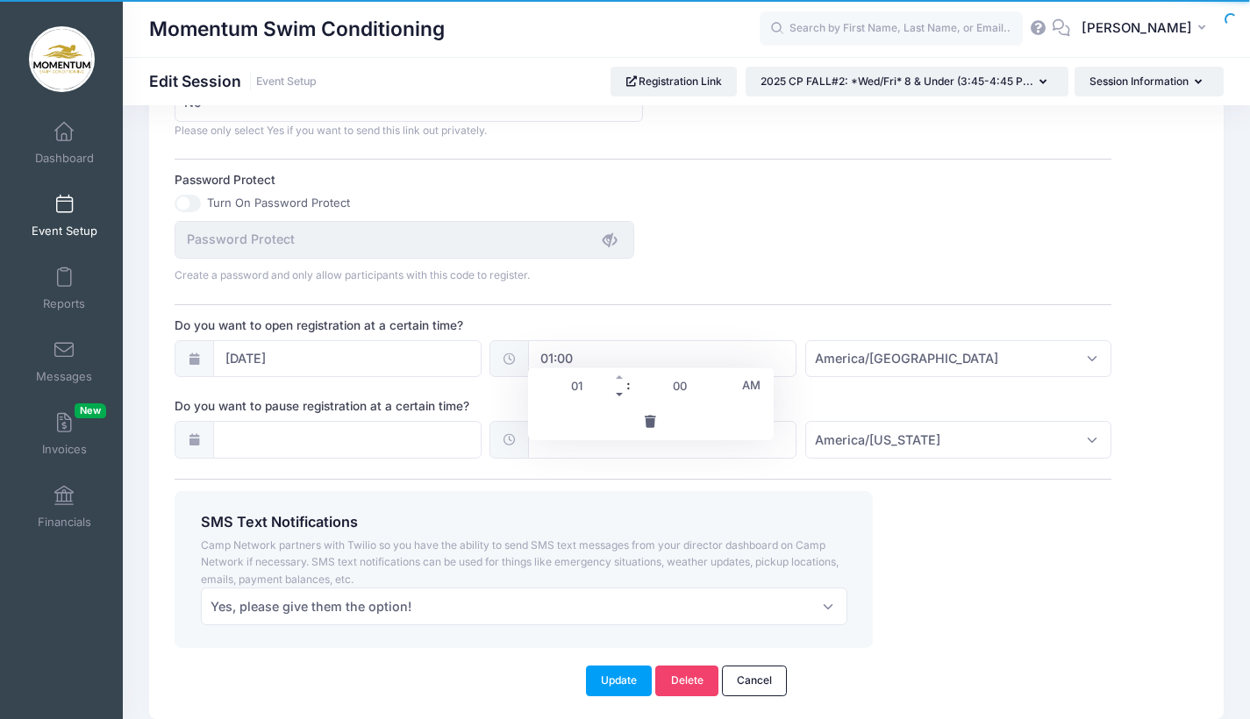
type input "12"
click at [930, 547] on div "SMS Text Notifications Camp Network partners with Twilio so you have the abilit…" at bounding box center [644, 569] width 954 height 157
click at [633, 666] on button "Update" at bounding box center [619, 681] width 67 height 30
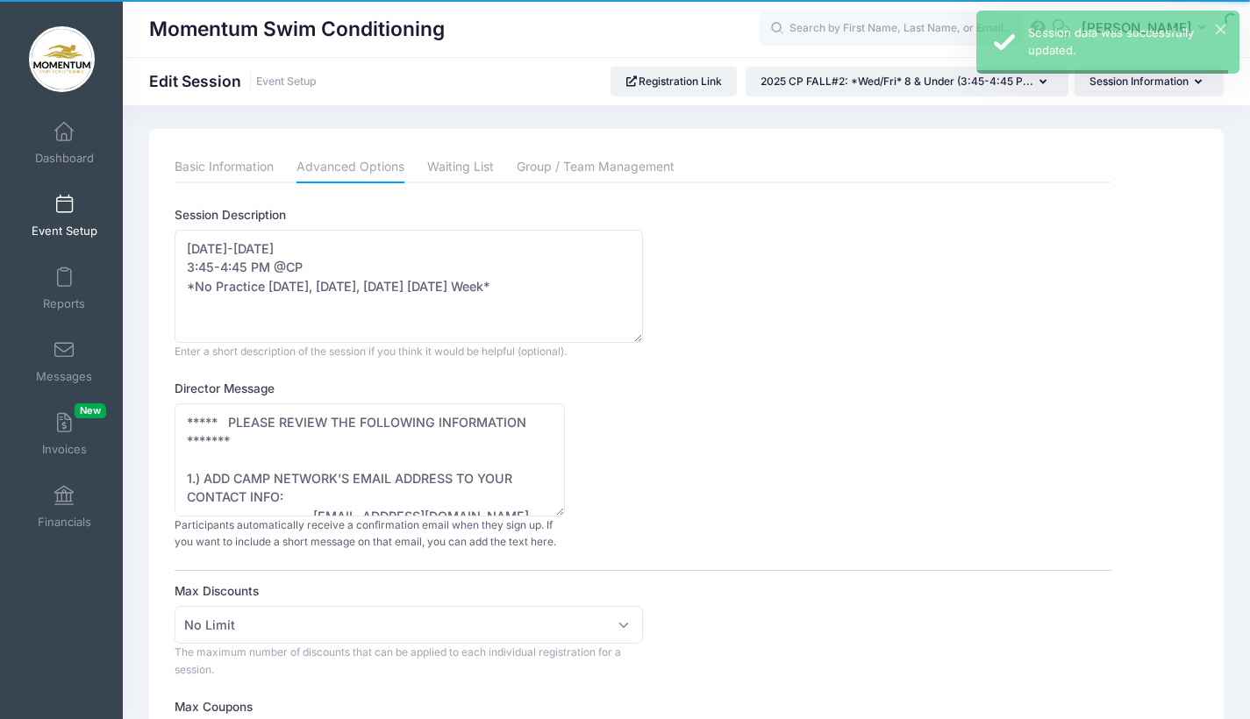
scroll to position [0, 0]
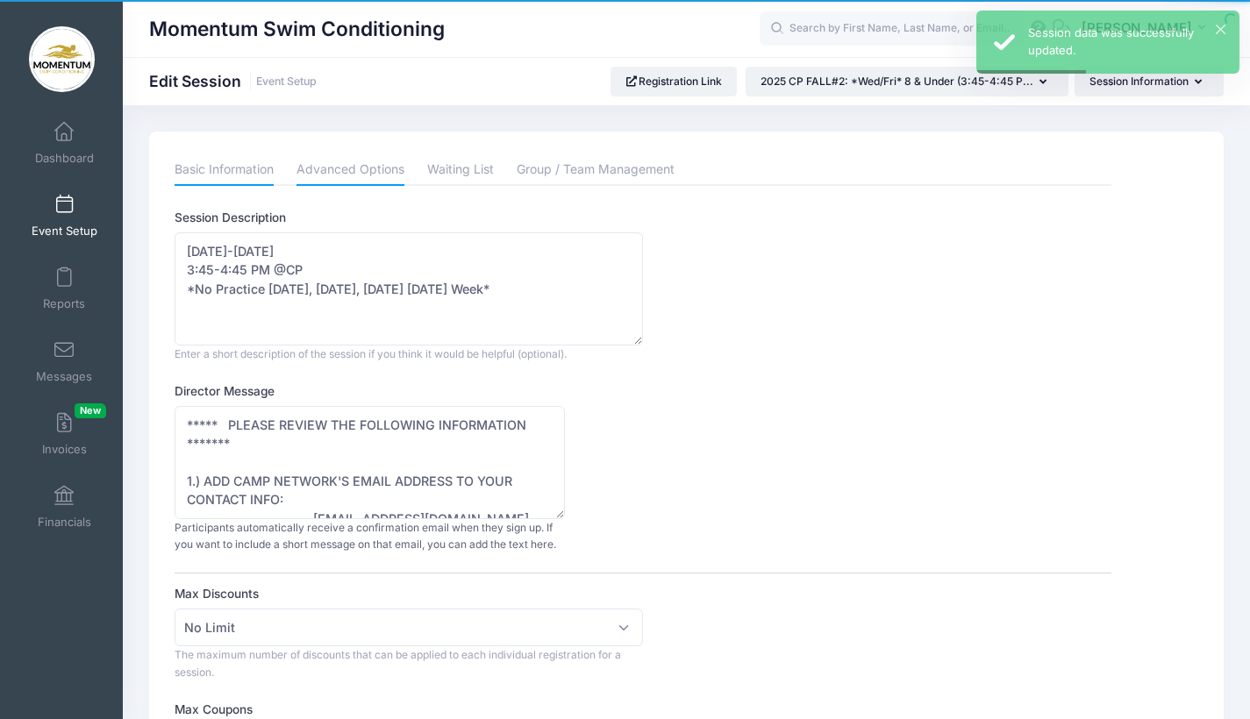
click at [261, 175] on link "Basic Information" at bounding box center [224, 170] width 99 height 32
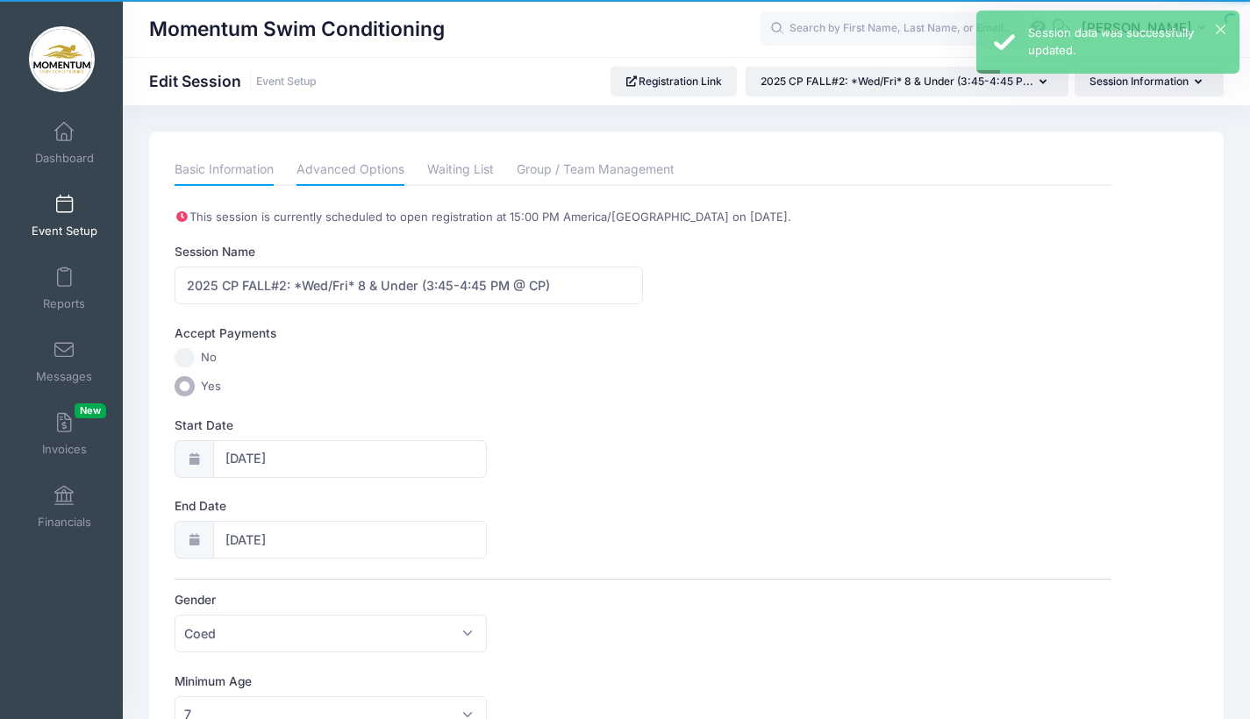
click at [367, 169] on link "Advanced Options" at bounding box center [351, 170] width 108 height 32
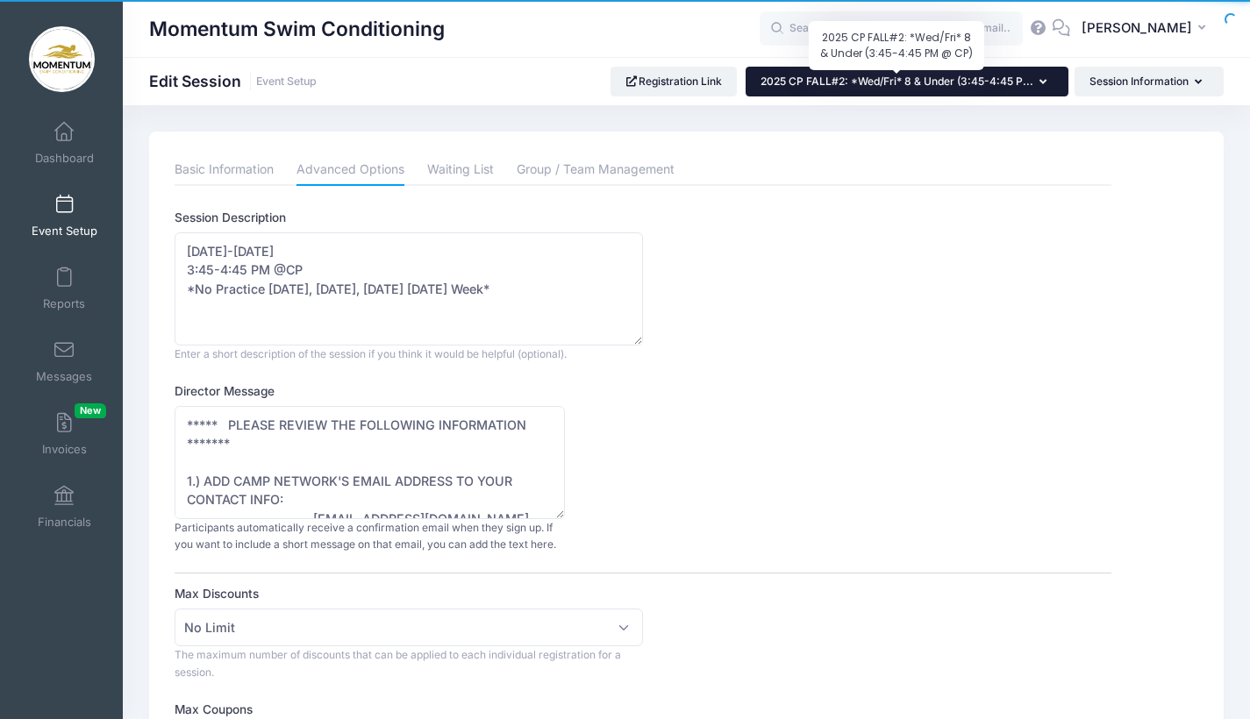
click at [890, 85] on span "2025 CP FALL#2: *Wed/Fri* 8 & Under (3:45-4:45 P..." at bounding box center [897, 81] width 273 height 13
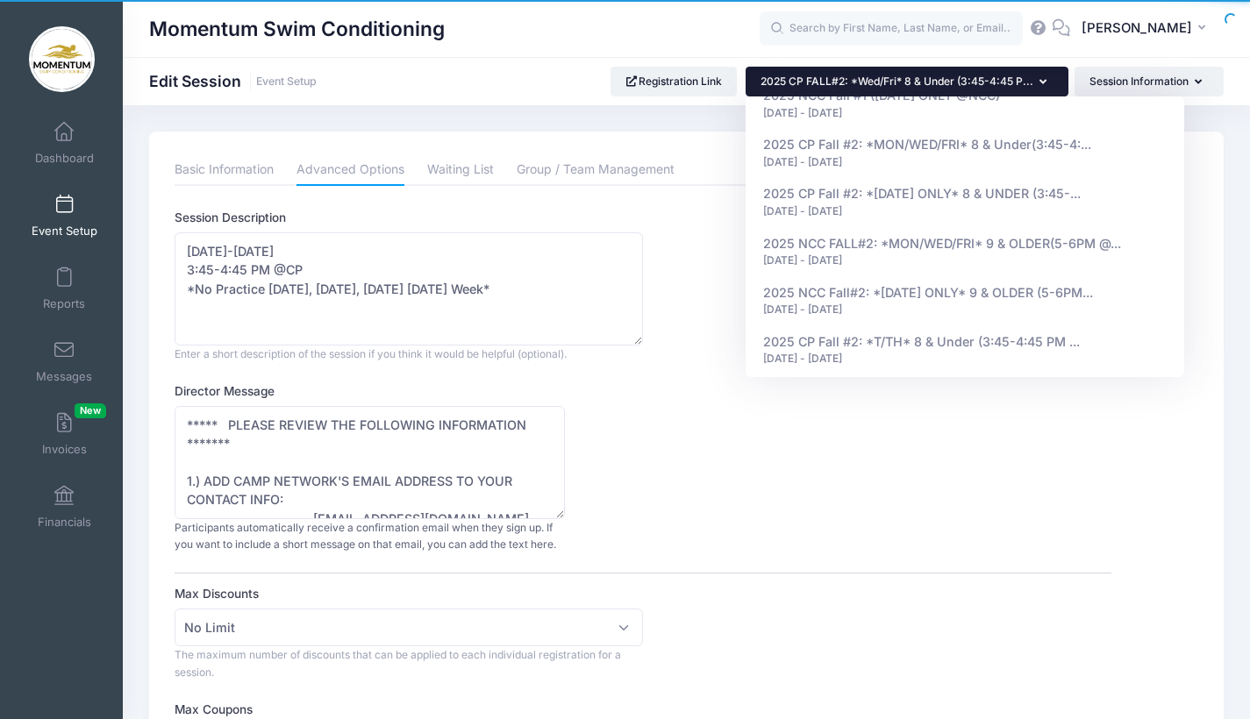
scroll to position [1109, 0]
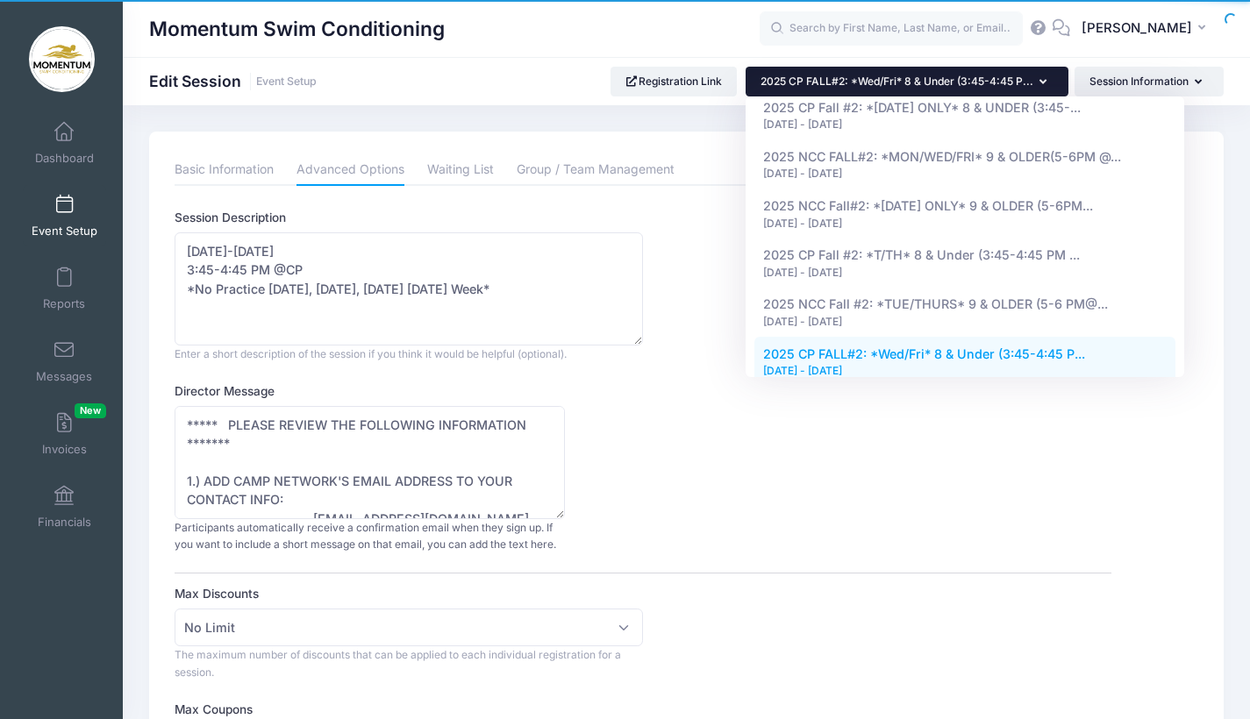
click at [945, 432] on div "[DATE] - [DATE]" at bounding box center [965, 440] width 404 height 16
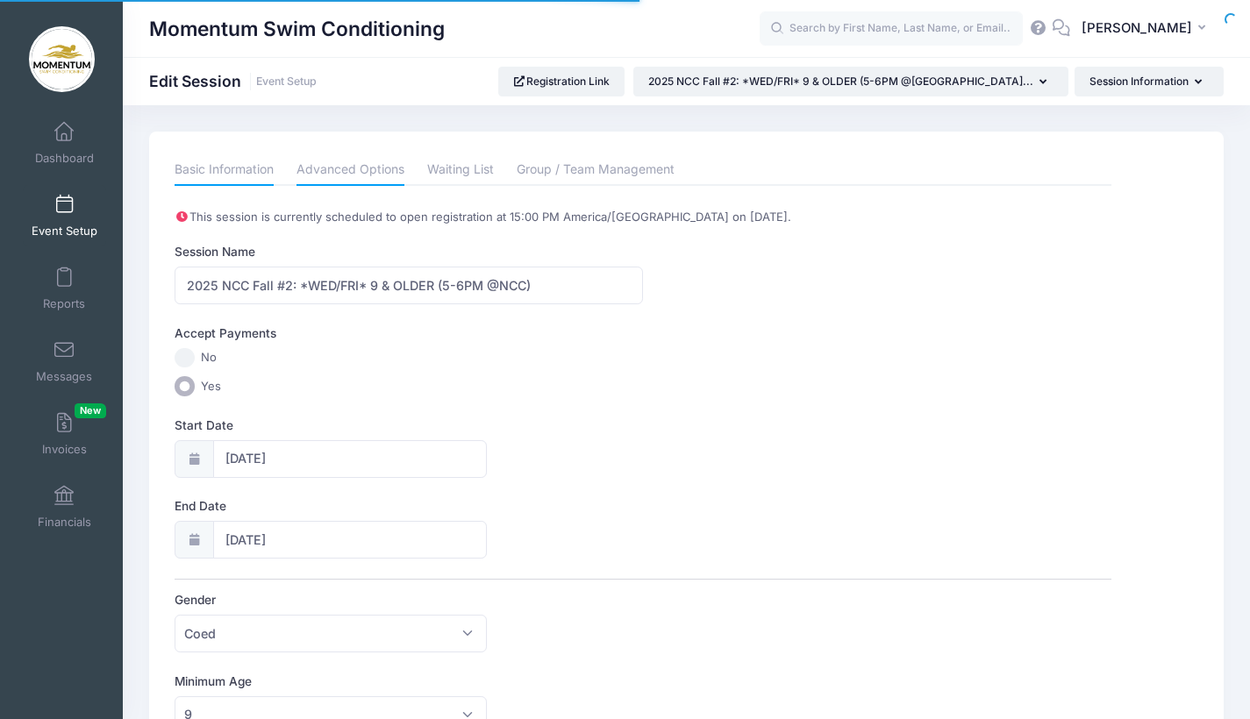
click at [360, 180] on link "Advanced Options" at bounding box center [351, 170] width 108 height 32
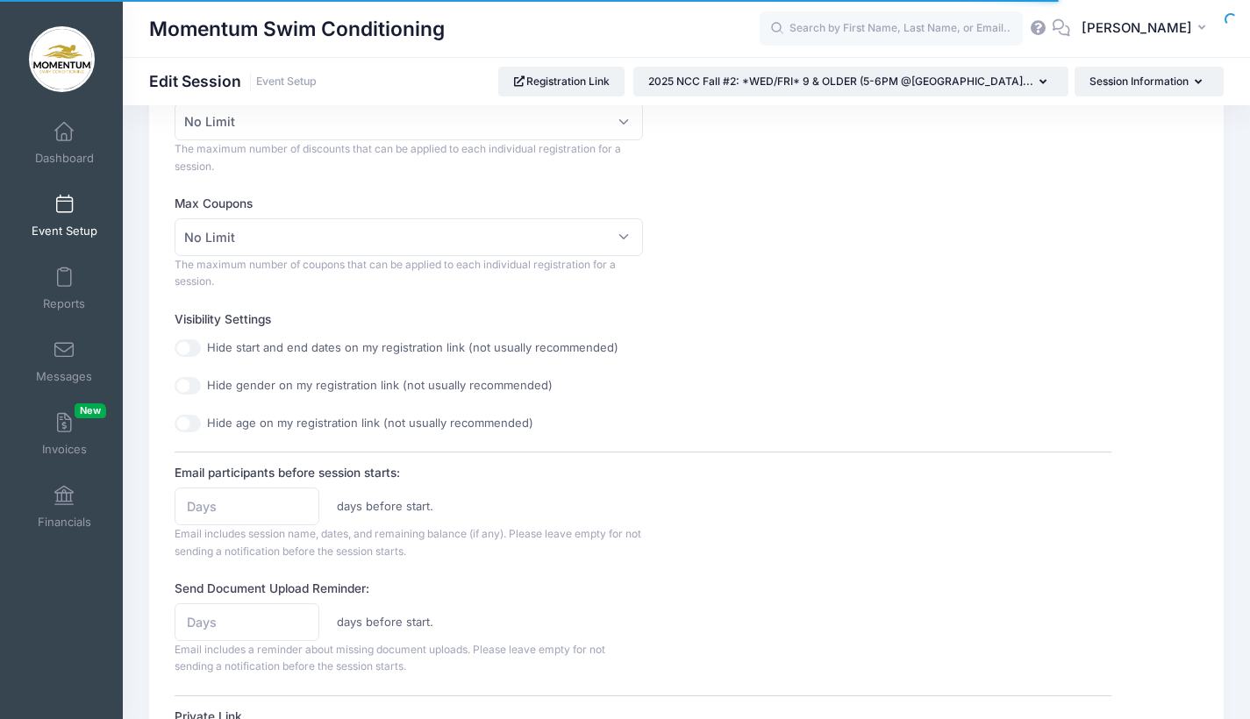
scroll to position [588, 0]
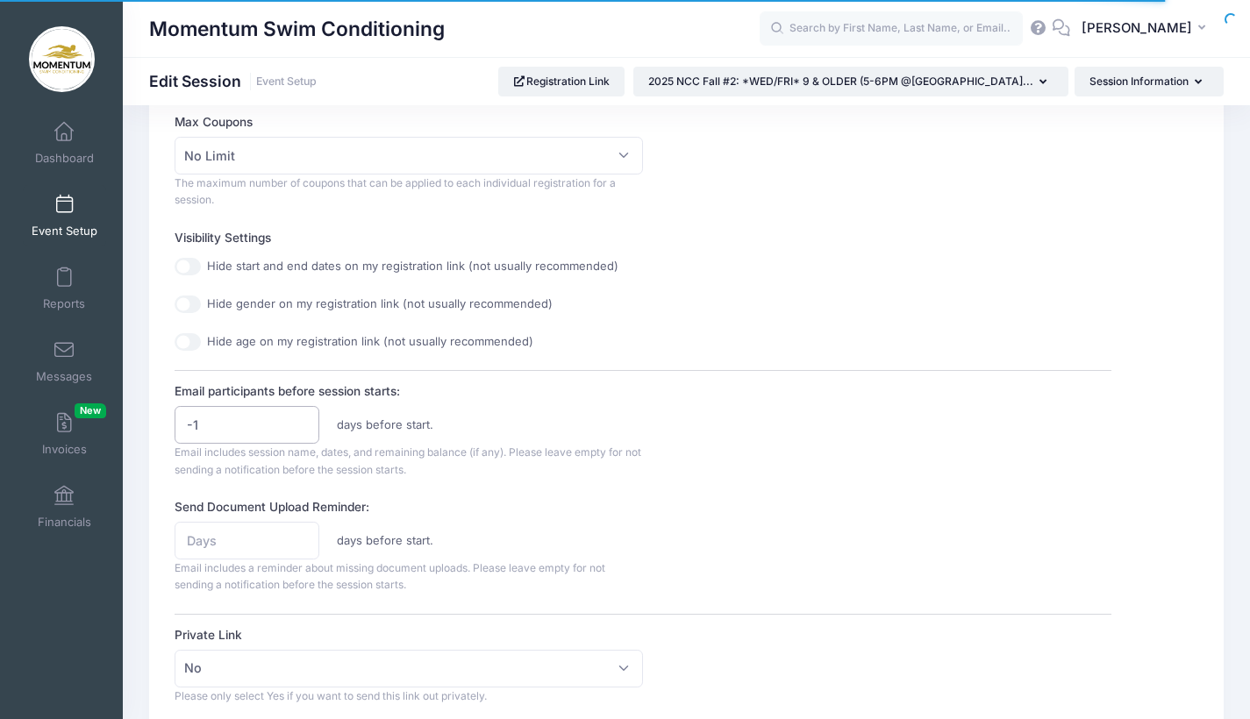
click at [304, 419] on input "-1" at bounding box center [247, 425] width 145 height 38
click at [304, 419] on input "-2" at bounding box center [247, 425] width 145 height 38
click at [304, 419] on input "-3" at bounding box center [247, 425] width 145 height 38
click at [304, 419] on input "-4" at bounding box center [247, 425] width 145 height 38
click at [304, 419] on input "-5" at bounding box center [247, 425] width 145 height 38
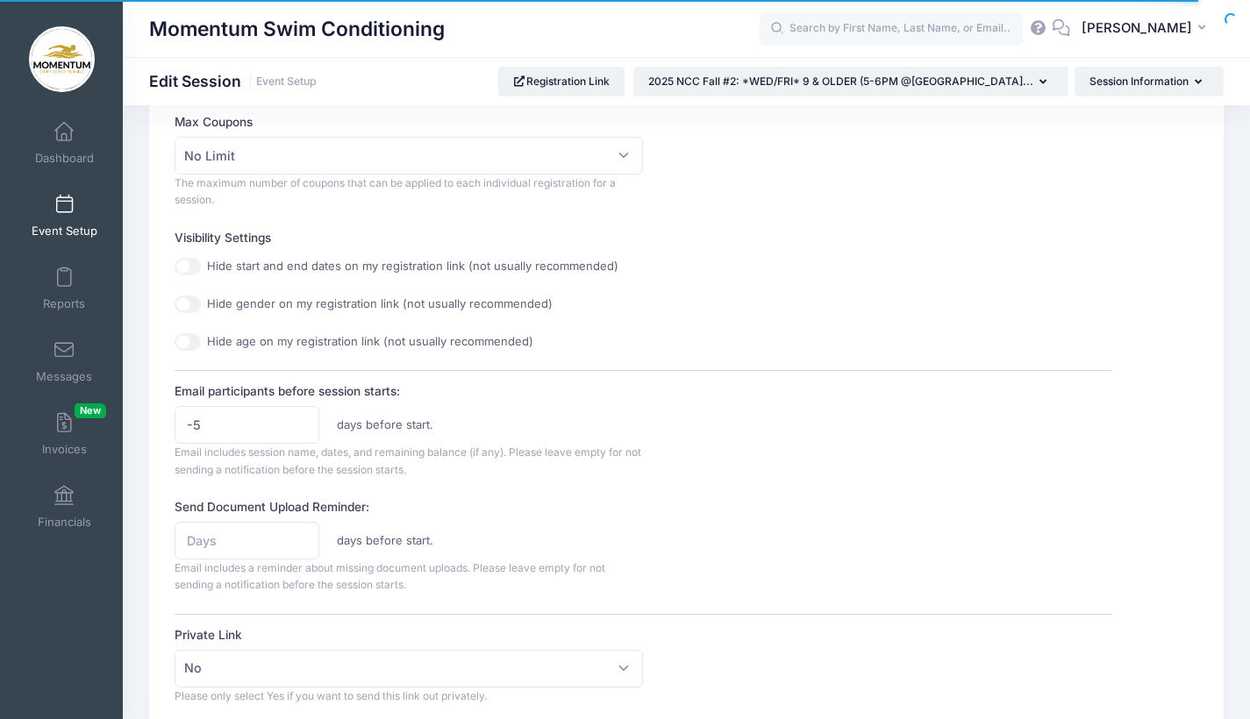
click at [683, 511] on div "Send Document Upload Reminder: days before start. Email includes a reminder abo…" at bounding box center [643, 546] width 937 height 96
click at [300, 424] on input "-6" at bounding box center [247, 425] width 145 height 38
click at [300, 424] on input "-7" at bounding box center [247, 425] width 145 height 38
click at [300, 424] on input "-8" at bounding box center [247, 425] width 145 height 38
click at [300, 424] on input "-9" at bounding box center [247, 425] width 145 height 38
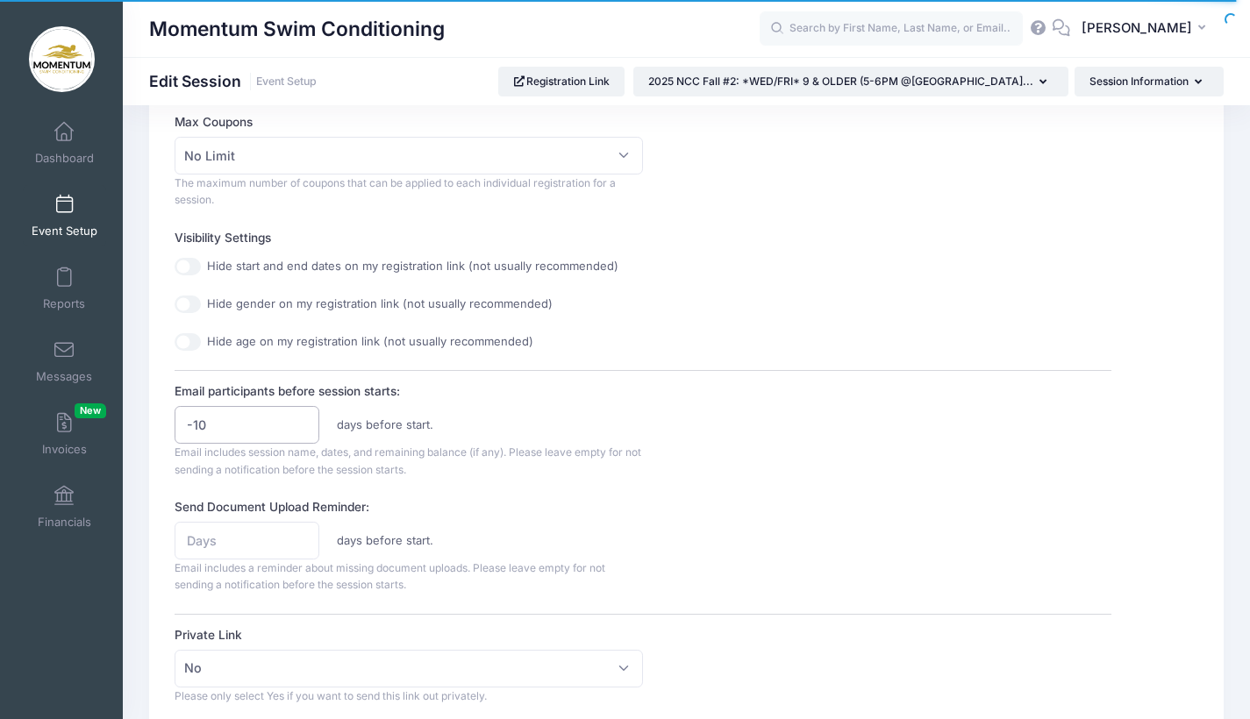
click at [300, 424] on input "-10" at bounding box center [247, 425] width 145 height 38
click at [301, 424] on input "-11" at bounding box center [247, 425] width 145 height 38
click at [299, 413] on input "-10" at bounding box center [247, 425] width 145 height 38
click at [299, 412] on input "-9" at bounding box center [247, 425] width 145 height 38
click at [299, 412] on input "-8" at bounding box center [247, 425] width 145 height 38
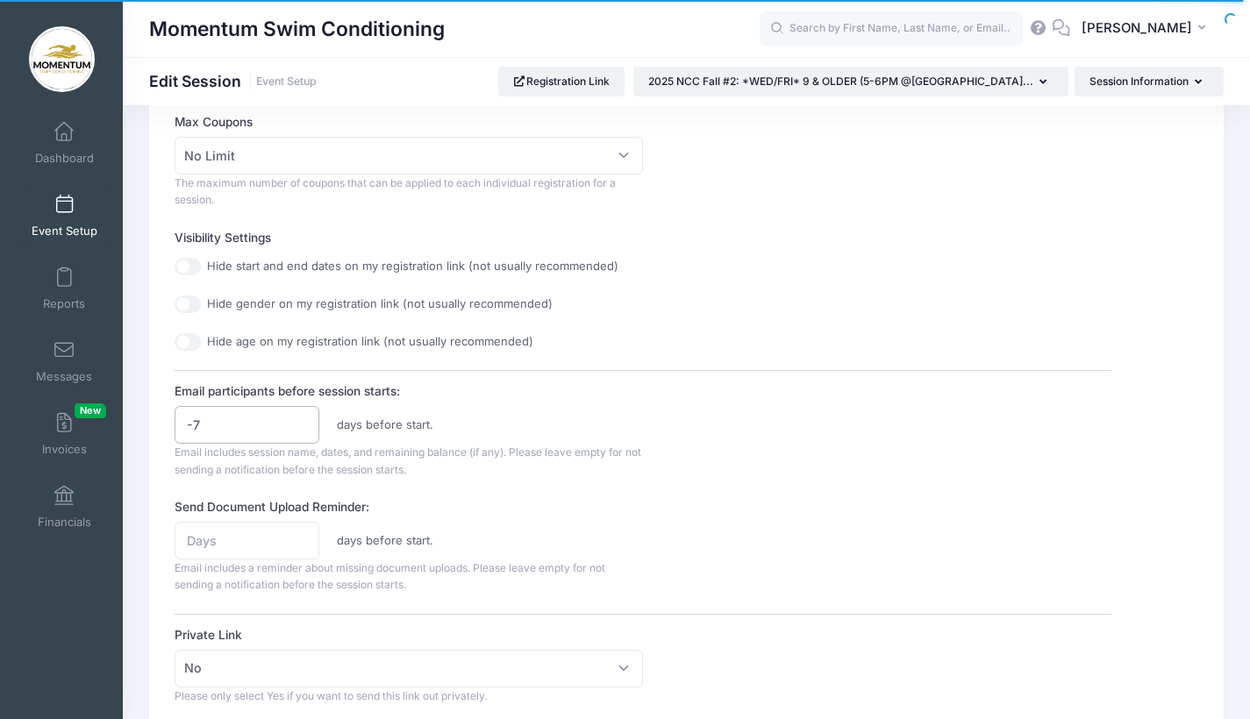
click at [299, 412] on input "-7" at bounding box center [247, 425] width 145 height 38
click at [299, 412] on input "-6" at bounding box center [247, 425] width 145 height 38
click at [299, 412] on input "-5" at bounding box center [247, 425] width 145 height 38
click at [299, 412] on input "-4" at bounding box center [247, 425] width 145 height 38
click at [299, 412] on input "-3" at bounding box center [247, 425] width 145 height 38
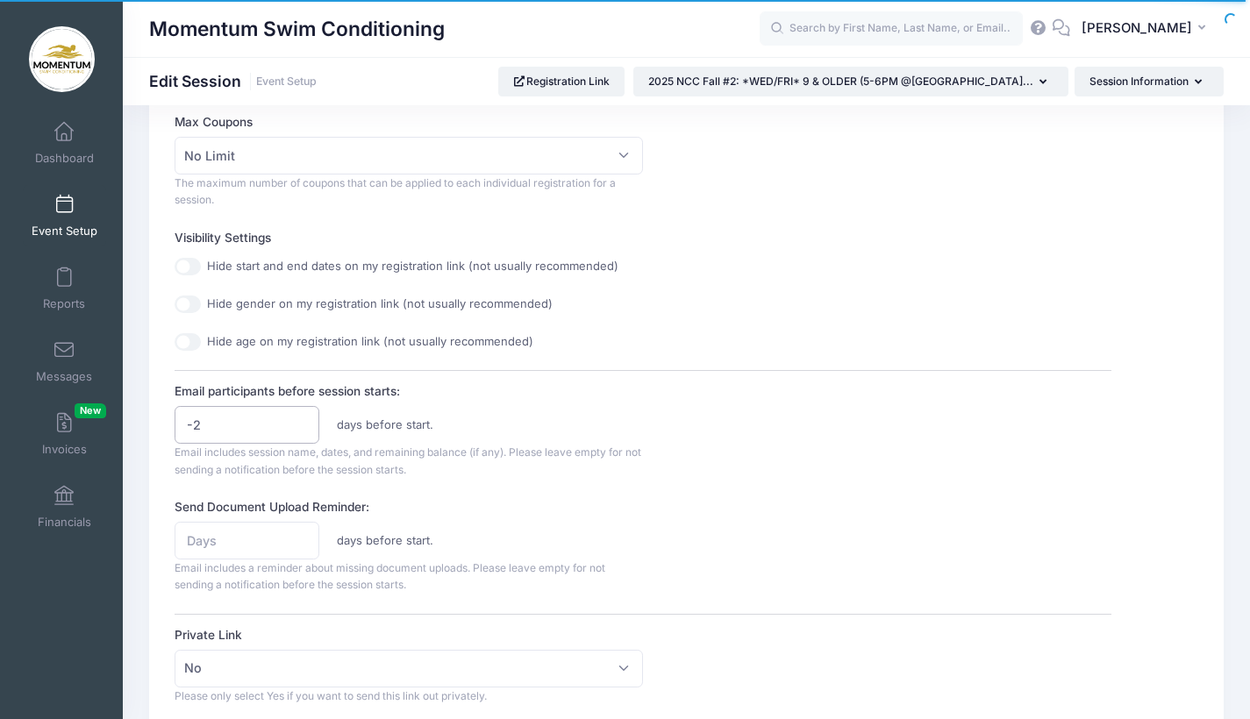
click at [299, 412] on input "-2" at bounding box center [247, 425] width 145 height 38
click at [299, 412] on input "-1" at bounding box center [247, 425] width 145 height 38
click at [299, 412] on input "0" at bounding box center [247, 425] width 145 height 38
click at [299, 412] on input "1" at bounding box center [247, 425] width 145 height 38
click at [299, 412] on input "2" at bounding box center [247, 425] width 145 height 38
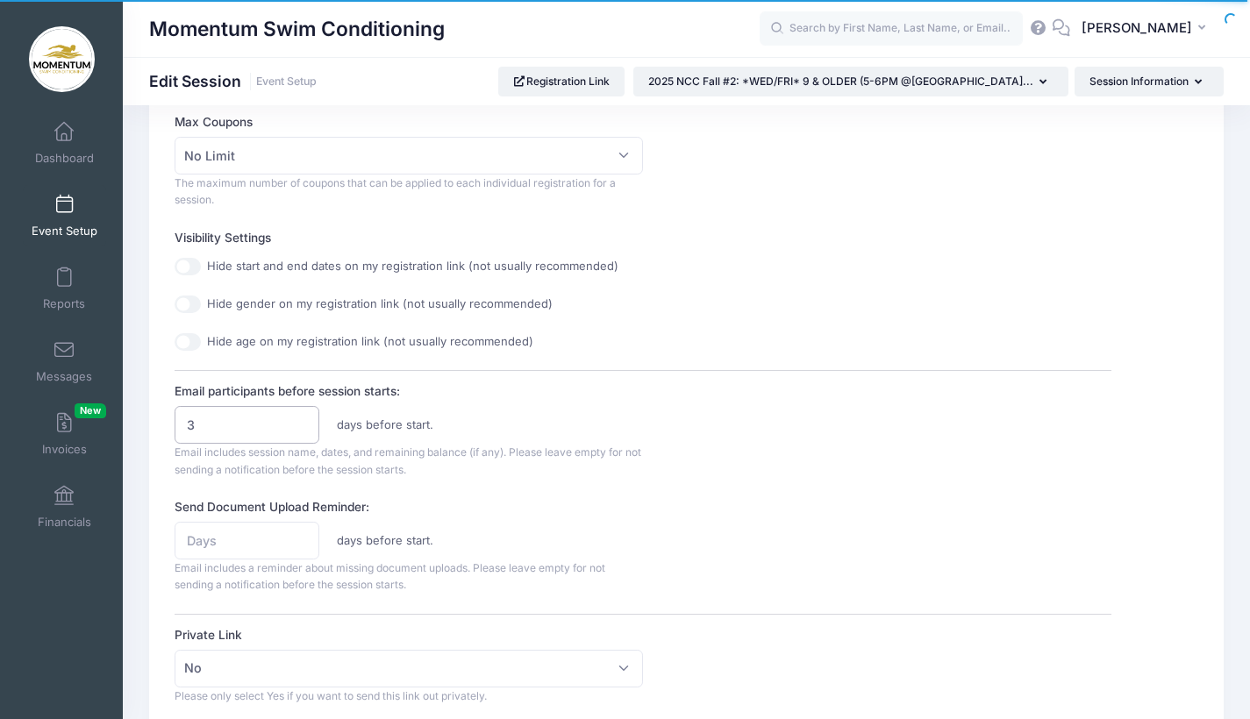
click at [299, 412] on input "3" at bounding box center [247, 425] width 145 height 38
click at [299, 412] on input "4" at bounding box center [247, 425] width 145 height 38
type input "5"
click at [299, 412] on input "5" at bounding box center [247, 425] width 145 height 38
click at [740, 528] on div "Send Document Upload Reminder: days before start. Email includes a reminder abo…" at bounding box center [643, 546] width 937 height 96
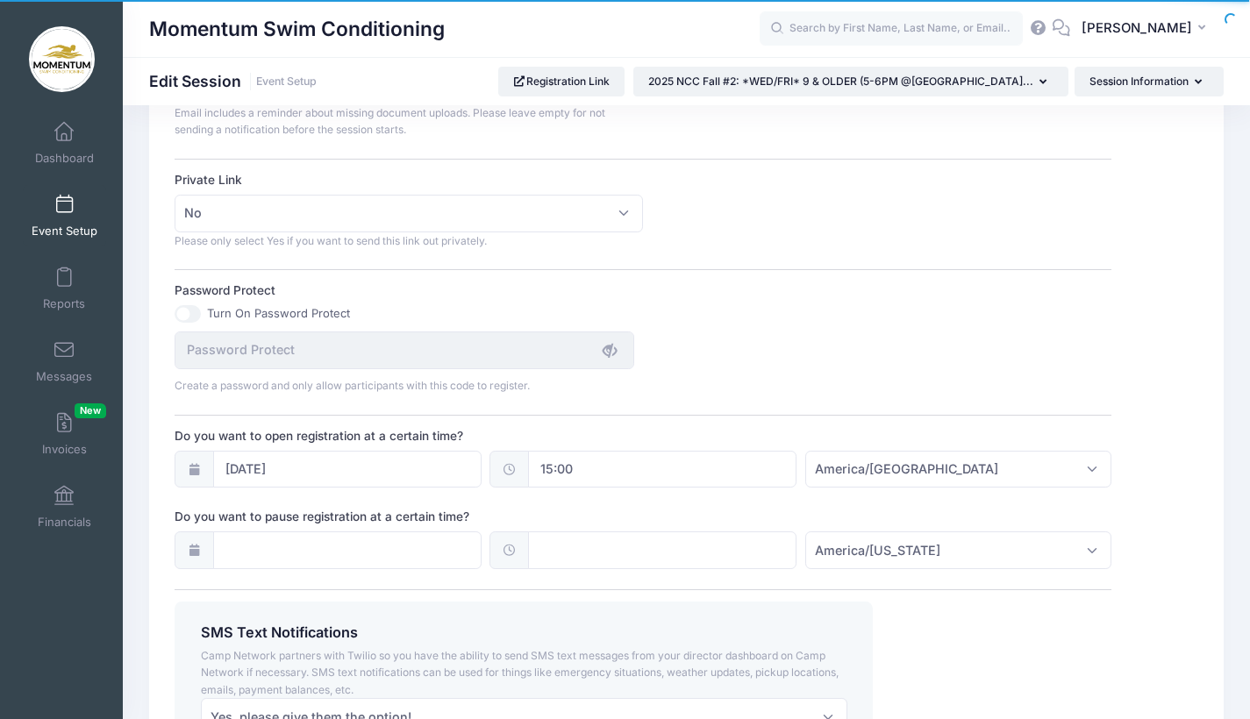
scroll to position [1205, 0]
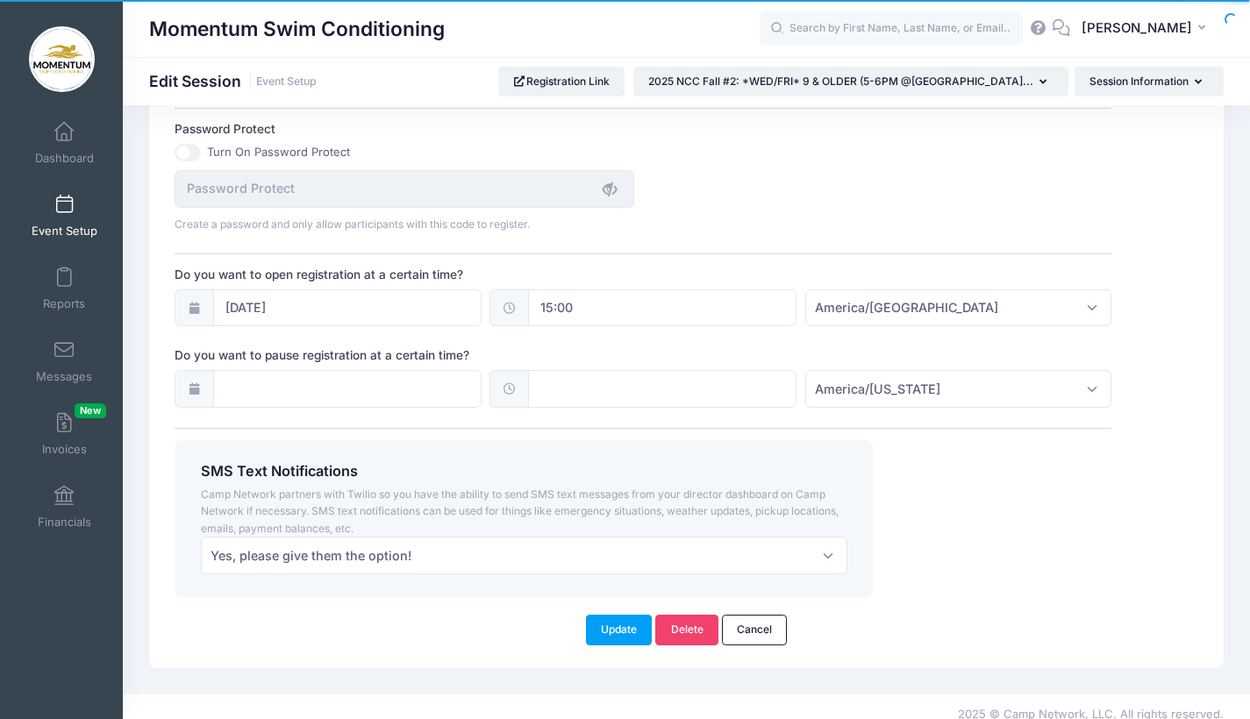
click at [585, 298] on input "15:00" at bounding box center [662, 309] width 268 height 38
click at [619, 347] on span at bounding box center [620, 344] width 12 height 18
type input "14:00"
type input "02"
click at [619, 347] on span at bounding box center [620, 344] width 12 height 18
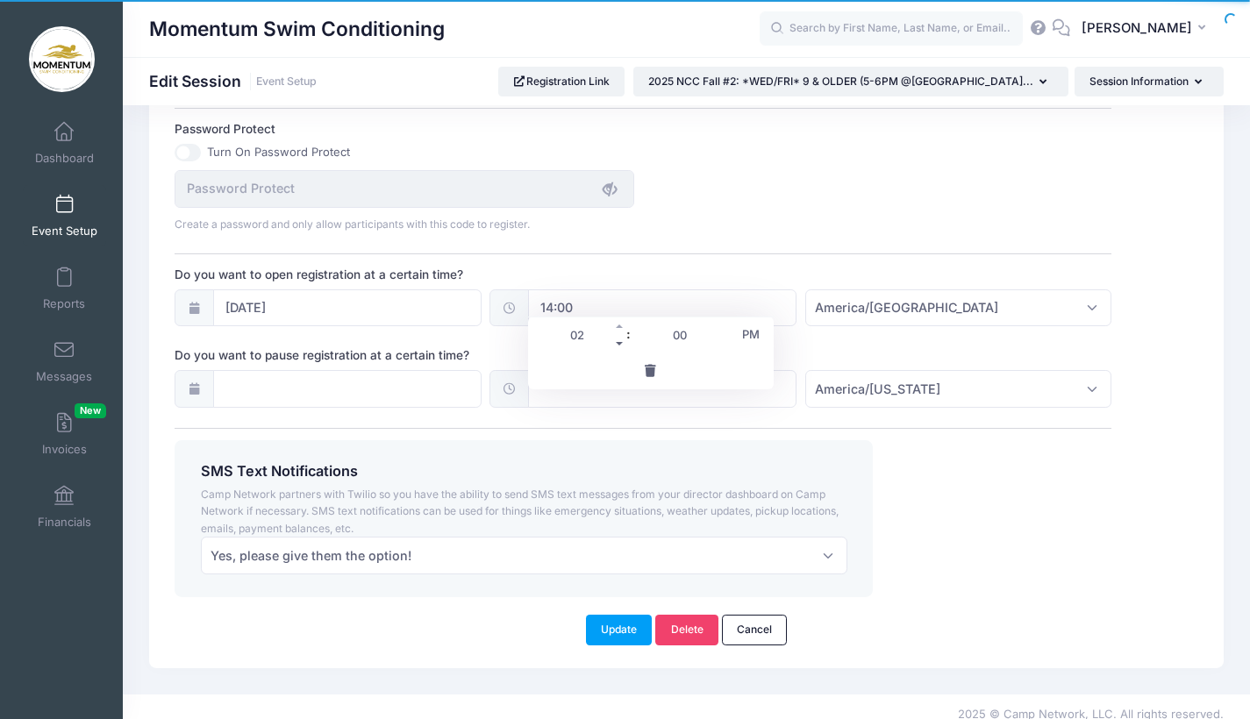
type input "13:00"
type input "01"
click at [619, 347] on span at bounding box center [620, 344] width 12 height 18
type input "12:00"
type input "12"
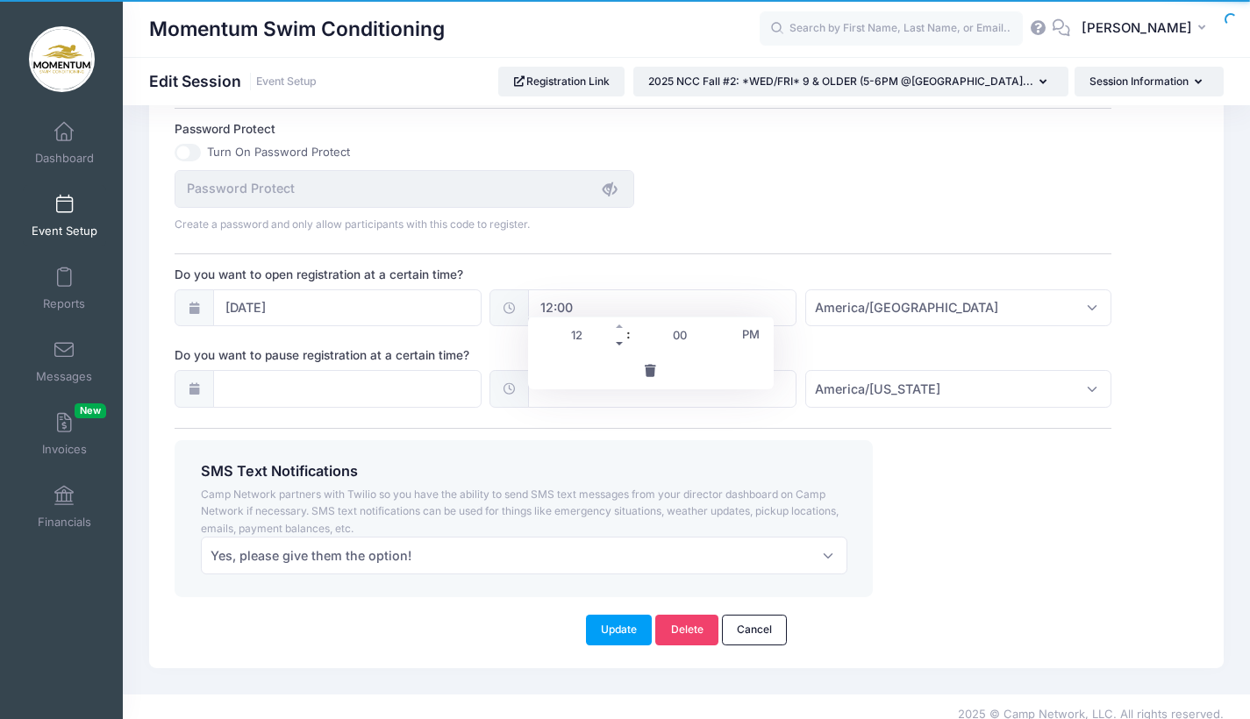
click at [619, 347] on span at bounding box center [620, 344] width 12 height 18
type input "11:00"
type input "11"
click at [619, 347] on span at bounding box center [620, 344] width 12 height 18
type input "10:00"
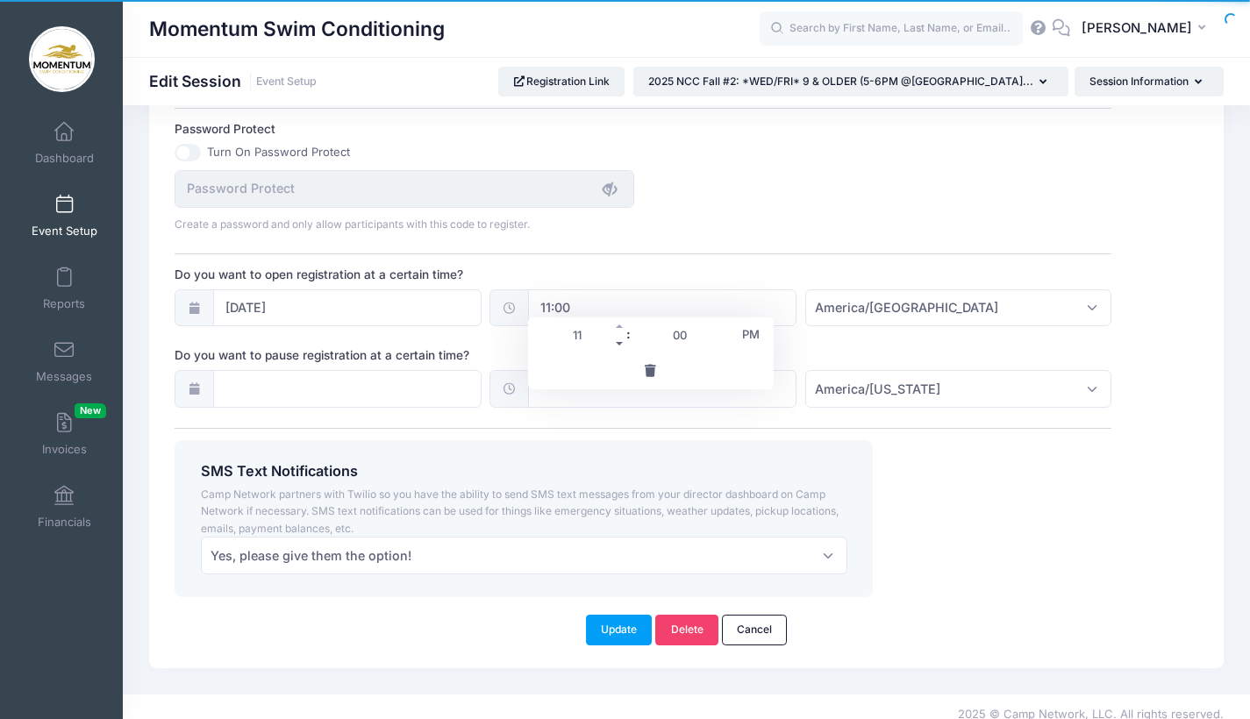
type input "10"
click at [619, 347] on span at bounding box center [620, 344] width 12 height 18
type input "09:00"
type input "09"
click at [619, 347] on span at bounding box center [620, 344] width 12 height 18
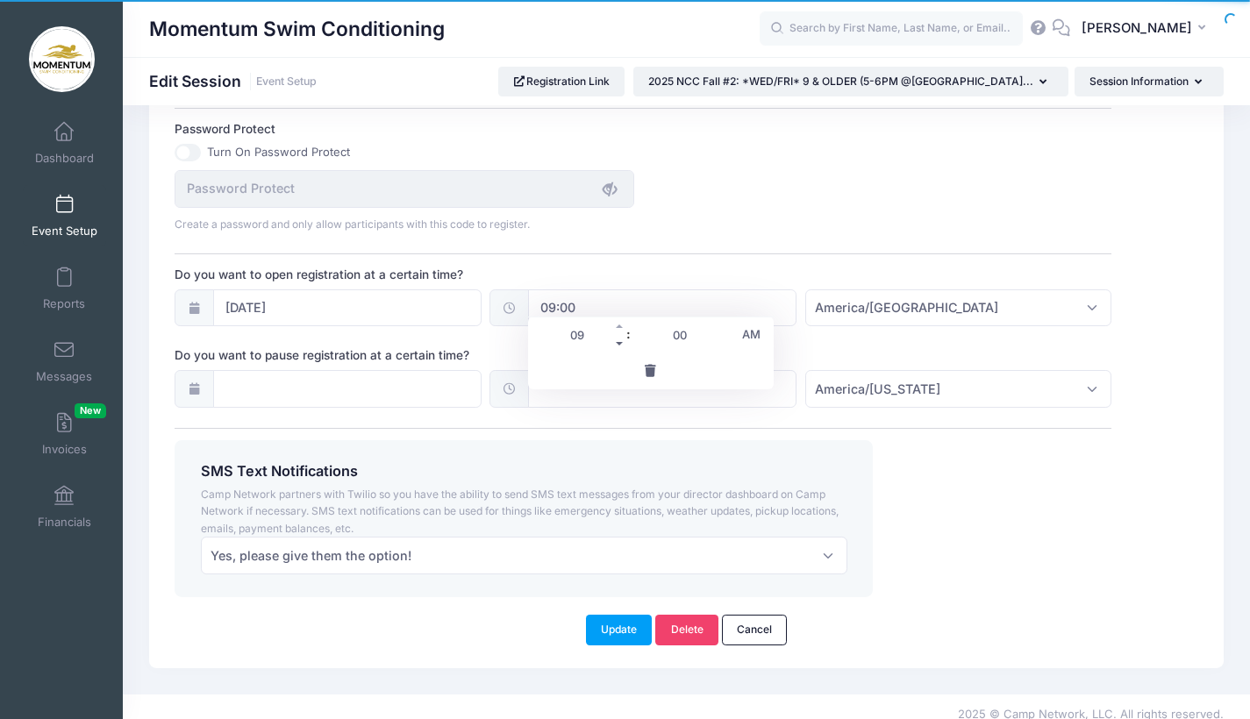
type input "08:00"
type input "08"
click at [619, 347] on span at bounding box center [620, 344] width 12 height 18
type input "07:00"
type input "07"
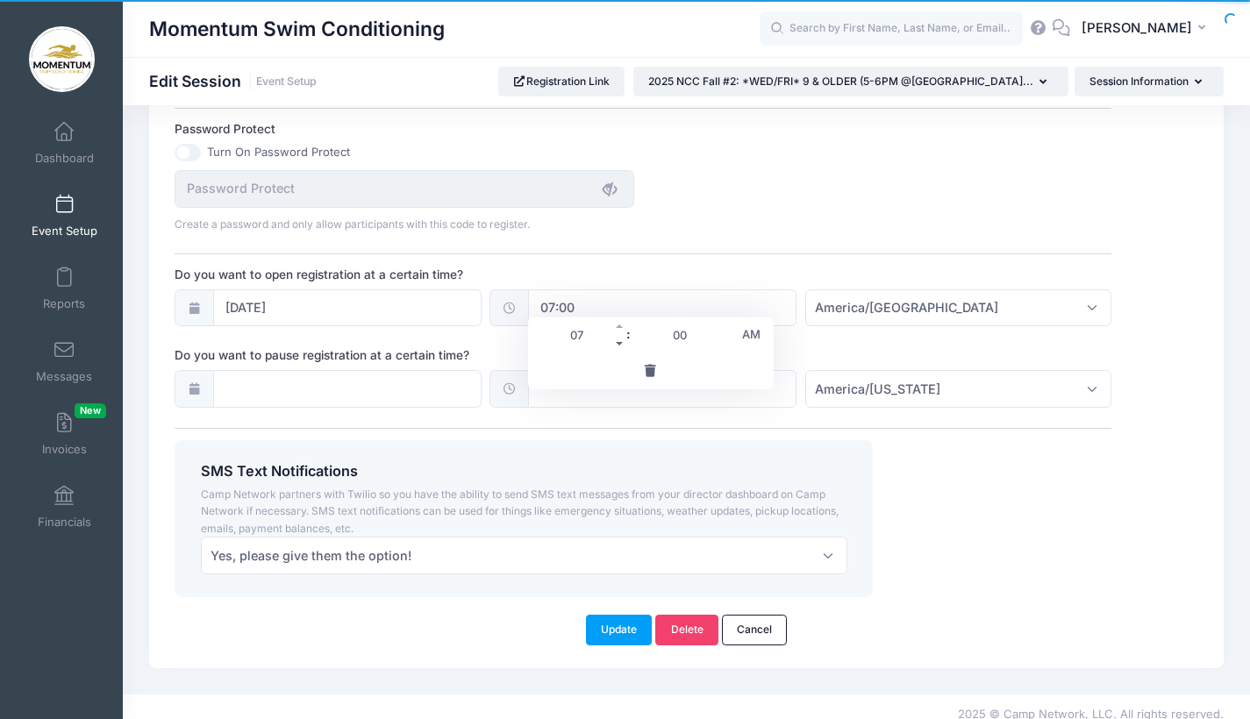
click at [619, 347] on span at bounding box center [620, 344] width 12 height 18
type input "06:00"
type input "06"
click at [619, 347] on span at bounding box center [620, 344] width 12 height 18
type input "05:00"
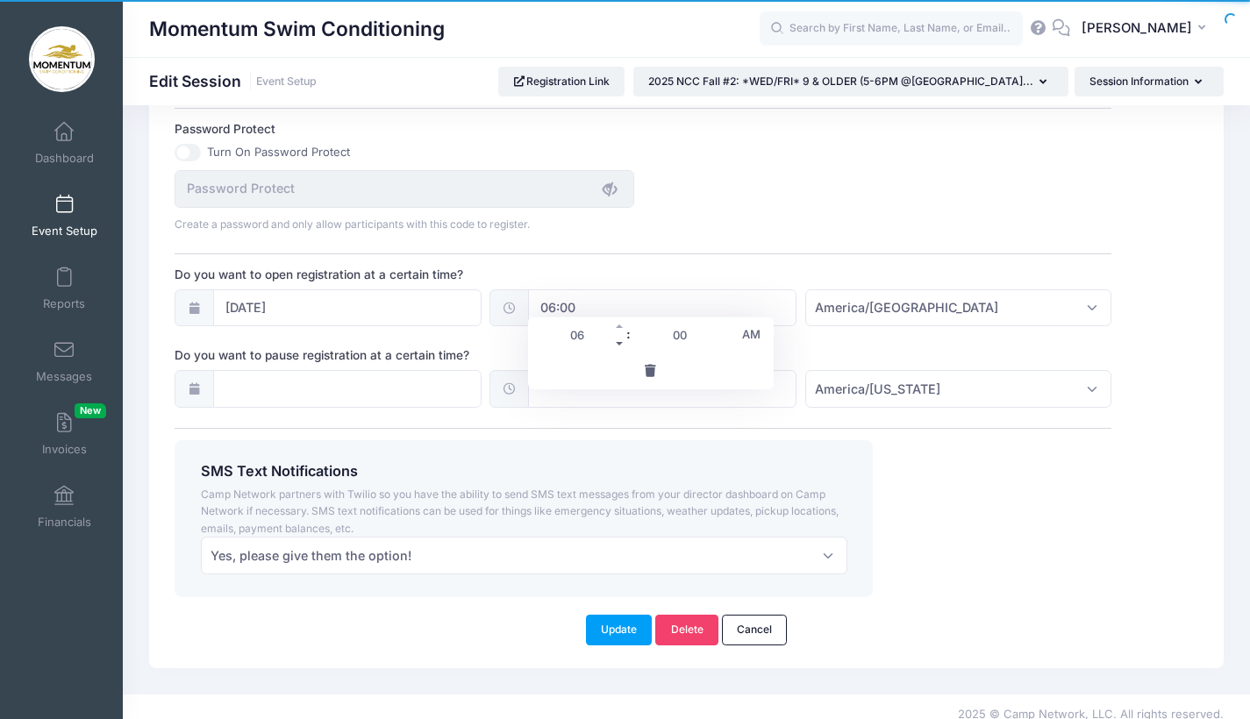
type input "05"
click at [619, 347] on span at bounding box center [620, 344] width 12 height 18
type input "04:00"
type input "04"
click at [619, 347] on span at bounding box center [620, 344] width 12 height 18
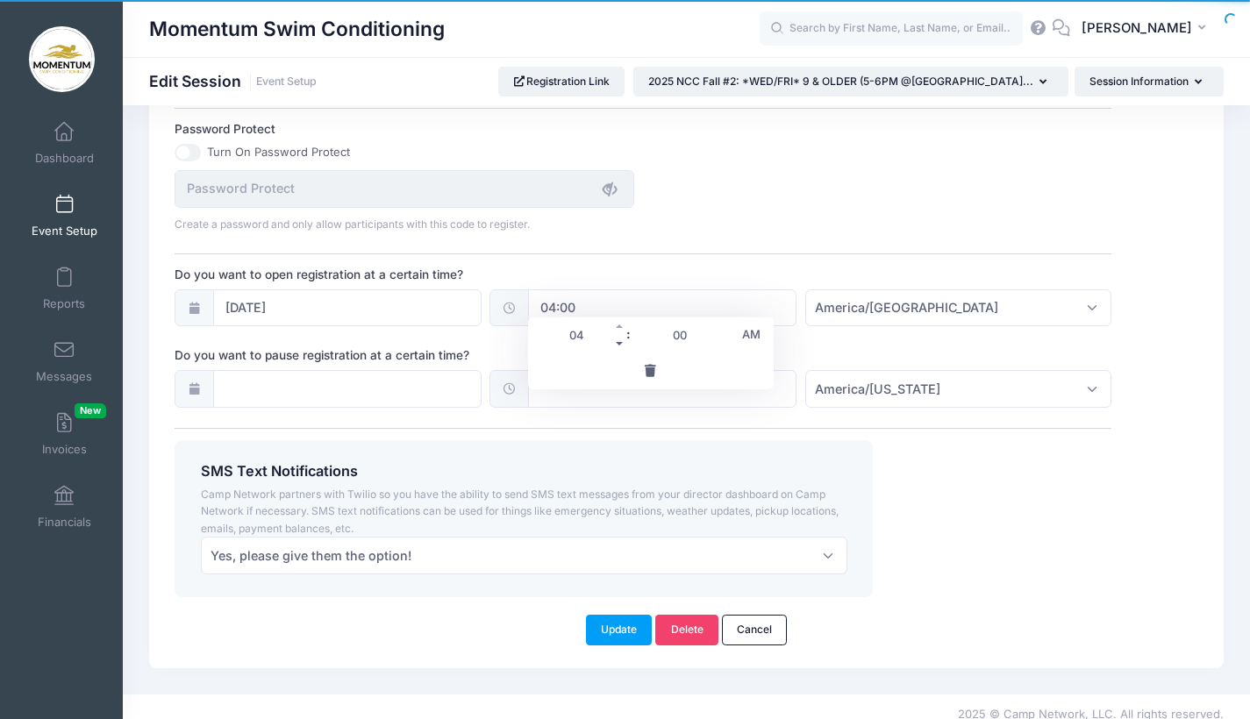
type input "03:00"
type input "03"
click at [619, 347] on span at bounding box center [620, 344] width 12 height 18
type input "02:00"
type input "02"
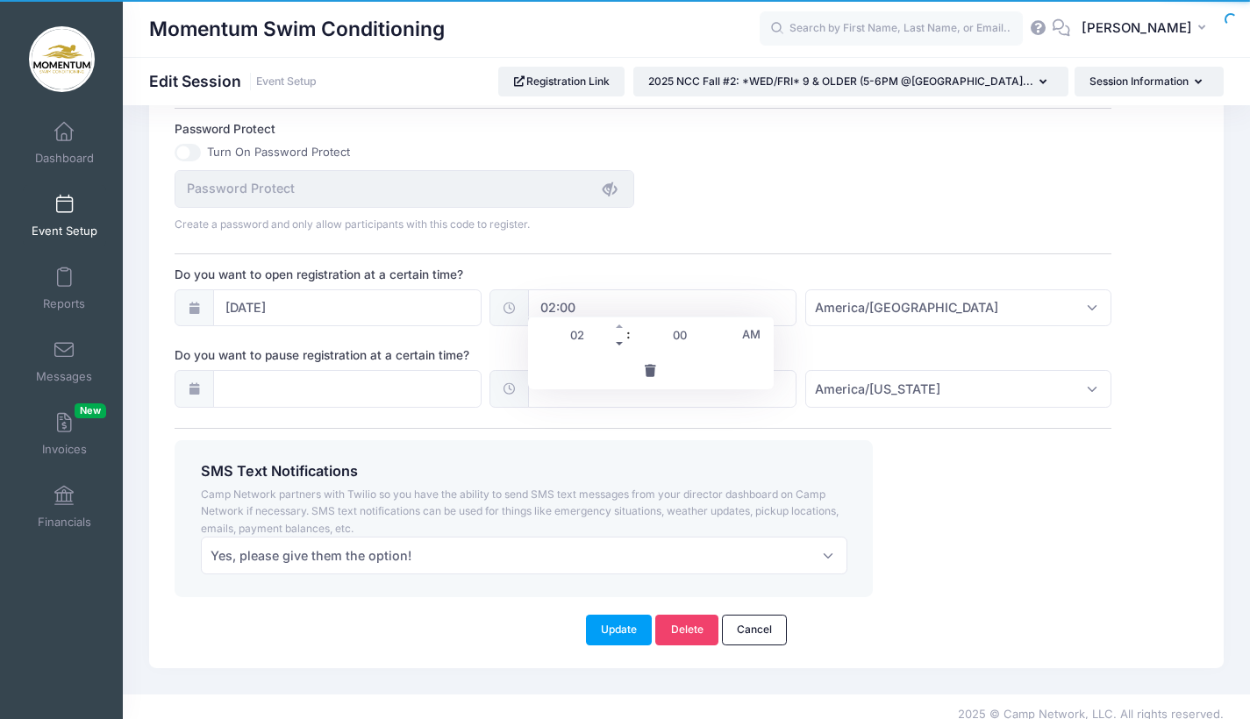
click at [619, 347] on span at bounding box center [620, 344] width 12 height 18
type input "01:00"
type input "01"
click at [619, 347] on span at bounding box center [620, 344] width 12 height 18
type input "00:00"
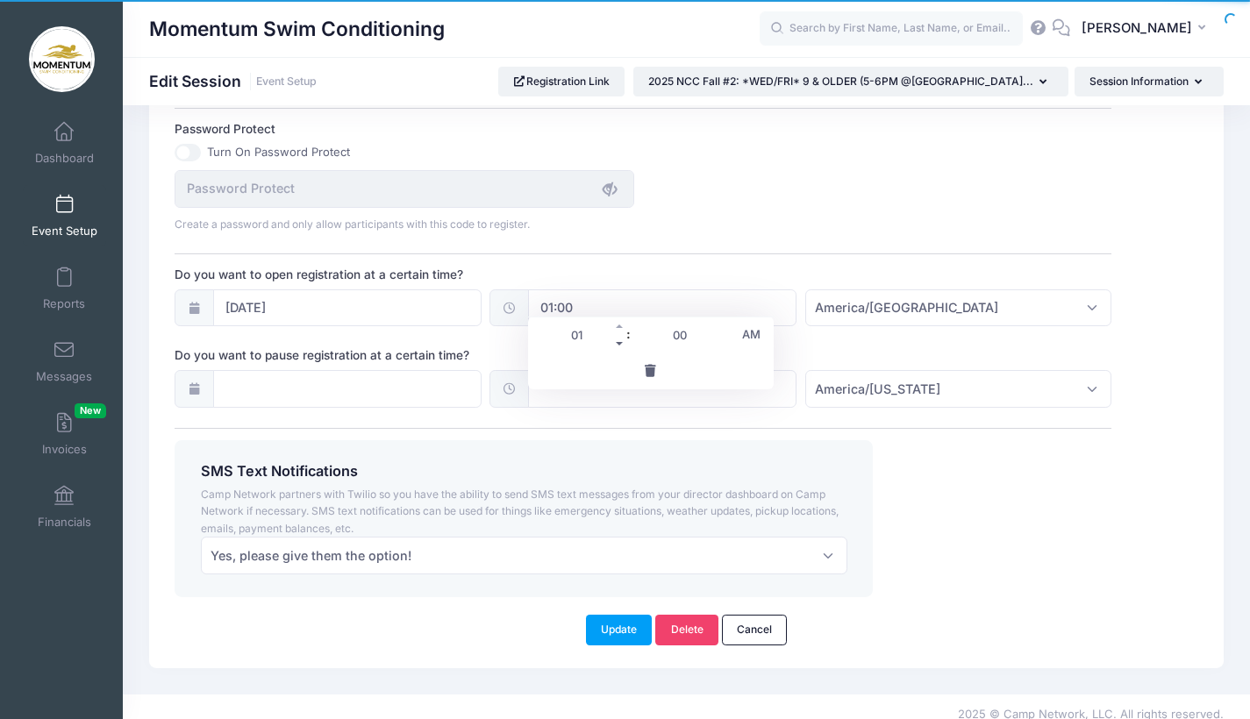
type input "12"
click at [926, 515] on div "SMS Text Notifications Camp Network partners with Twilio so you have the abilit…" at bounding box center [644, 518] width 954 height 157
click at [642, 615] on button "Update" at bounding box center [619, 630] width 67 height 30
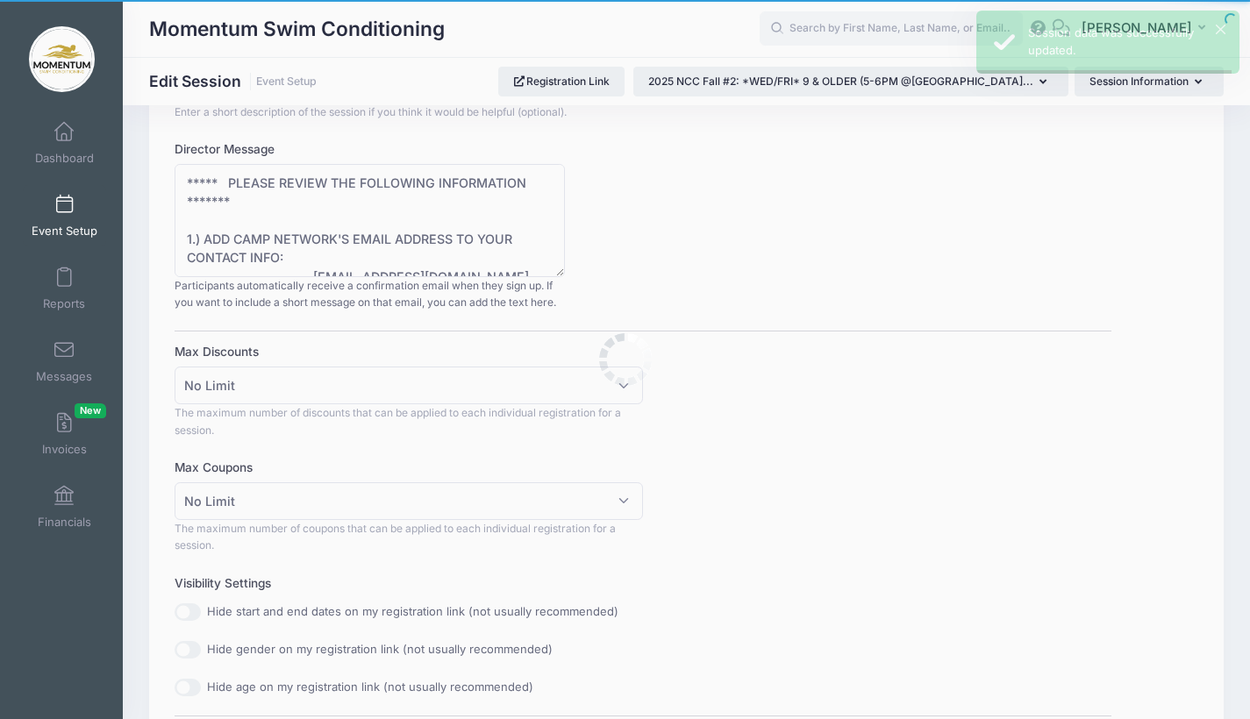
scroll to position [0, 0]
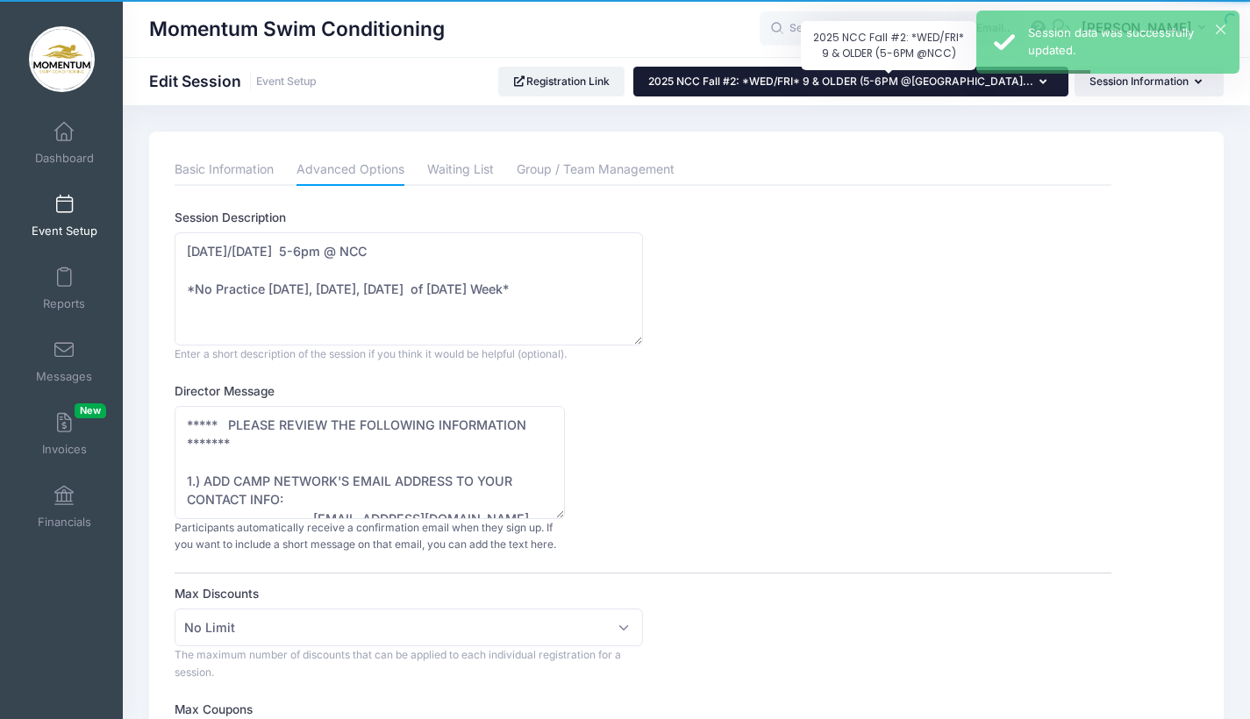
click at [869, 77] on span "2025 NCC Fall #2: *WED/FRI* 9 & OLDER (5-6PM @[GEOGRAPHIC_DATA]..." at bounding box center [840, 81] width 385 height 13
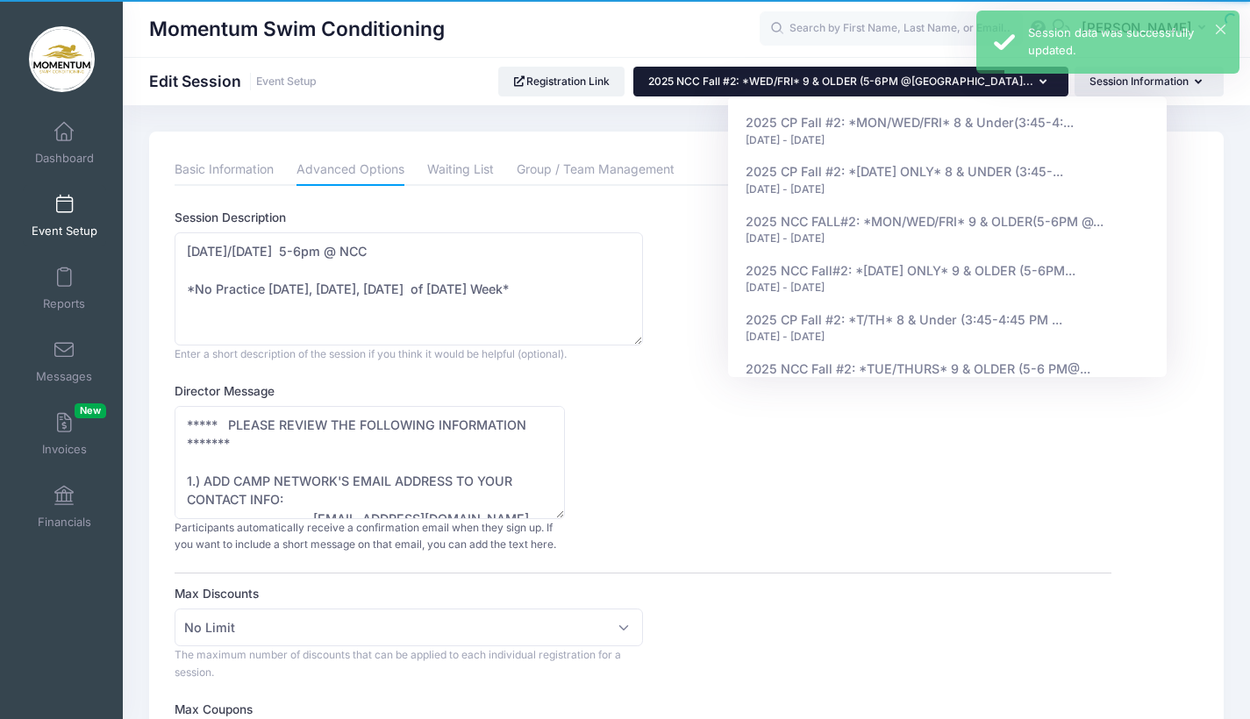
scroll to position [1109, 0]
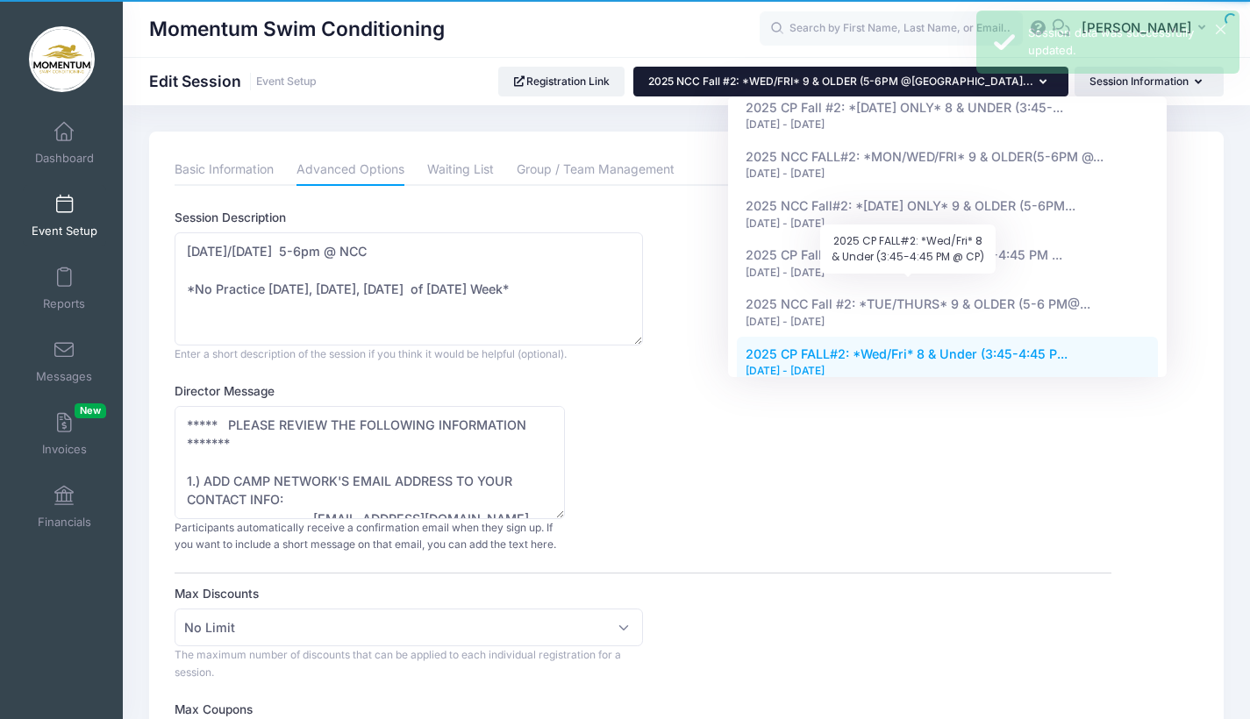
click at [944, 347] on span "2025 CP FALL#2: *Wed/Fri* 8 & Under (3:45-4:45 P..." at bounding box center [907, 354] width 322 height 15
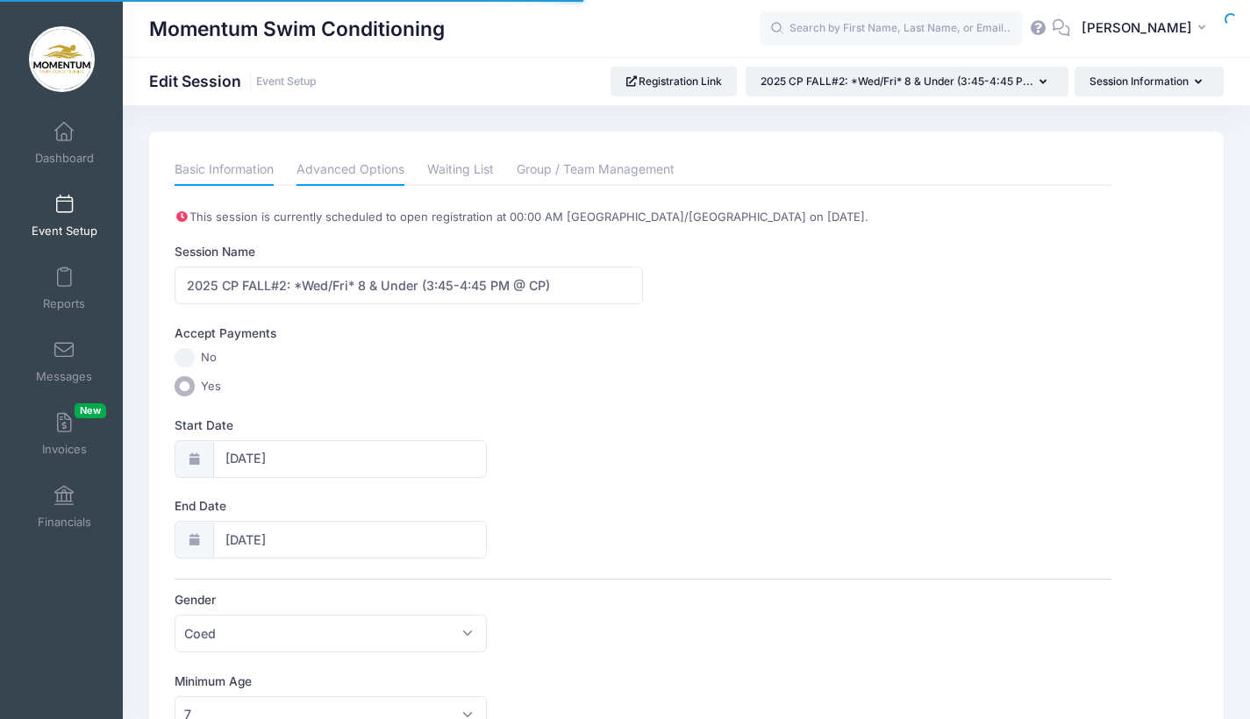
click at [373, 169] on link "Advanced Options" at bounding box center [351, 170] width 108 height 32
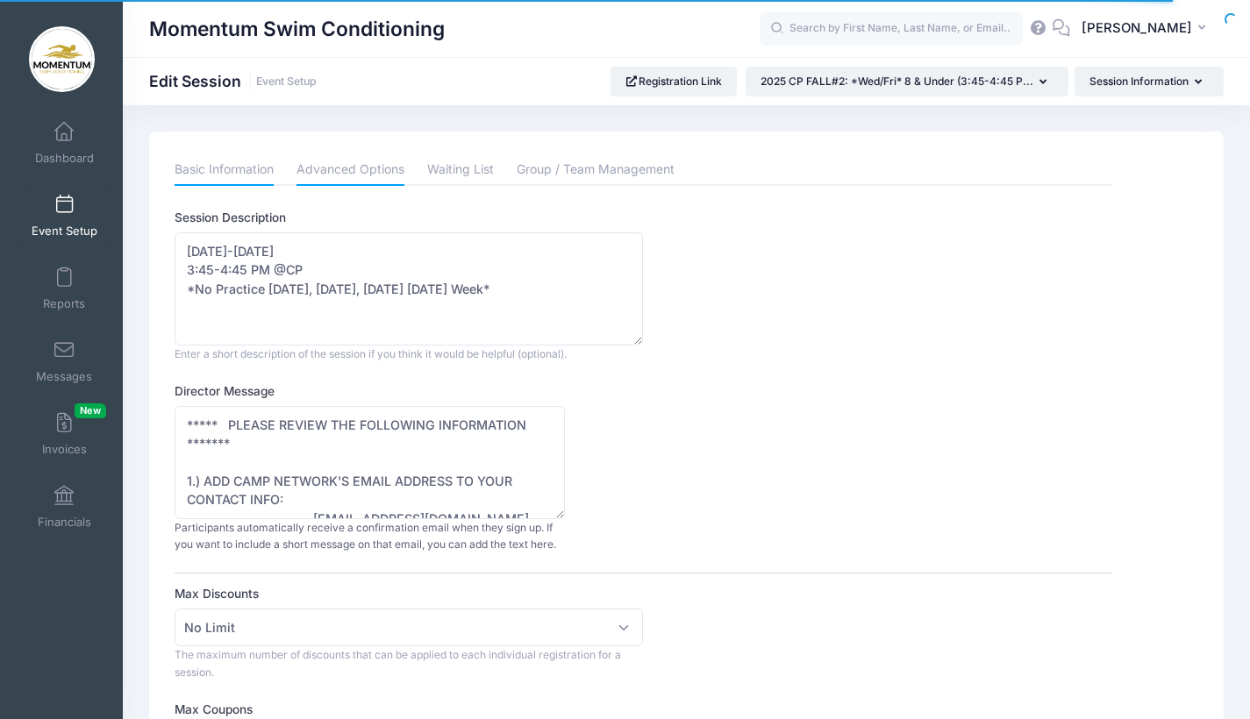
click at [261, 170] on link "Basic Information" at bounding box center [224, 170] width 99 height 32
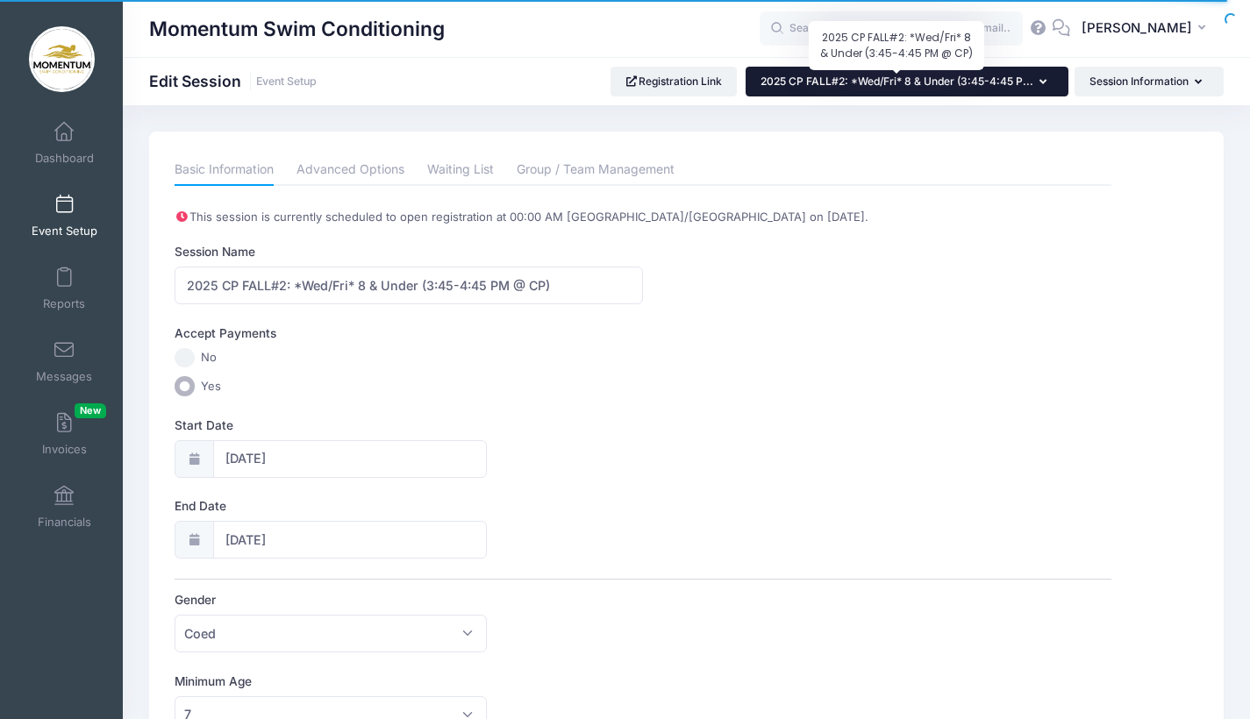
click at [954, 78] on span "2025 CP FALL#2: *Wed/Fri* 8 & Under (3:45-4:45 P..." at bounding box center [897, 81] width 273 height 13
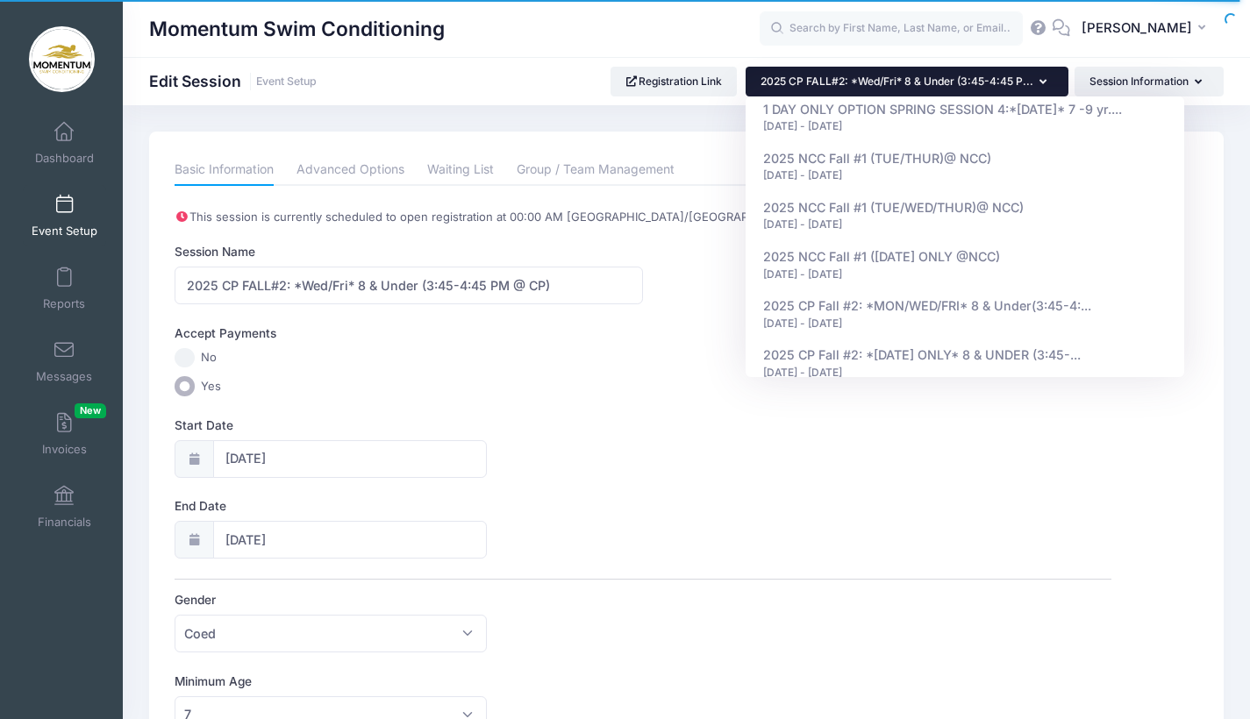
scroll to position [1109, 0]
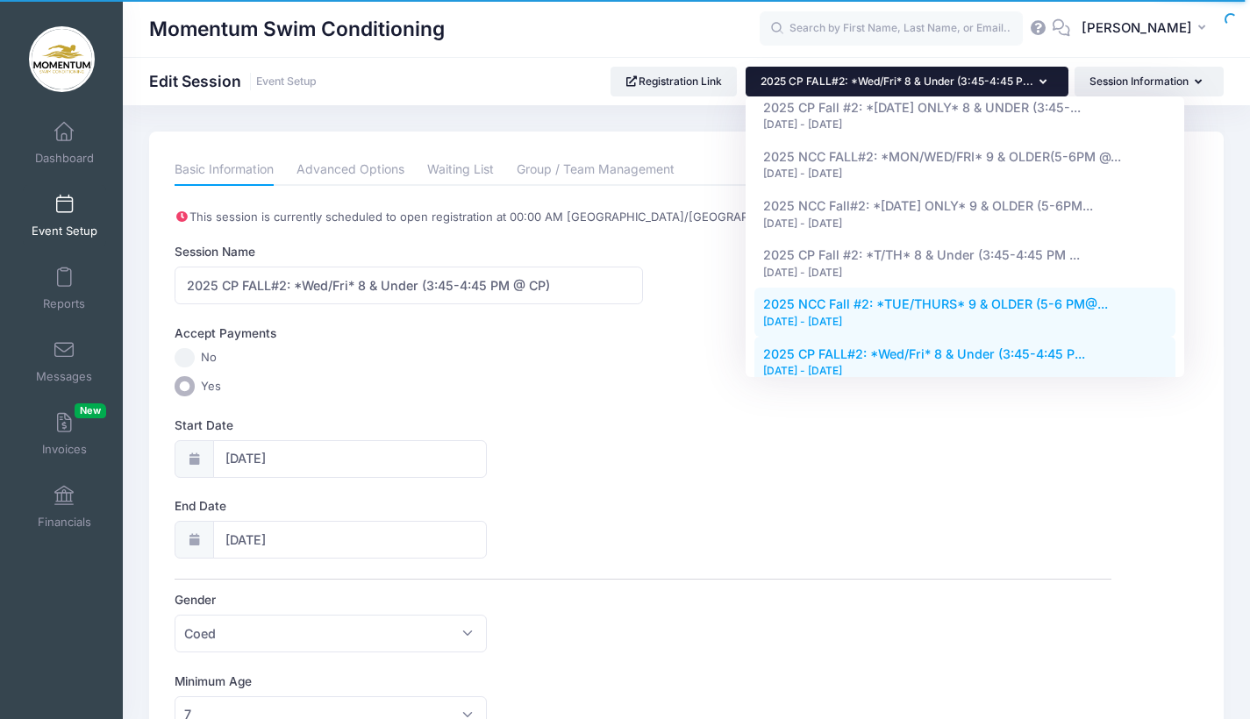
click at [875, 314] on div "[DATE] - [DATE]" at bounding box center [965, 322] width 404 height 16
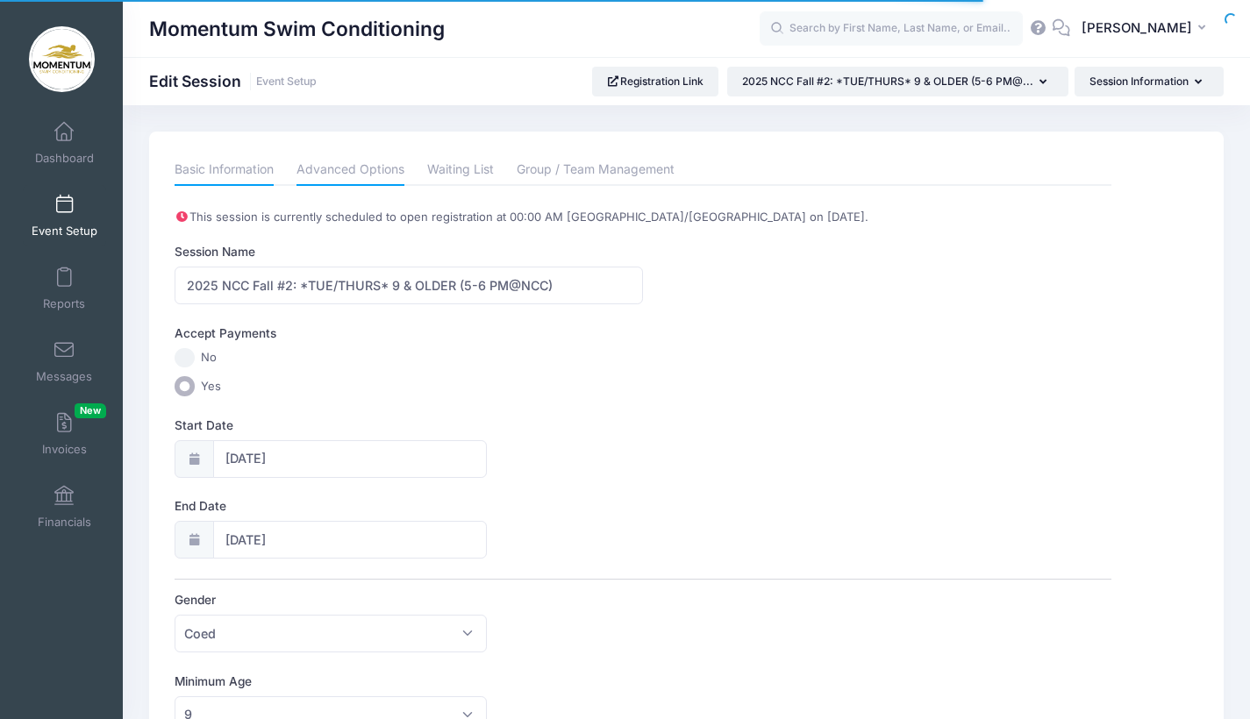
click at [367, 176] on link "Advanced Options" at bounding box center [351, 170] width 108 height 32
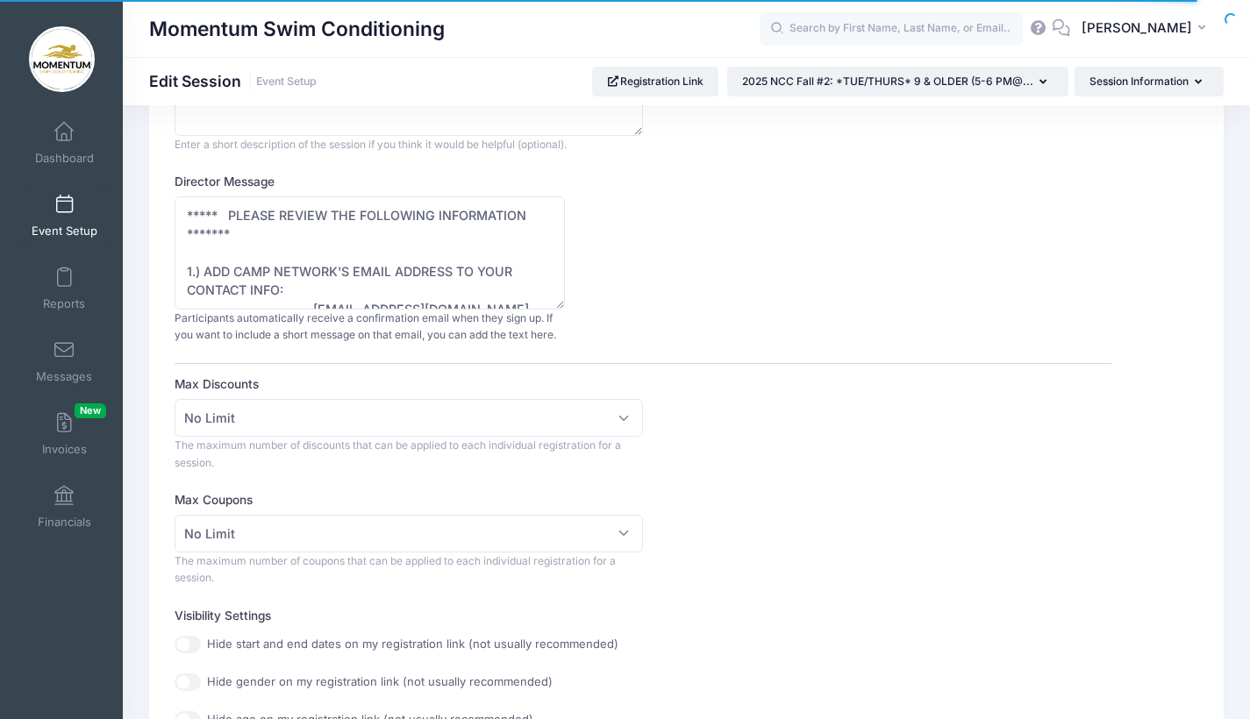
scroll to position [22, 0]
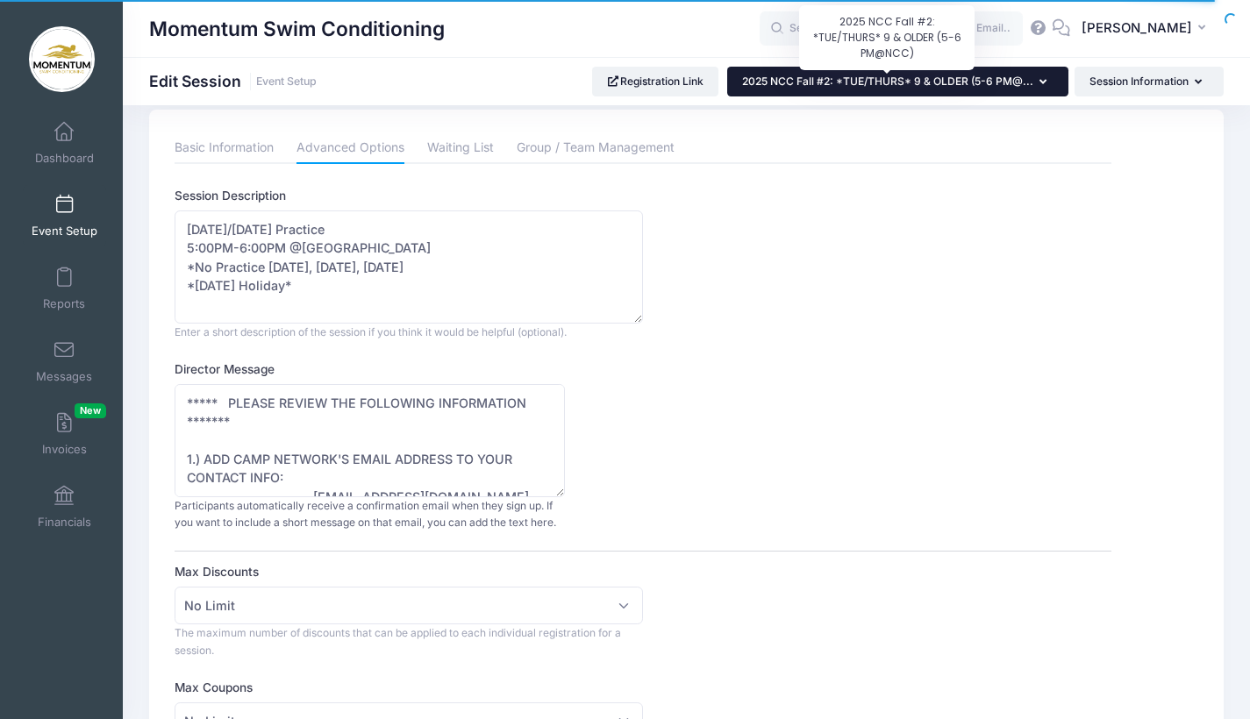
click at [1029, 83] on span "2025 NCC Fall #2: *TUE/THURS* 9 & OLDER (5-6 PM@..." at bounding box center [887, 81] width 291 height 13
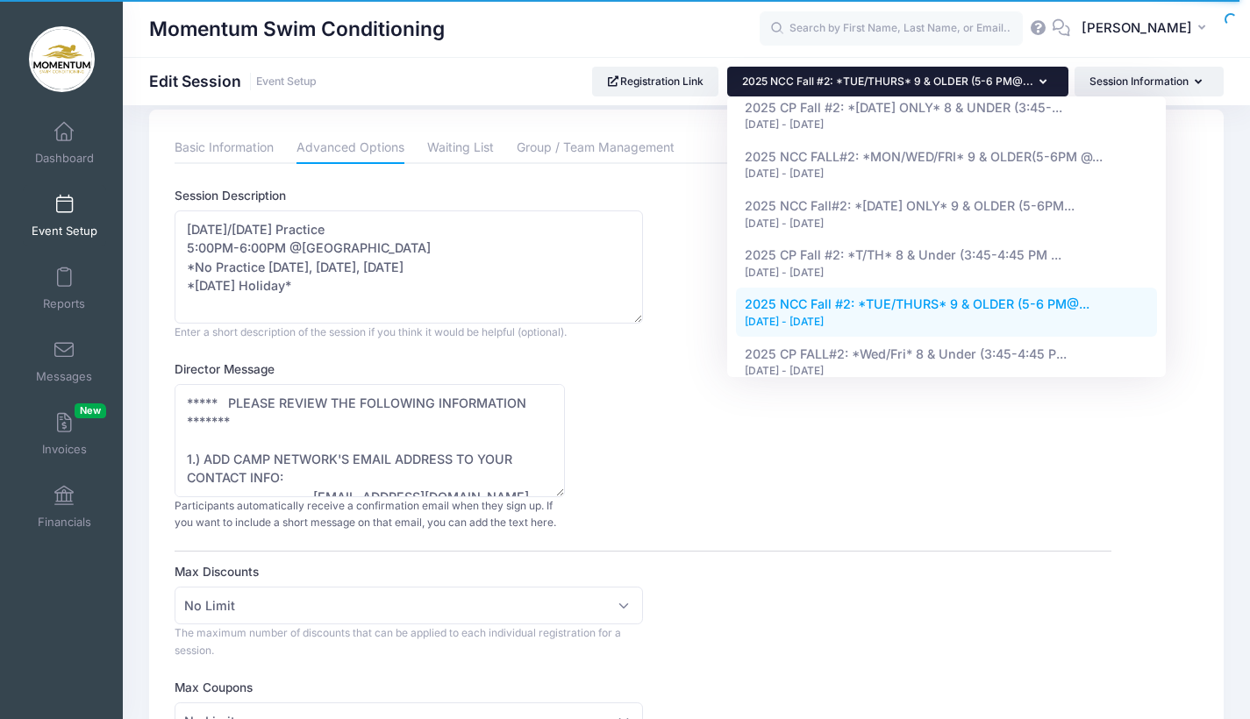
scroll to position [1109, 0]
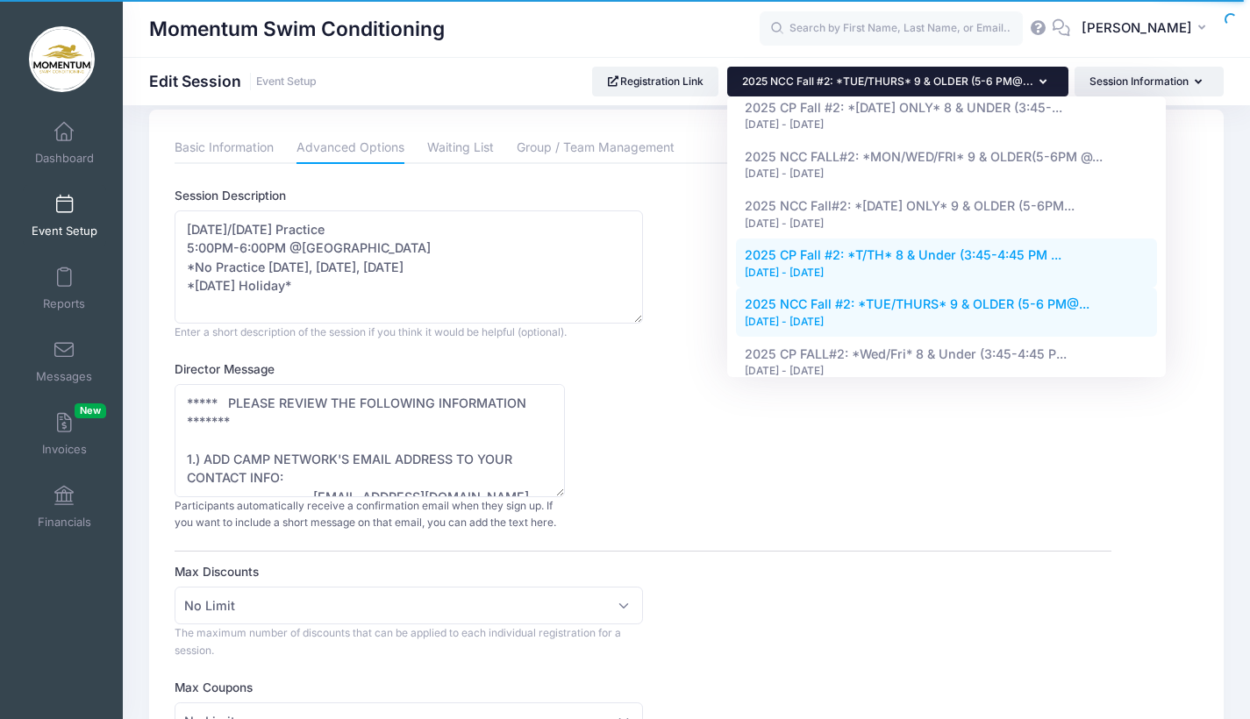
click at [875, 265] on div "[DATE] - [DATE]" at bounding box center [947, 273] width 404 height 16
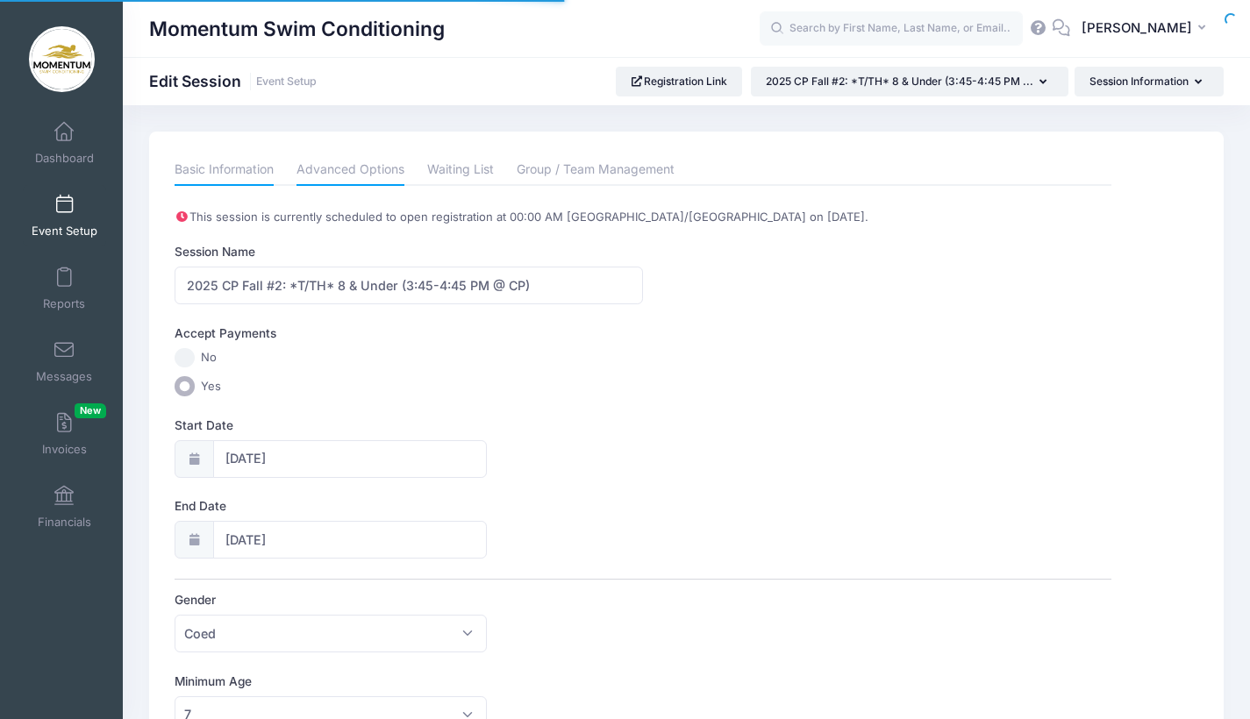
click at [342, 169] on link "Advanced Options" at bounding box center [351, 170] width 108 height 32
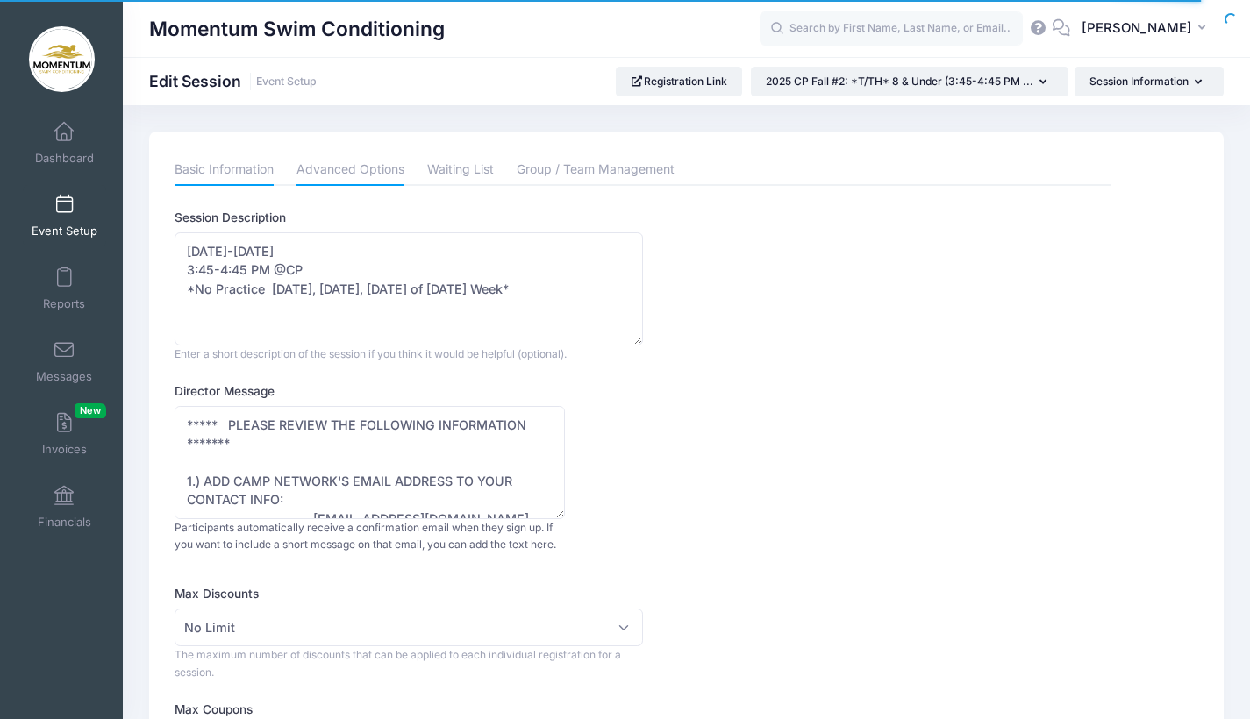
click at [208, 161] on link "Basic Information" at bounding box center [224, 170] width 99 height 32
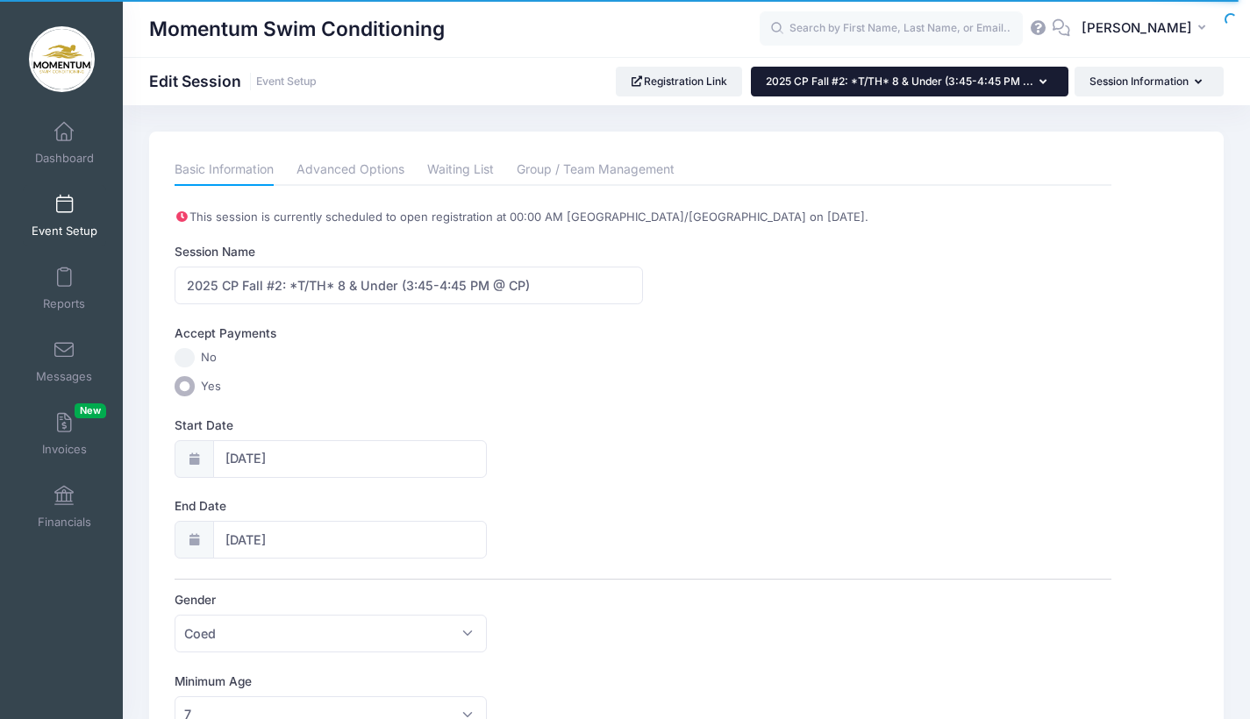
click at [1046, 86] on button "2025 CP Fall #2: *T/TH* 8 & Under (3:45-4:45 PM ..." at bounding box center [910, 82] width 318 height 30
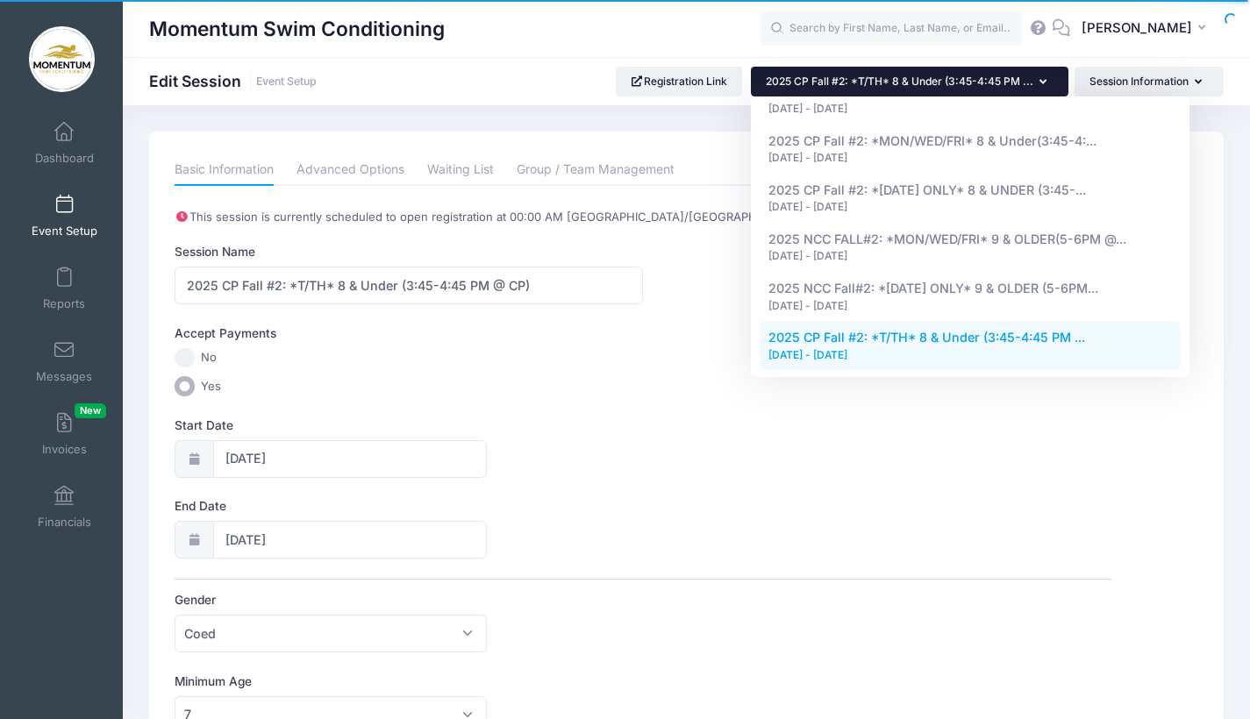
scroll to position [1018, 0]
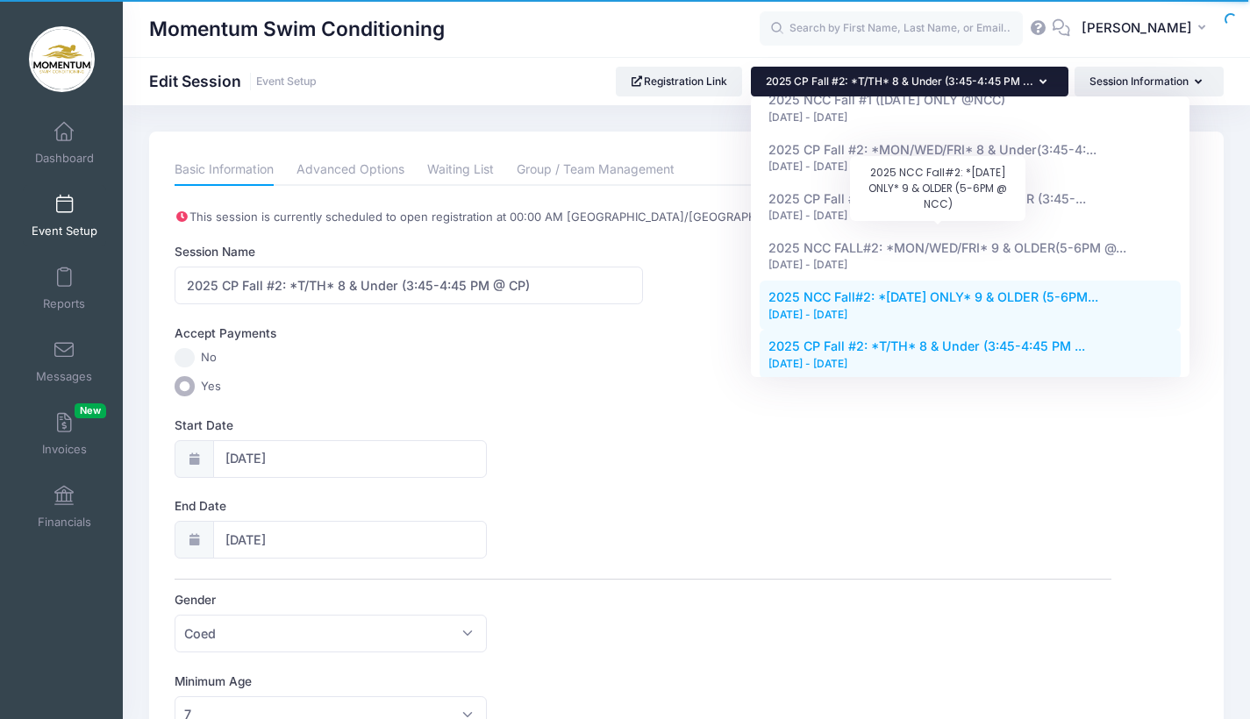
click at [888, 290] on span "2025 NCC Fall#2: *[DATE] ONLY* 9 & OLDER (5-6PM..." at bounding box center [934, 297] width 330 height 15
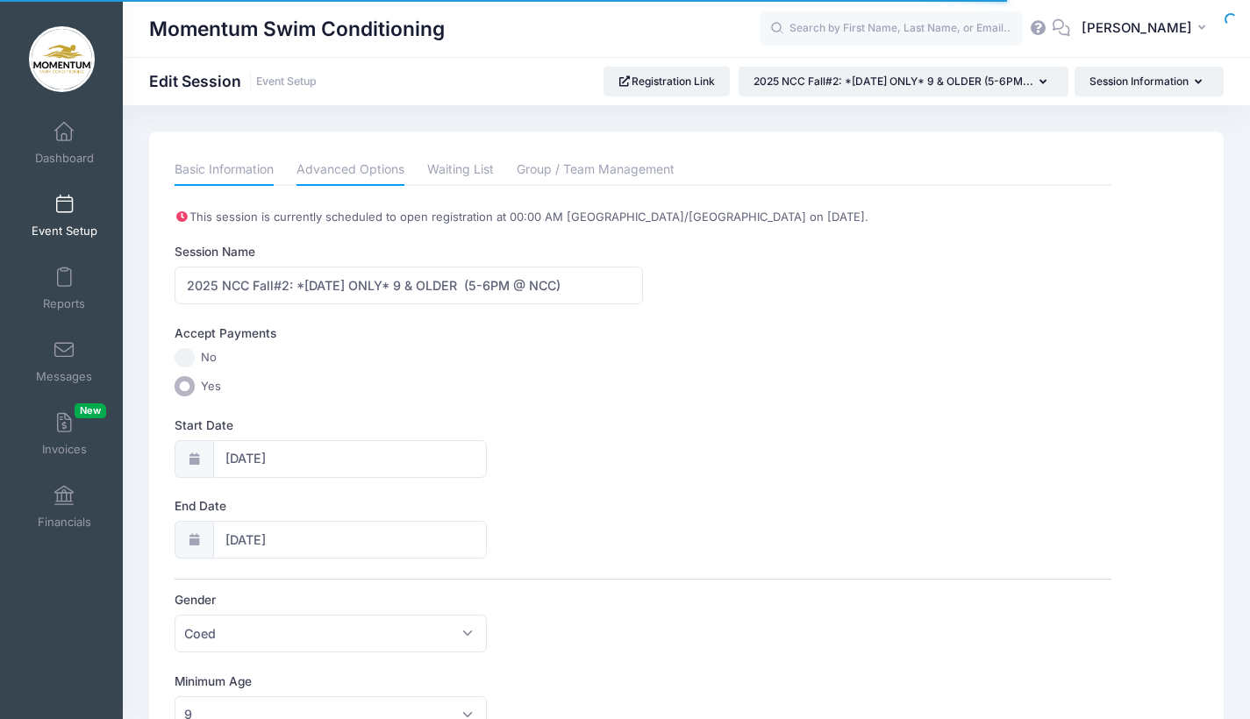
click at [379, 170] on link "Advanced Options" at bounding box center [351, 170] width 108 height 32
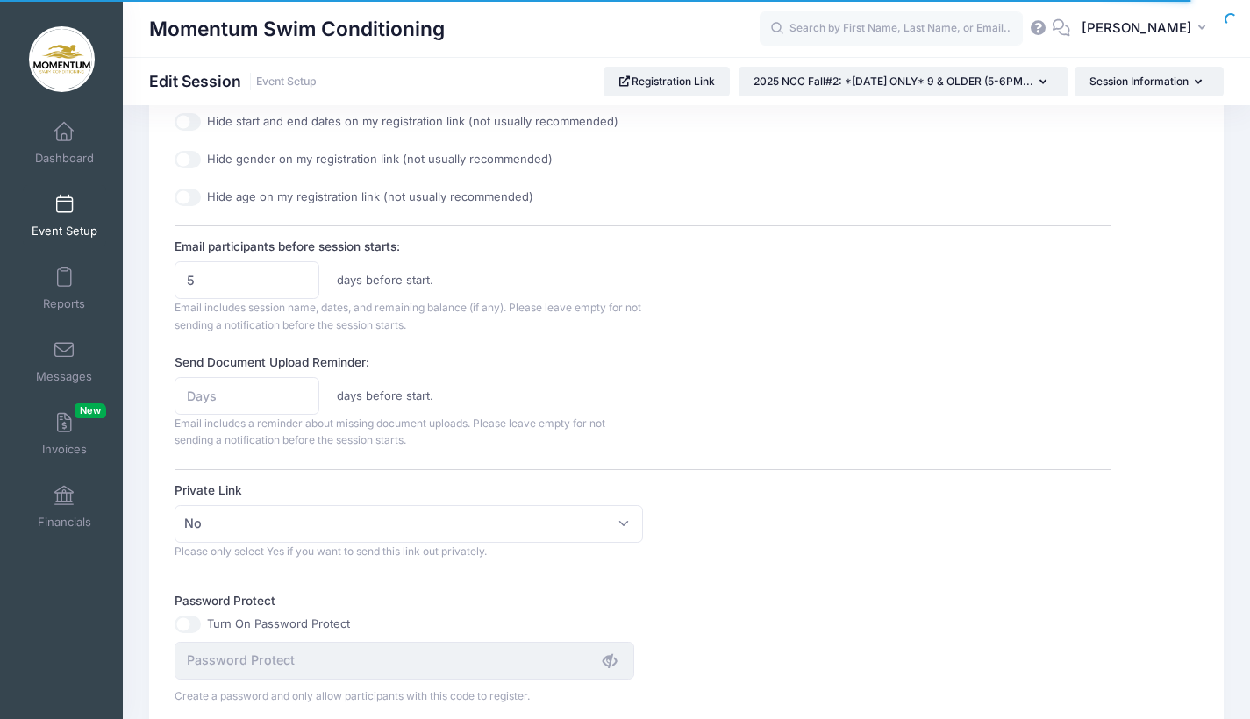
scroll to position [139, 0]
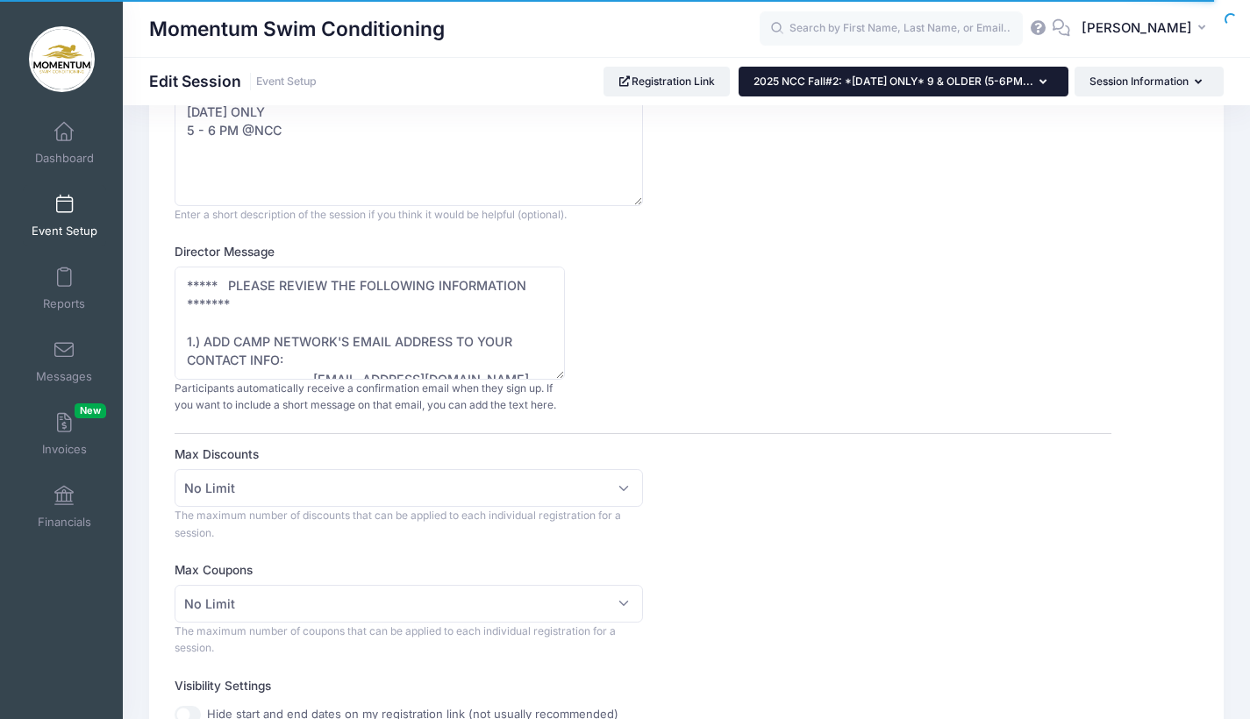
click at [1048, 79] on button "2025 NCC Fall#2: *[DATE] ONLY* 9 & OLDER (5-6PM..." at bounding box center [904, 82] width 330 height 30
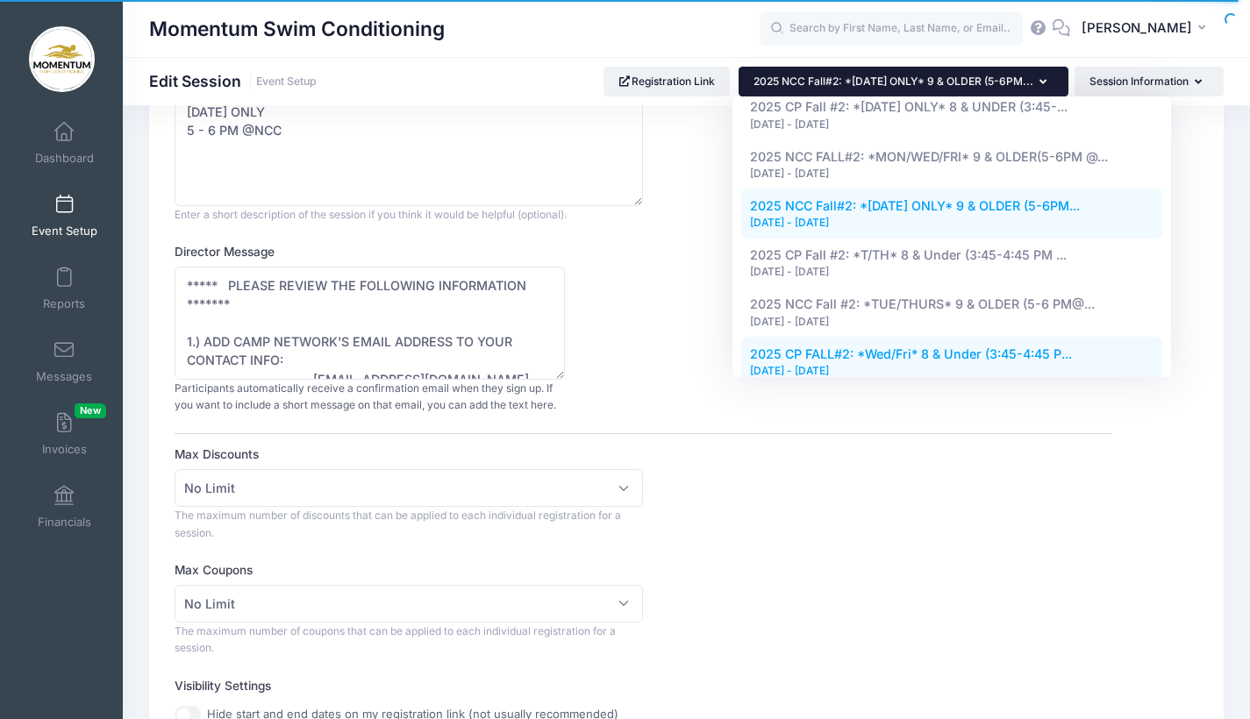
scroll to position [143, 0]
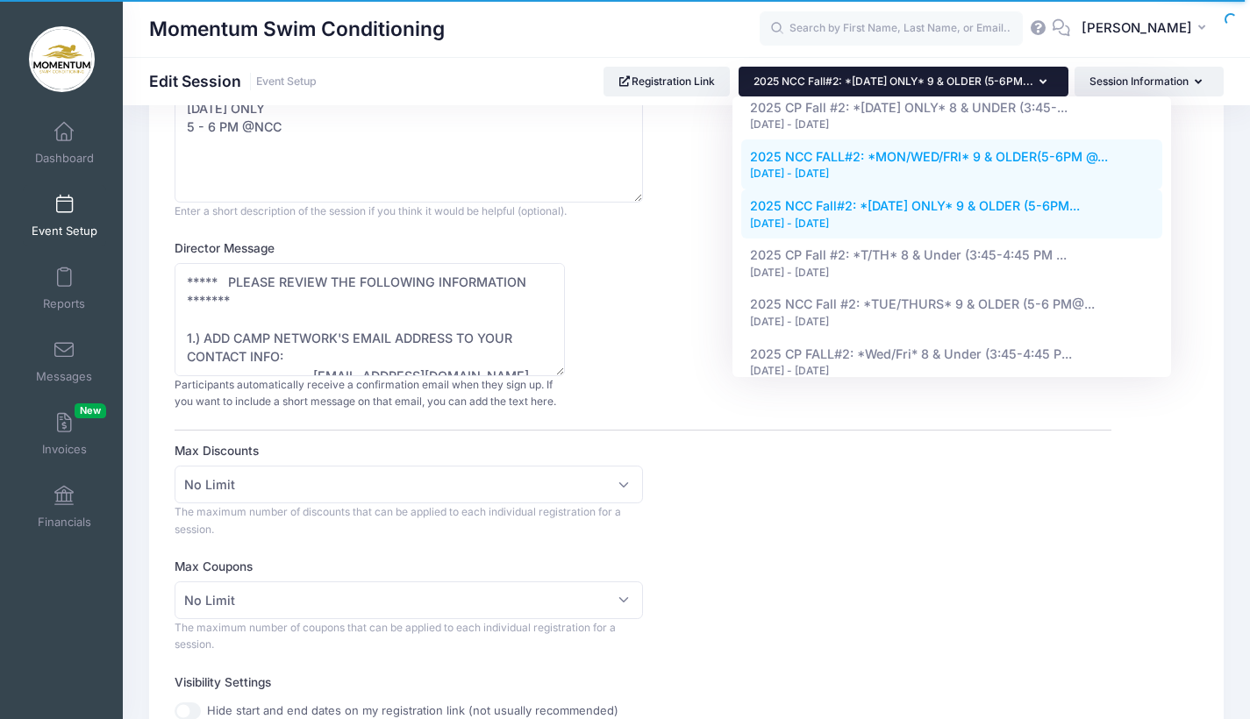
click at [869, 166] on div "[DATE] - [DATE]" at bounding box center [952, 174] width 404 height 16
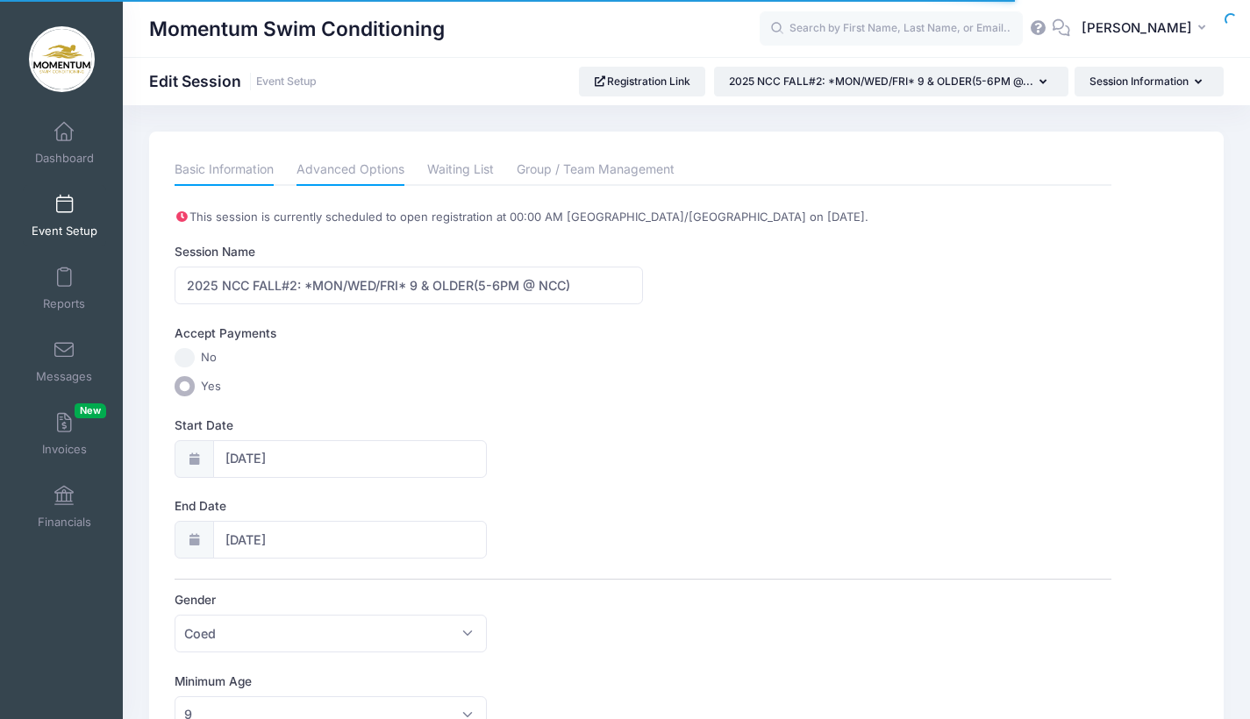
click at [368, 169] on link "Advanced Options" at bounding box center [351, 170] width 108 height 32
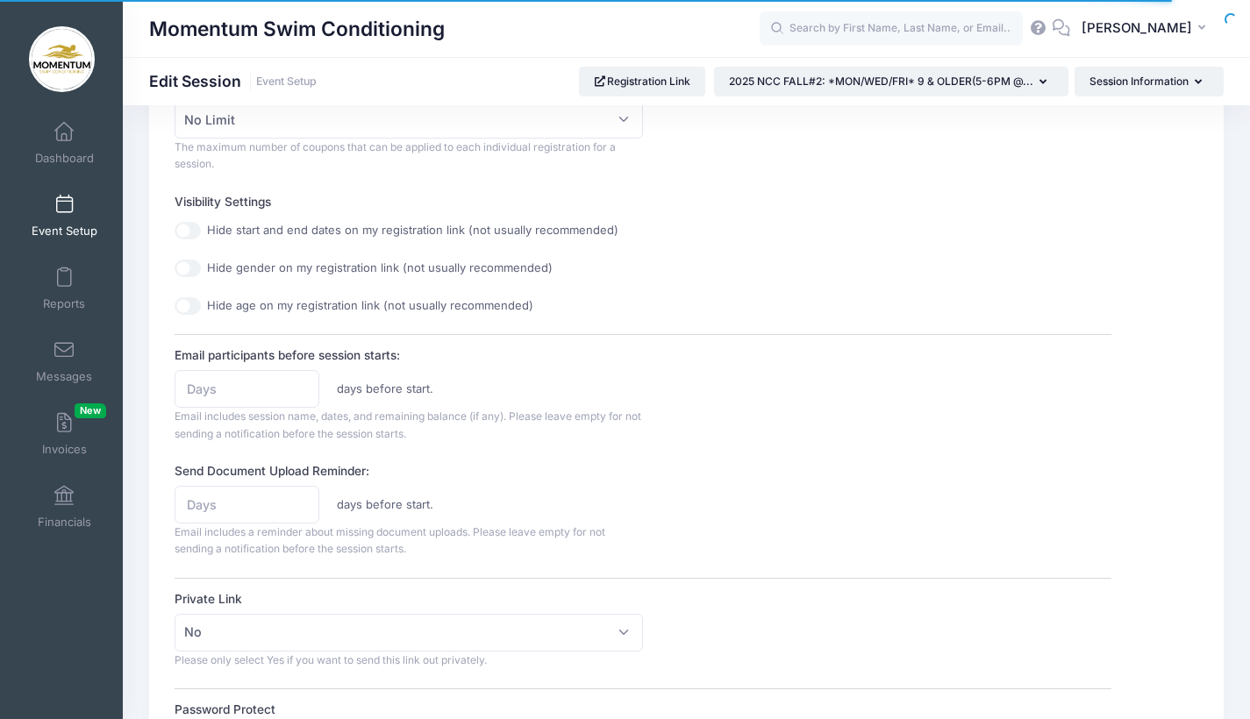
scroll to position [627, 0]
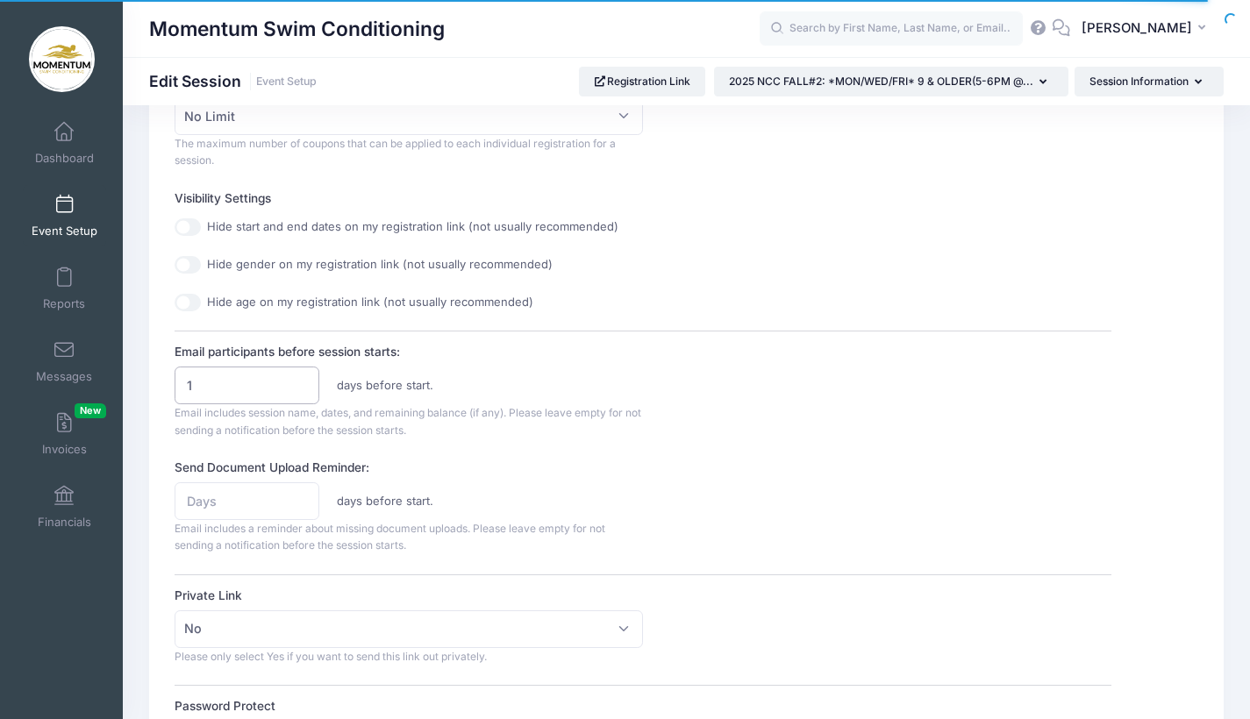
click at [300, 375] on input "1" at bounding box center [247, 386] width 145 height 38
click at [300, 375] on input "2" at bounding box center [247, 386] width 145 height 38
click at [300, 375] on input "3" at bounding box center [247, 386] width 145 height 38
click at [300, 375] on input "4" at bounding box center [247, 386] width 145 height 38
click at [300, 375] on input "5" at bounding box center [247, 386] width 145 height 38
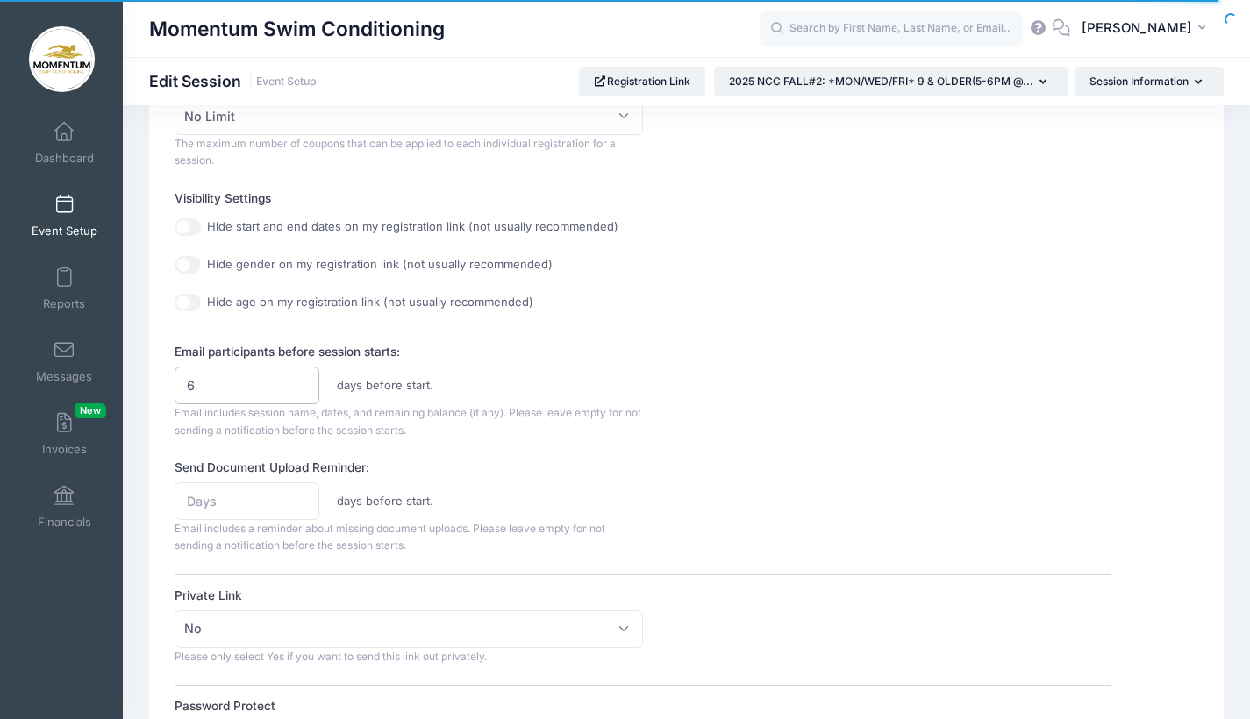
click at [300, 375] on input "6" at bounding box center [247, 386] width 145 height 38
type input "5"
click at [301, 382] on input "5" at bounding box center [247, 386] width 145 height 38
click at [780, 485] on div "Send Document Upload Reminder: days before start. Email includes a reminder abo…" at bounding box center [643, 507] width 937 height 96
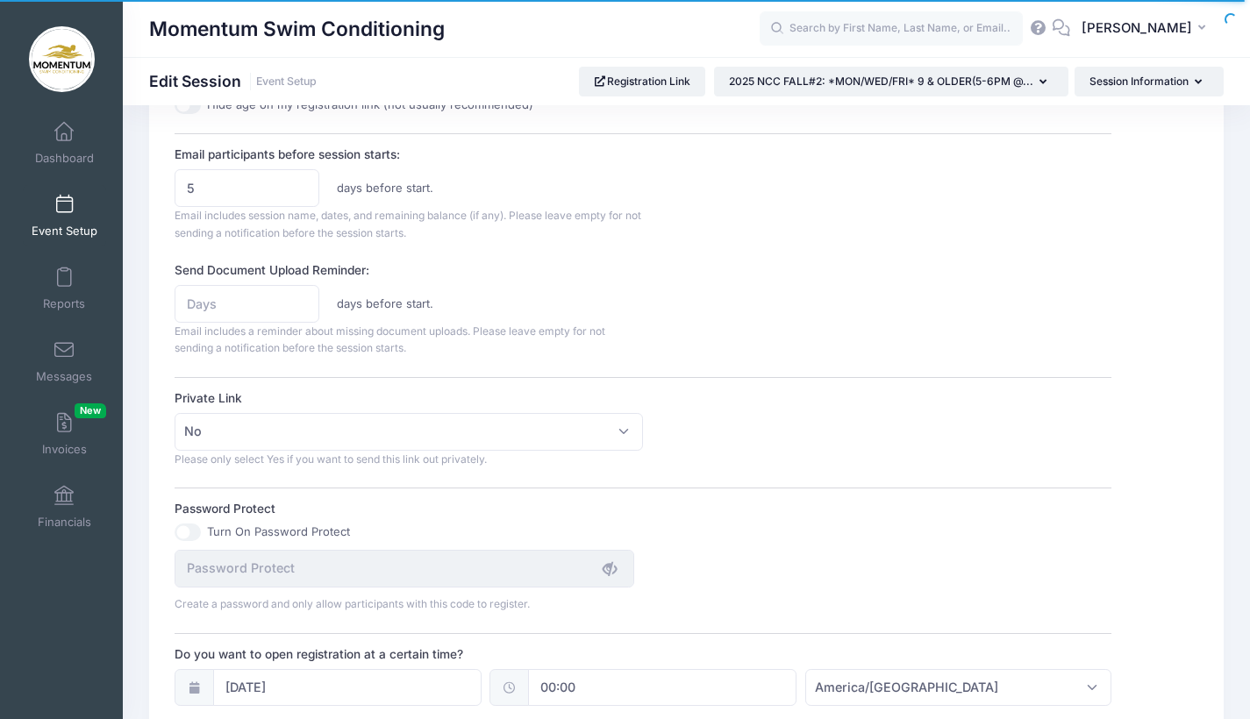
scroll to position [1205, 0]
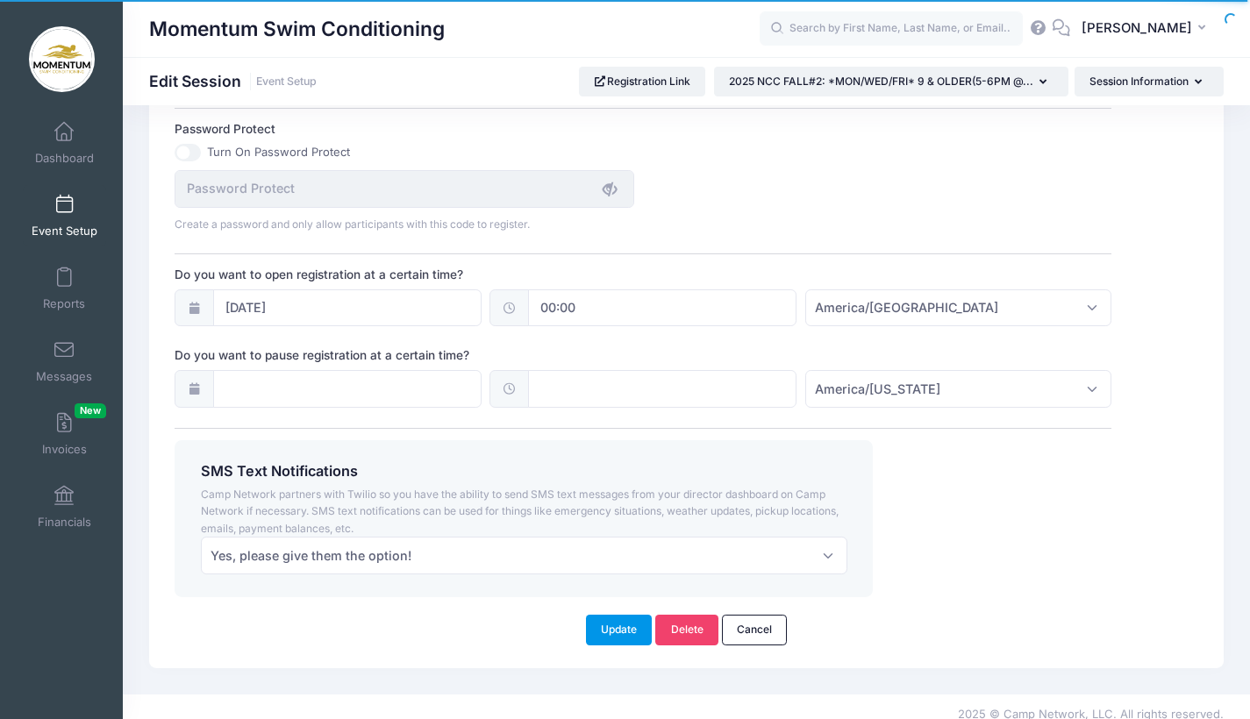
click at [621, 616] on button "Update" at bounding box center [619, 630] width 67 height 30
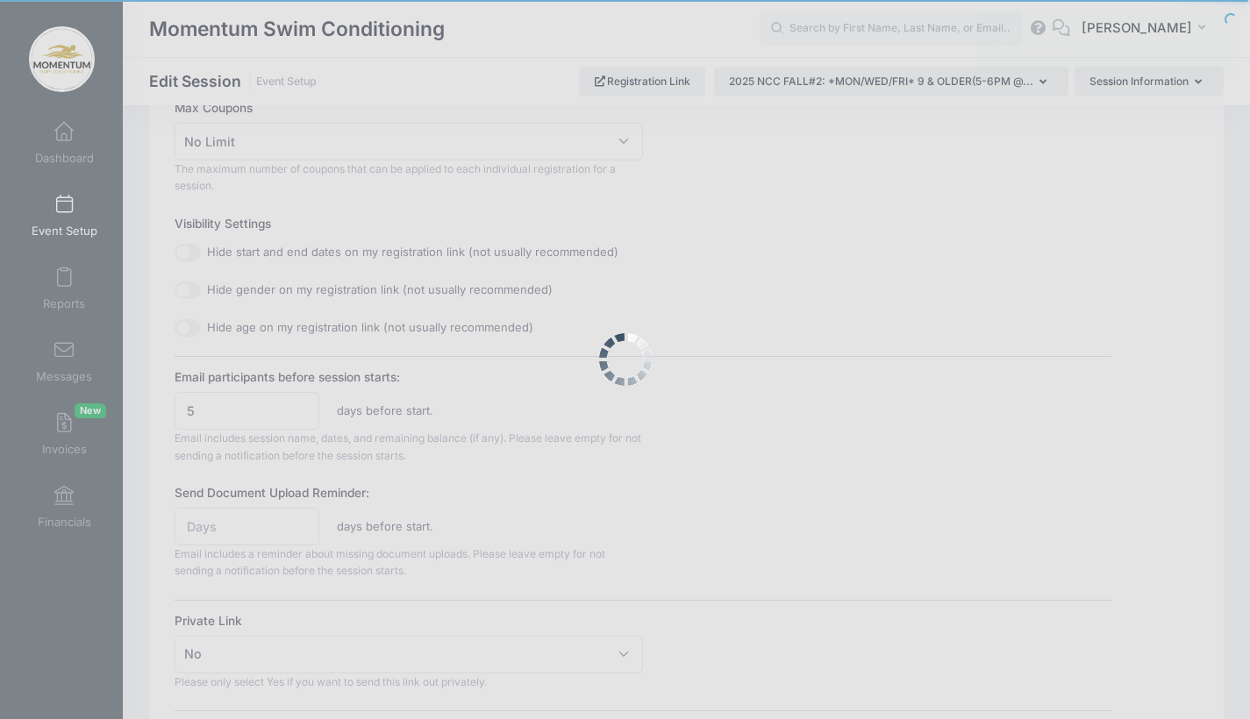
scroll to position [0, 0]
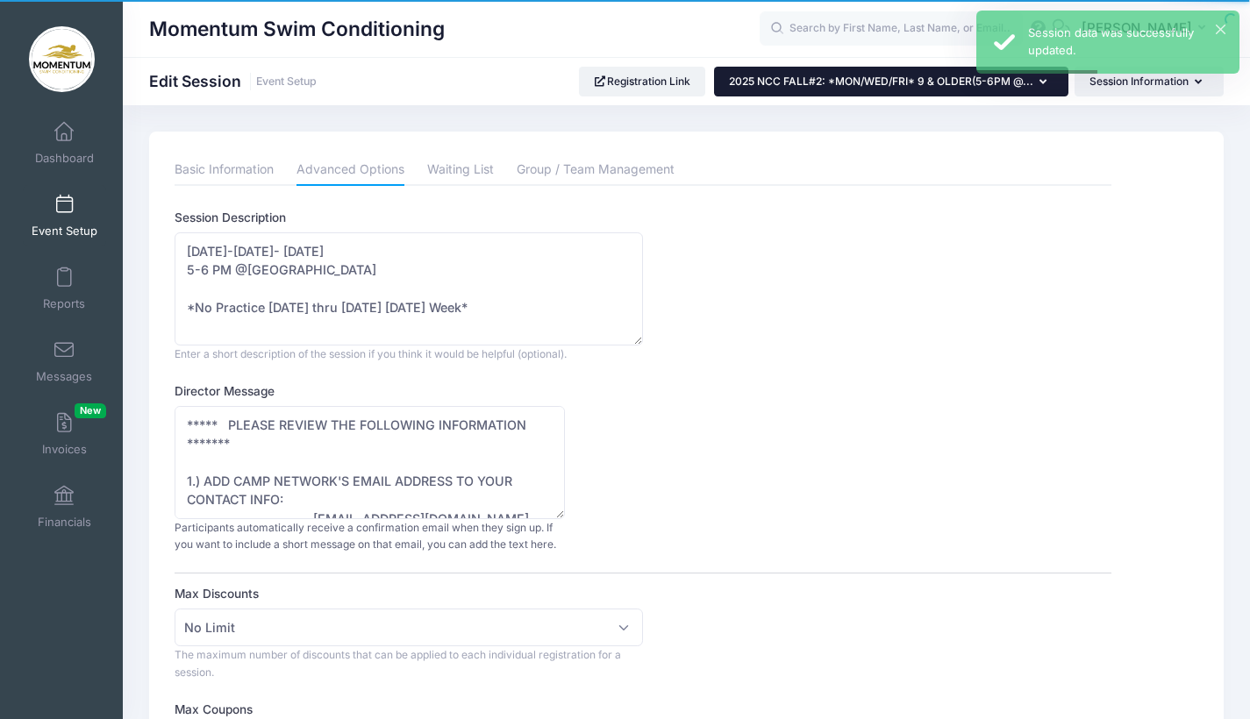
click at [1046, 86] on button "2025 NCC FALL#2: *MON/WED/FRI* 9 & OLDER(5-6PM @..." at bounding box center [891, 82] width 354 height 30
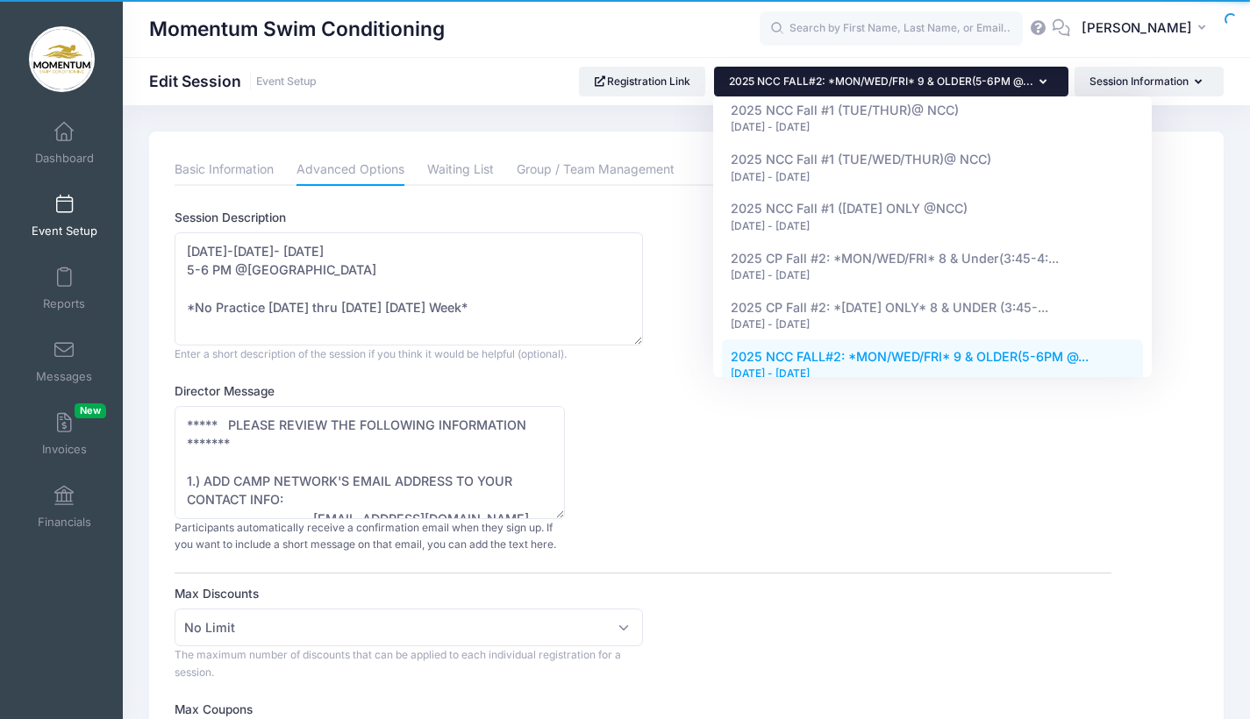
scroll to position [913, 0]
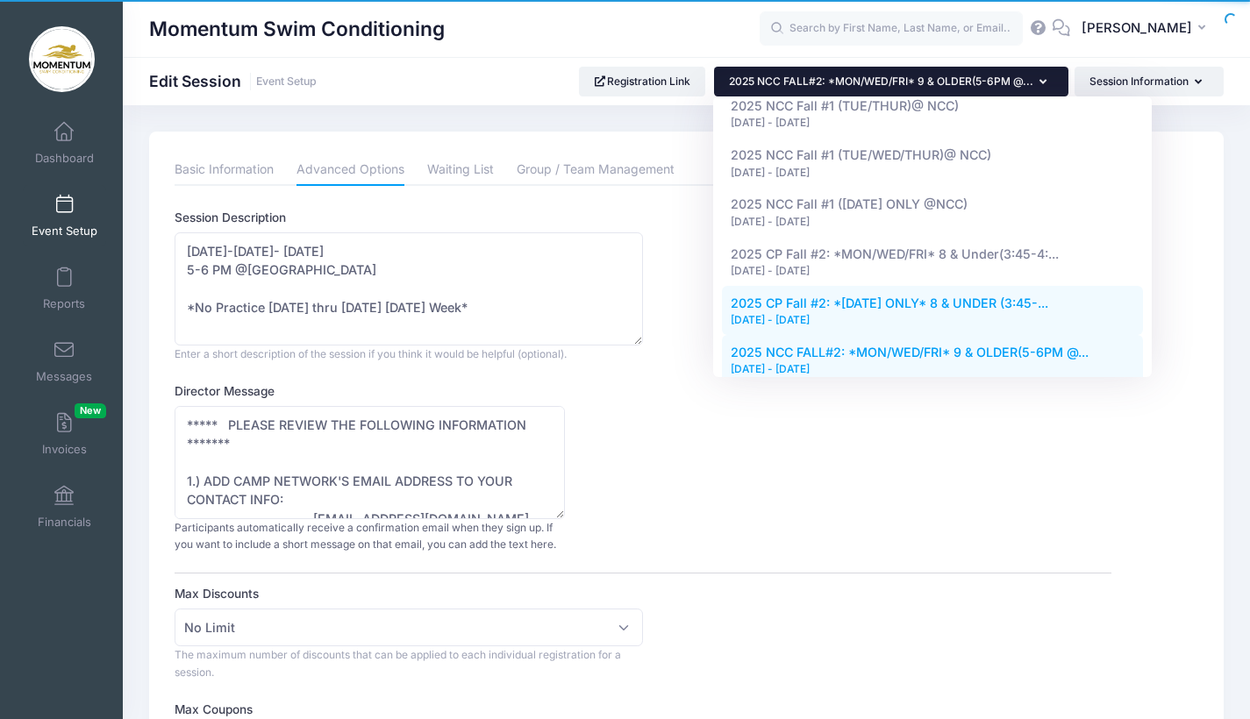
click at [834, 312] on div "[DATE] - [DATE]" at bounding box center [933, 320] width 404 height 16
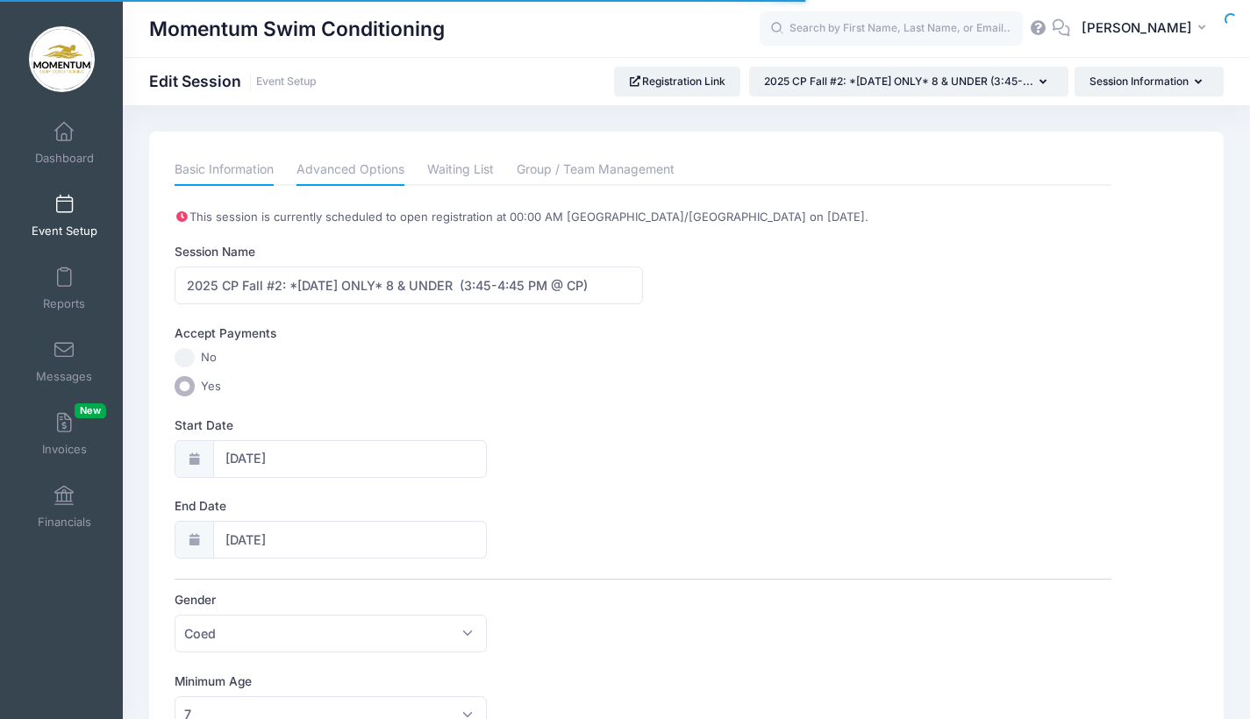
click at [356, 171] on link "Advanced Options" at bounding box center [351, 170] width 108 height 32
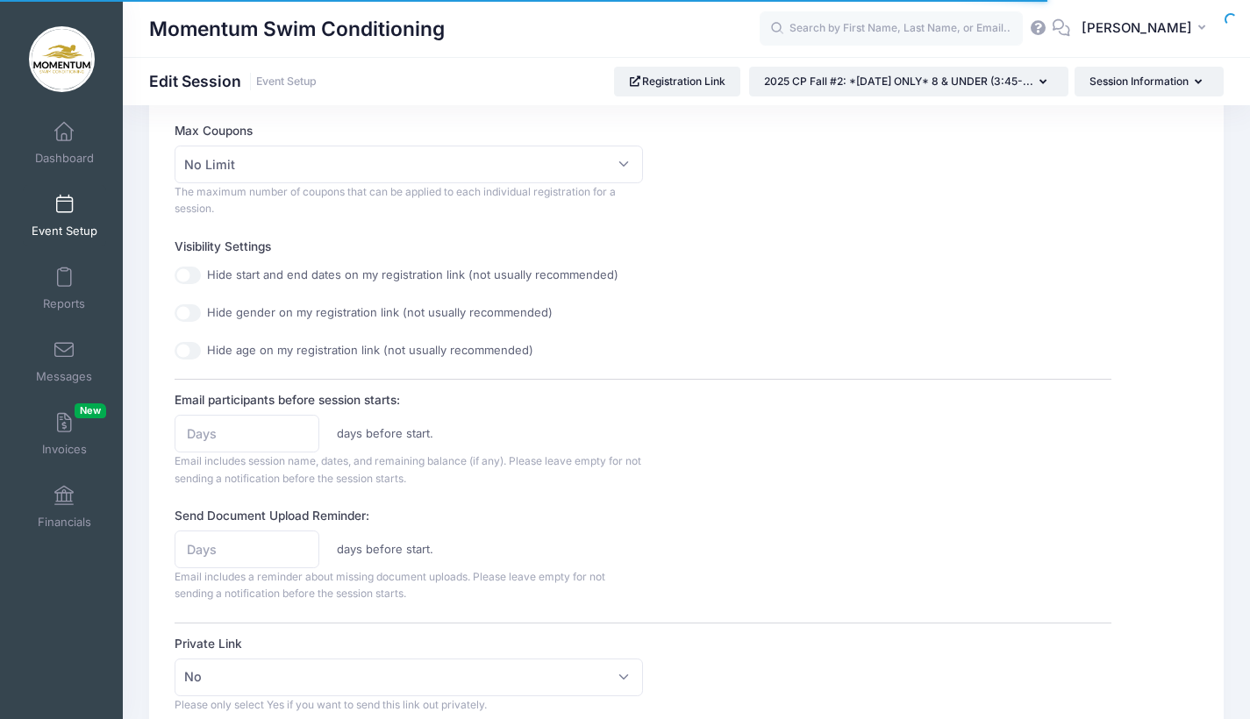
scroll to position [750, 0]
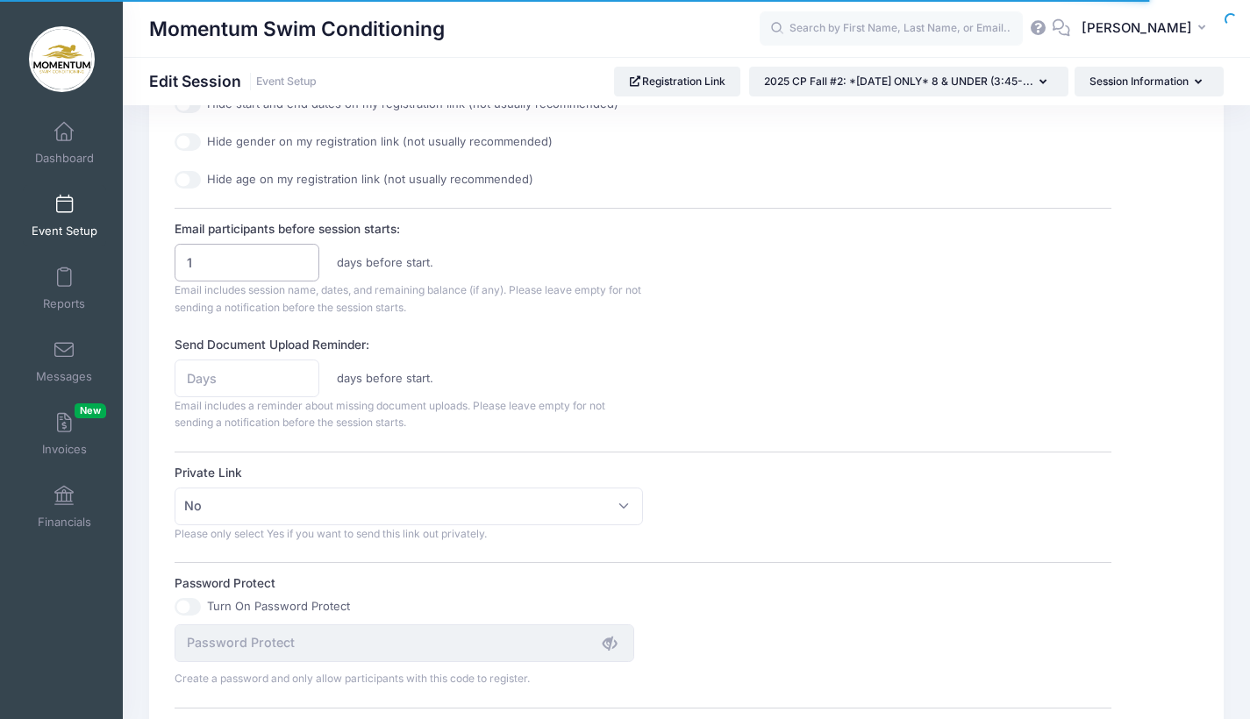
click at [302, 250] on input "1" at bounding box center [247, 263] width 145 height 38
click at [302, 250] on input "2" at bounding box center [247, 263] width 145 height 38
click at [302, 250] on input "3" at bounding box center [247, 263] width 145 height 38
click at [302, 250] on input "4" at bounding box center [247, 263] width 145 height 38
type input "5"
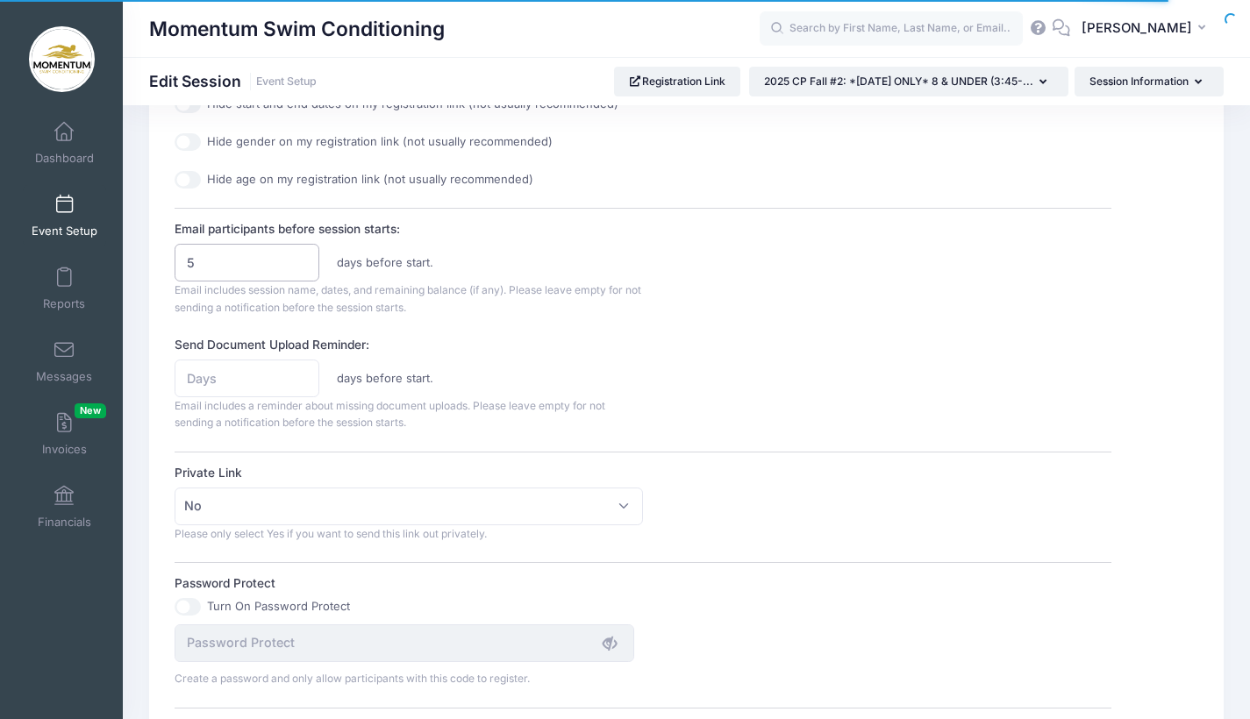
click at [302, 250] on input "5" at bounding box center [247, 263] width 145 height 38
click at [823, 393] on div "Send Document Upload Reminder: days before start. Email includes a reminder abo…" at bounding box center [643, 384] width 937 height 96
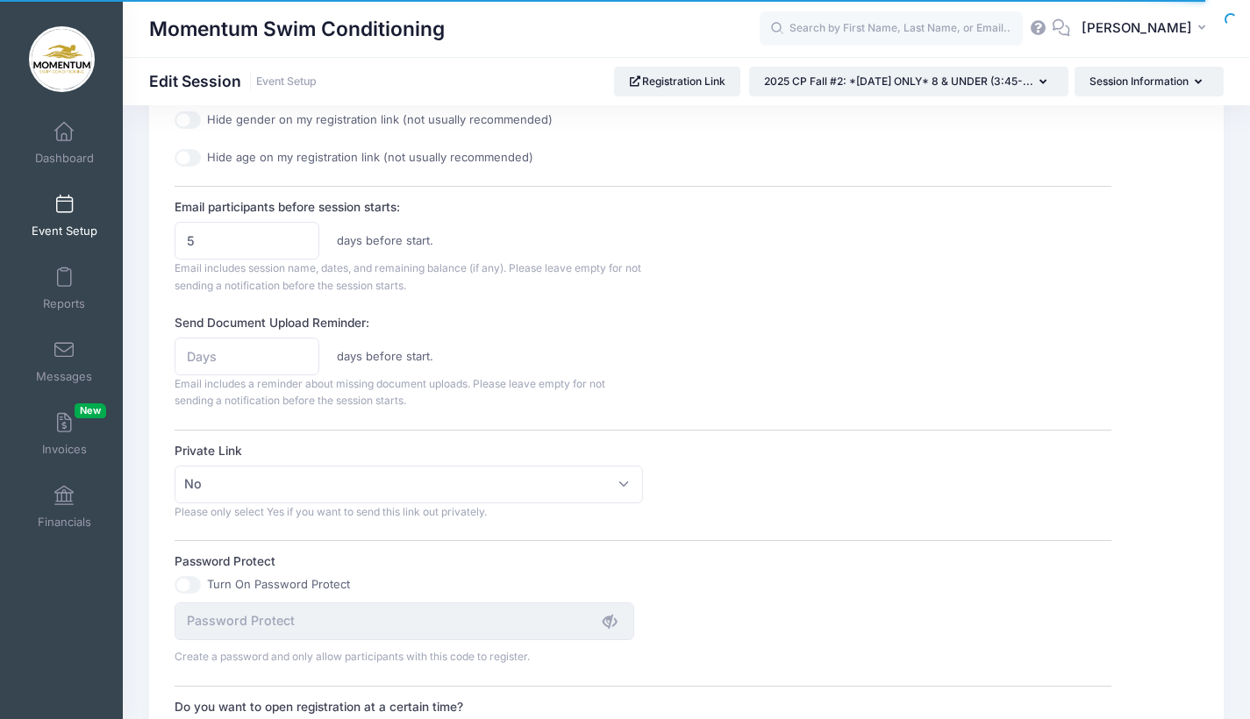
scroll to position [1205, 0]
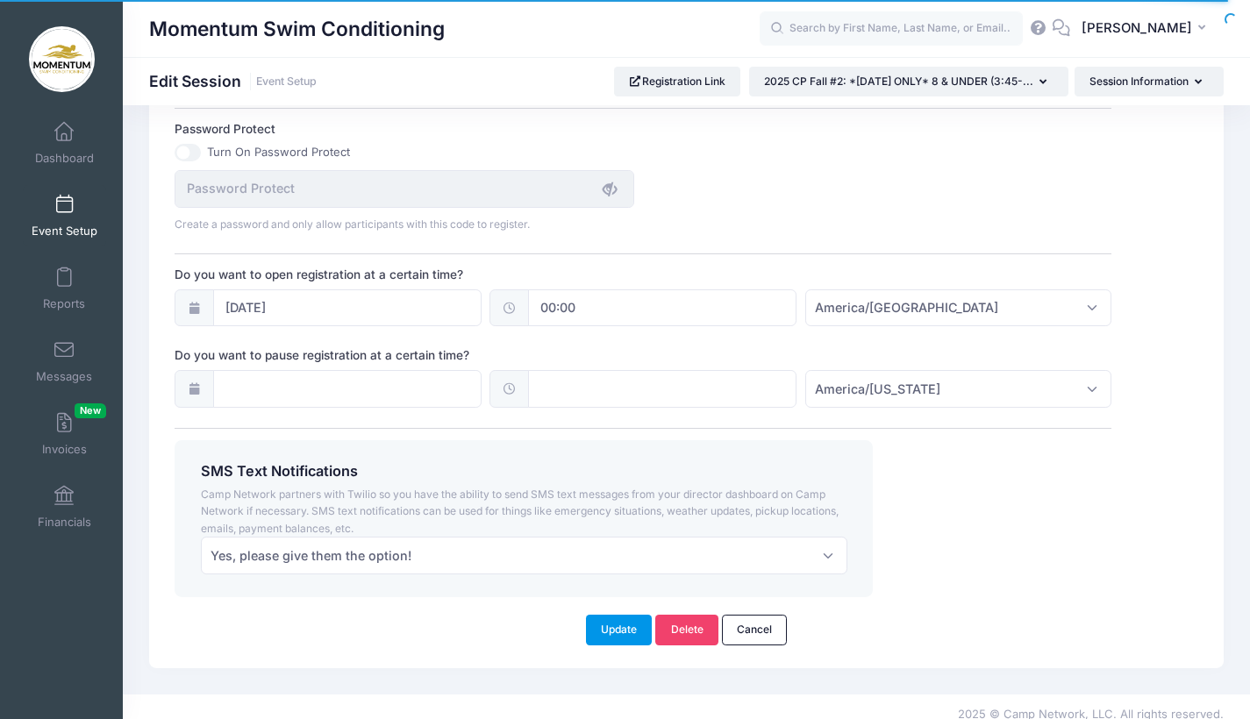
click at [645, 616] on button "Update" at bounding box center [619, 630] width 67 height 30
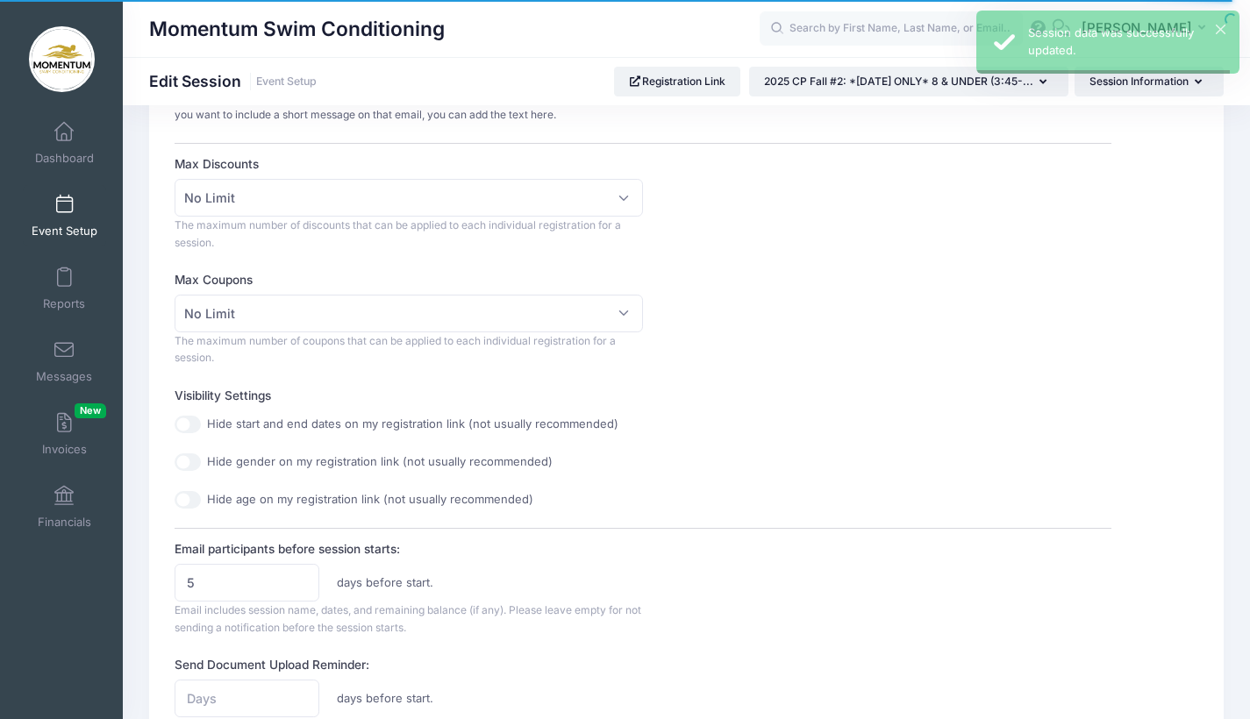
scroll to position [0, 0]
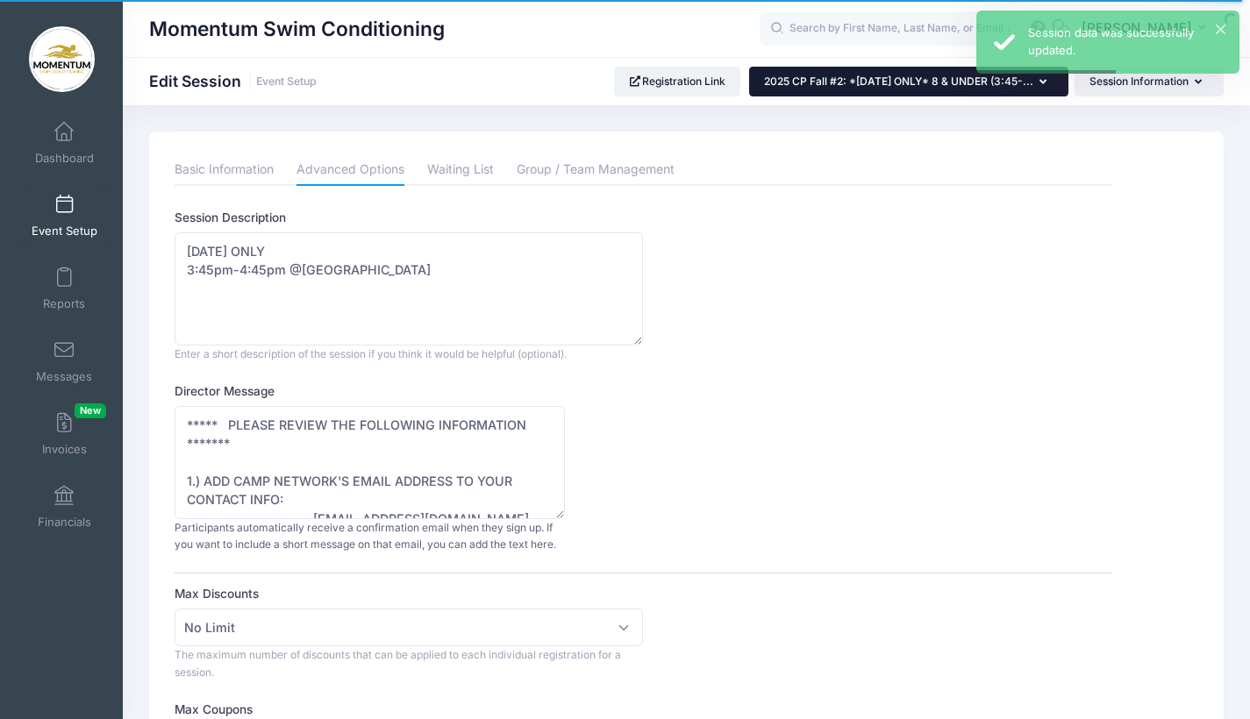
click at [967, 92] on button "2025 CP Fall #2: *[DATE] ONLY* 8 & UNDER (3:45-..." at bounding box center [908, 82] width 319 height 30
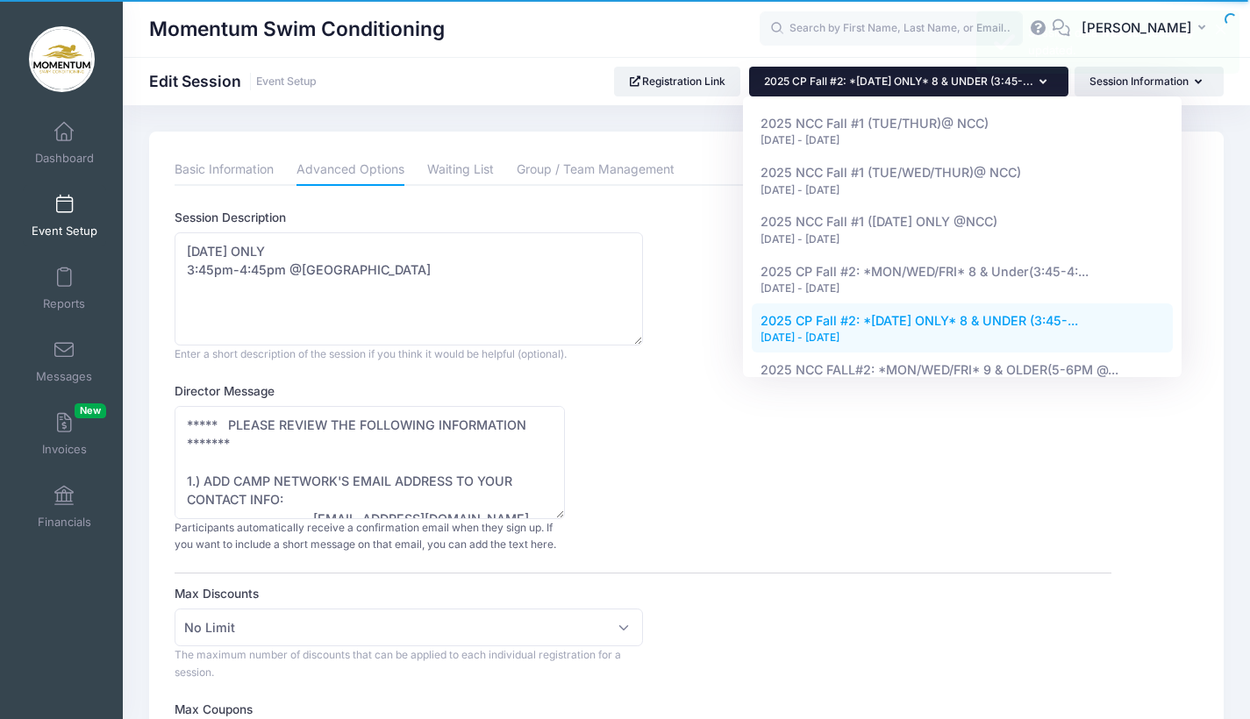
scroll to position [869, 0]
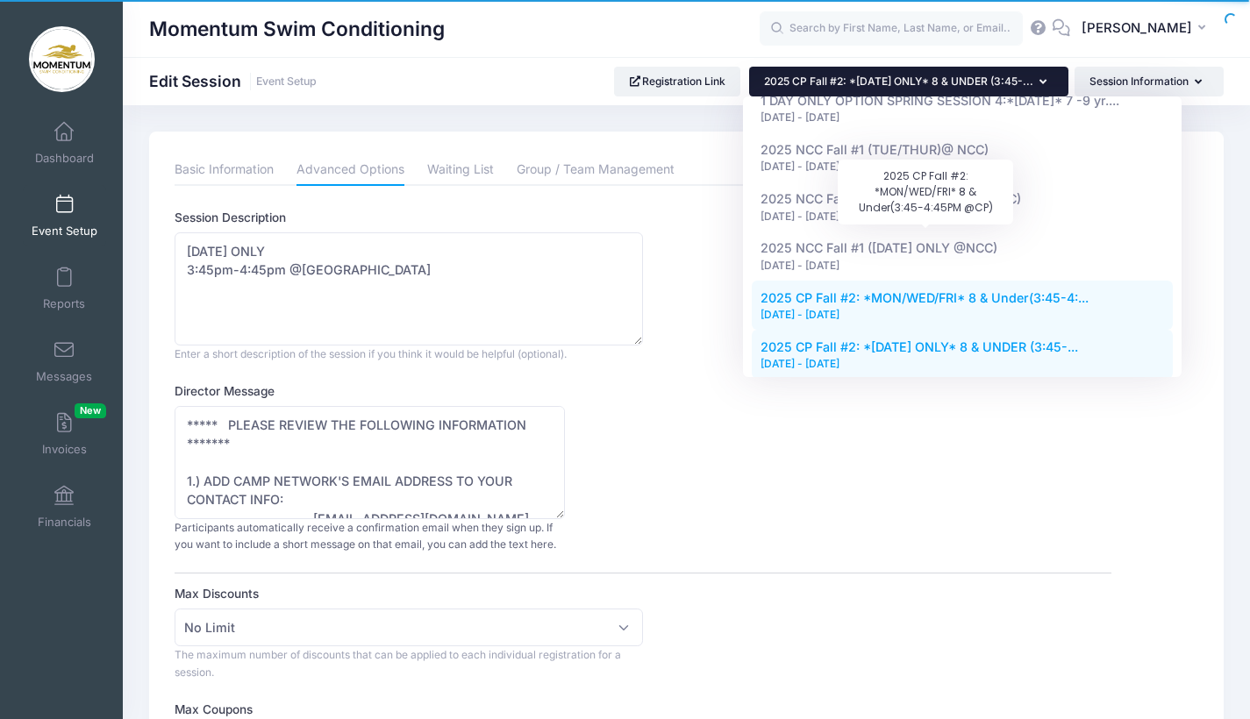
click at [900, 290] on span "2025 CP Fall #2: *MON/WED/FRI* 8 & Under(3:45-4:..." at bounding box center [925, 297] width 328 height 15
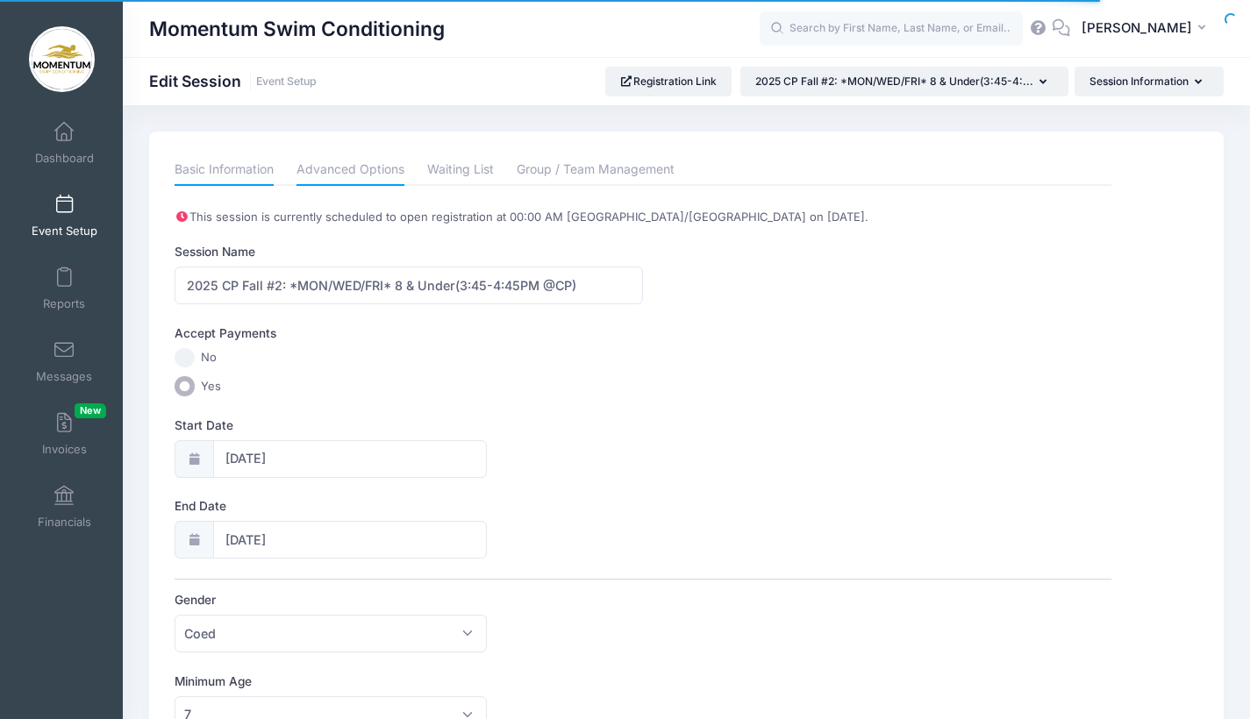
click at [372, 171] on link "Advanced Options" at bounding box center [351, 170] width 108 height 32
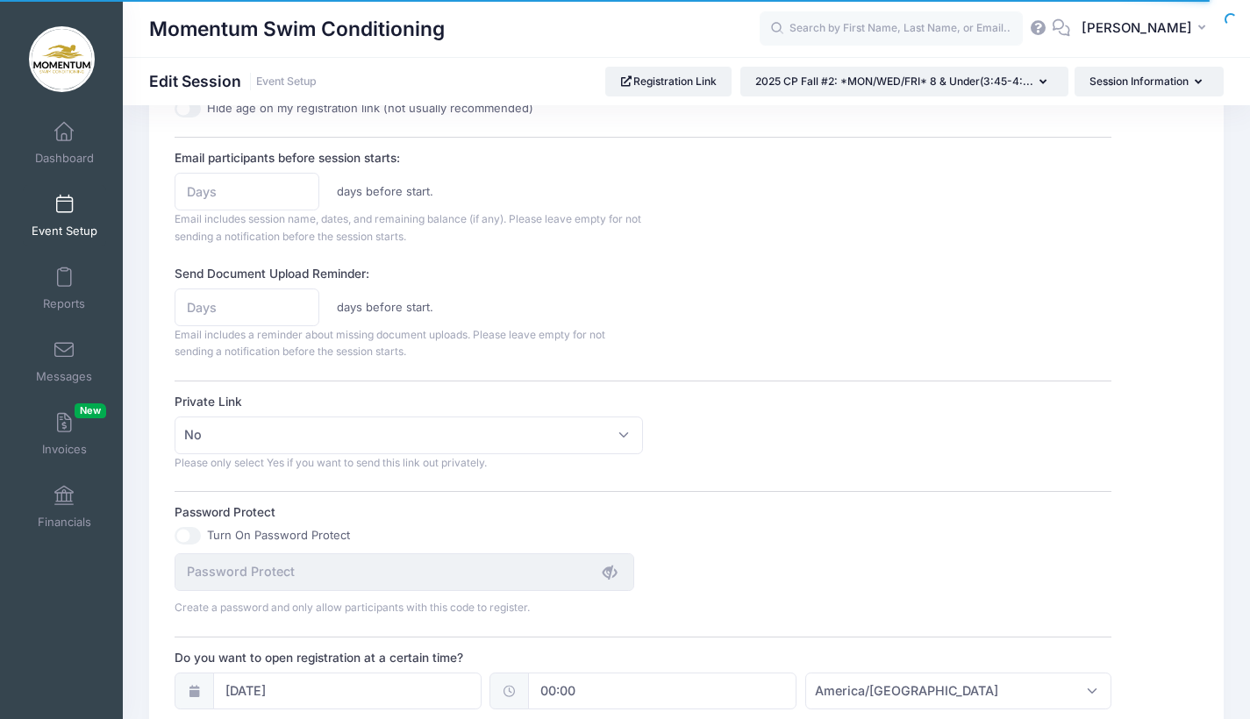
scroll to position [818, 0]
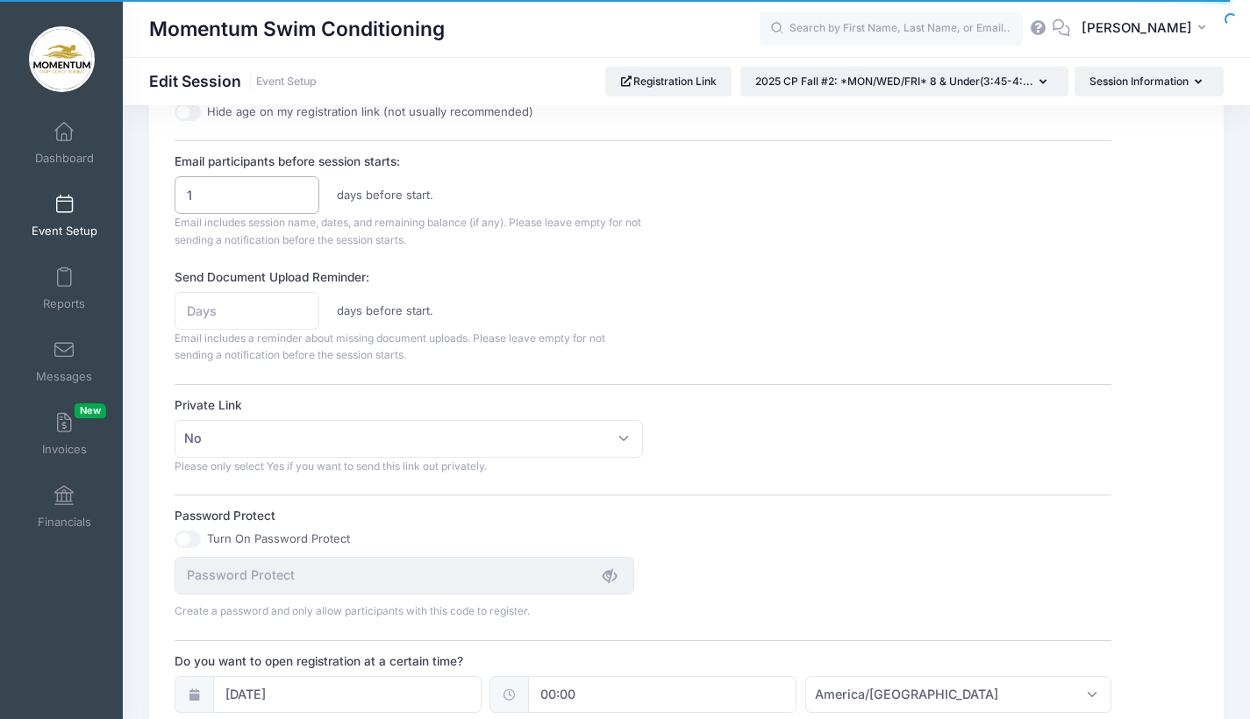
click at [300, 183] on input "1" at bounding box center [247, 195] width 145 height 38
click at [300, 183] on input "2" at bounding box center [247, 195] width 145 height 38
click at [300, 183] on input "3" at bounding box center [247, 195] width 145 height 38
click at [300, 183] on input "4" at bounding box center [247, 195] width 145 height 38
type input "5"
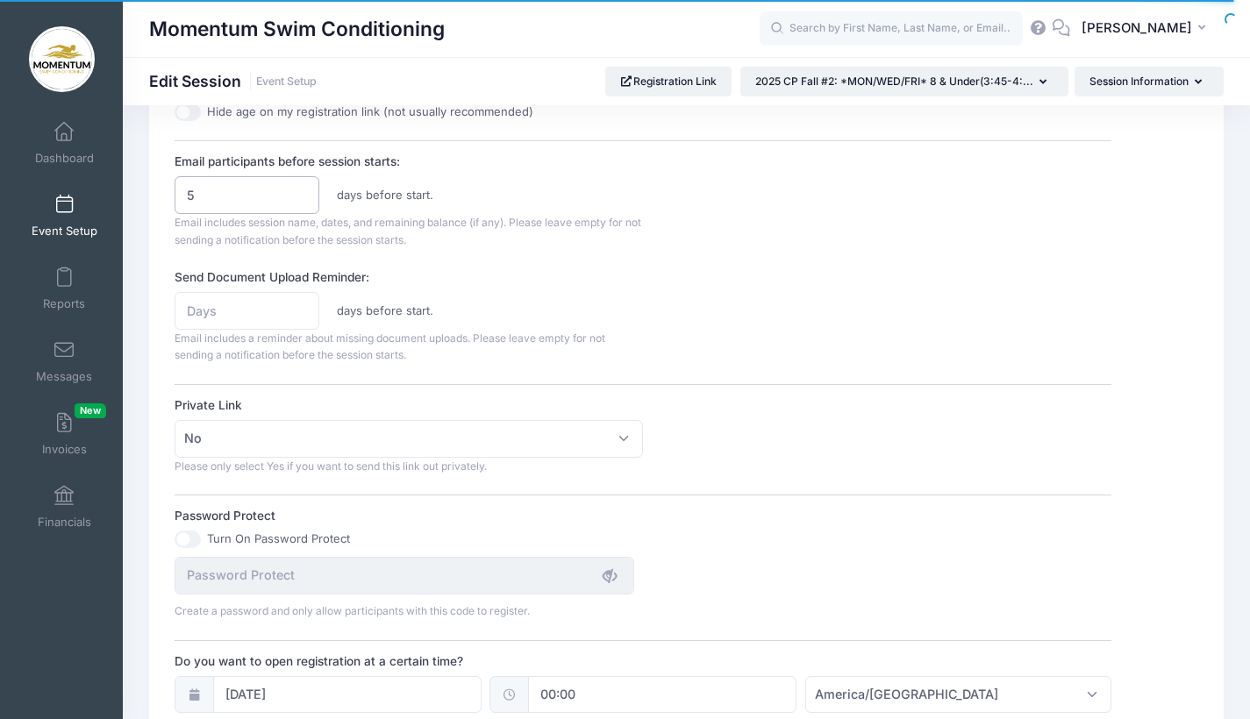
click at [300, 183] on input "5" at bounding box center [247, 195] width 145 height 38
click at [693, 324] on div "Send Document Upload Reminder: days before start. Email includes a reminder abo…" at bounding box center [643, 316] width 937 height 96
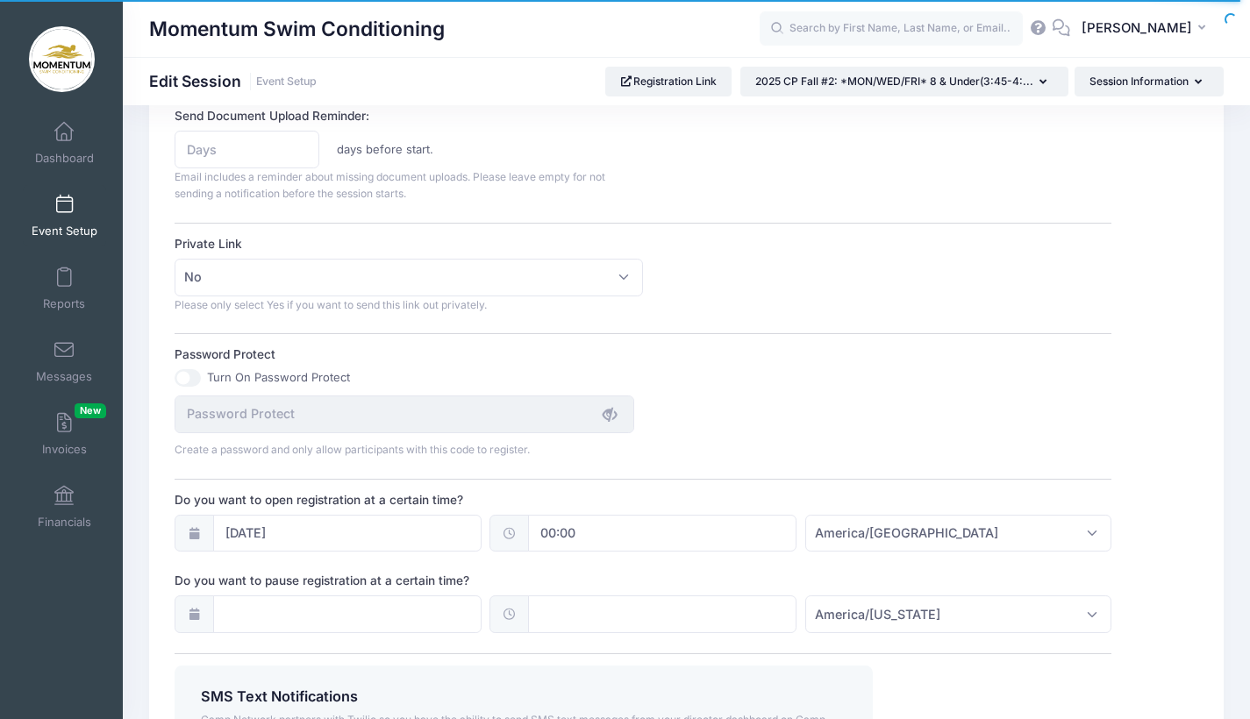
scroll to position [1205, 0]
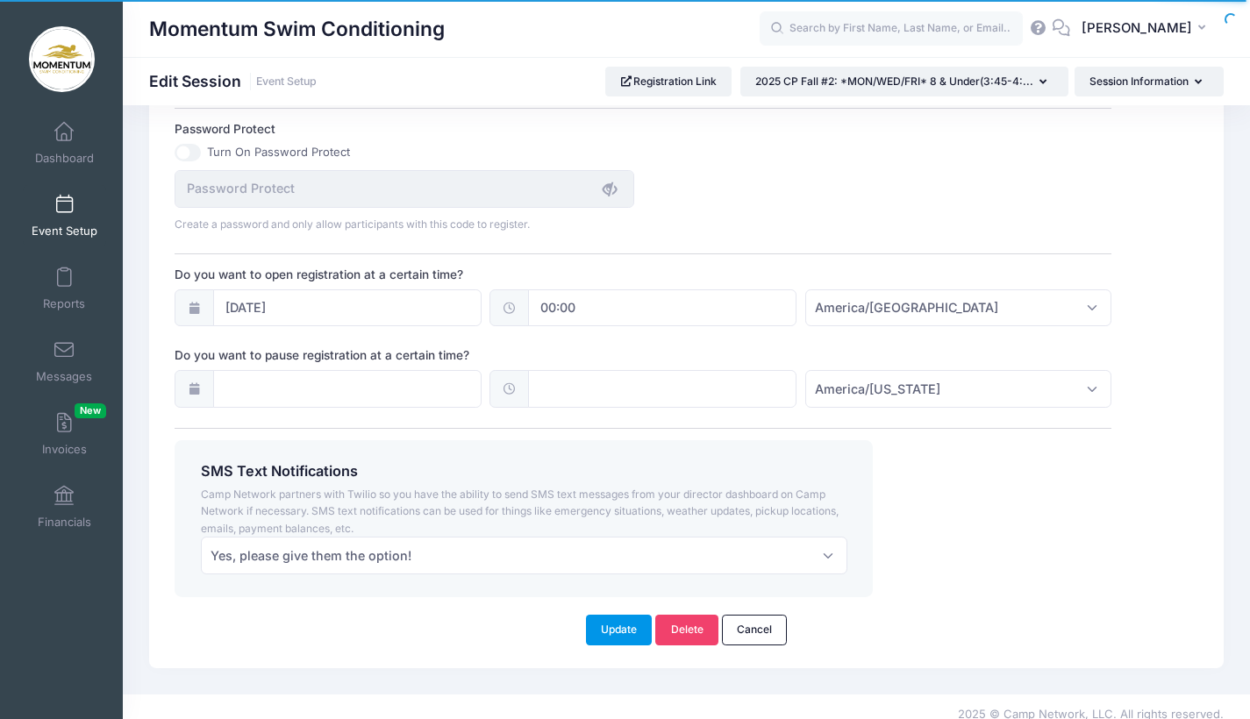
click at [621, 624] on button "Update" at bounding box center [619, 630] width 67 height 30
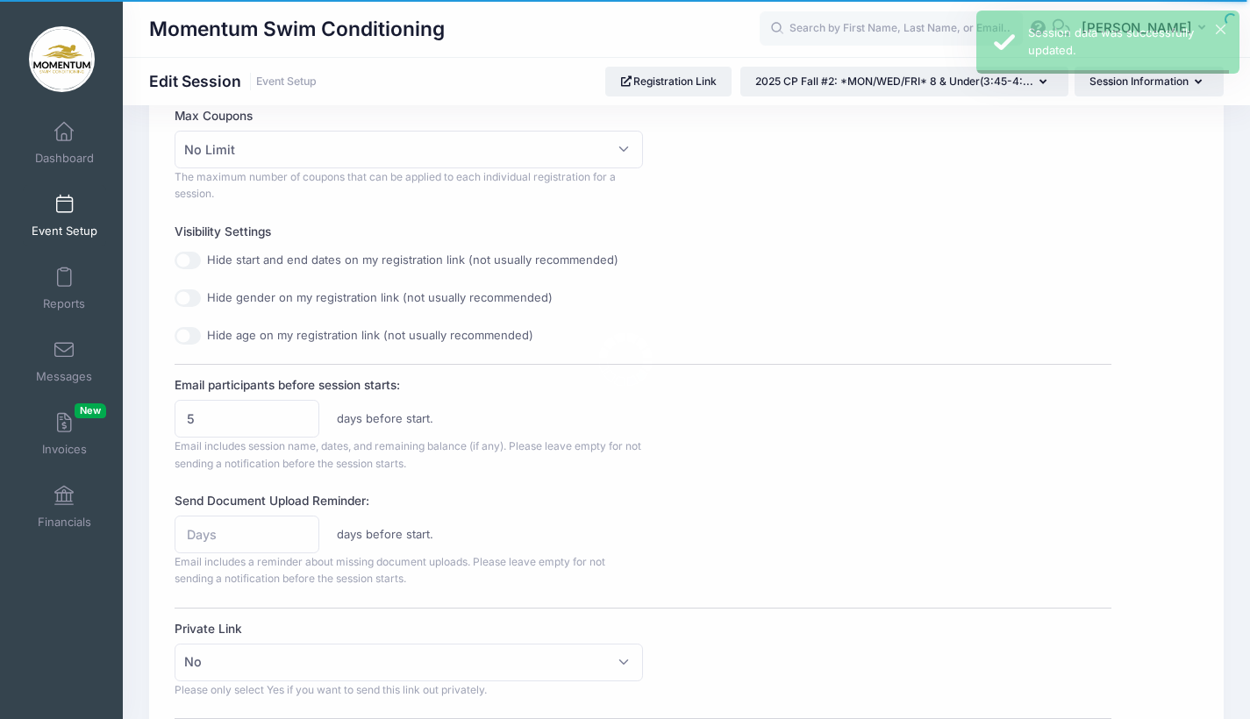
scroll to position [0, 0]
